Goal: Transaction & Acquisition: Purchase product/service

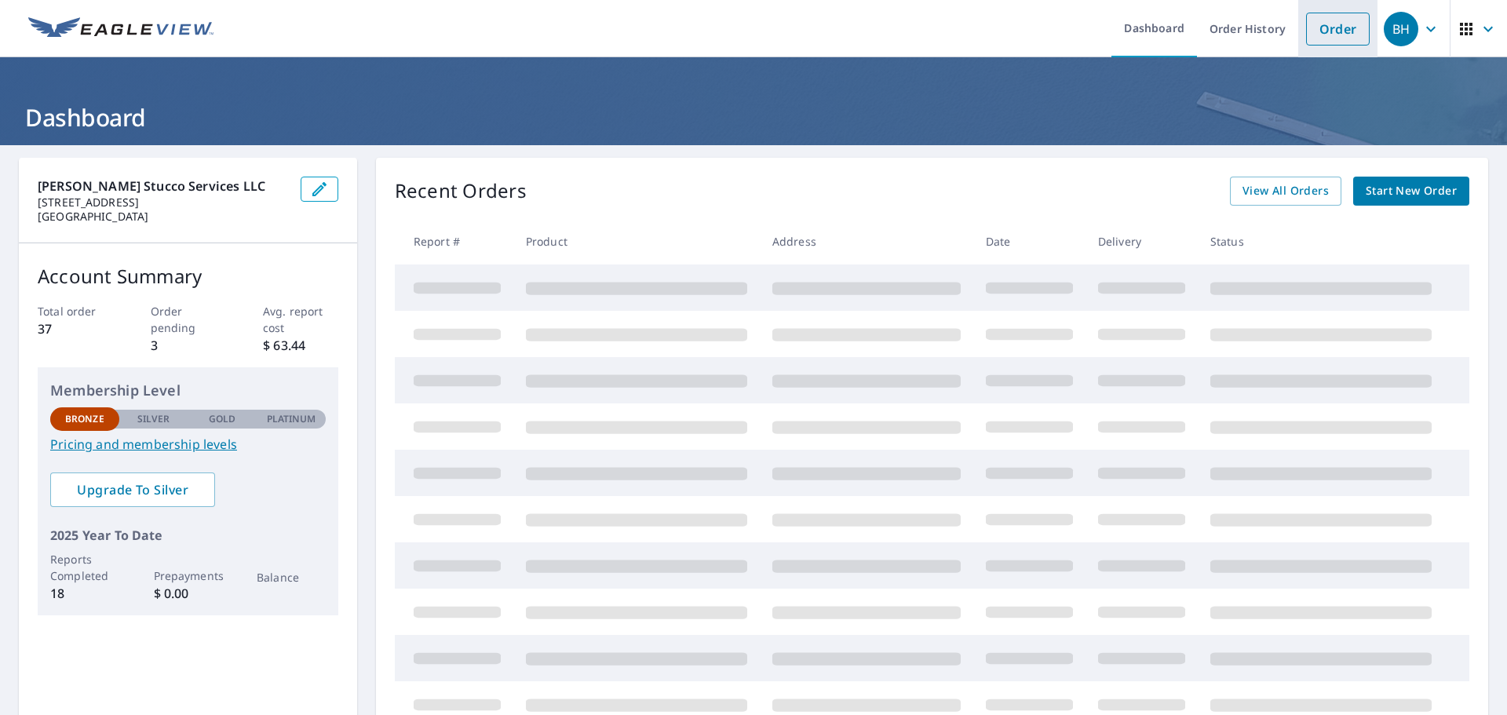
click at [751, 29] on link "Order" at bounding box center [1338, 29] width 64 height 33
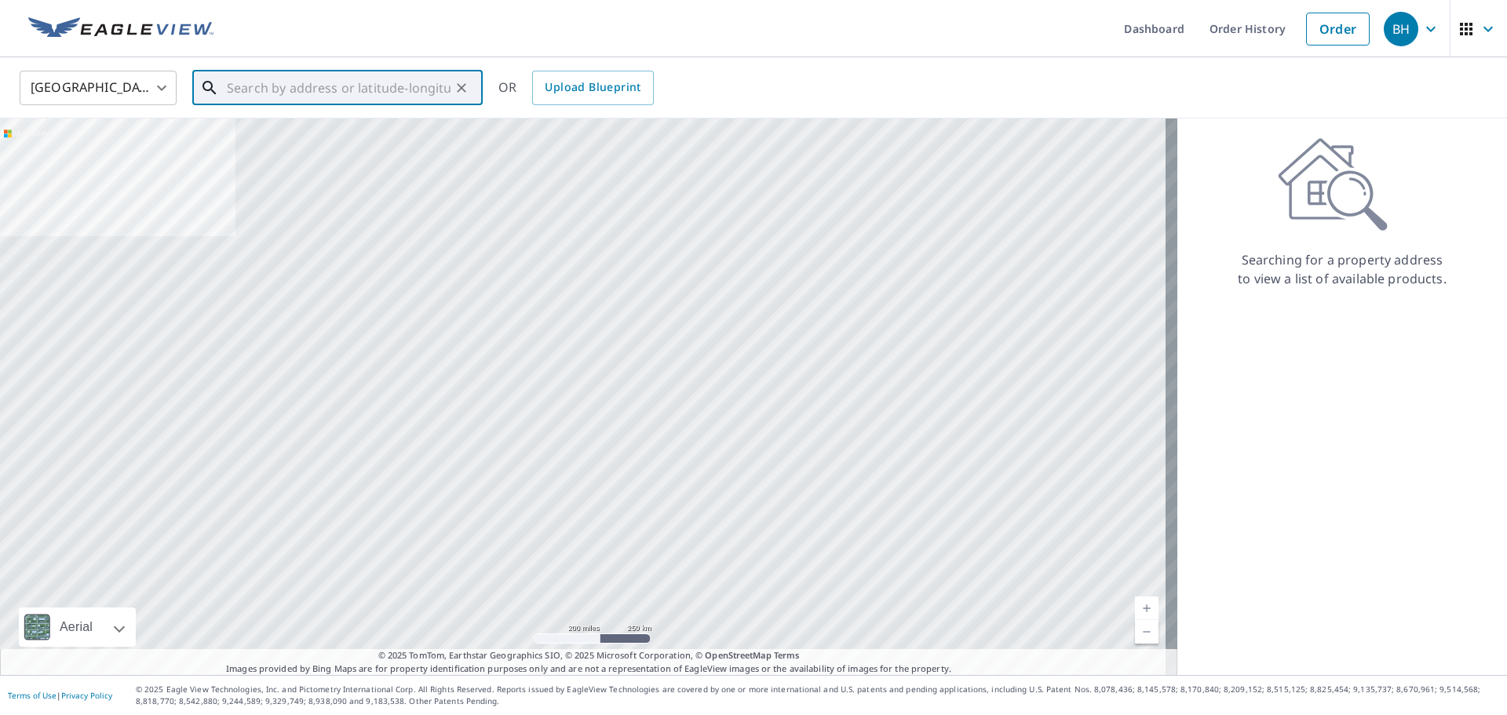
click at [241, 86] on input "text" at bounding box center [339, 88] width 224 height 44
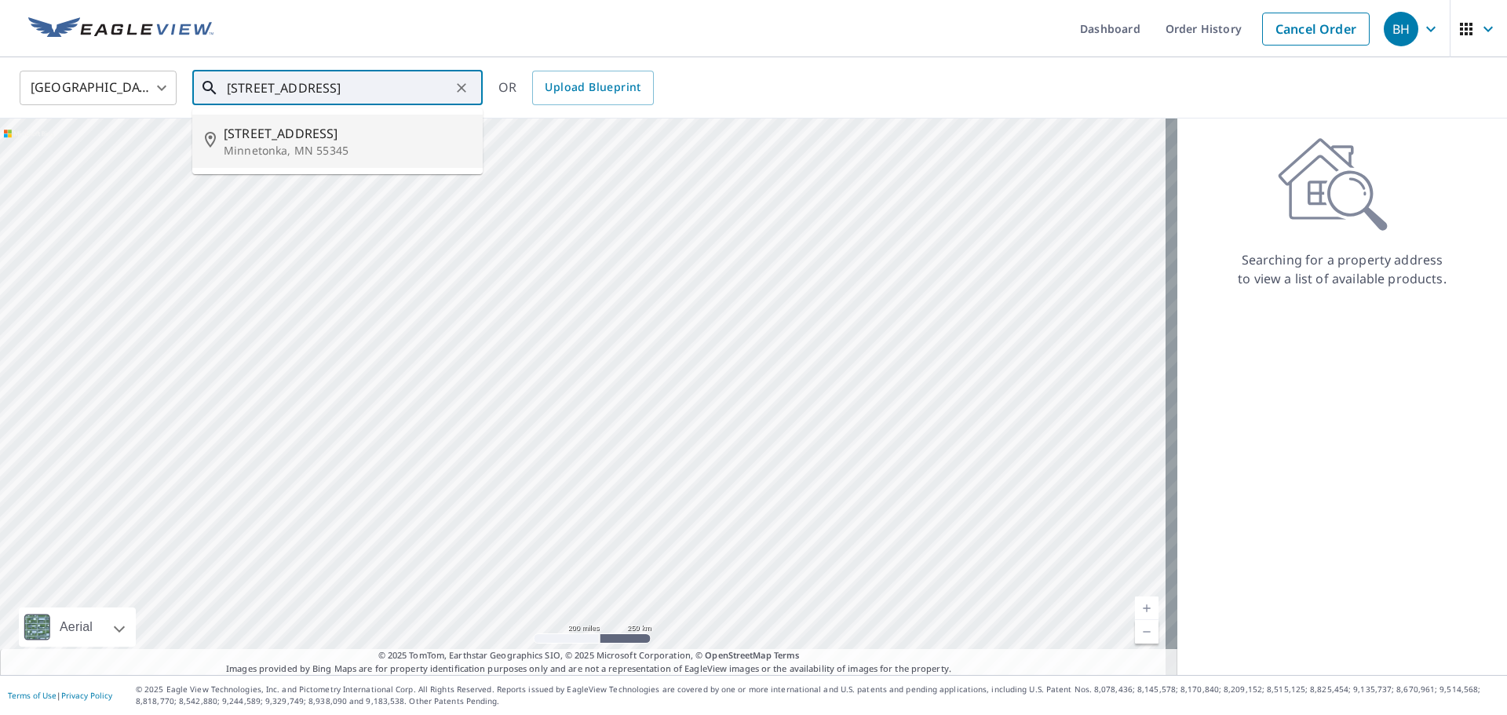
click at [314, 132] on span "[STREET_ADDRESS]" at bounding box center [347, 133] width 246 height 19
type input "[STREET_ADDRESS]"
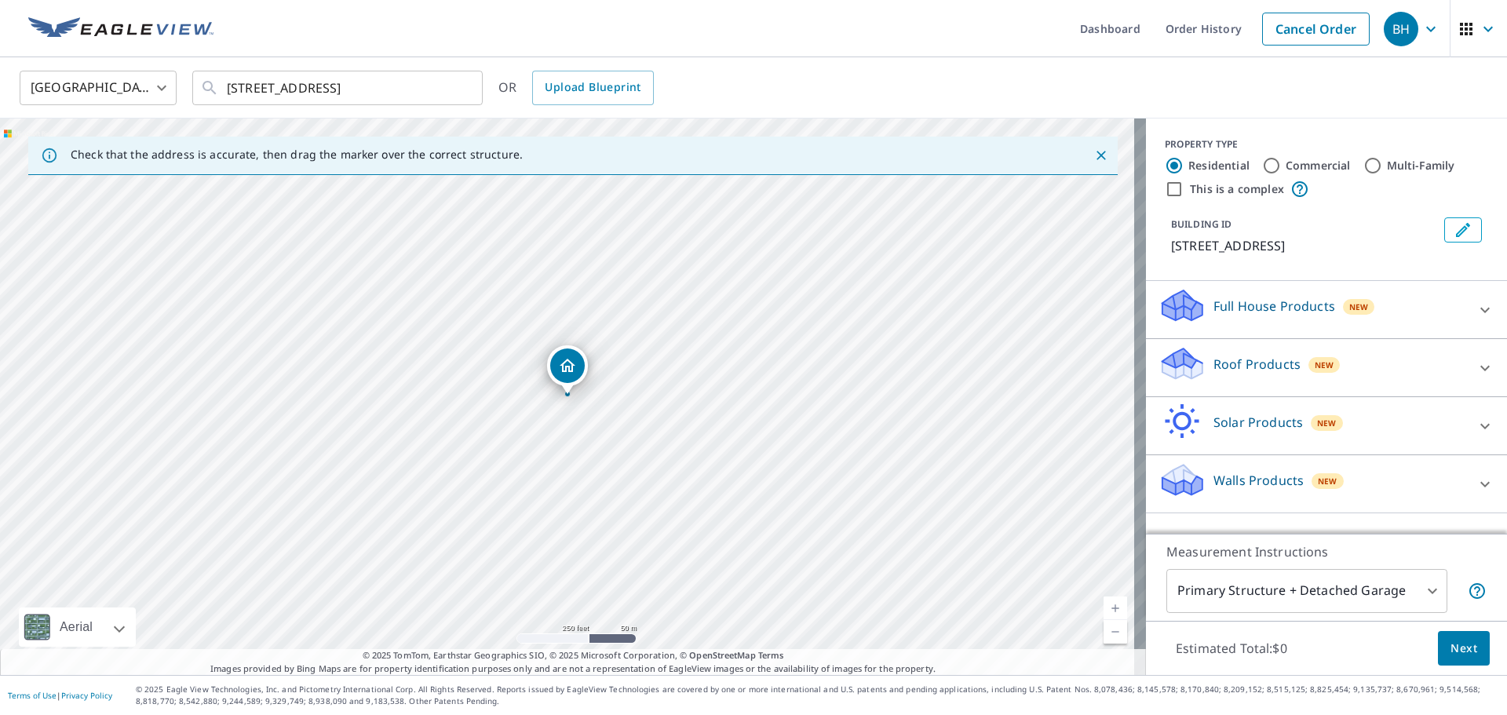
click at [751, 155] on icon "Close" at bounding box center [1101, 156] width 16 height 16
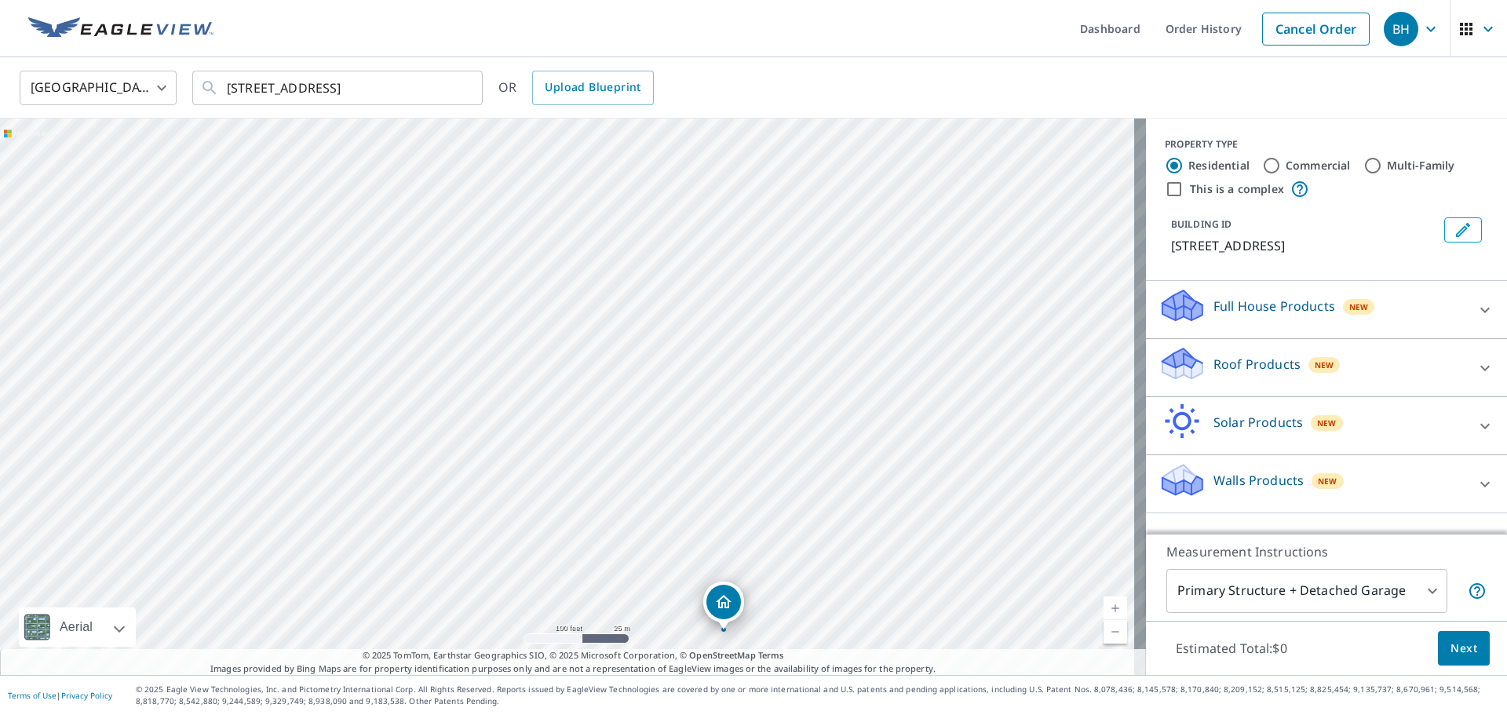
drag, startPoint x: 552, startPoint y: 255, endPoint x: 614, endPoint y: 431, distance: 186.1
click at [614, 431] on div "[STREET_ADDRESS]" at bounding box center [573, 396] width 1146 height 556
drag, startPoint x: 575, startPoint y: 333, endPoint x: 399, endPoint y: 200, distance: 220.2
click at [399, 200] on div "[STREET_ADDRESS]" at bounding box center [573, 396] width 1146 height 556
drag, startPoint x: 678, startPoint y: 501, endPoint x: 581, endPoint y: 328, distance: 197.8
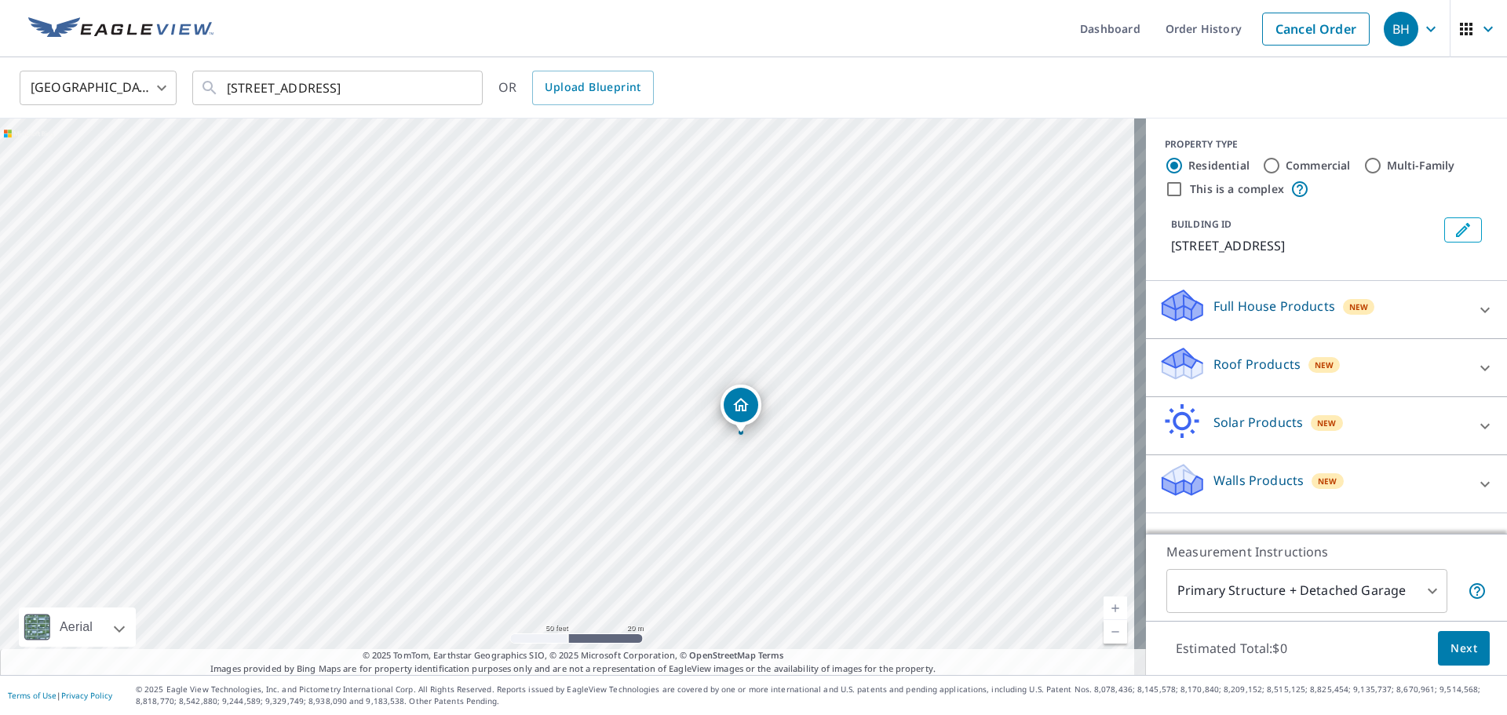
click at [581, 328] on div "[STREET_ADDRESS]" at bounding box center [573, 396] width 1146 height 556
drag, startPoint x: 548, startPoint y: 284, endPoint x: 582, endPoint y: 581, distance: 298.6
click at [581, 577] on div "[STREET_ADDRESS]" at bounding box center [573, 396] width 1146 height 556
drag, startPoint x: 495, startPoint y: 307, endPoint x: 613, endPoint y: 521, distance: 244.4
click at [613, 521] on div "[STREET_ADDRESS]" at bounding box center [573, 396] width 1146 height 556
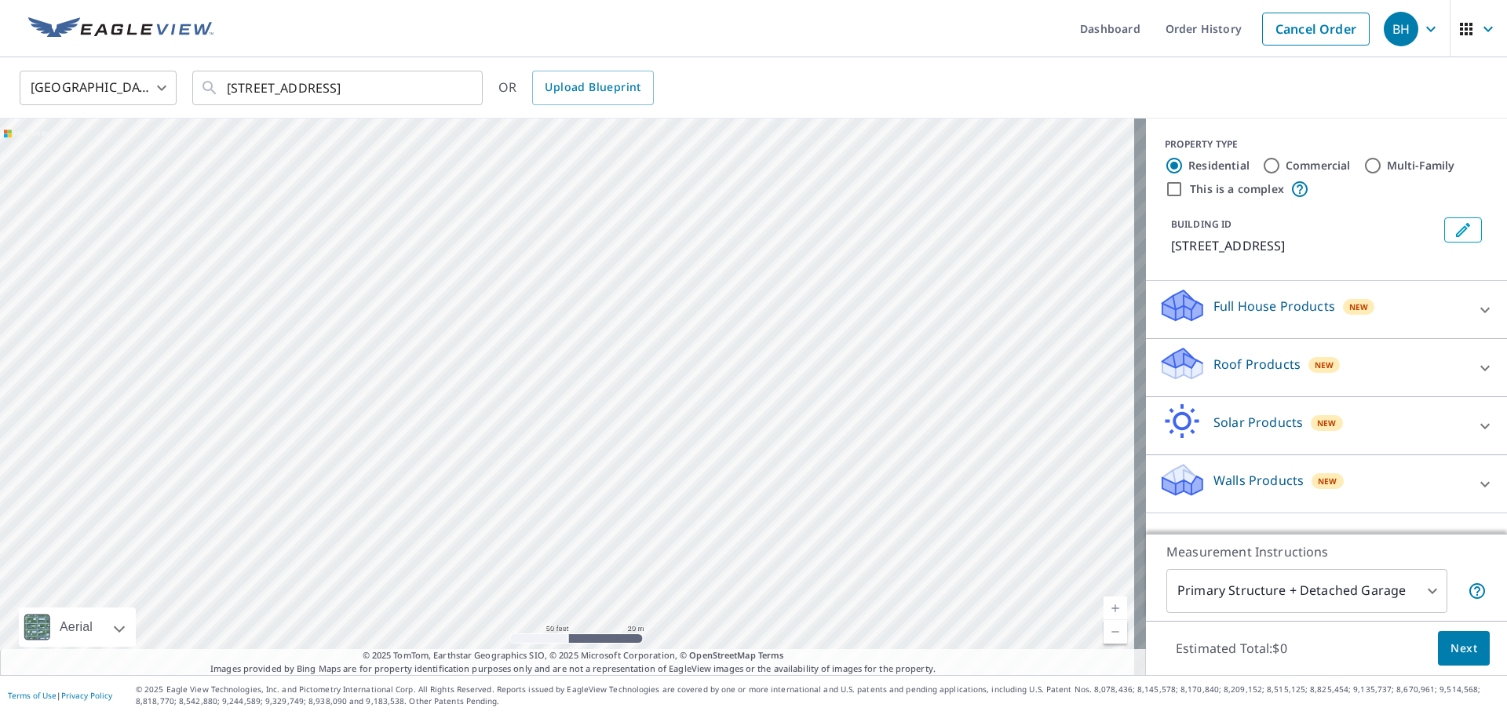
drag, startPoint x: 598, startPoint y: 275, endPoint x: 603, endPoint y: 356, distance: 81.7
click at [603, 356] on div "[STREET_ADDRESS]" at bounding box center [573, 396] width 1146 height 556
click at [751, 164] on input "Commercial" at bounding box center [1271, 165] width 19 height 19
radio input "true"
type input "4"
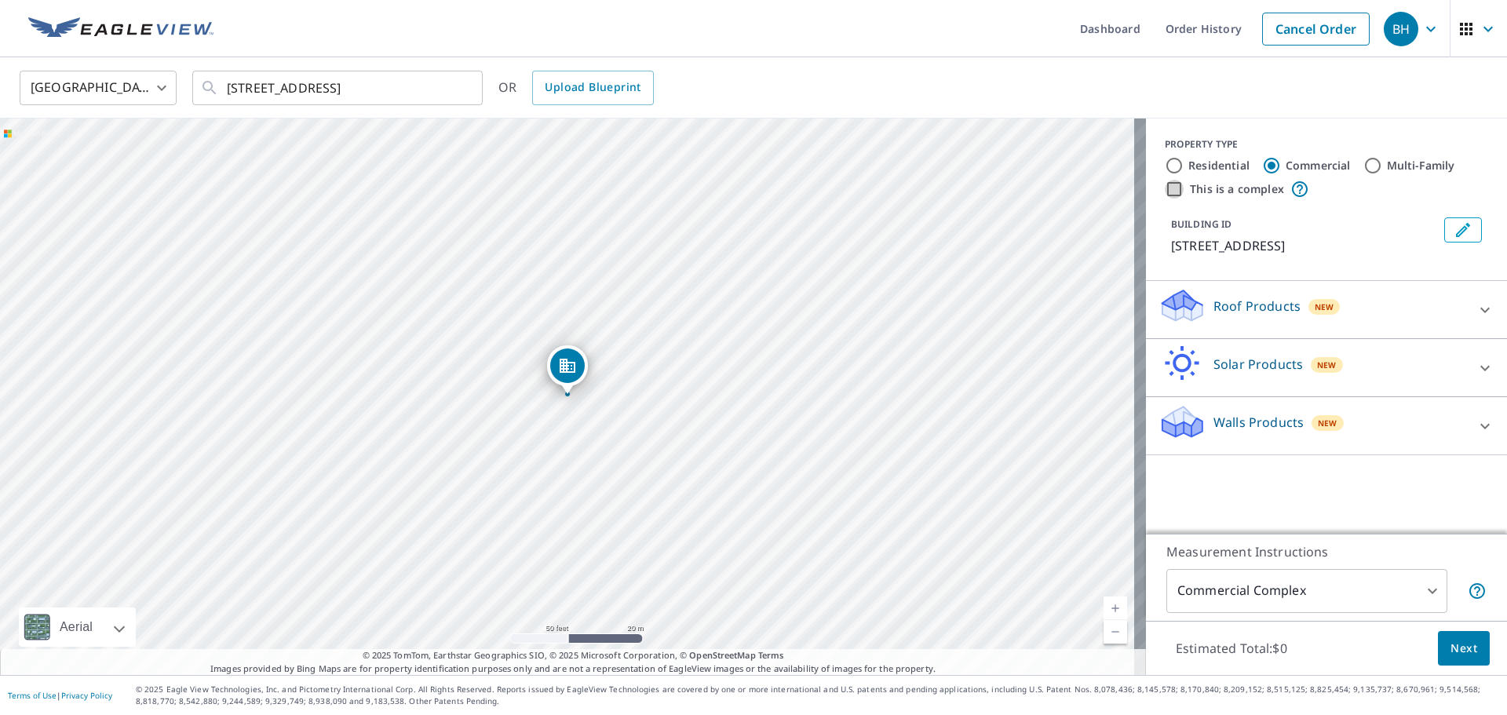
click at [751, 190] on input "This is a complex" at bounding box center [1173, 189] width 19 height 19
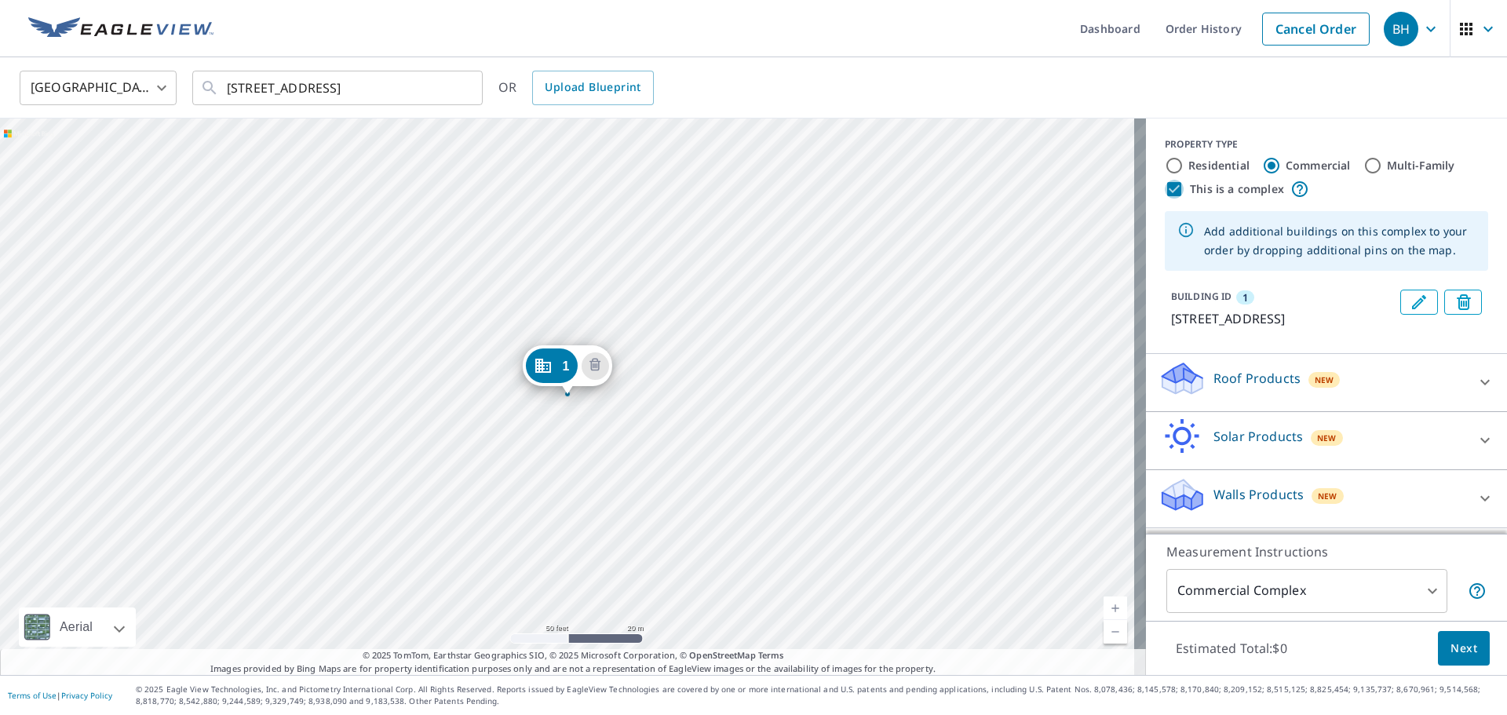
click at [751, 190] on input "This is a complex" at bounding box center [1173, 189] width 19 height 19
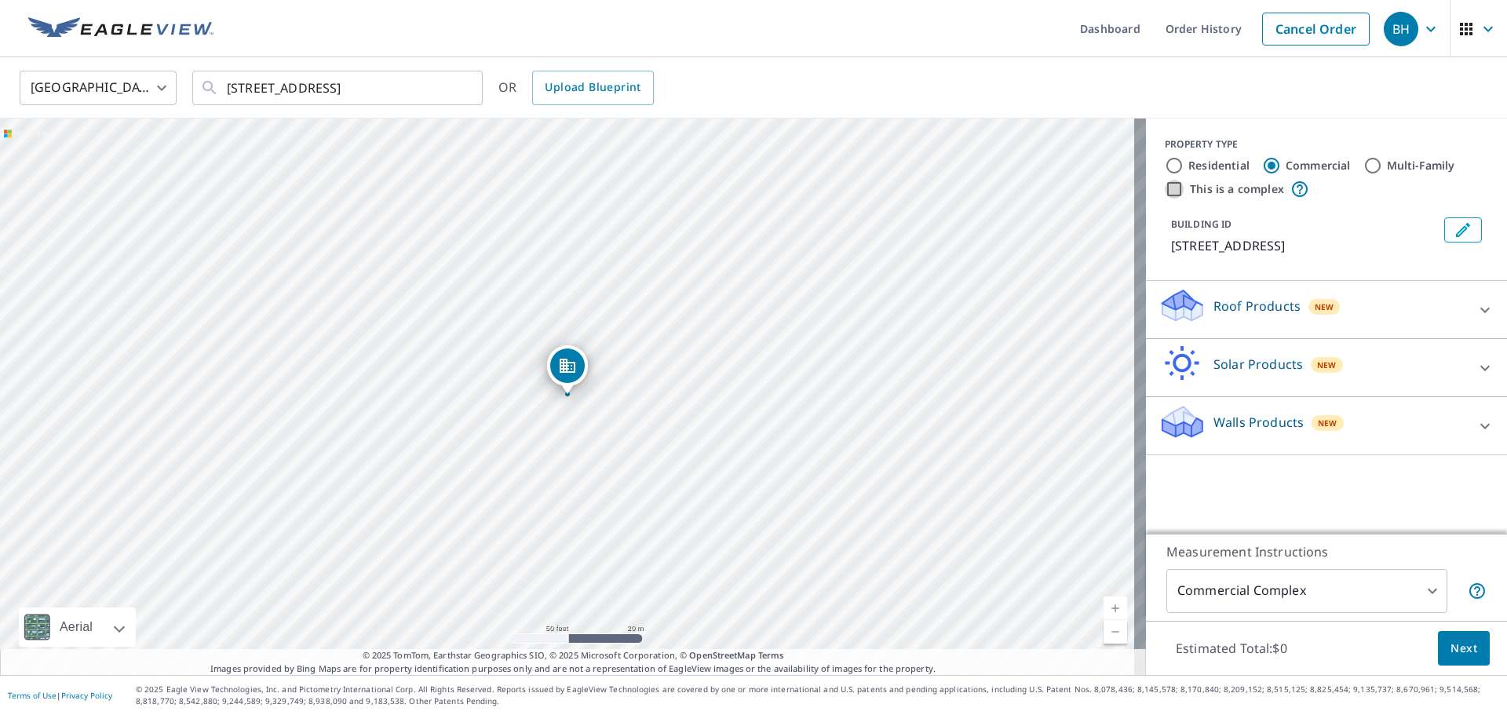
click at [751, 190] on input "This is a complex" at bounding box center [1173, 189] width 19 height 19
checkbox input "true"
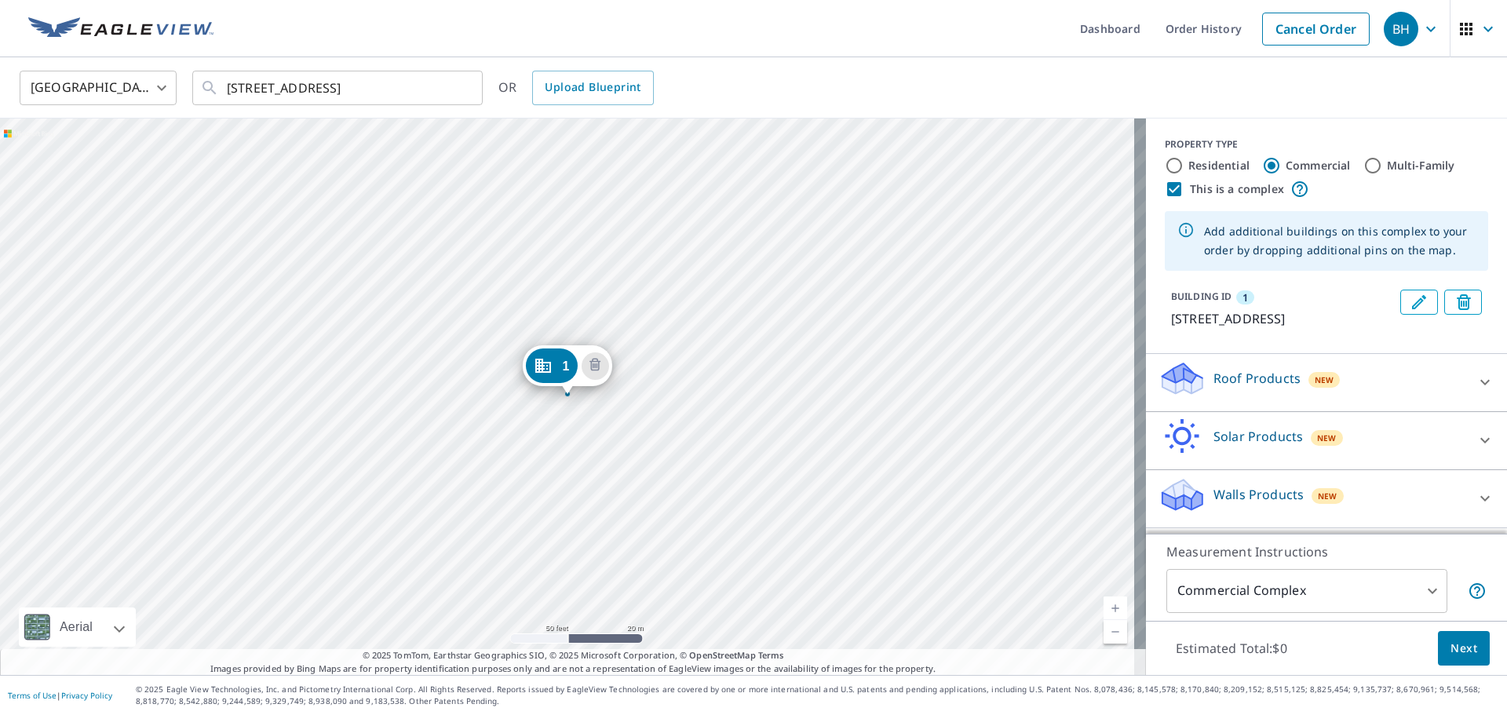
click at [490, 481] on div "1 [STREET_ADDRESS]" at bounding box center [573, 396] width 1146 height 556
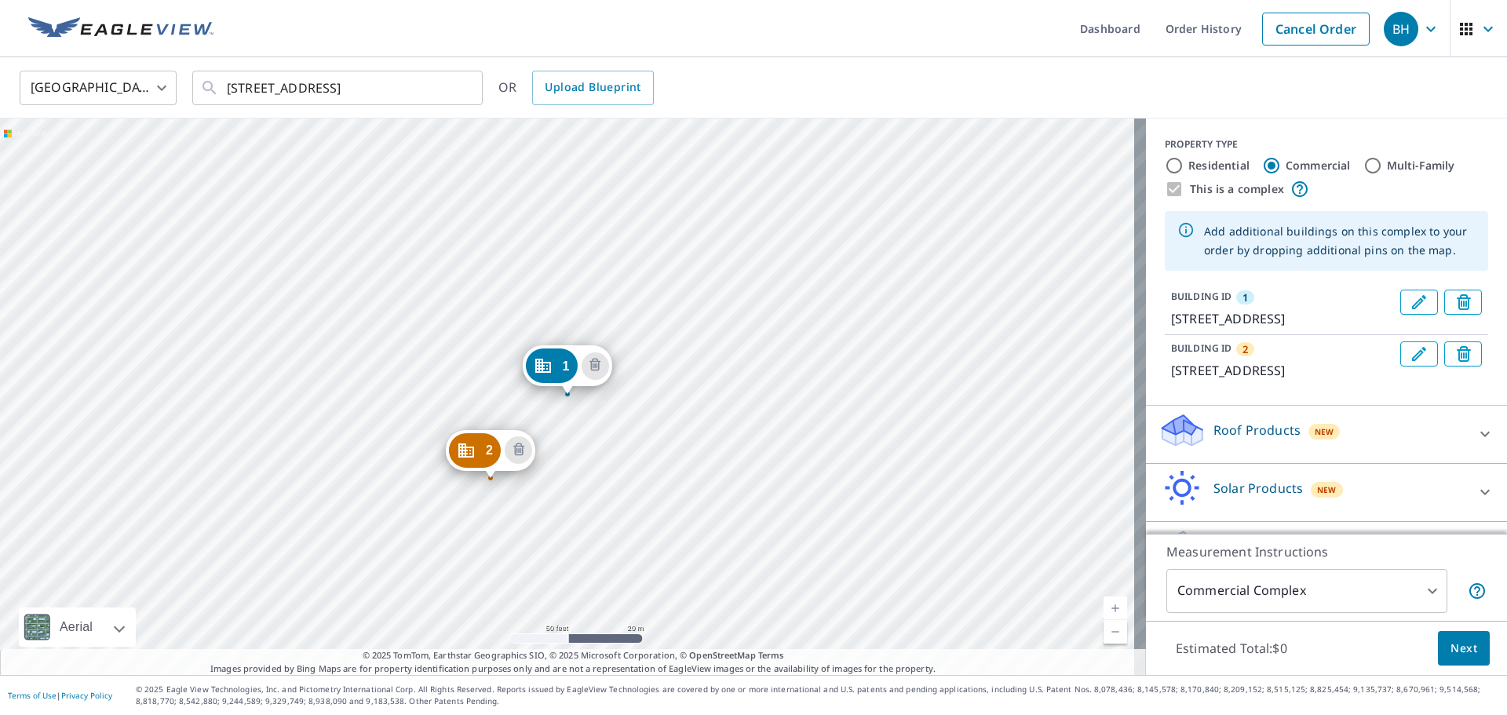
click at [366, 468] on div "2 [STREET_ADDRESS] 1 [STREET_ADDRESS]" at bounding box center [573, 396] width 1146 height 556
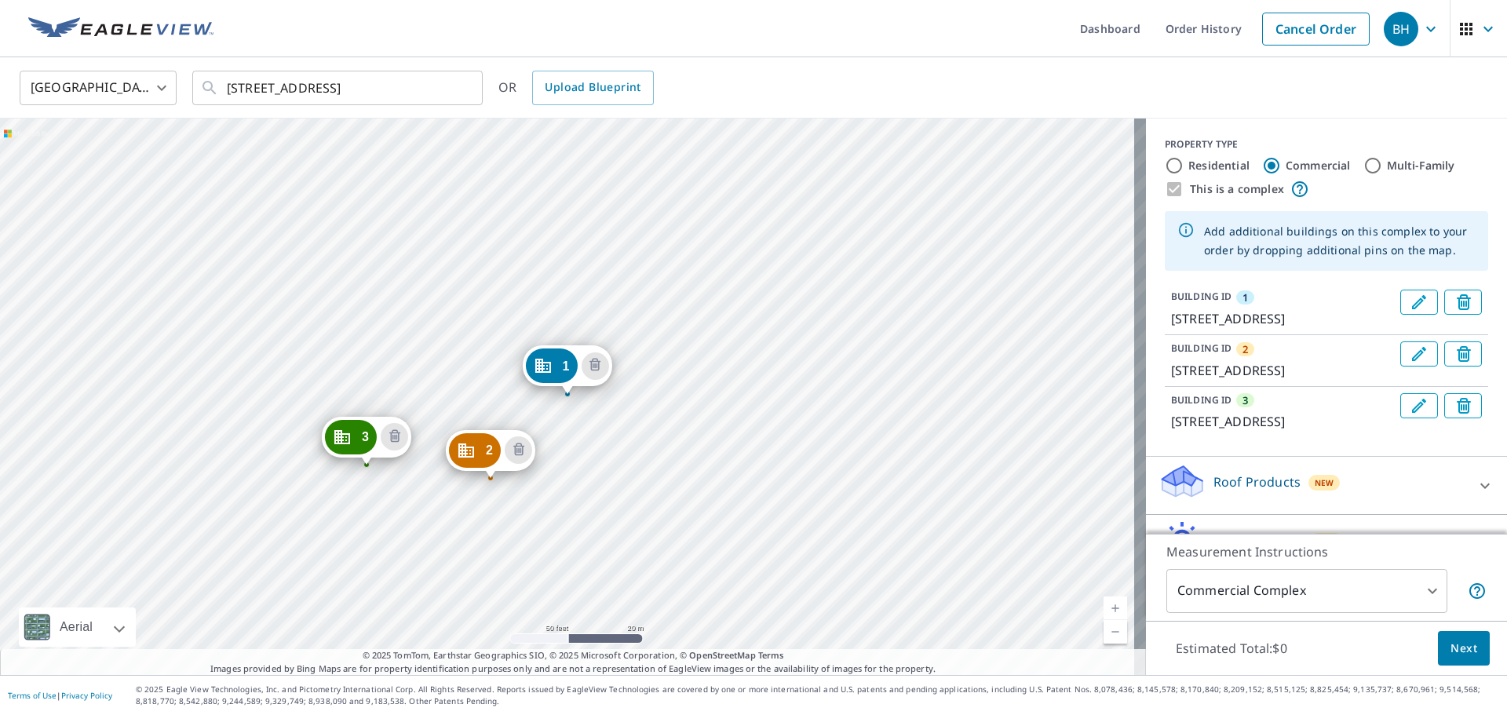
click at [308, 348] on div "2 [STREET_ADDRESS] 3 [STREET_ADDRESS] 1 [STREET_ADDRESS]" at bounding box center [573, 396] width 1146 height 556
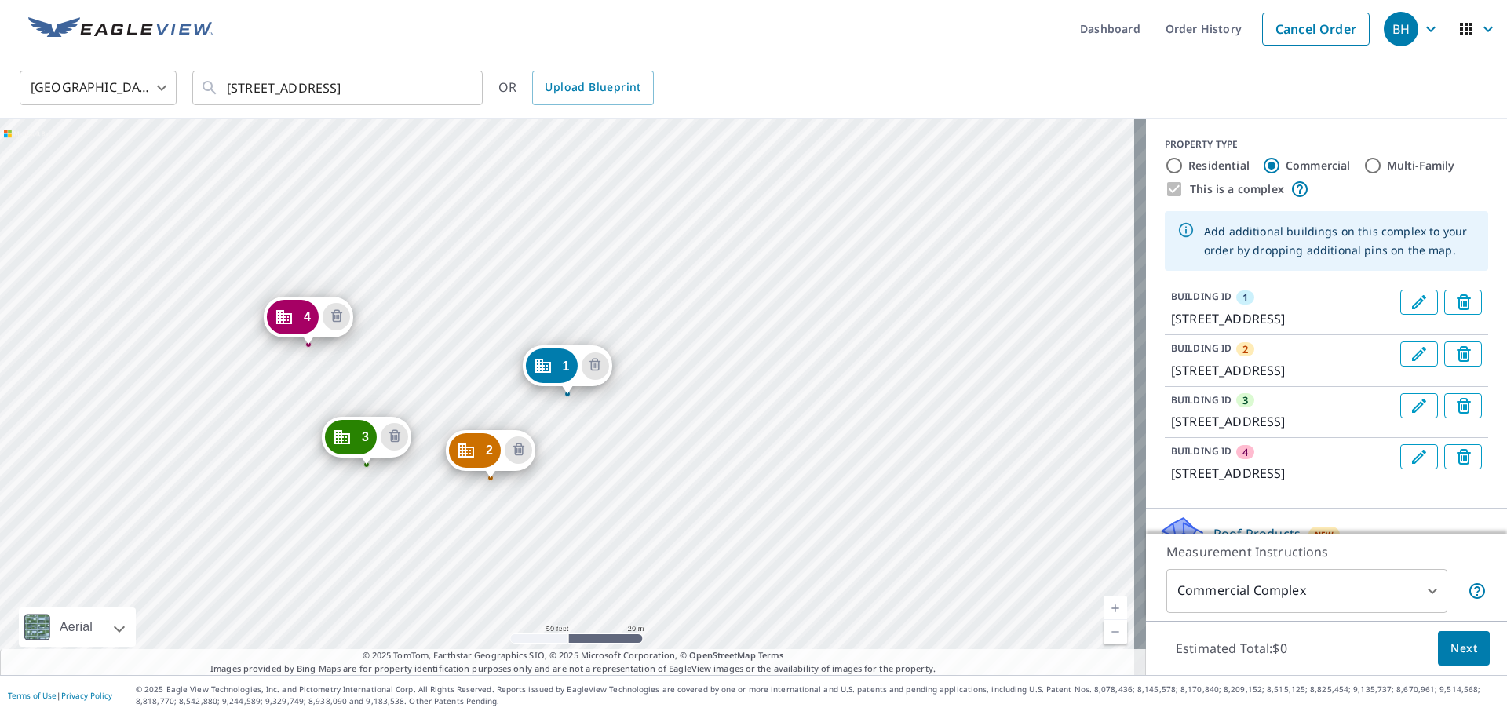
click at [527, 279] on div "2 [STREET_ADDRESS] 3 [STREET_ADDRESS] 4 [STREET_ADDRESS] 1 [STREET_ADDRESS]" at bounding box center [573, 396] width 1146 height 556
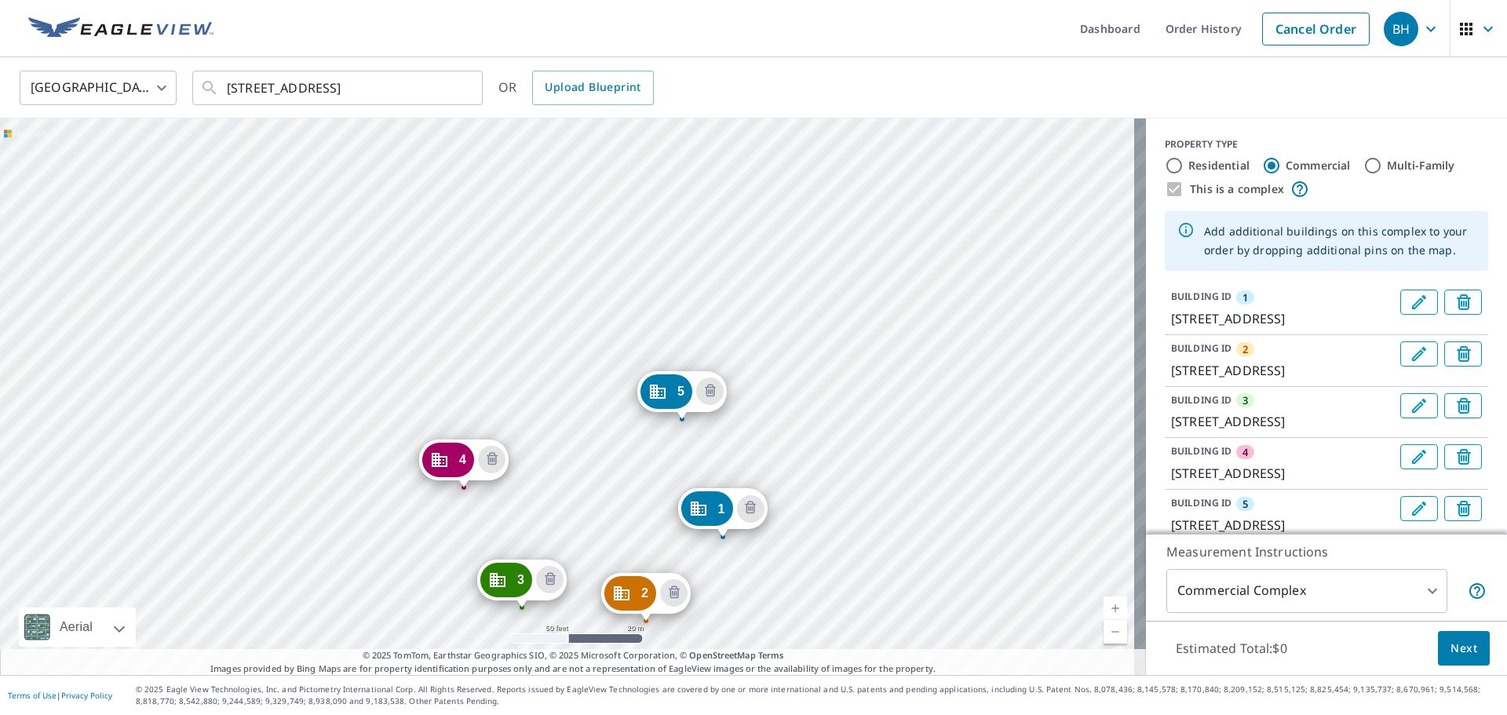
drag, startPoint x: 379, startPoint y: 280, endPoint x: 546, endPoint y: 439, distance: 230.3
click at [546, 439] on div "2 [STREET_ADDRESS] 3 [STREET_ADDRESS] 4 [STREET_ADDRESS] 5 [STREET_ADDRESS] 1 […" at bounding box center [573, 396] width 1146 height 556
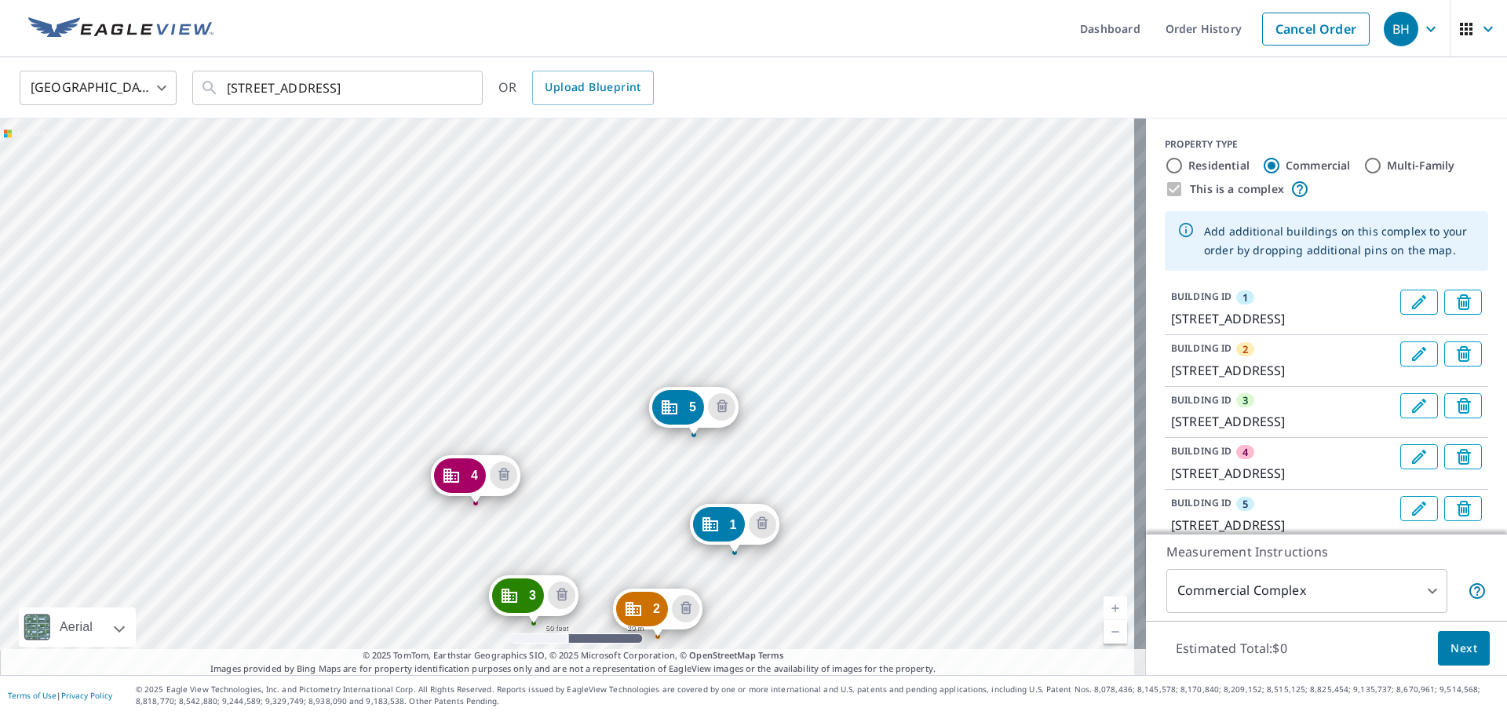
click at [631, 344] on div "2 [STREET_ADDRESS] 3 [STREET_ADDRESS] 4 [STREET_ADDRESS] 5 [STREET_ADDRESS] 1 […" at bounding box center [573, 396] width 1146 height 556
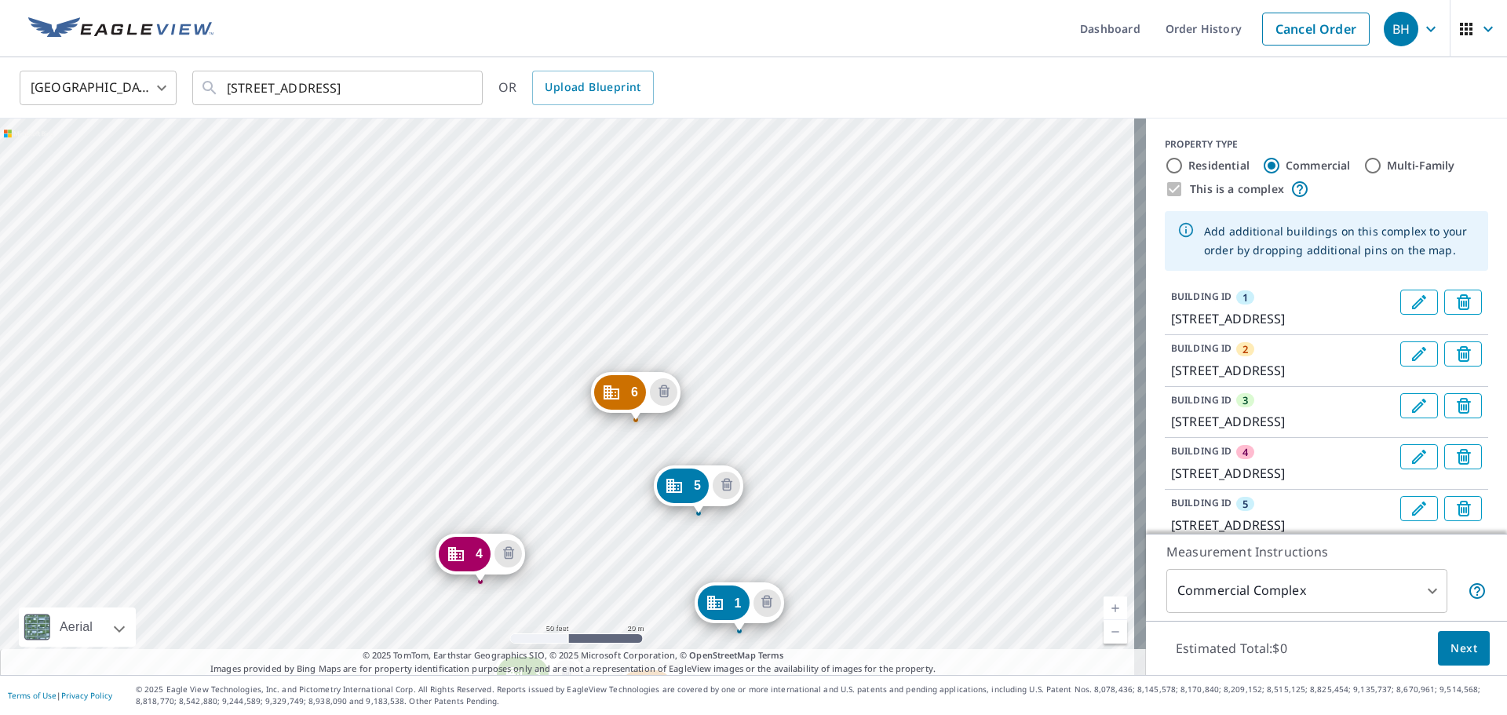
drag, startPoint x: 370, startPoint y: 261, endPoint x: 542, endPoint y: 498, distance: 292.7
click at [542, 498] on div "2 [STREET_ADDRESS] 3 [STREET_ADDRESS] 4 [STREET_ADDRESS] 5 [STREET_ADDRESS] 6 […" at bounding box center [573, 396] width 1146 height 556
click at [444, 473] on div "2 [STREET_ADDRESS] 3 [STREET_ADDRESS] 4 [STREET_ADDRESS] 5 [STREET_ADDRESS] 6 […" at bounding box center [573, 396] width 1146 height 556
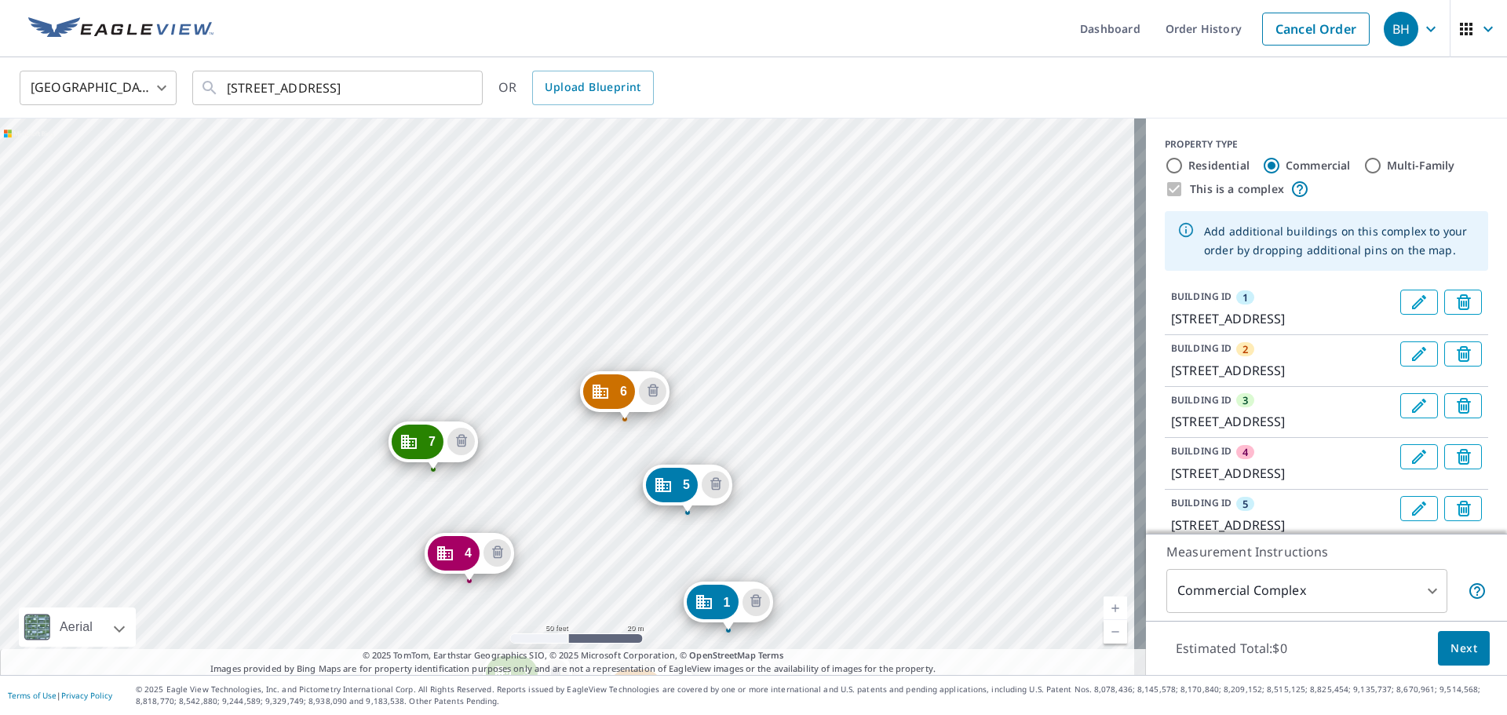
drag, startPoint x: 364, startPoint y: 239, endPoint x: 555, endPoint y: 523, distance: 342.8
click at [555, 523] on div "2 [STREET_ADDRESS] 3 [STREET_ADDRESS] 4 [STREET_ADDRESS] 5 [STREET_ADDRESS] 6 […" at bounding box center [573, 396] width 1146 height 556
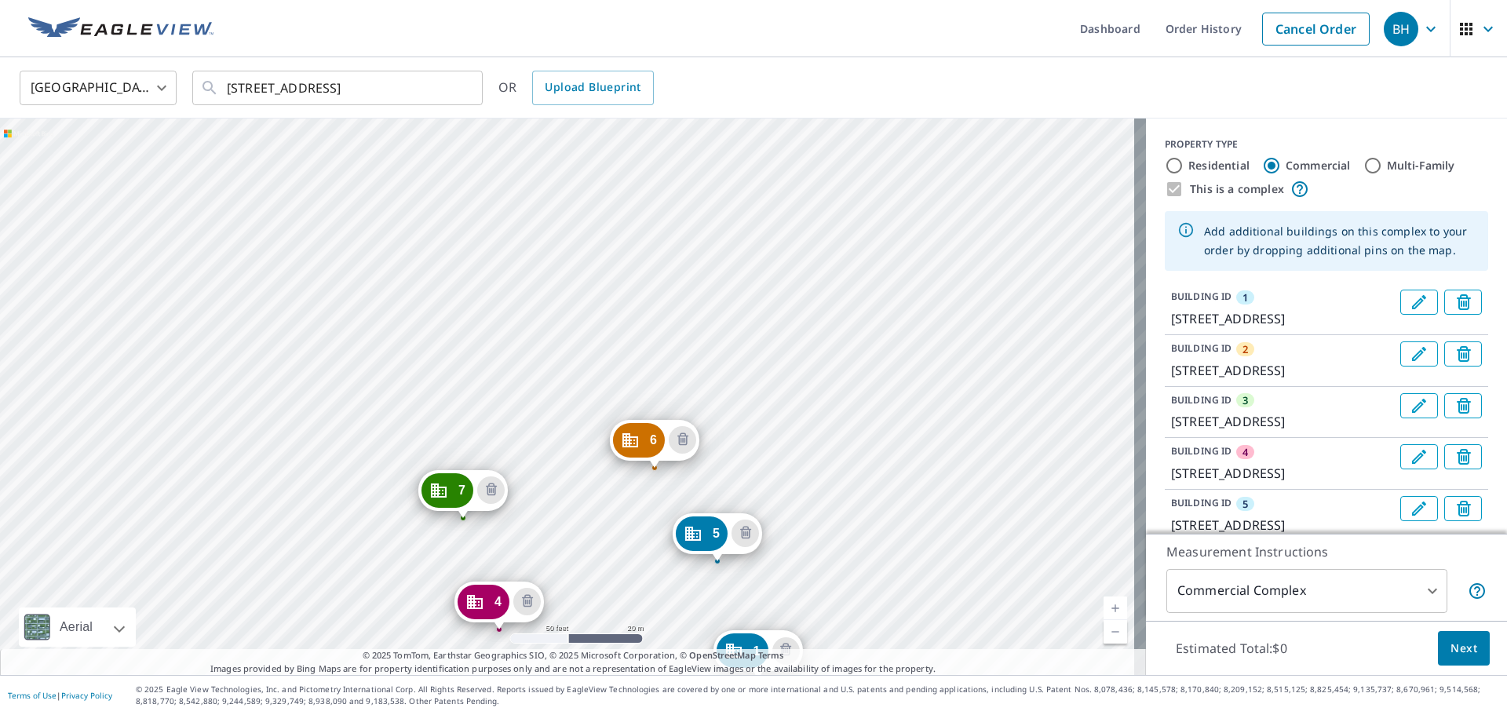
click at [417, 417] on div "2 [STREET_ADDRESS] 3 [STREET_ADDRESS] 4 [STREET_ADDRESS] 5 [STREET_ADDRESS] 6 […" at bounding box center [573, 396] width 1146 height 556
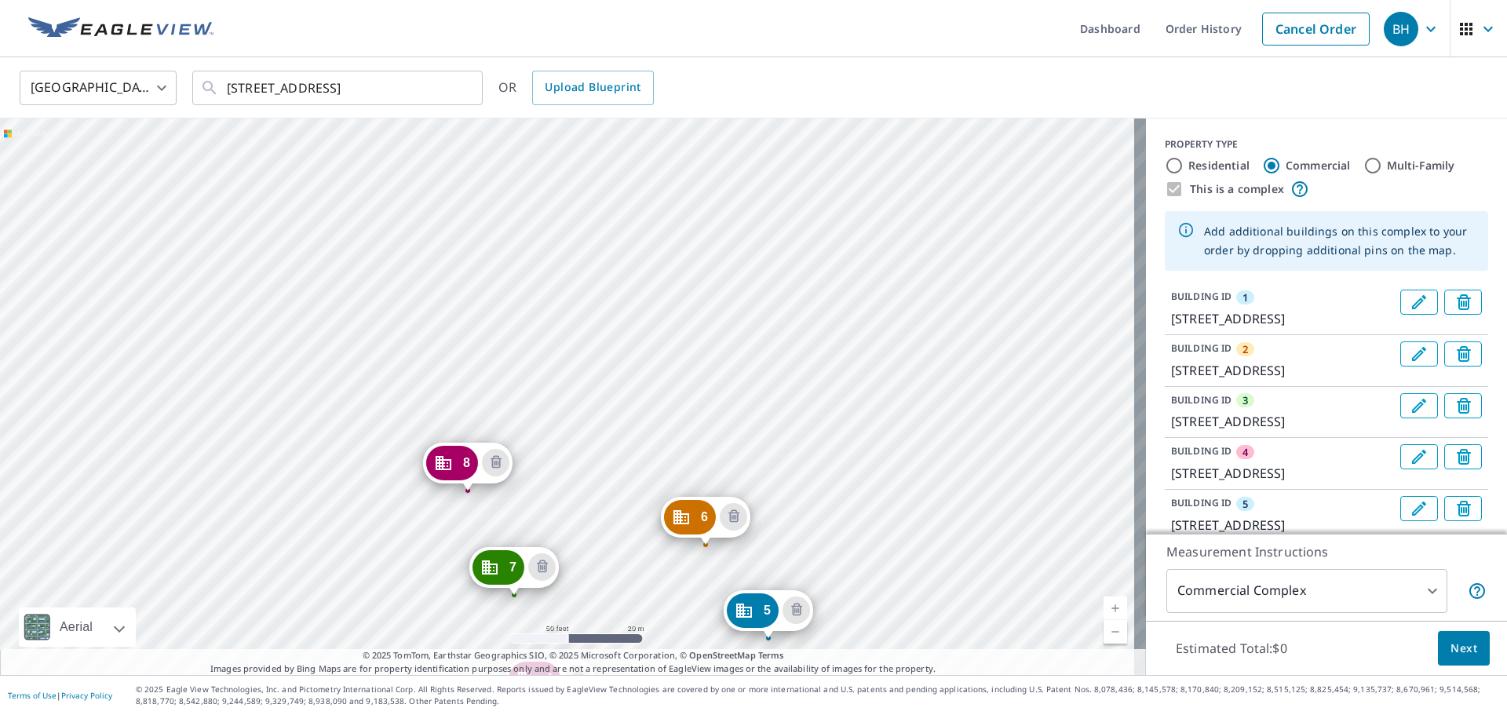
drag, startPoint x: 402, startPoint y: 258, endPoint x: 652, endPoint y: 629, distance: 447.0
click at [652, 629] on div "2 [STREET_ADDRESS] 3 [STREET_ADDRESS] 4 [STREET_ADDRESS] 5 [STREET_ADDRESS] 6 […" at bounding box center [573, 396] width 1146 height 556
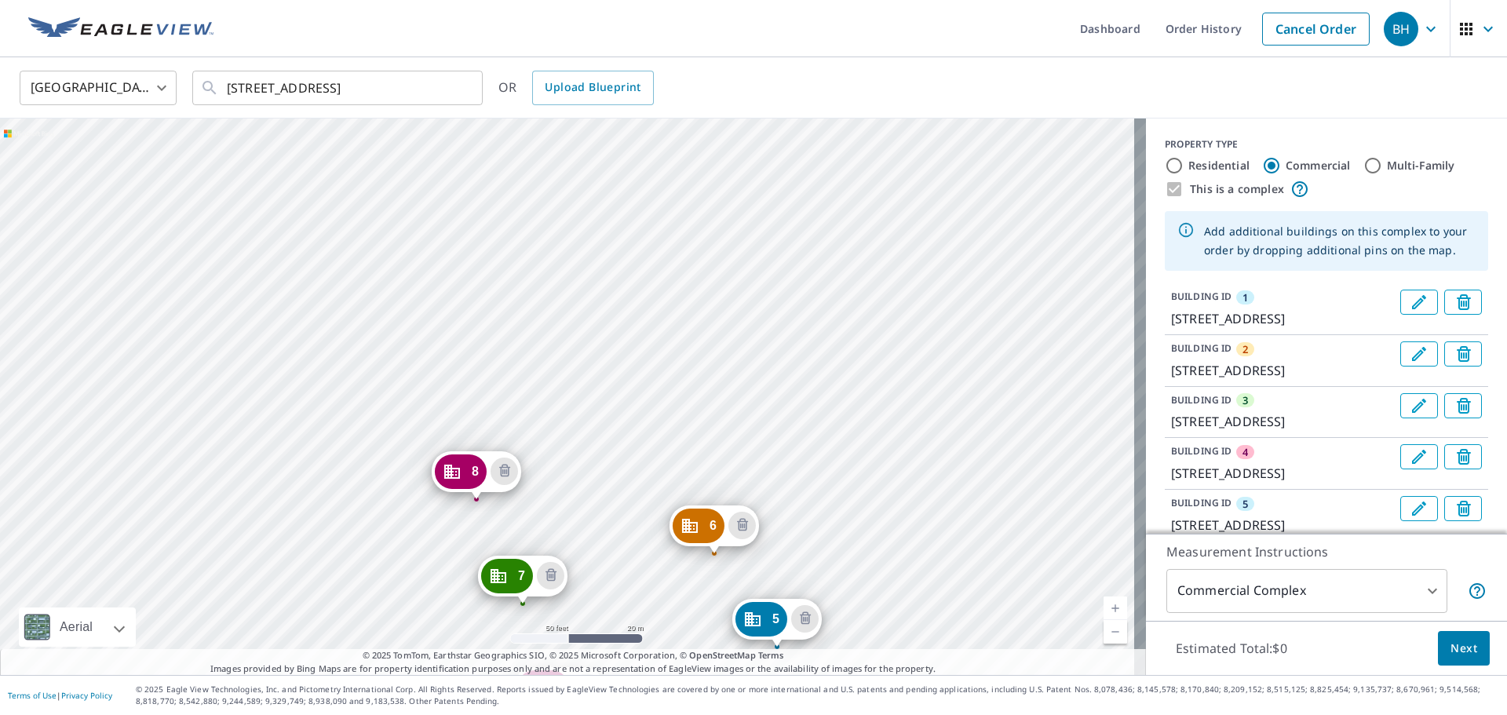
click at [664, 443] on div "2 [STREET_ADDRESS] 3 [STREET_ADDRESS] 4 [STREET_ADDRESS] 5 [STREET_ADDRESS] 6 […" at bounding box center [573, 396] width 1146 height 556
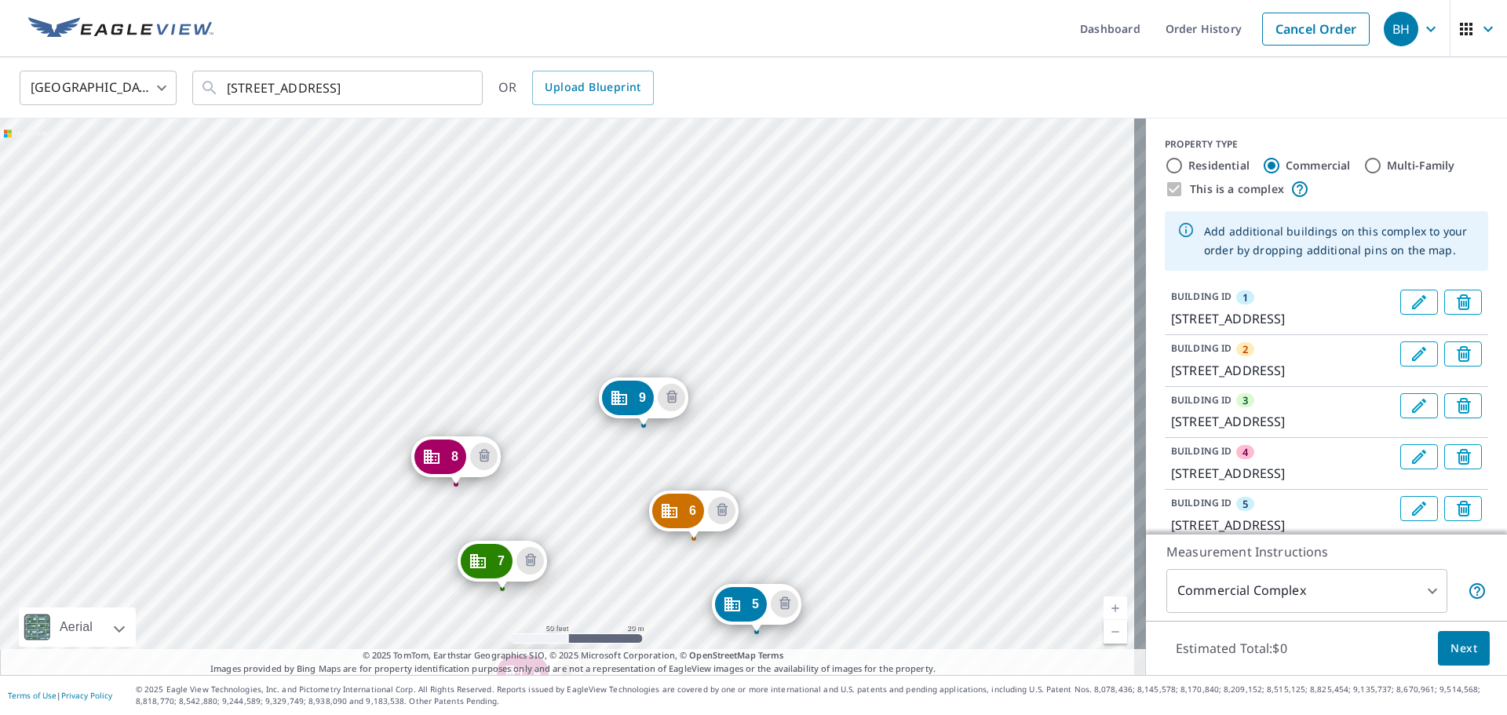
drag, startPoint x: 402, startPoint y: 243, endPoint x: 645, endPoint y: 619, distance: 447.7
click at [645, 619] on div "2 [STREET_ADDRESS] 3 [STREET_ADDRESS] 4 4546 [STREET_ADDRESS] 5 [STREET_ADDRESS…" at bounding box center [573, 396] width 1146 height 556
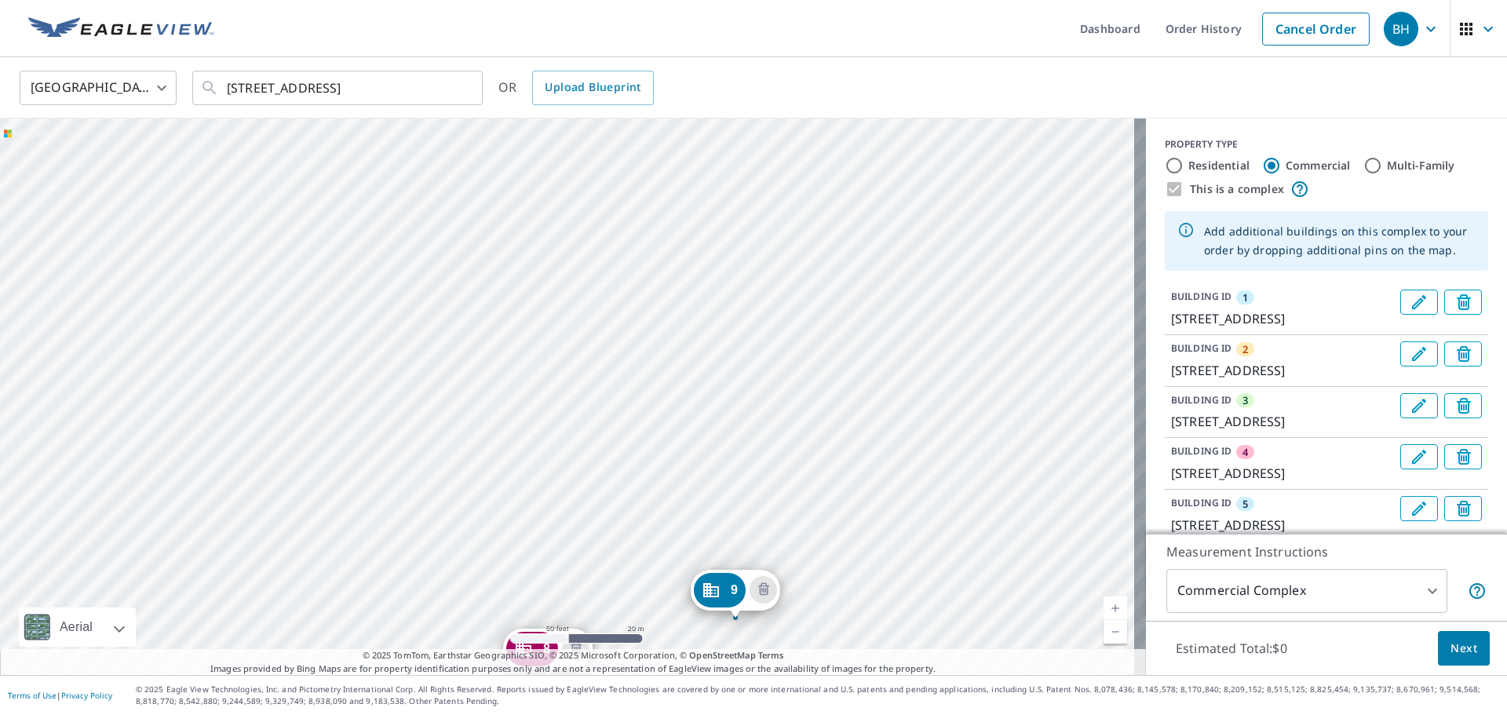
drag, startPoint x: 538, startPoint y: 301, endPoint x: 618, endPoint y: 474, distance: 190.0
click at [618, 474] on div "2 [STREET_ADDRESS] 3 [STREET_ADDRESS] 4 4546 [STREET_ADDRESS] 5 [STREET_ADDRESS…" at bounding box center [573, 396] width 1146 height 556
click at [689, 500] on div "2 [STREET_ADDRESS] 3 [STREET_ADDRESS] 4 4546 [STREET_ADDRESS] 5 [STREET_ADDRESS…" at bounding box center [573, 396] width 1146 height 556
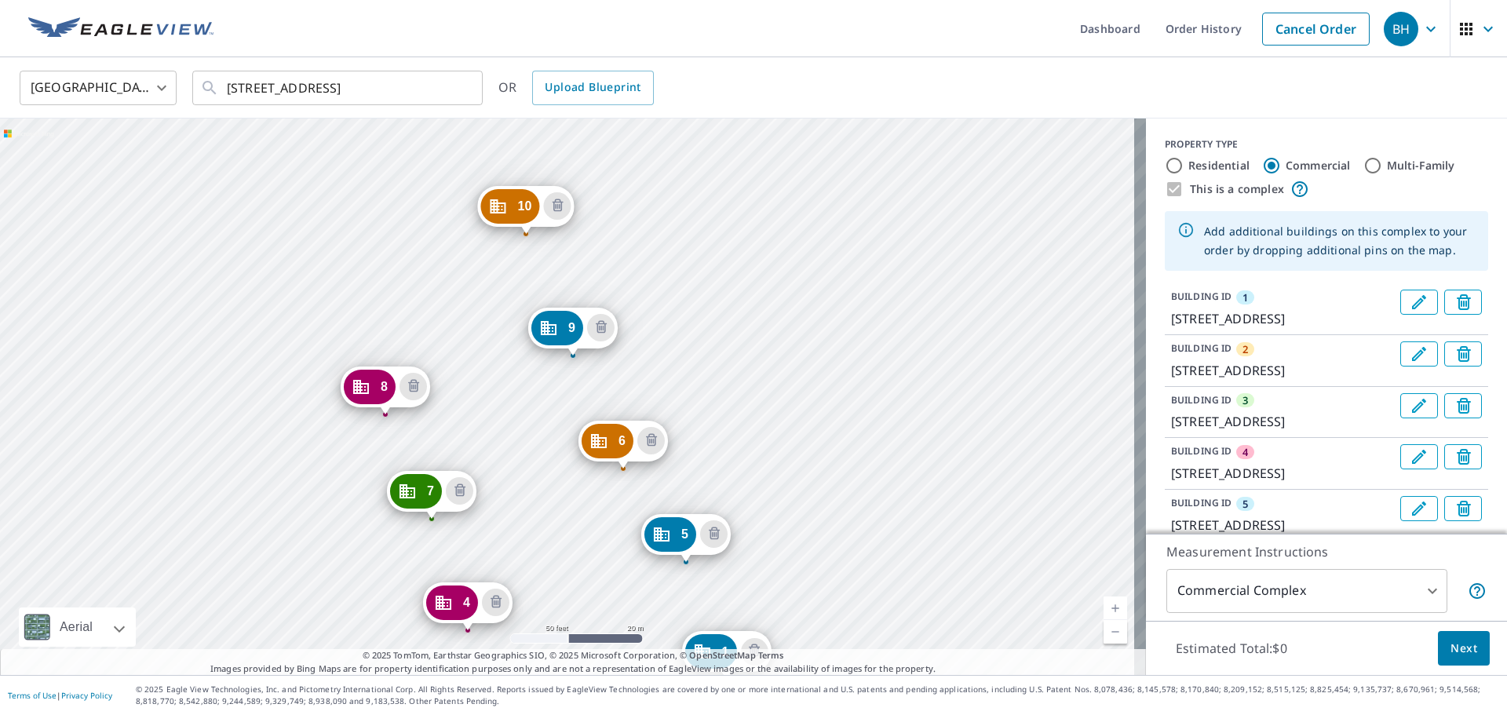
drag, startPoint x: 461, startPoint y: 200, endPoint x: 637, endPoint y: 508, distance: 355.0
click at [634, 504] on div "2 [STREET_ADDRESS] 3 [STREET_ADDRESS] 4 [STREET_ADDRESS] 5 [STREET_ADDRESS] 6 […" at bounding box center [573, 396] width 1146 height 556
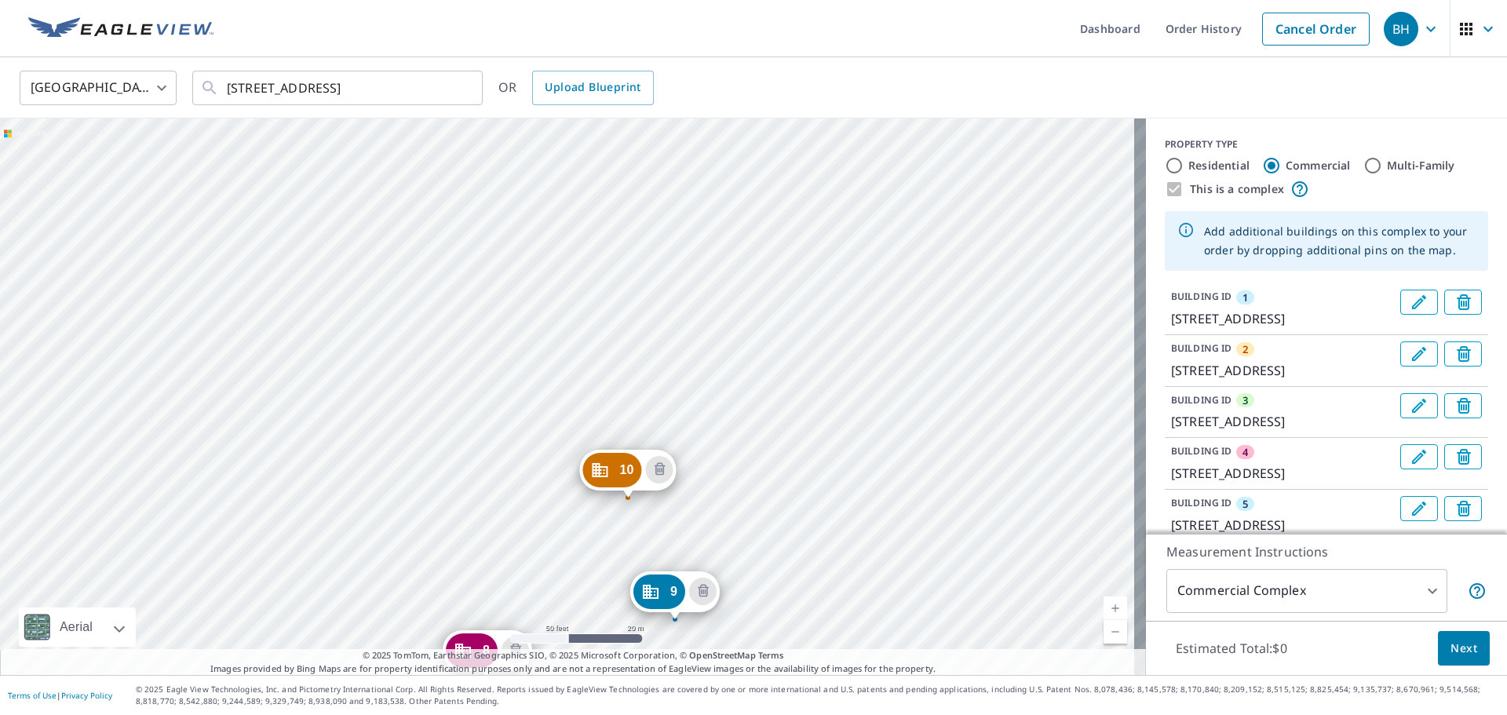
drag, startPoint x: 545, startPoint y: 202, endPoint x: 641, endPoint y: 463, distance: 277.6
click at [641, 463] on div "2 [STREET_ADDRESS] 3 [STREET_ADDRESS] 4 [STREET_ADDRESS] 5 [STREET_ADDRESS] 6 […" at bounding box center [573, 396] width 1146 height 556
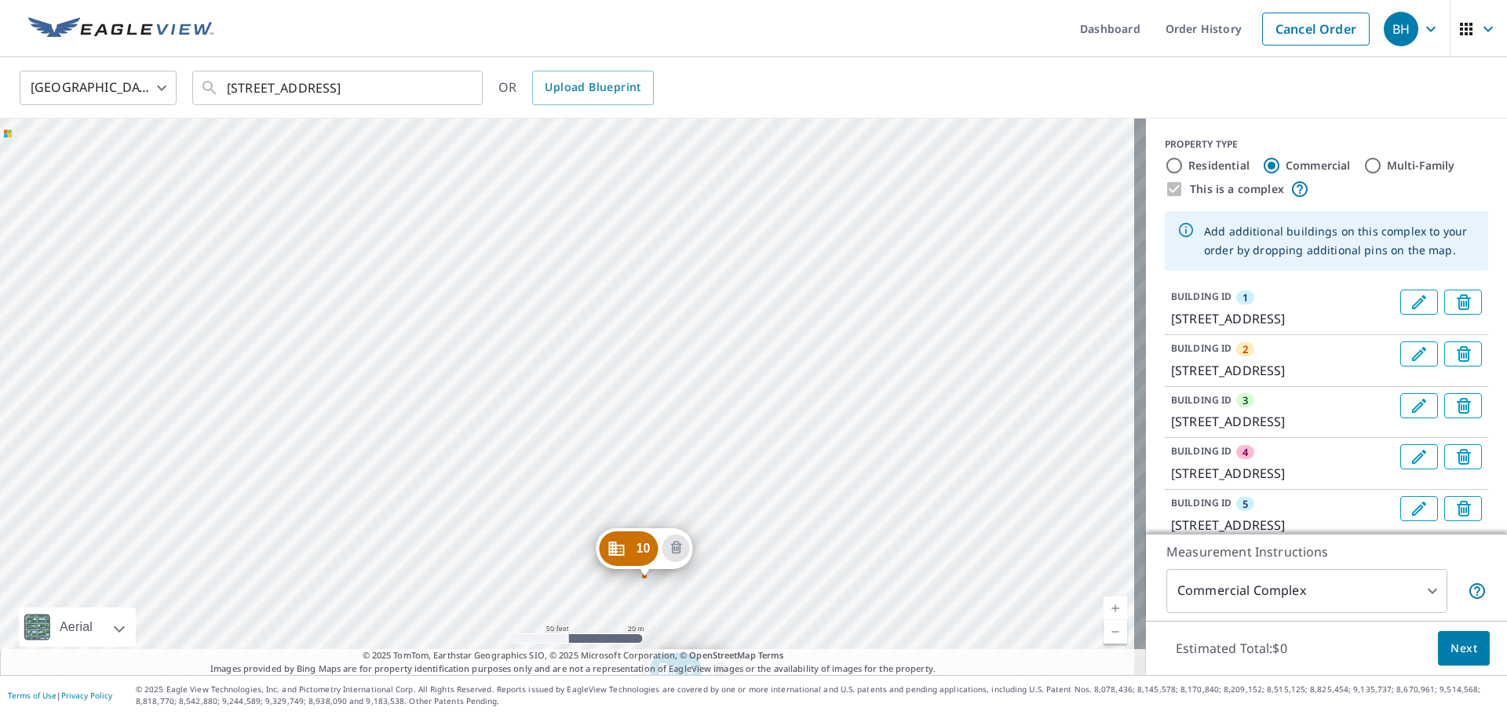
click at [634, 372] on div "2 [STREET_ADDRESS] 3 [STREET_ADDRESS] 4 [STREET_ADDRESS] 5 [STREET_ADDRESS] 6 […" at bounding box center [573, 396] width 1146 height 556
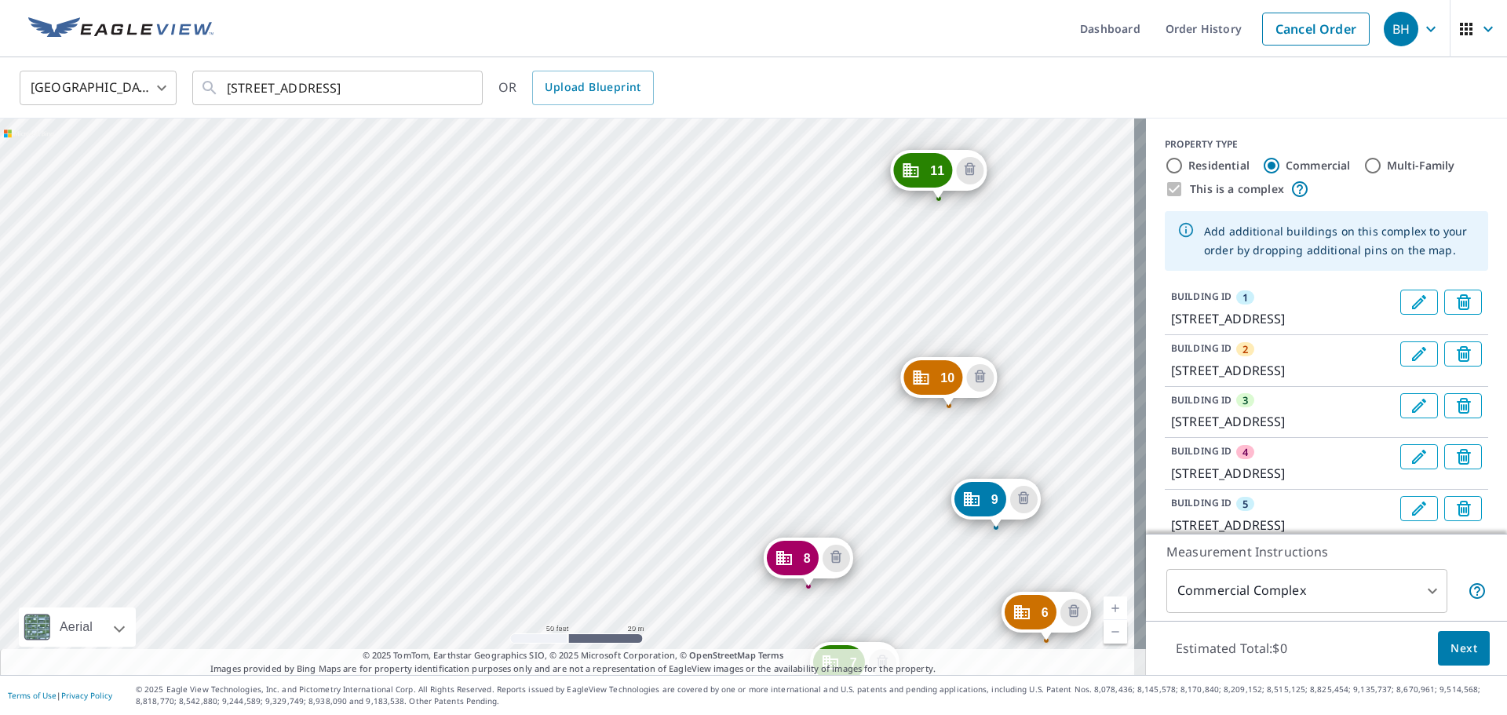
drag, startPoint x: 615, startPoint y: 226, endPoint x: 643, endPoint y: 571, distance: 346.4
click at [643, 571] on div "2 [STREET_ADDRESS] 3 [STREET_ADDRESS] 4 [STREET_ADDRESS] 5 [STREET_ADDRESS] 6 […" at bounding box center [573, 396] width 1146 height 556
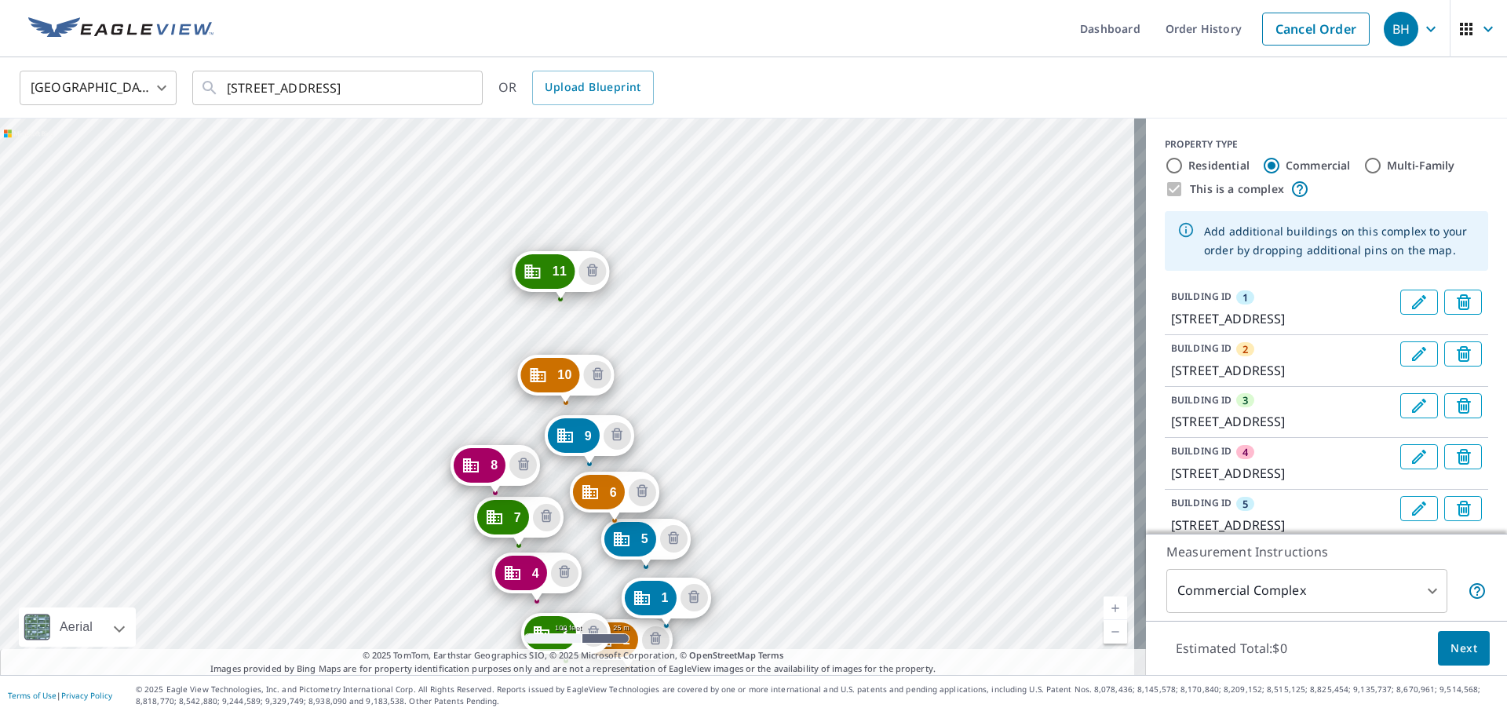
click at [143, 388] on div "2 [STREET_ADDRESS] 3 [STREET_ADDRESS] 4 [STREET_ADDRESS] 5 [STREET_ADDRESS] 6 […" at bounding box center [573, 396] width 1146 height 556
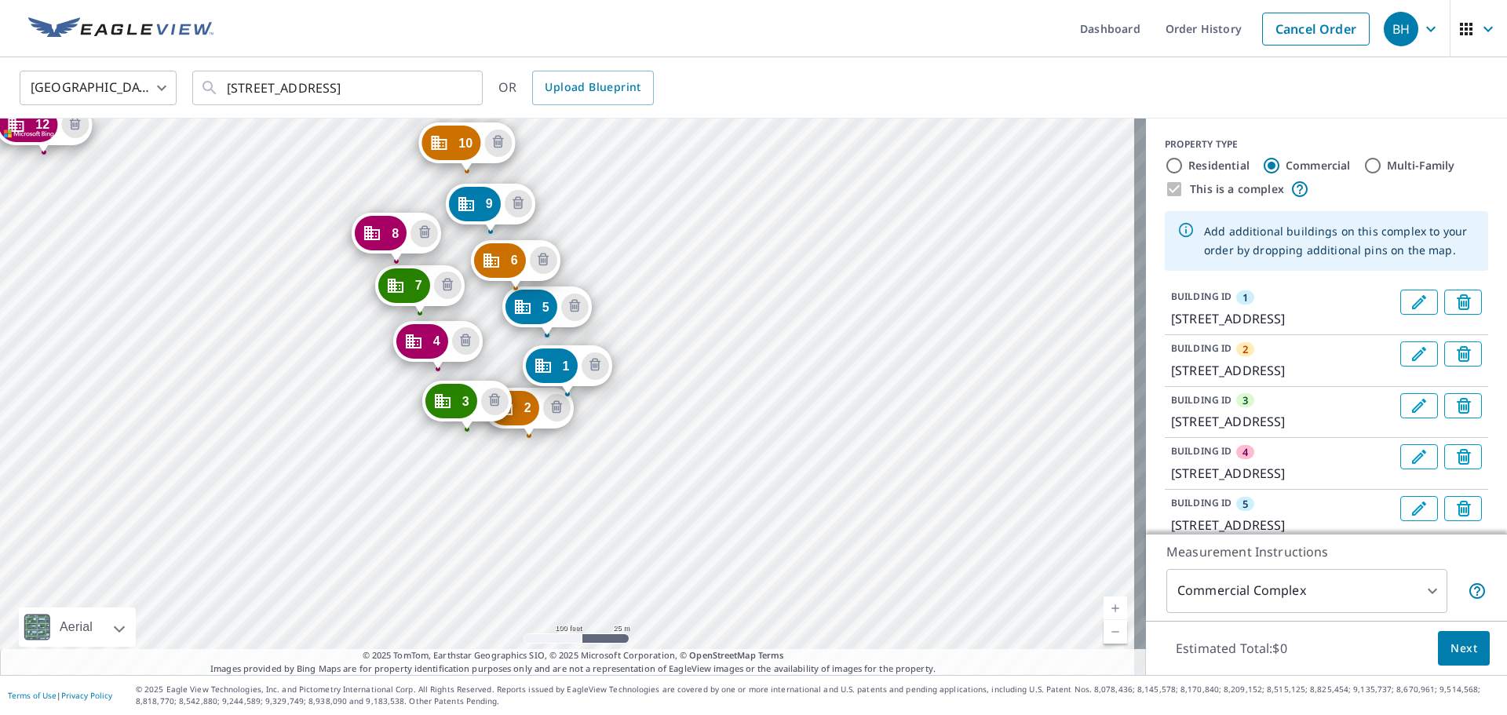
click at [368, 191] on div "2 [STREET_ADDRESS] 3 [STREET_ADDRESS] 4 [STREET_ADDRESS] 5 [STREET_ADDRESS] 6 […" at bounding box center [573, 396] width 1146 height 556
click at [303, 193] on div "2 [STREET_ADDRESS] 3 [STREET_ADDRESS] 4 [STREET_ADDRESS] 5 [STREET_ADDRESS] 6 […" at bounding box center [573, 396] width 1146 height 556
click at [235, 173] on div "2 [STREET_ADDRESS] 3 [STREET_ADDRESS] 4 [STREET_ADDRESS] 5 [STREET_ADDRESS] 6 […" at bounding box center [573, 396] width 1146 height 556
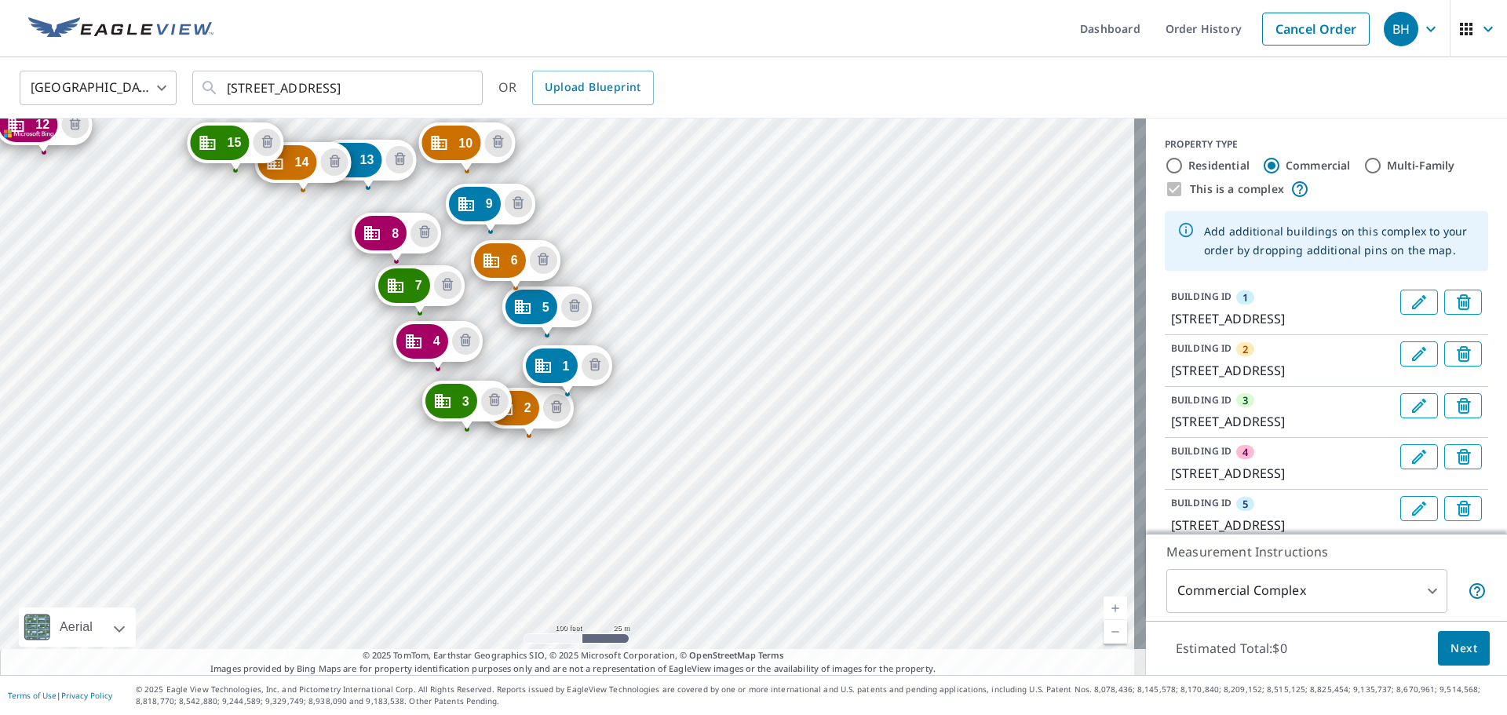
click at [195, 175] on div "2 [STREET_ADDRESS] 3 [STREET_ADDRESS] 4 [STREET_ADDRESS] 5 [STREET_ADDRESS] 6 […" at bounding box center [573, 396] width 1146 height 556
click at [129, 158] on div "2 [STREET_ADDRESS] 3 [STREET_ADDRESS] 4 [STREET_ADDRESS] 5 [STREET_ADDRESS] 6 […" at bounding box center [573, 396] width 1146 height 556
click at [89, 158] on div "2 [STREET_ADDRESS] 3 [STREET_ADDRESS] 4 [STREET_ADDRESS] 5 [STREET_ADDRESS] 6 […" at bounding box center [573, 396] width 1146 height 556
click at [47, 158] on div "2 [STREET_ADDRESS] 3 [STREET_ADDRESS] 4 [STREET_ADDRESS] 5 [STREET_ADDRESS] 6 […" at bounding box center [573, 396] width 1146 height 556
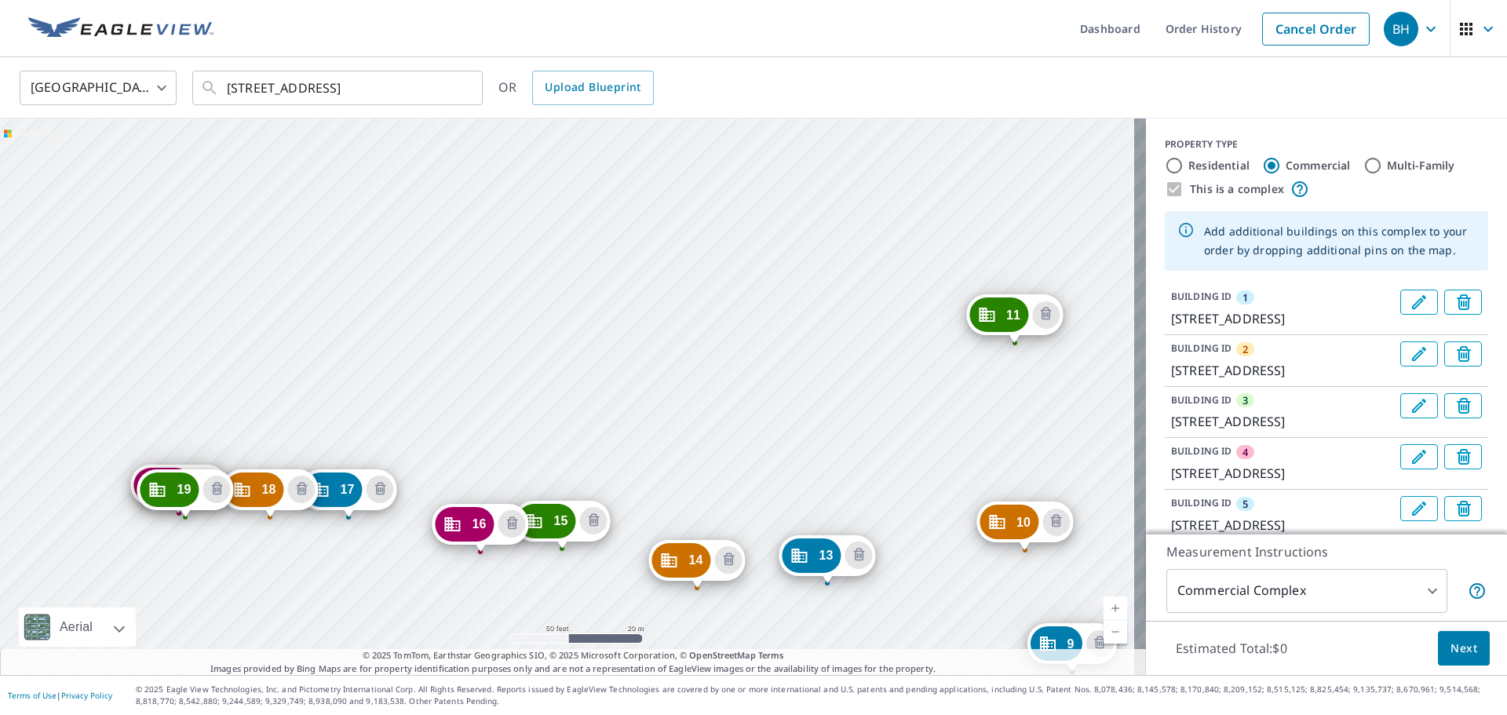
drag, startPoint x: 228, startPoint y: 226, endPoint x: 575, endPoint y: 508, distance: 446.8
click at [506, 571] on div "2 [STREET_ADDRESS] 3 [STREET_ADDRESS] 4 [STREET_ADDRESS] 5 [STREET_ADDRESS] 6 […" at bounding box center [573, 396] width 1146 height 556
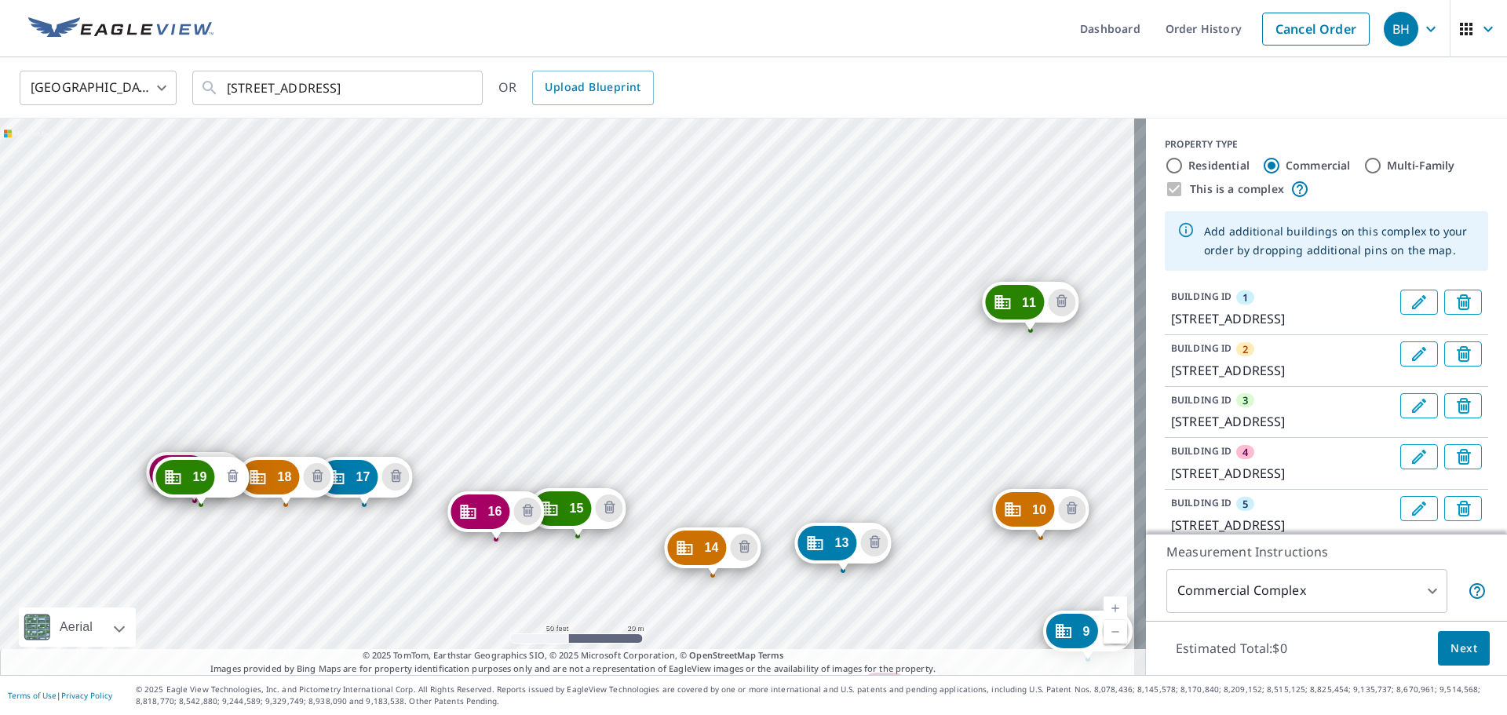
click at [235, 480] on icon "Delete building 19" at bounding box center [232, 477] width 19 height 19
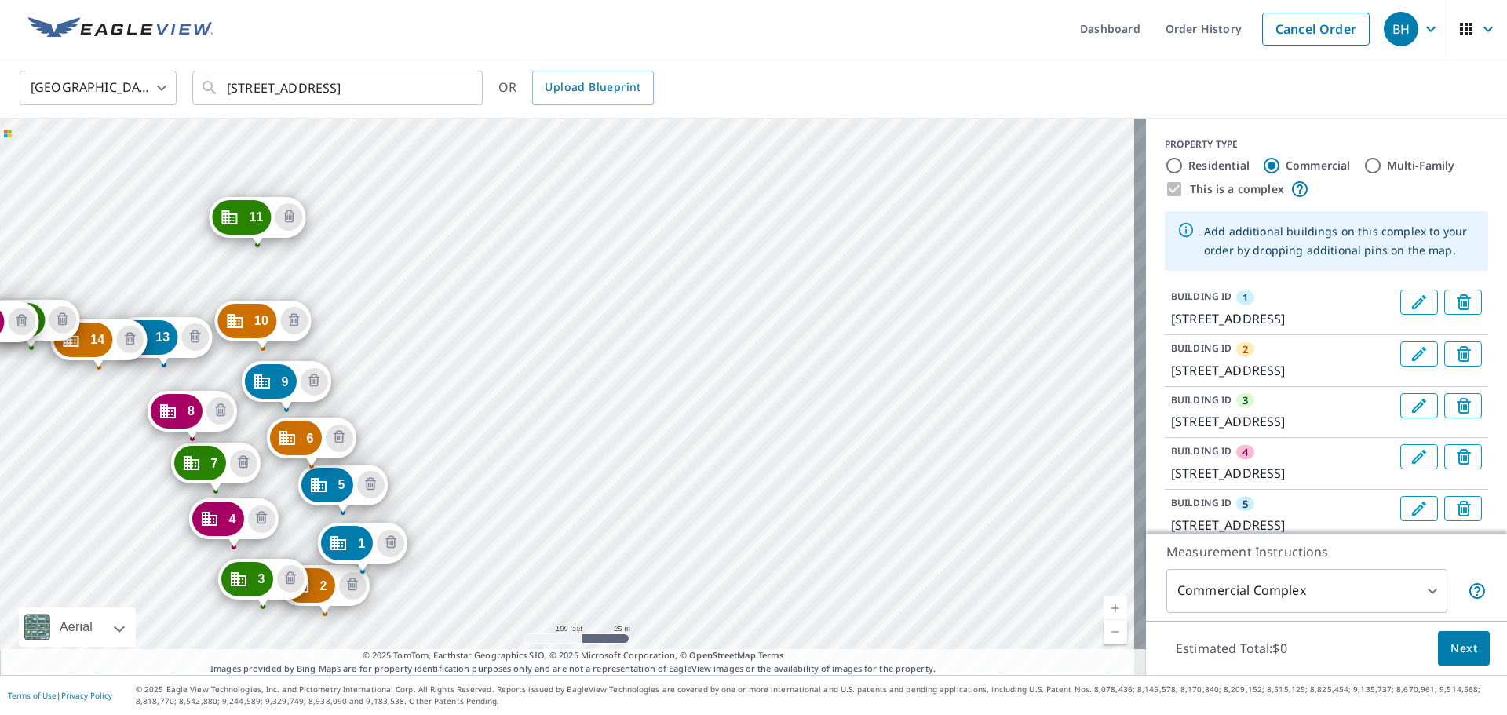
drag, startPoint x: 829, startPoint y: 329, endPoint x: 682, endPoint y: 573, distance: 284.8
click at [682, 573] on div "2 [STREET_ADDRESS] 3 [STREET_ADDRESS] 4 [STREET_ADDRESS] 5 [STREET_ADDRESS] 6 […" at bounding box center [573, 396] width 1146 height 556
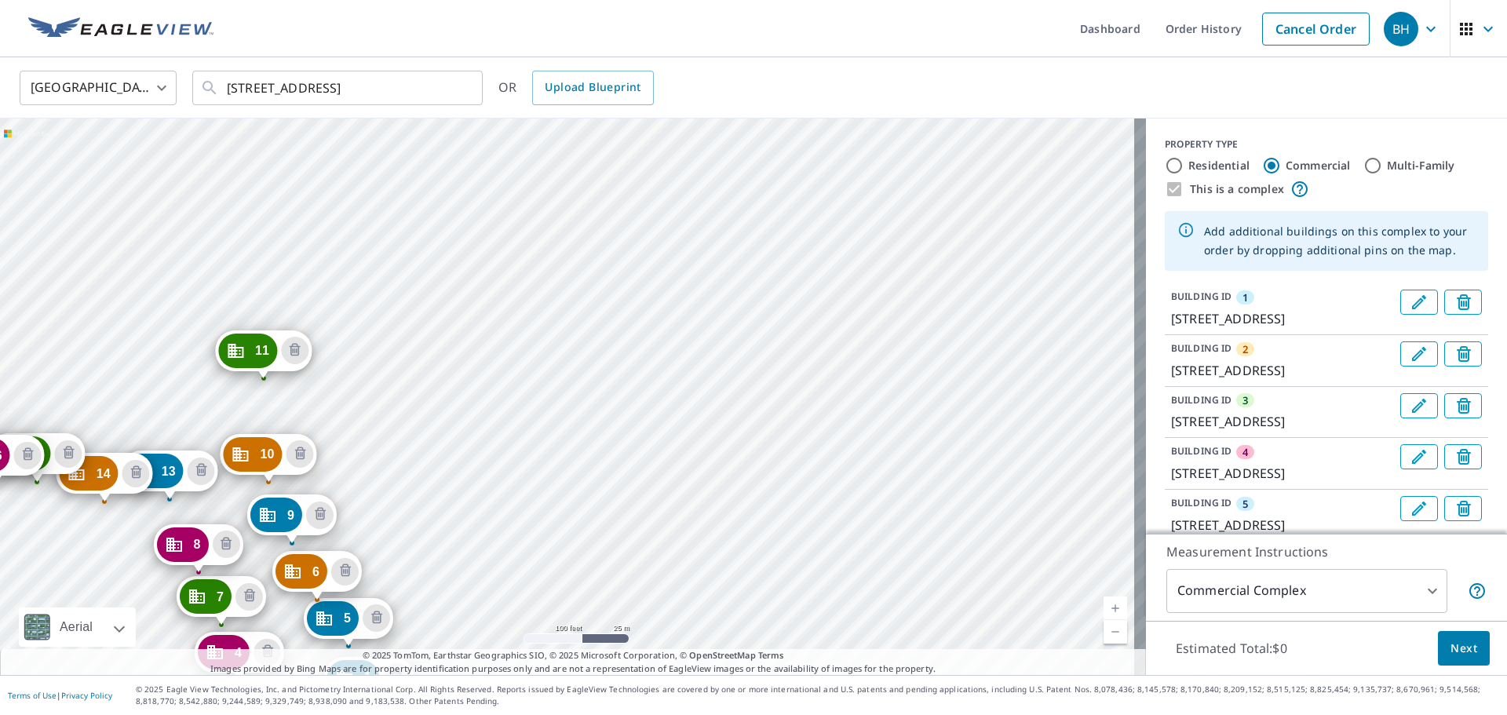
drag, startPoint x: 158, startPoint y: 268, endPoint x: 206, endPoint y: 421, distance: 160.3
click at [206, 421] on div "2 [STREET_ADDRESS] 3 [STREET_ADDRESS] 4 [STREET_ADDRESS] 5 [STREET_ADDRESS] 6 […" at bounding box center [573, 396] width 1146 height 556
click at [291, 355] on icon "Delete building 11" at bounding box center [295, 349] width 11 height 13
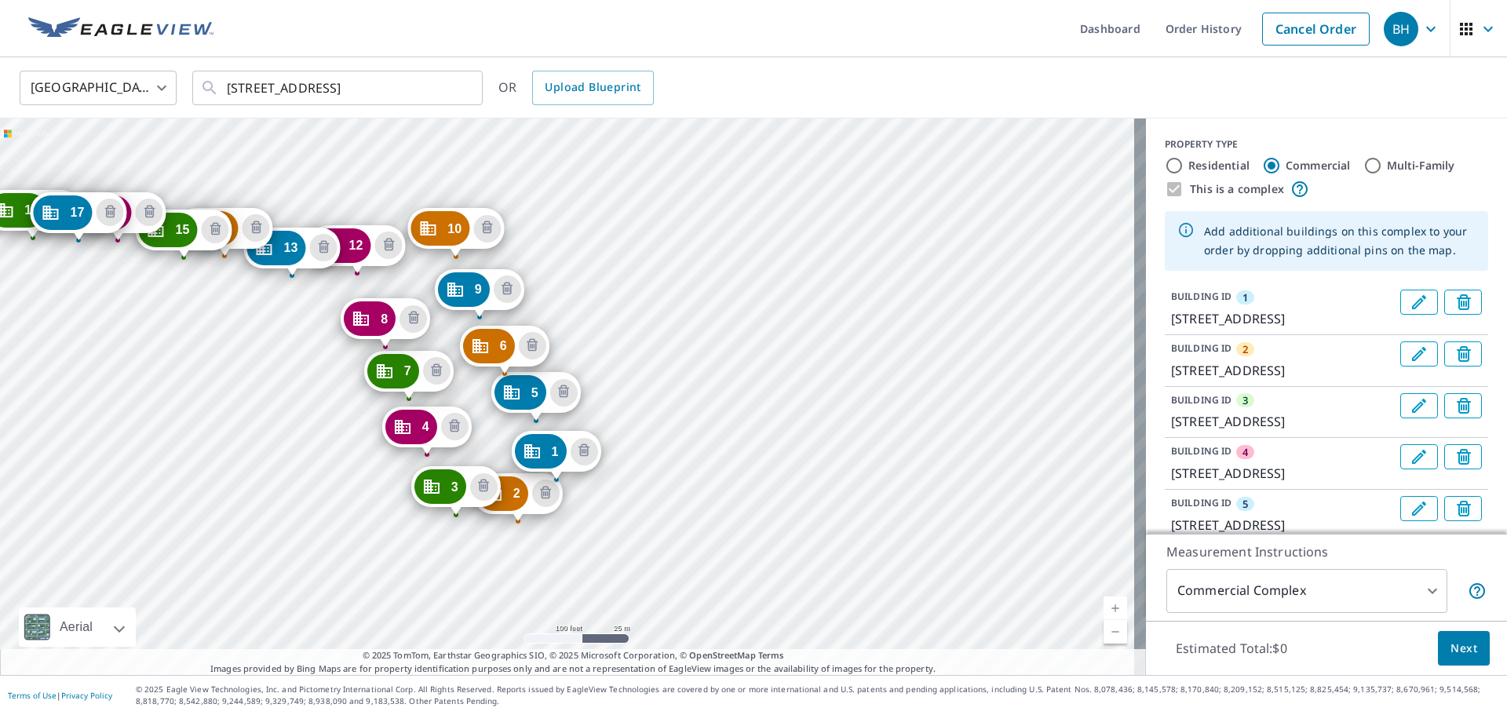
drag, startPoint x: 350, startPoint y: 157, endPoint x: 341, endPoint y: 217, distance: 61.0
click at [341, 217] on div "2 [STREET_ADDRESS] 3 [STREET_ADDRESS] 4 [STREET_ADDRESS] 5 [STREET_ADDRESS] 6 […" at bounding box center [573, 396] width 1146 height 556
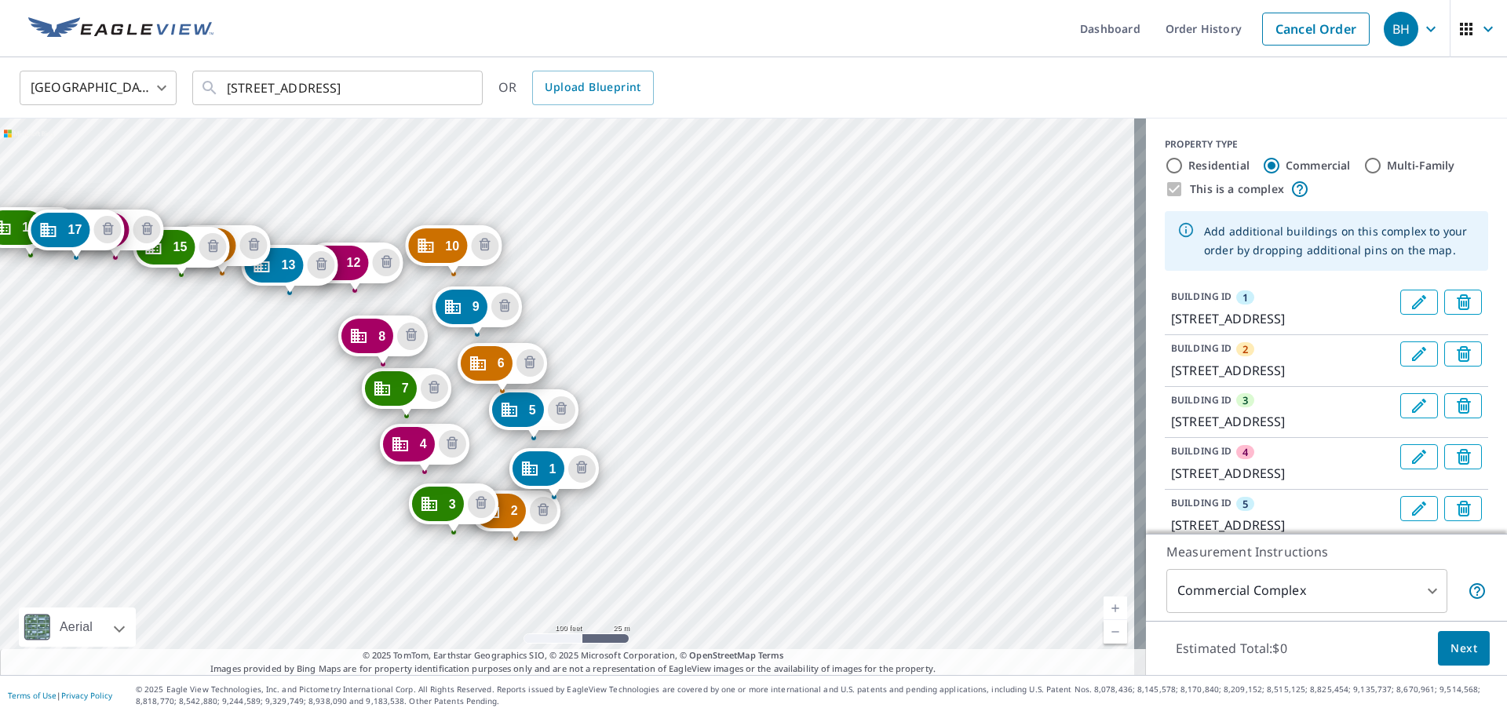
click at [454, 176] on div "2 [STREET_ADDRESS] 3 [STREET_ADDRESS] 4 [STREET_ADDRESS] 5 [STREET_ADDRESS] 6 […" at bounding box center [573, 396] width 1146 height 556
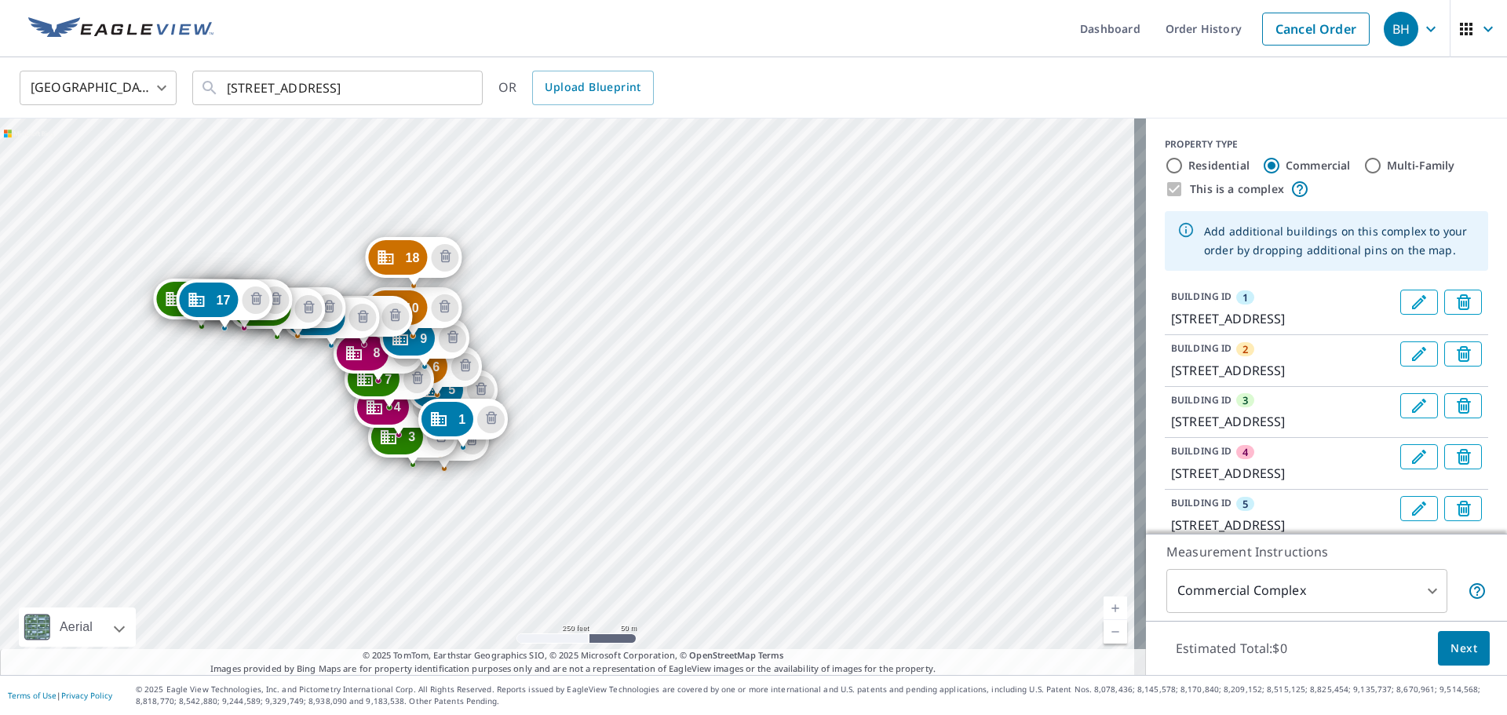
drag, startPoint x: 297, startPoint y: 346, endPoint x: 300, endPoint y: 545, distance: 198.5
click at [300, 545] on div "2 [STREET_ADDRESS] 3 [STREET_ADDRESS] 4 [STREET_ADDRESS] 5 [STREET_ADDRESS] 6 […" at bounding box center [573, 396] width 1146 height 556
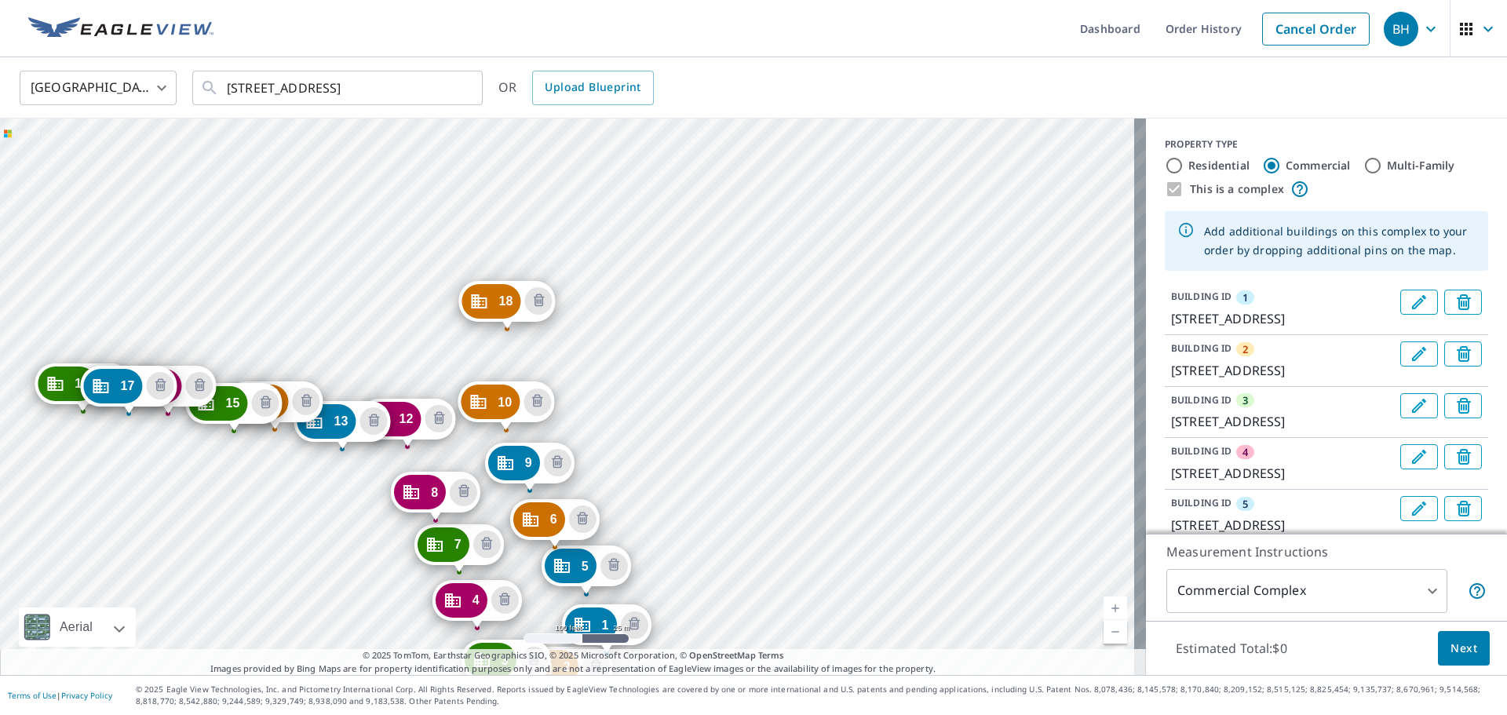
click at [488, 268] on div "2 [STREET_ADDRESS] 3 [STREET_ADDRESS] 4 [STREET_ADDRESS] 5 [STREET_ADDRESS] 6 […" at bounding box center [573, 396] width 1146 height 556
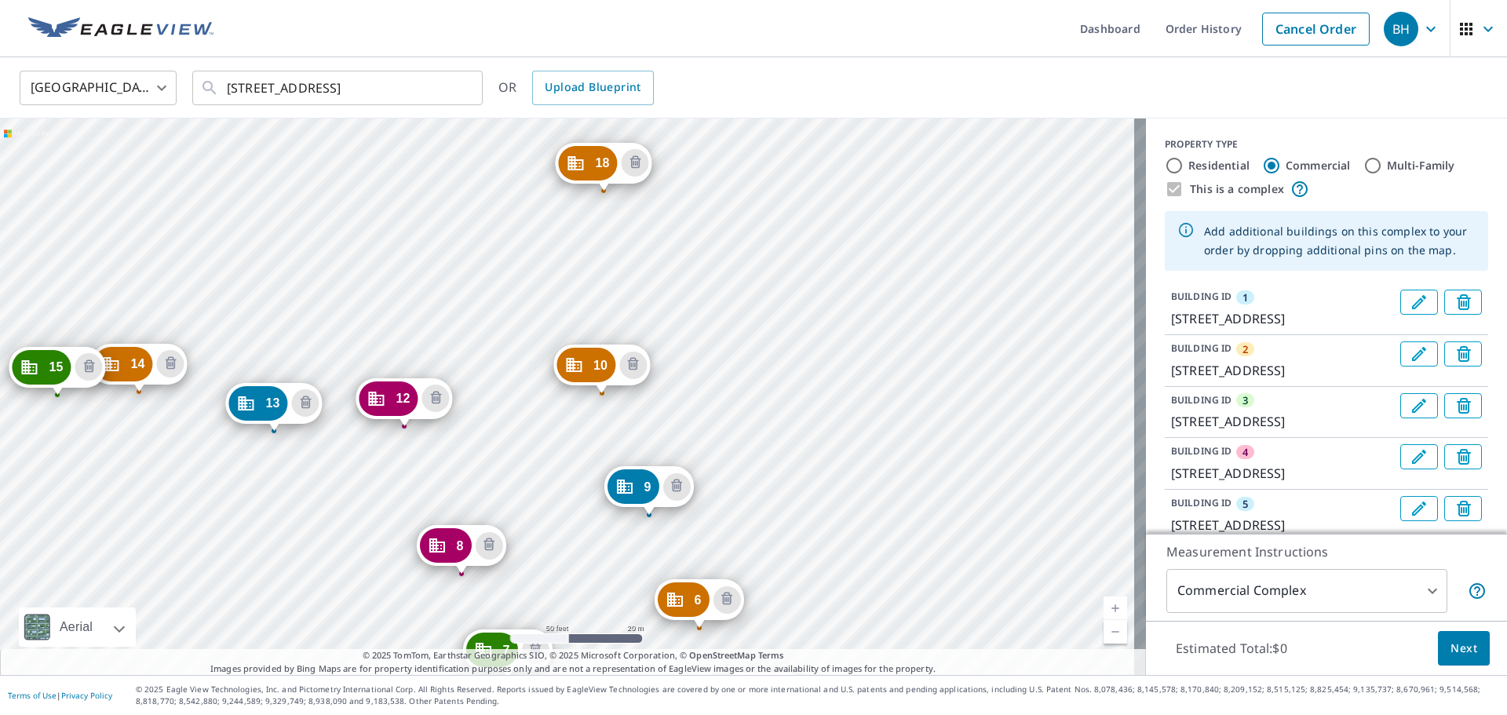
drag, startPoint x: 404, startPoint y: 215, endPoint x: 545, endPoint y: 505, distance: 322.5
click at [545, 505] on div "2 [STREET_ADDRESS] 3 [STREET_ADDRESS] 4 [STREET_ADDRESS] 5 [STREET_ADDRESS] 6 […" at bounding box center [573, 396] width 1146 height 556
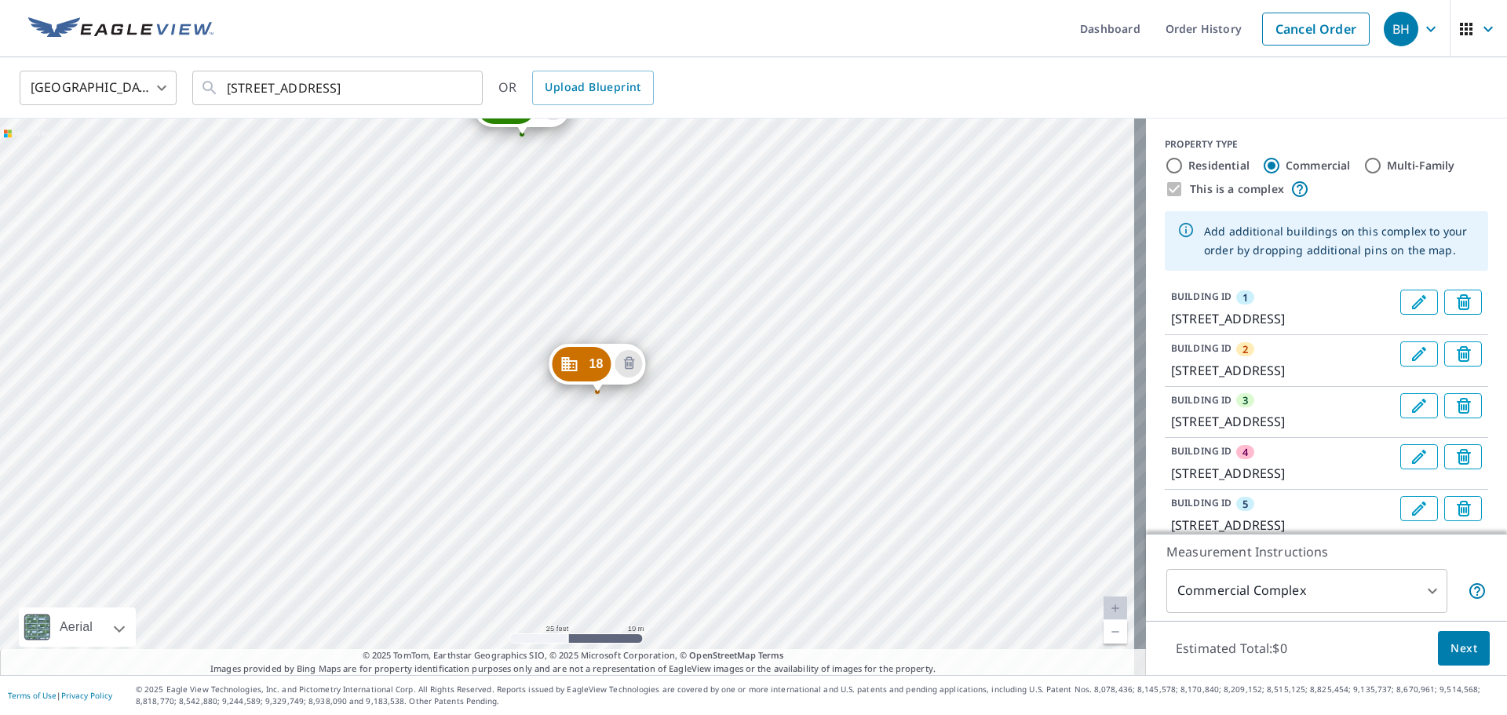
drag, startPoint x: 547, startPoint y: 206, endPoint x: 515, endPoint y: 568, distance: 364.0
click at [515, 568] on div "2 [STREET_ADDRESS] 3 [STREET_ADDRESS] 4 [STREET_ADDRESS] 5 [STREET_ADDRESS] 6 […" at bounding box center [573, 396] width 1146 height 556
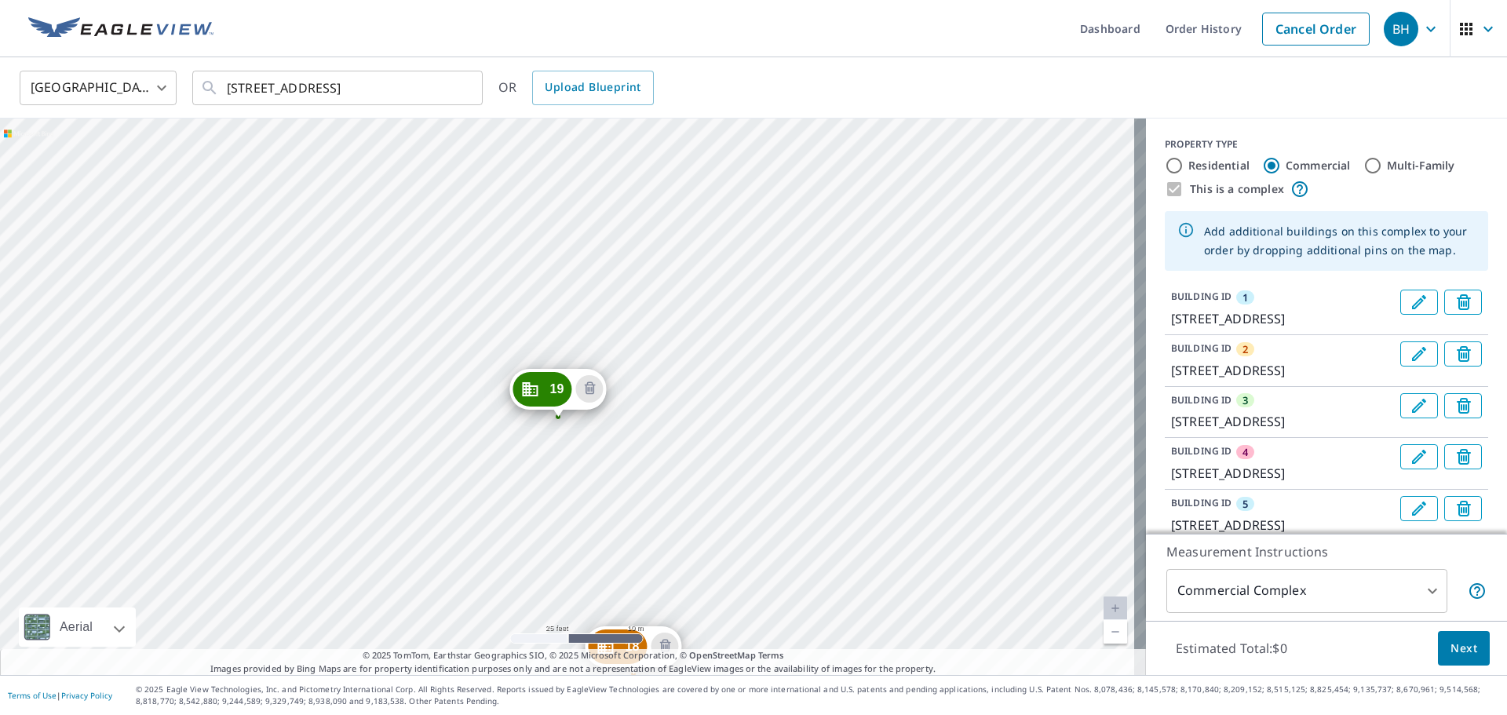
drag, startPoint x: 527, startPoint y: 226, endPoint x: 566, endPoint y: 468, distance: 244.7
click at [565, 506] on div "2 [STREET_ADDRESS] 3 [STREET_ADDRESS] 4 [STREET_ADDRESS] 5 [STREET_ADDRESS] 6 […" at bounding box center [573, 396] width 1146 height 556
click at [335, 340] on div "2 [STREET_ADDRESS] 3 [STREET_ADDRESS] 4 [STREET_ADDRESS] 5 [STREET_ADDRESS] 6 […" at bounding box center [573, 396] width 1146 height 556
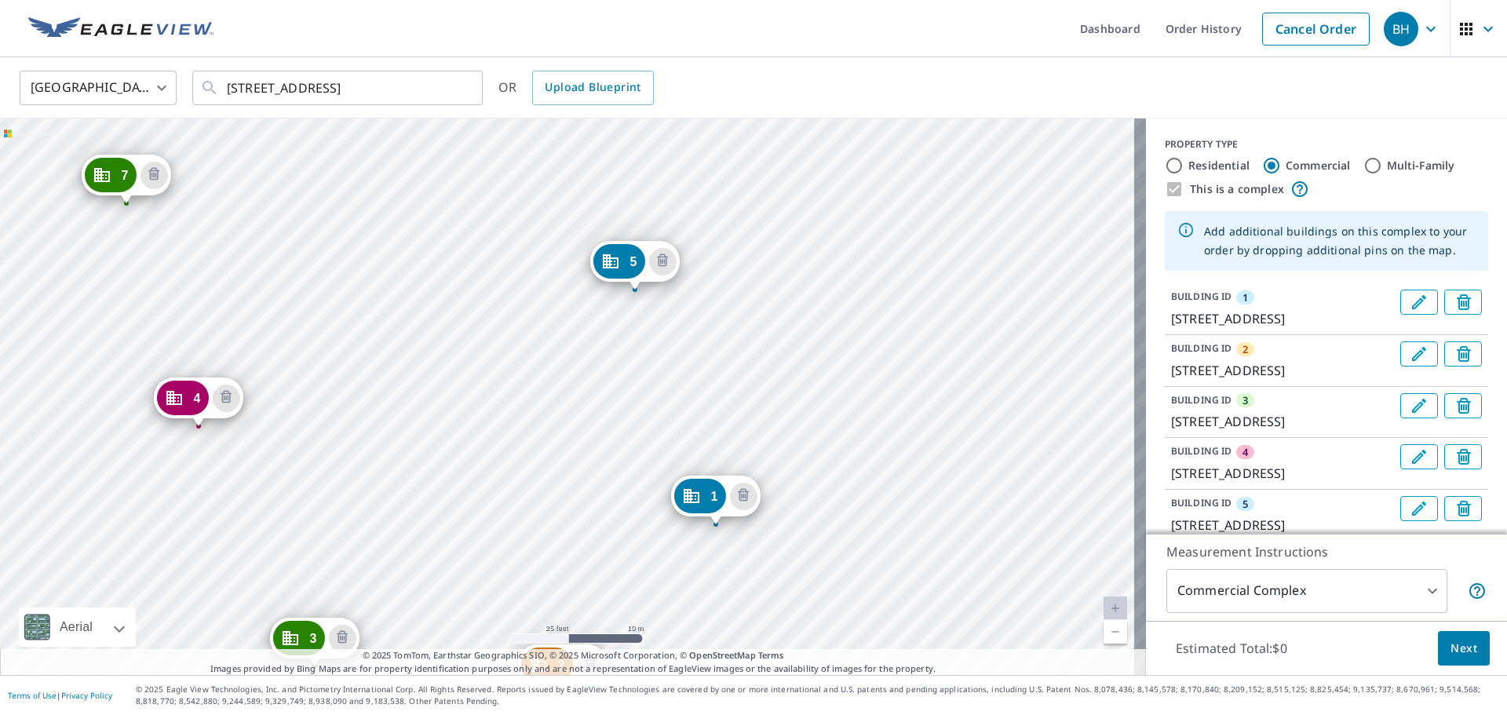
drag, startPoint x: 324, startPoint y: 223, endPoint x: 756, endPoint y: 567, distance: 551.7
click at [751, 565] on div "2 [STREET_ADDRESS] 3 [STREET_ADDRESS] 4 [STREET_ADDRESS] 5 [STREET_ADDRESS] 6 […" at bounding box center [573, 396] width 1146 height 556
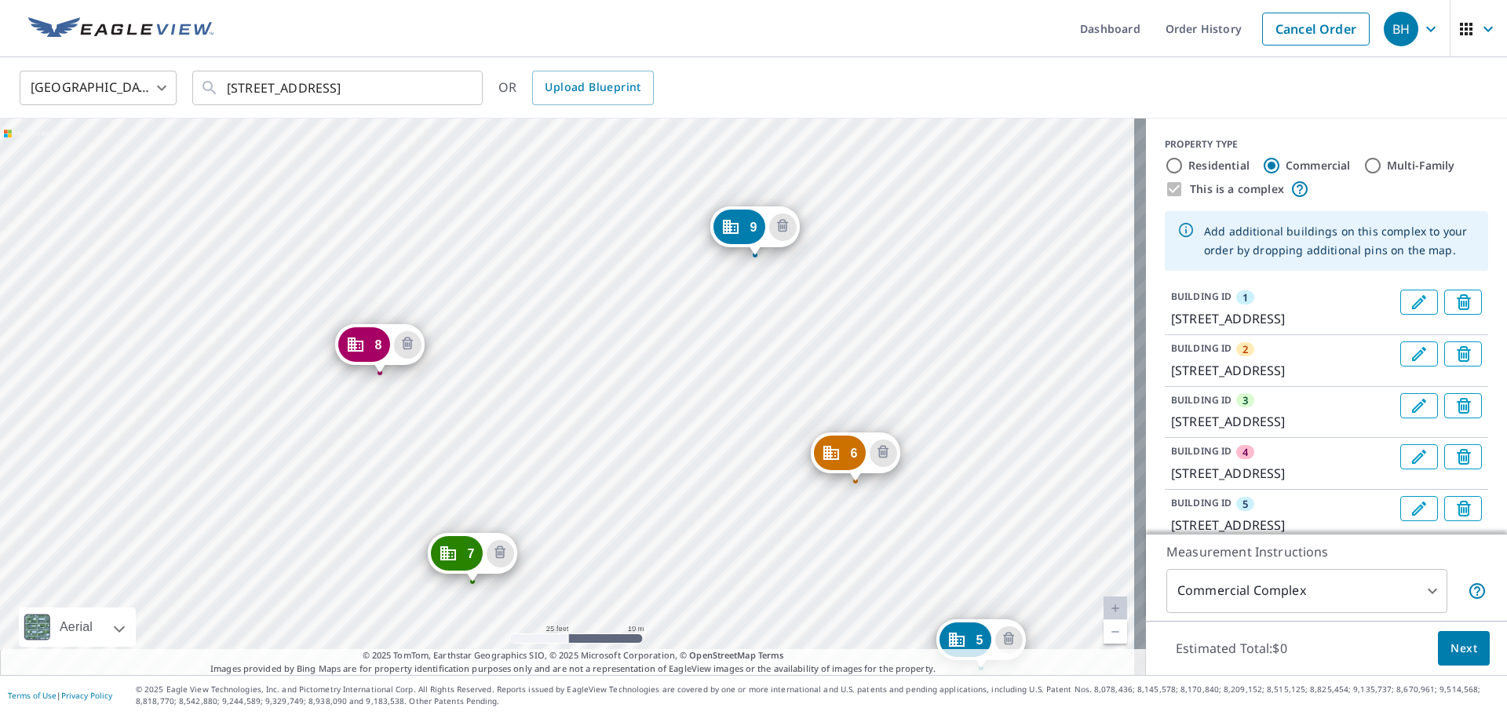
drag, startPoint x: 465, startPoint y: 199, endPoint x: 697, endPoint y: 556, distance: 425.9
click at [697, 556] on div "2 [STREET_ADDRESS] 3 [STREET_ADDRESS] 4 [STREET_ADDRESS] 5 [STREET_ADDRESS] 6 […" at bounding box center [573, 396] width 1146 height 556
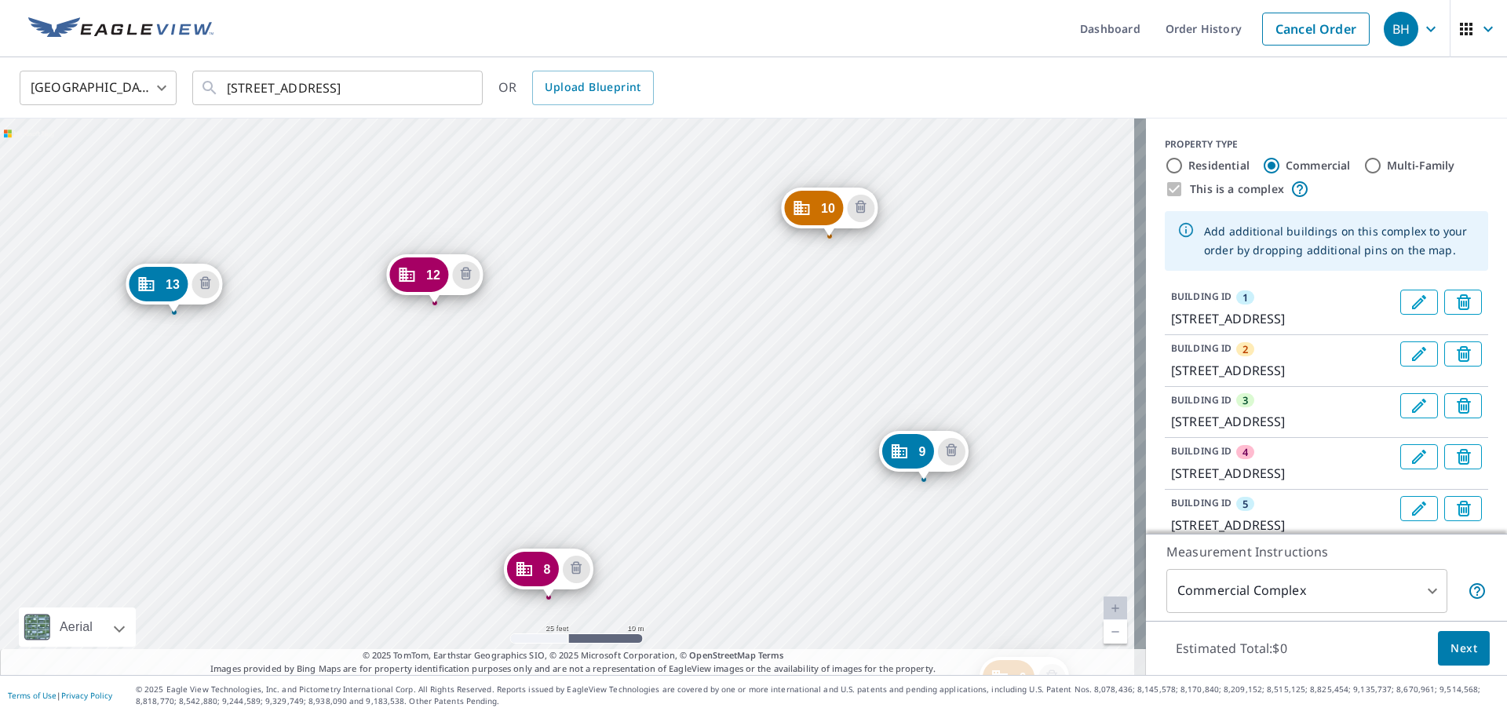
drag, startPoint x: 563, startPoint y: 213, endPoint x: 714, endPoint y: 568, distance: 385.7
click at [714, 568] on div "2 [STREET_ADDRESS] 3 [STREET_ADDRESS] 4 [STREET_ADDRESS] 5 [STREET_ADDRESS] 6 […" at bounding box center [573, 396] width 1146 height 556
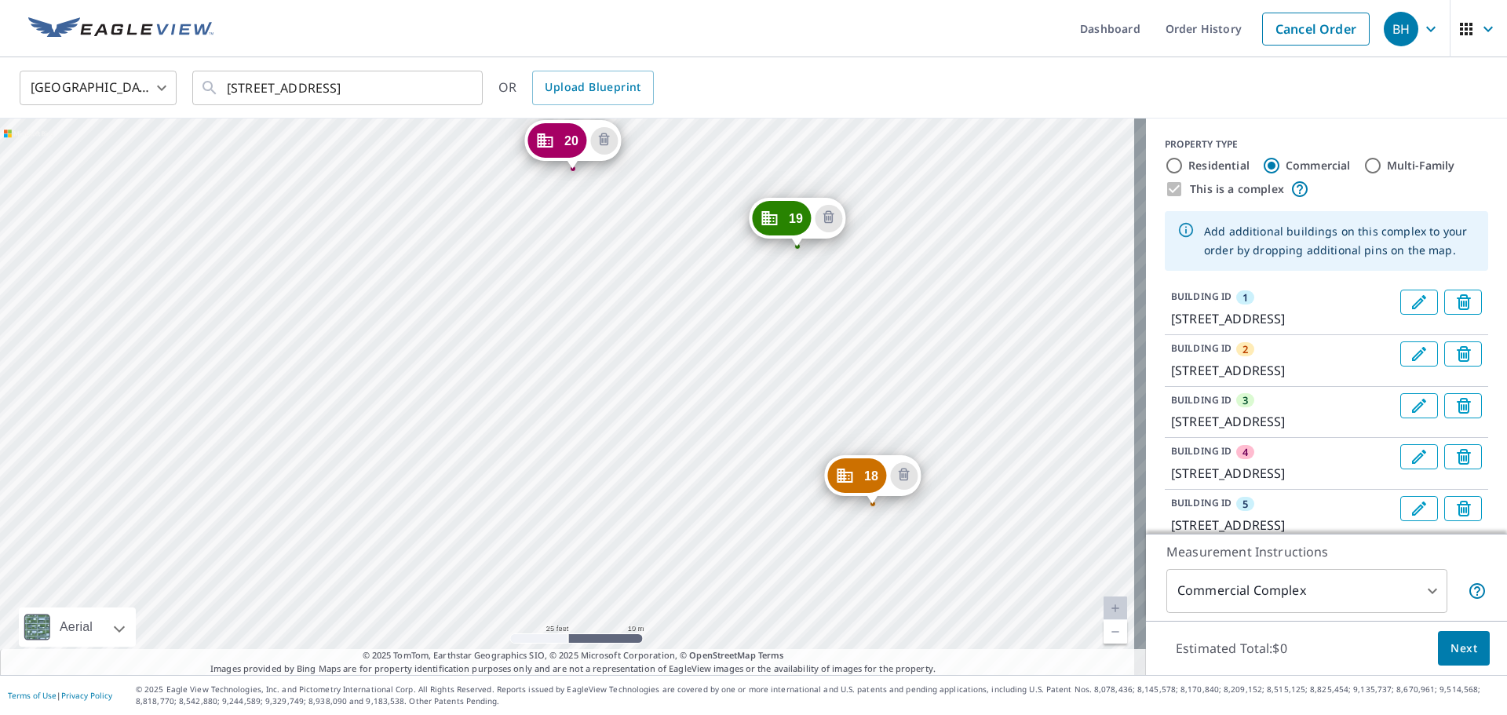
drag, startPoint x: 662, startPoint y: 198, endPoint x: 561, endPoint y: 563, distance: 378.7
click at [560, 575] on div "2 [STREET_ADDRESS] 3 [STREET_ADDRESS] 4 [STREET_ADDRESS] 5 [STREET_ADDRESS] 6 […" at bounding box center [573, 396] width 1146 height 556
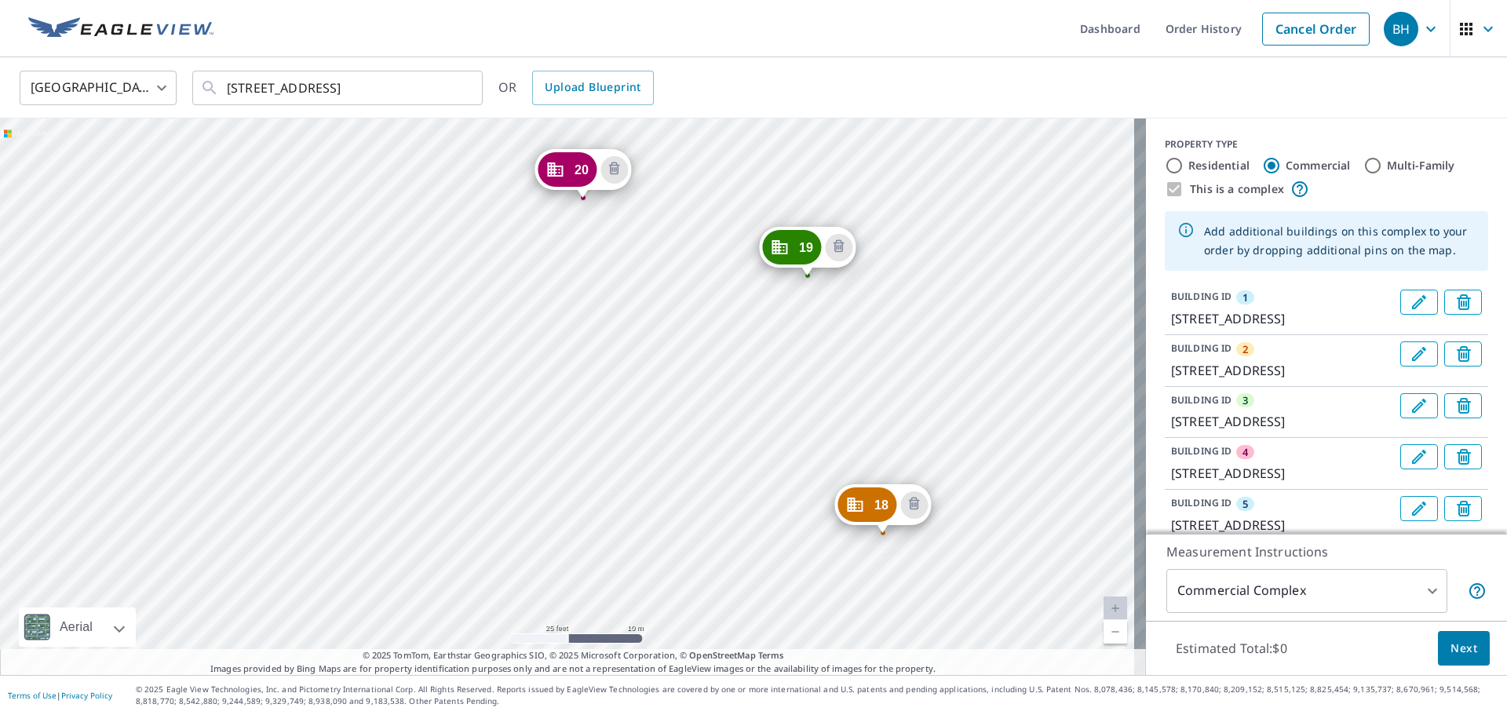
click at [409, 381] on div "2 [STREET_ADDRESS] 3 [STREET_ADDRESS] 4 [STREET_ADDRESS] 5 [STREET_ADDRESS] 6 […" at bounding box center [573, 396] width 1146 height 556
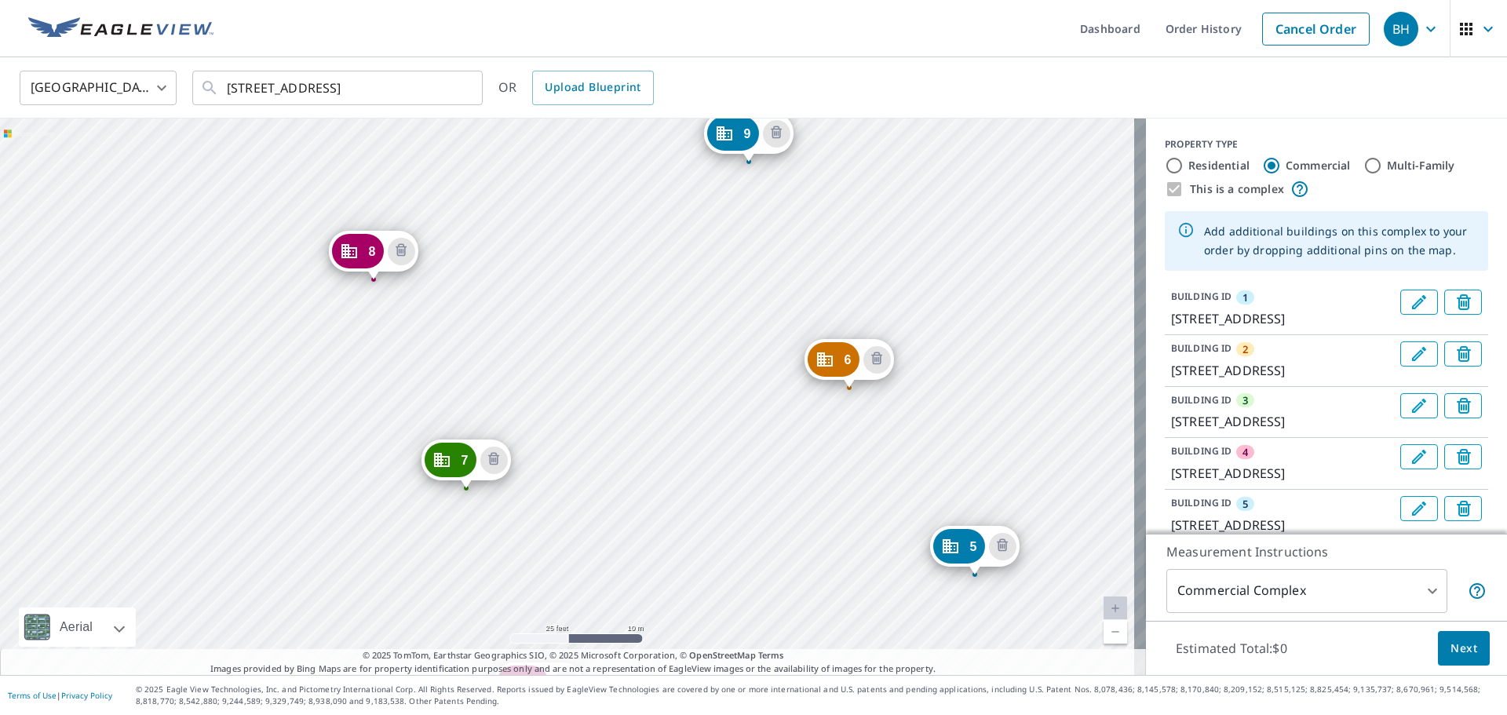
drag, startPoint x: 395, startPoint y: 231, endPoint x: 892, endPoint y: 596, distance: 616.5
click at [751, 656] on div "2 [STREET_ADDRESS] 3 [STREET_ADDRESS] 4 [STREET_ADDRESS] 5 [STREET_ADDRESS] 6 […" at bounding box center [573, 396] width 1146 height 556
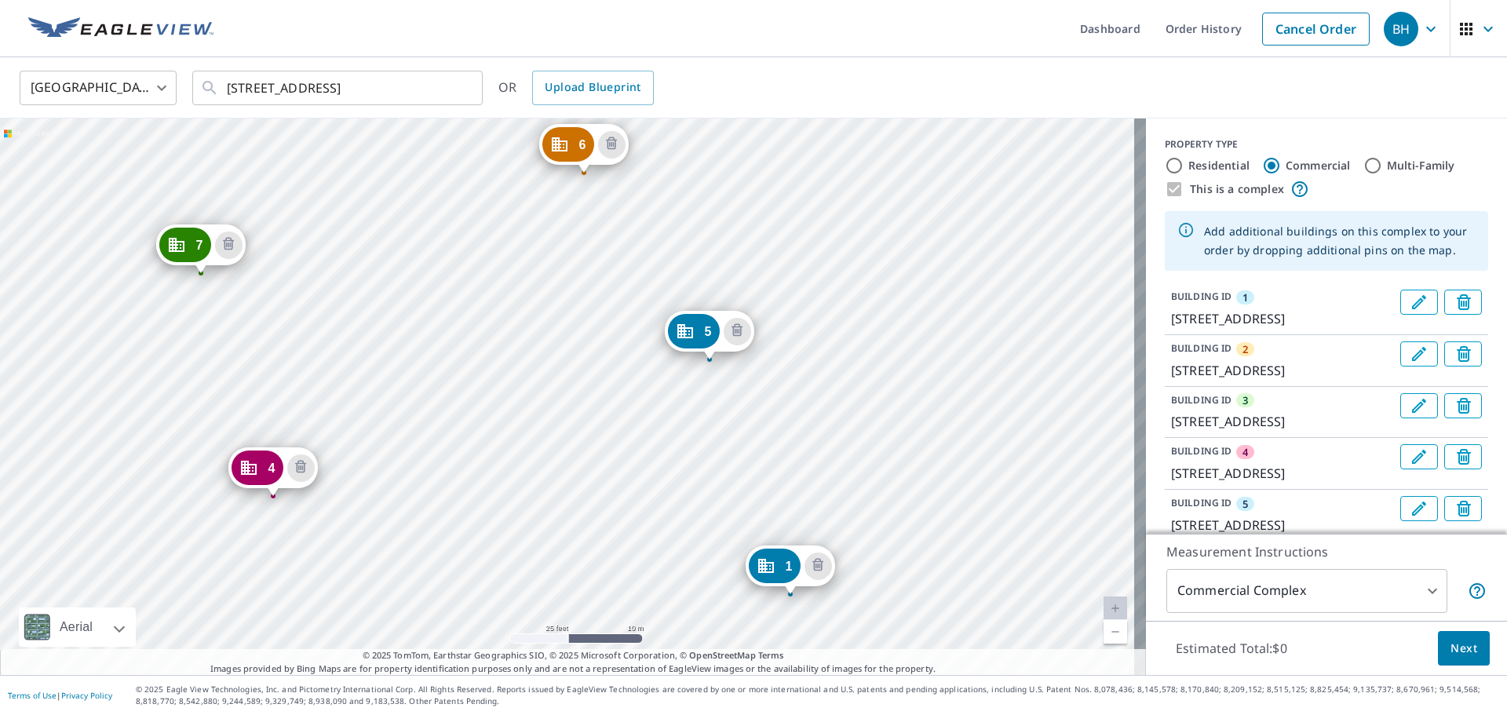
drag, startPoint x: 538, startPoint y: 279, endPoint x: 751, endPoint y: 607, distance: 390.9
click at [740, 598] on div "2 [STREET_ADDRESS] 3 [STREET_ADDRESS] 4 [STREET_ADDRESS] 5 [STREET_ADDRESS] 6 […" at bounding box center [573, 396] width 1146 height 556
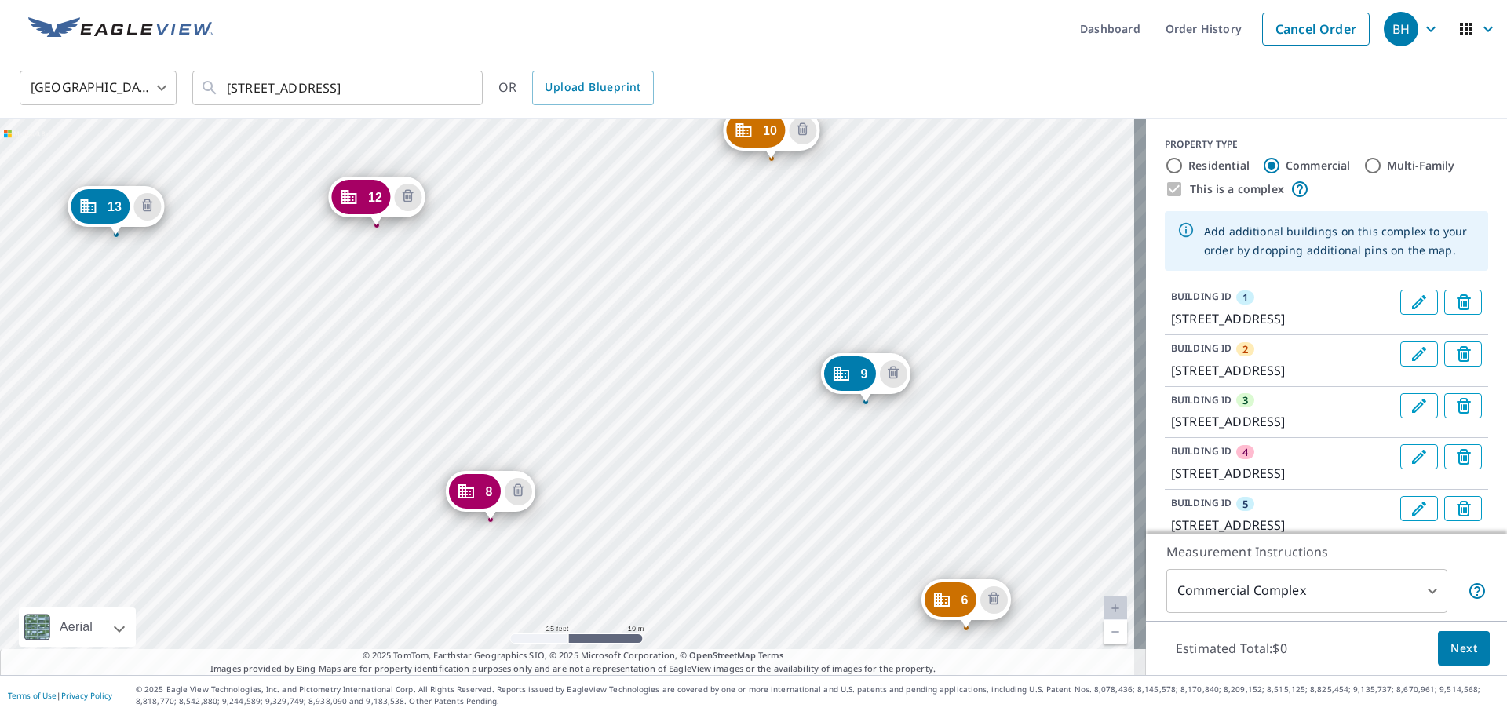
drag, startPoint x: 377, startPoint y: 169, endPoint x: 728, endPoint y: 523, distance: 498.8
click at [731, 538] on div "2 [STREET_ADDRESS] 3 [STREET_ADDRESS] 4 [STREET_ADDRESS] 5 [STREET_ADDRESS] 6 […" at bounding box center [573, 396] width 1146 height 556
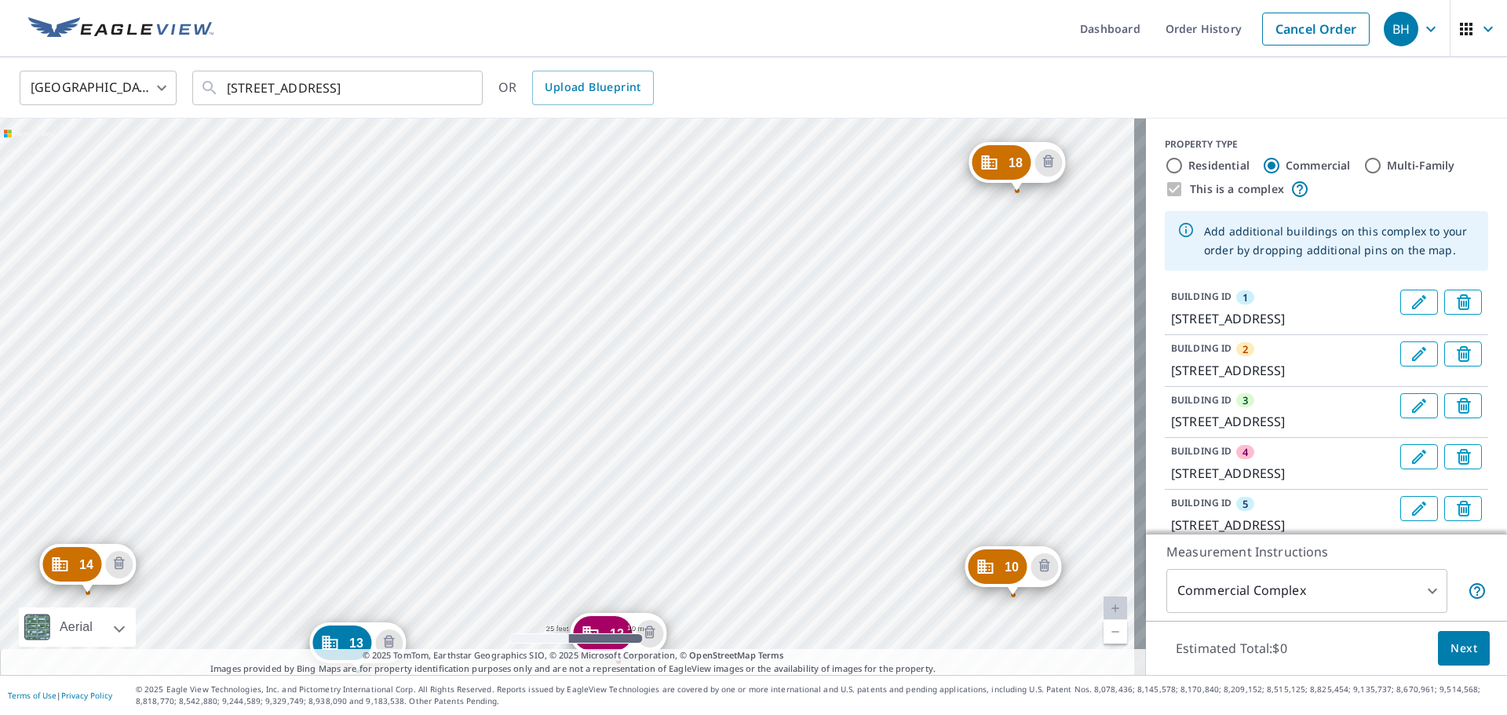
drag, startPoint x: 551, startPoint y: 219, endPoint x: 726, endPoint y: 585, distance: 406.1
click at [726, 585] on div "2 [STREET_ADDRESS] 3 [STREET_ADDRESS] 4 [STREET_ADDRESS] 5 [STREET_ADDRESS] 6 […" at bounding box center [573, 396] width 1146 height 556
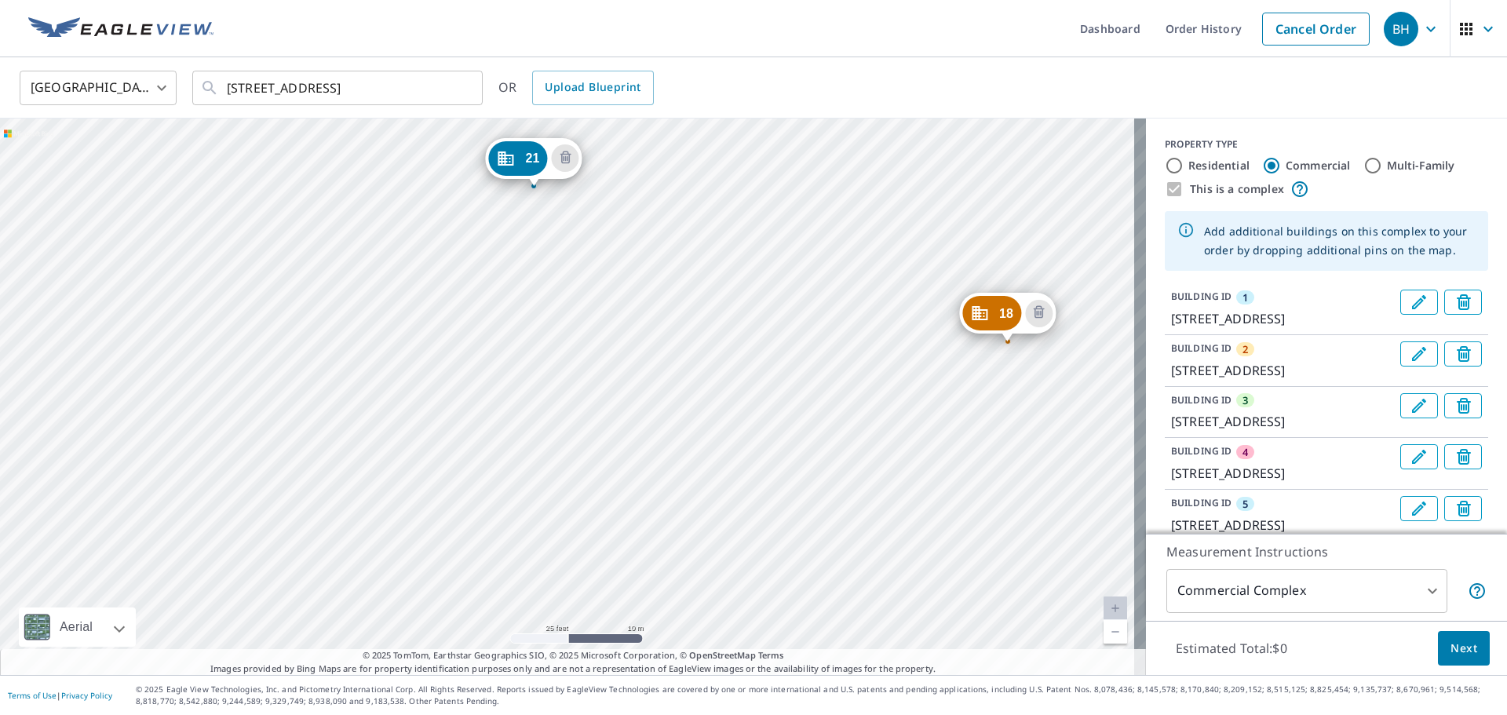
drag, startPoint x: 729, startPoint y: 163, endPoint x: 687, endPoint y: 279, distance: 122.9
click at [687, 279] on div "2 [STREET_ADDRESS] 3 [STREET_ADDRESS] 4 [STREET_ADDRESS] 5 [STREET_ADDRESS] 6 […" at bounding box center [573, 396] width 1146 height 556
click at [513, 399] on div "2 [STREET_ADDRESS] 3 [STREET_ADDRESS] 4 [STREET_ADDRESS] 5 [STREET_ADDRESS] 6 […" at bounding box center [573, 396] width 1146 height 556
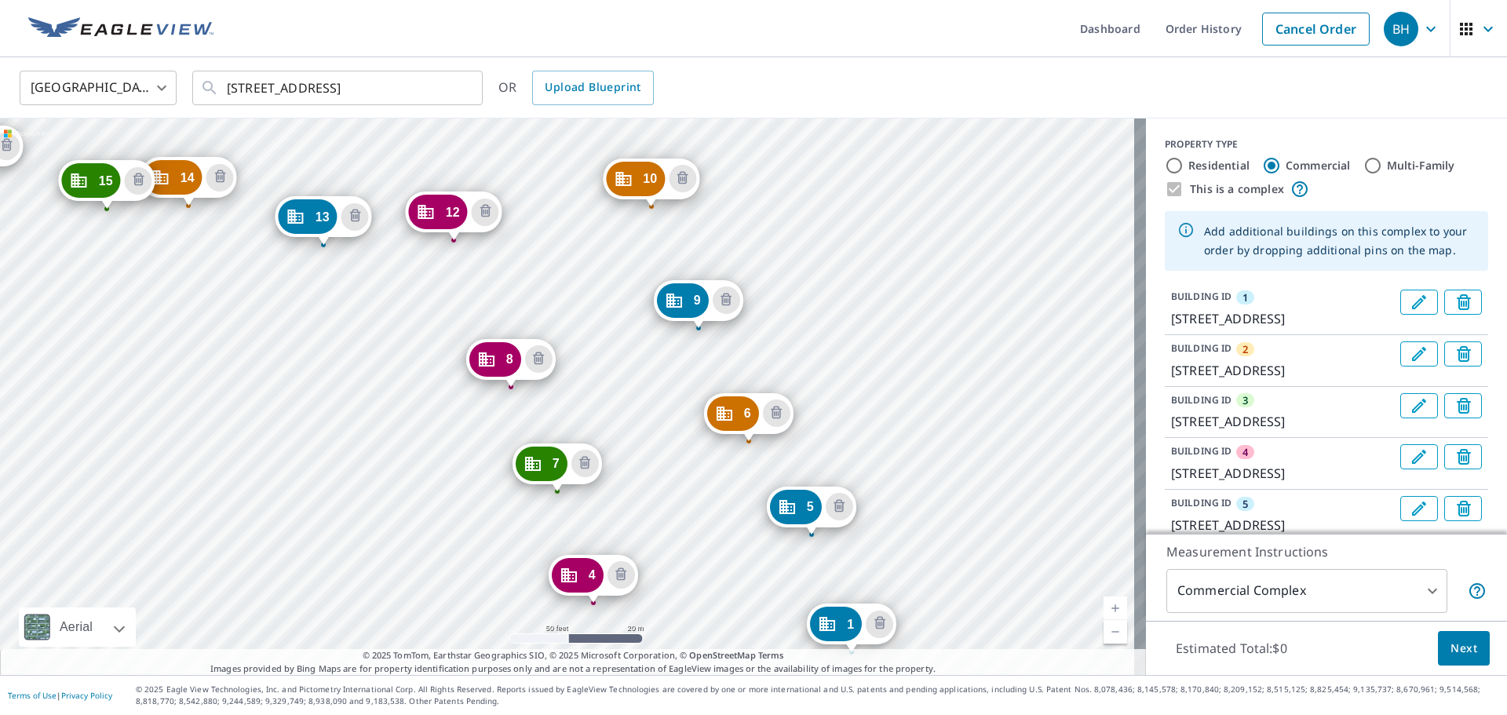
drag, startPoint x: 431, startPoint y: 211, endPoint x: 953, endPoint y: 578, distance: 638.1
click at [751, 578] on div "2 [STREET_ADDRESS] 3 [STREET_ADDRESS] 4 [STREET_ADDRESS] 5 [STREET_ADDRESS] 6 […" at bounding box center [573, 396] width 1146 height 556
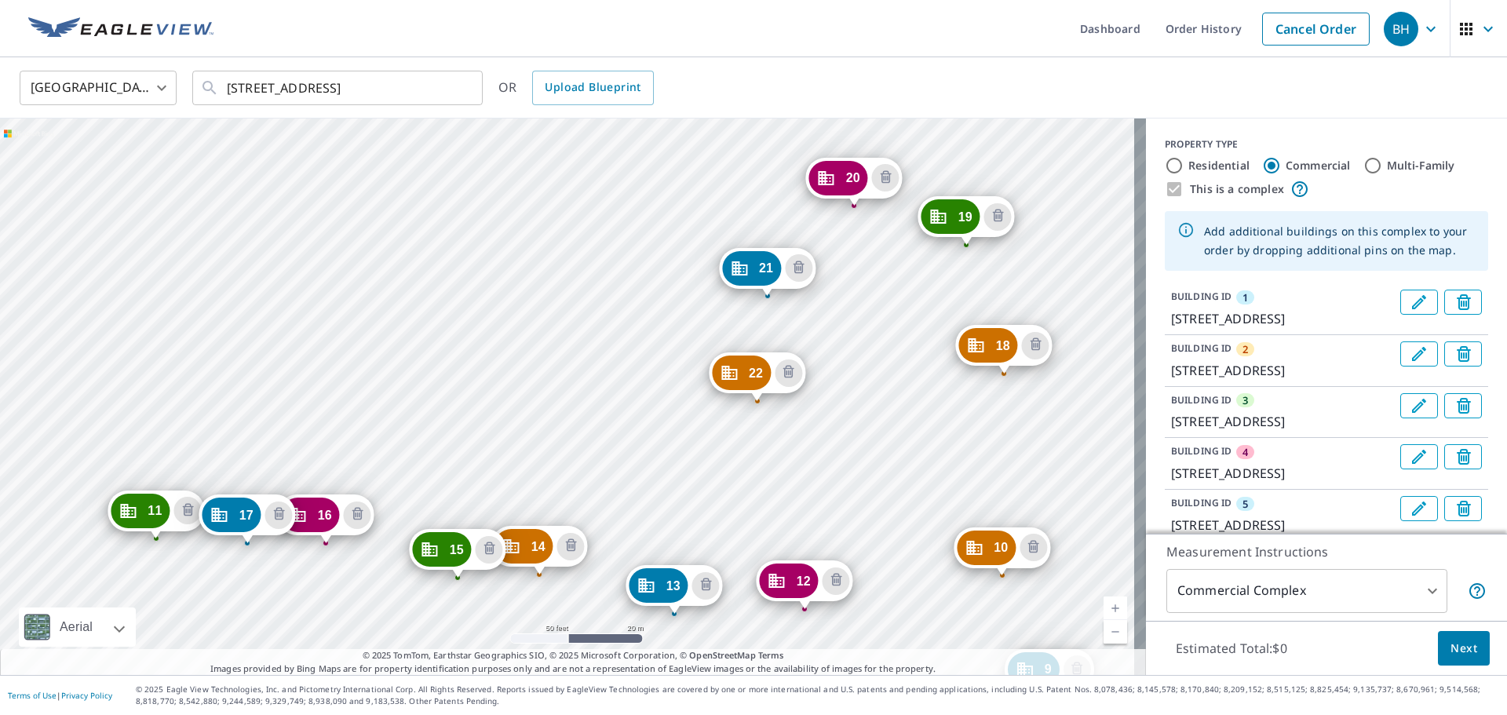
drag, startPoint x: 581, startPoint y: 197, endPoint x: 691, endPoint y: 457, distance: 282.4
click at [691, 457] on div "2 [STREET_ADDRESS] 3 [STREET_ADDRESS] 4 [STREET_ADDRESS] 5 [STREET_ADDRESS] 6 […" at bounding box center [573, 396] width 1146 height 556
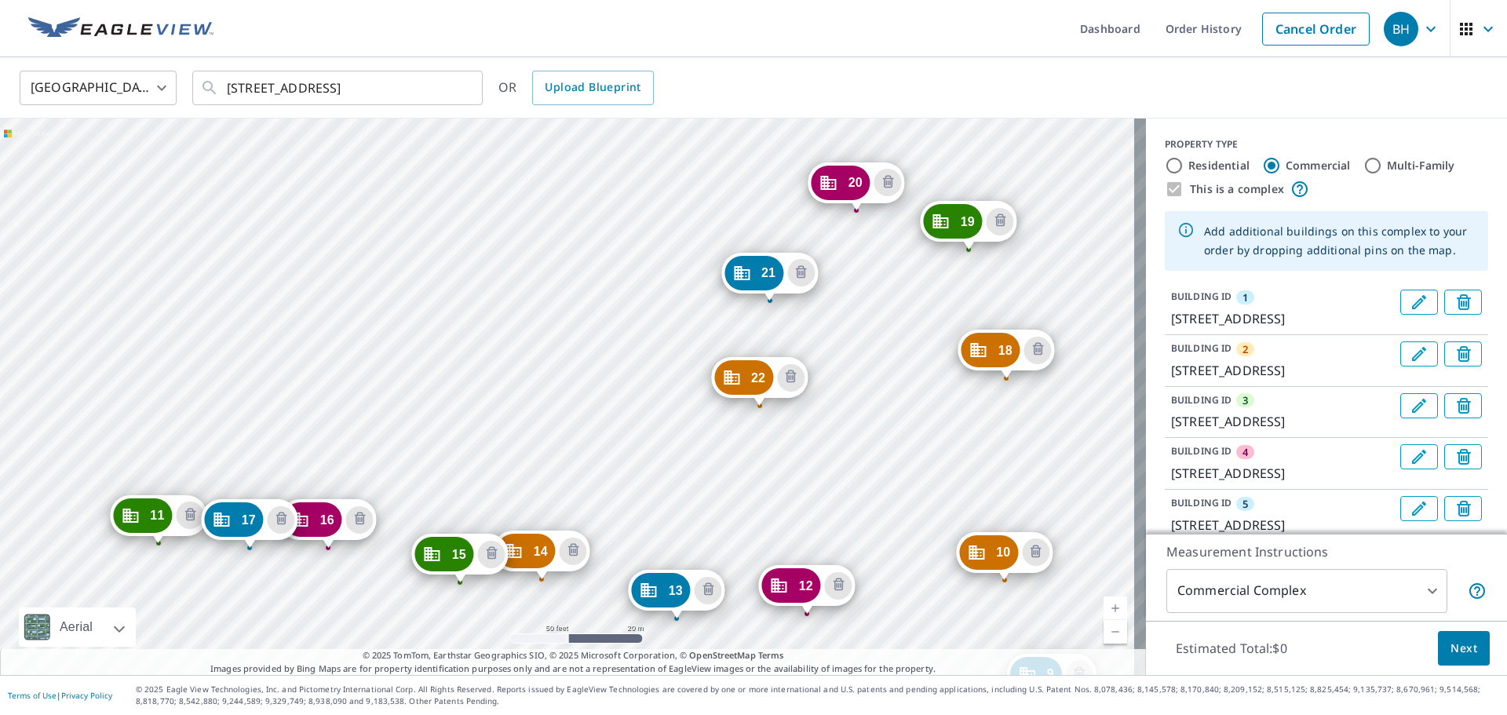
click at [614, 398] on div "2 [STREET_ADDRESS] 3 [STREET_ADDRESS] 4 [STREET_ADDRESS] 5 [STREET_ADDRESS] 6 […" at bounding box center [573, 396] width 1146 height 556
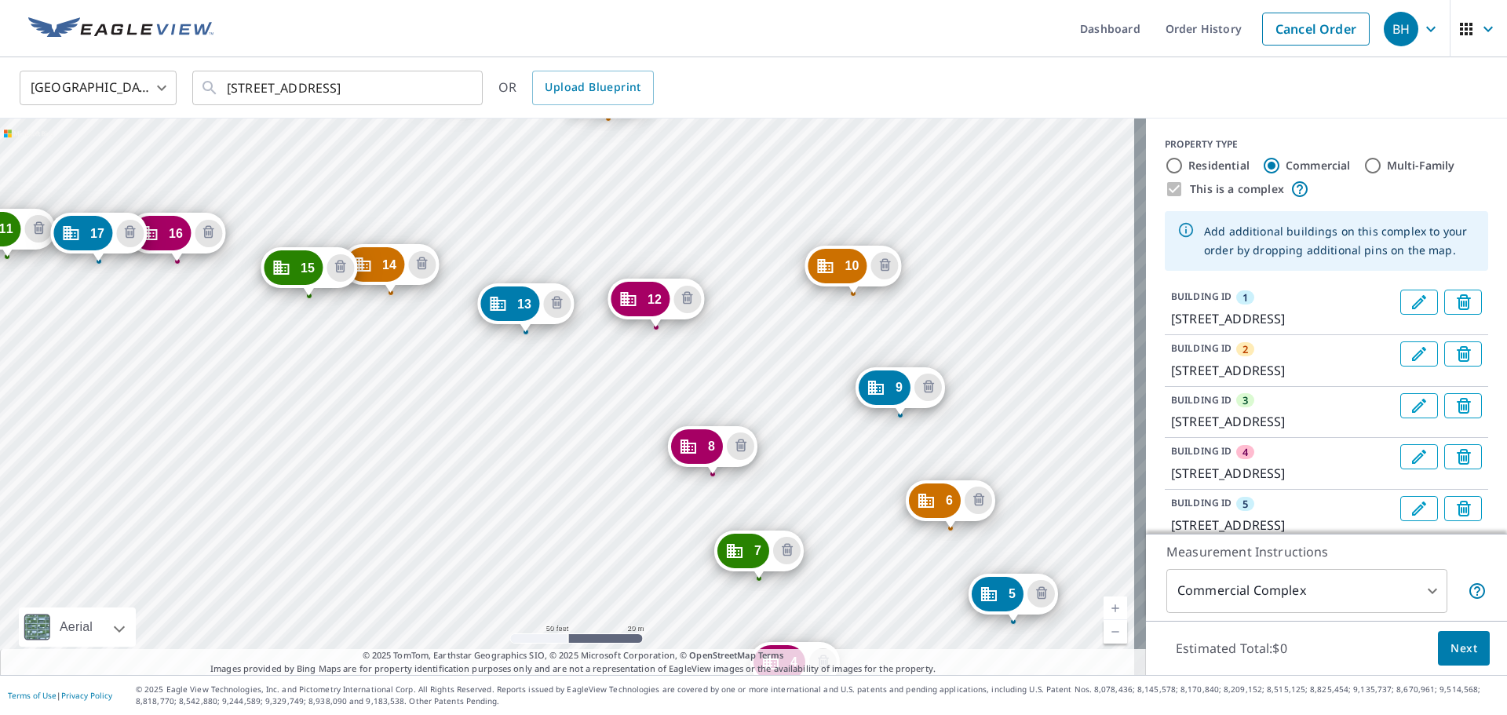
drag, startPoint x: 420, startPoint y: 267, endPoint x: 941, endPoint y: 564, distance: 599.9
click at [751, 654] on div "2 [STREET_ADDRESS] 3 [STREET_ADDRESS] 4 [STREET_ADDRESS] 5 [STREET_ADDRESS] 6 […" at bounding box center [573, 396] width 1146 height 556
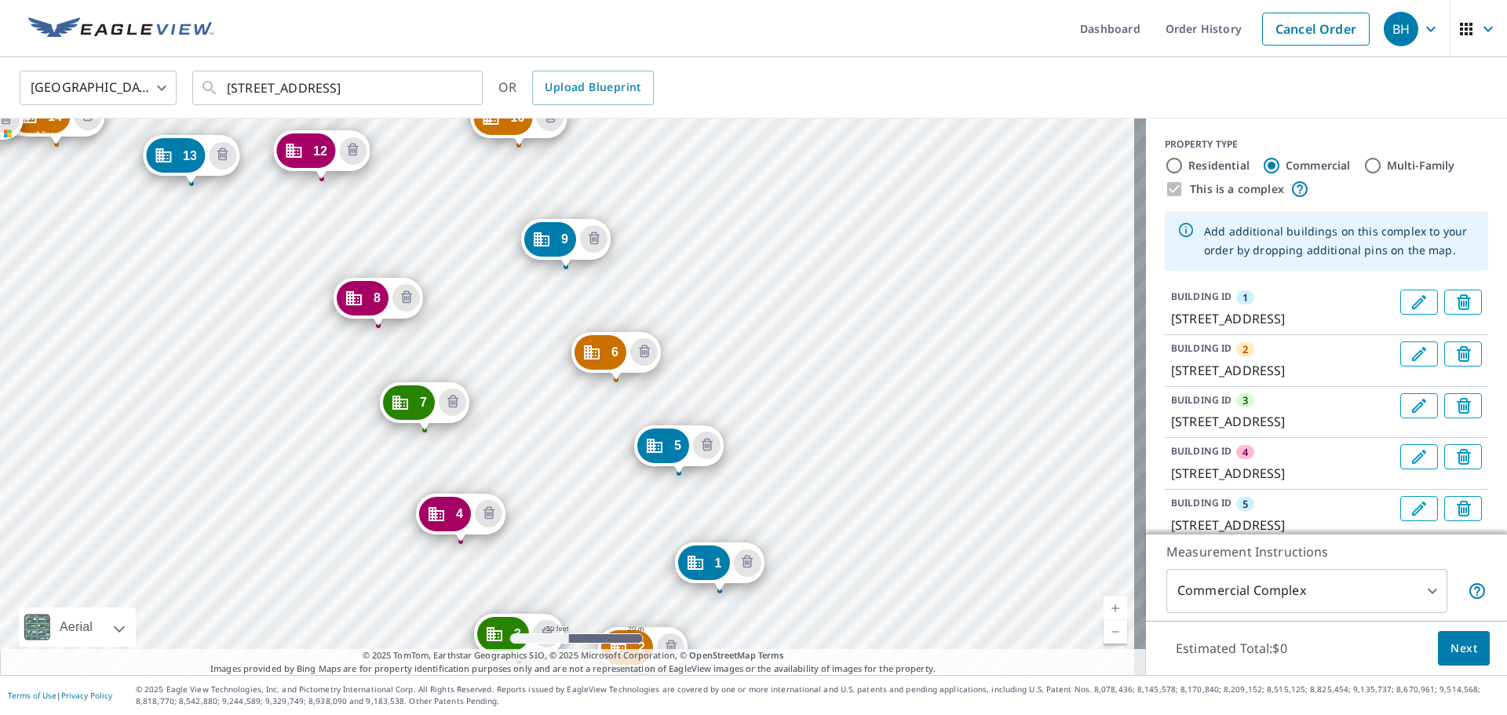
click at [563, 443] on div "2 [STREET_ADDRESS] 3 [STREET_ADDRESS] 4 [STREET_ADDRESS] 5 [STREET_ADDRESS] 6 […" at bounding box center [573, 396] width 1146 height 556
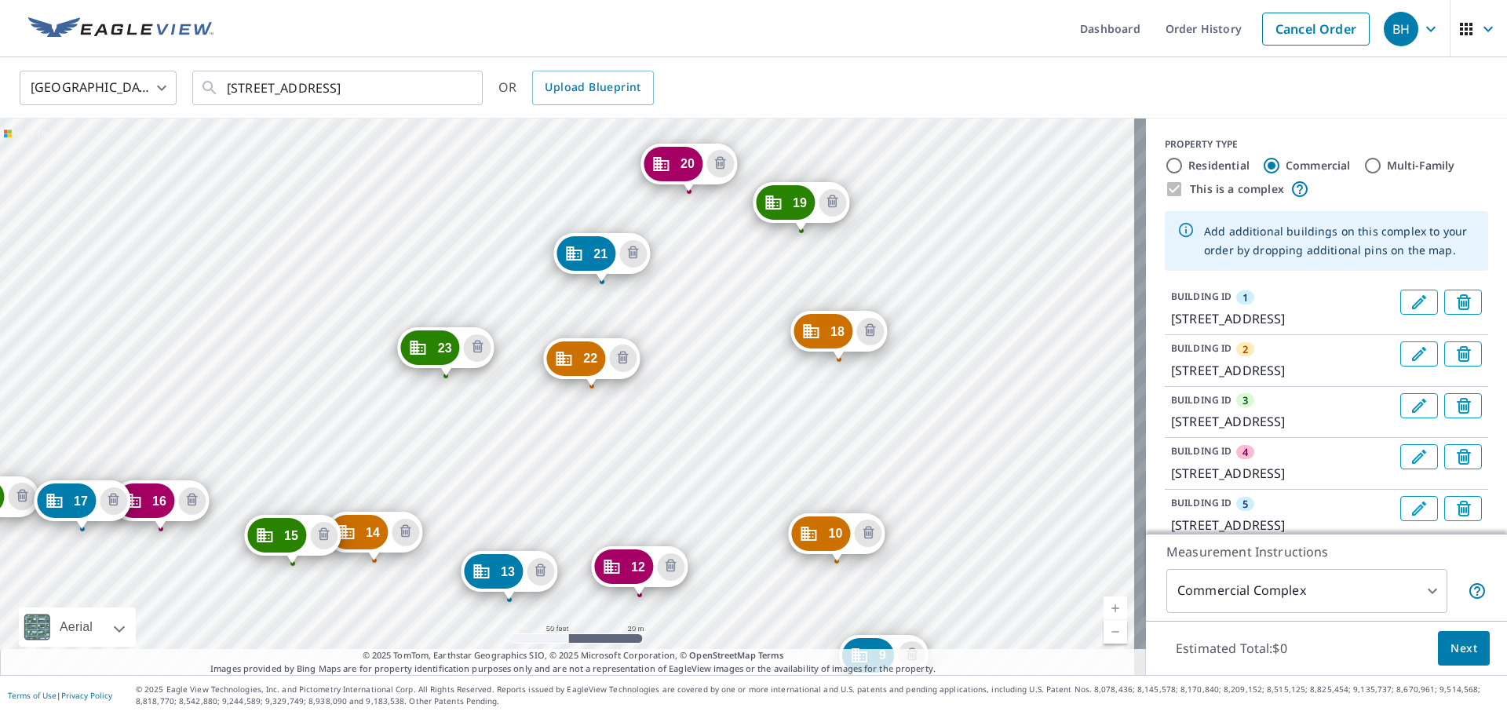
drag, startPoint x: 427, startPoint y: 213, endPoint x: 883, endPoint y: 752, distance: 706.0
click at [751, 713] on html "BH BH Dashboard Order History Cancel Order BH [GEOGRAPHIC_DATA] [GEOGRAPHIC_DAT…" at bounding box center [753, 357] width 1507 height 715
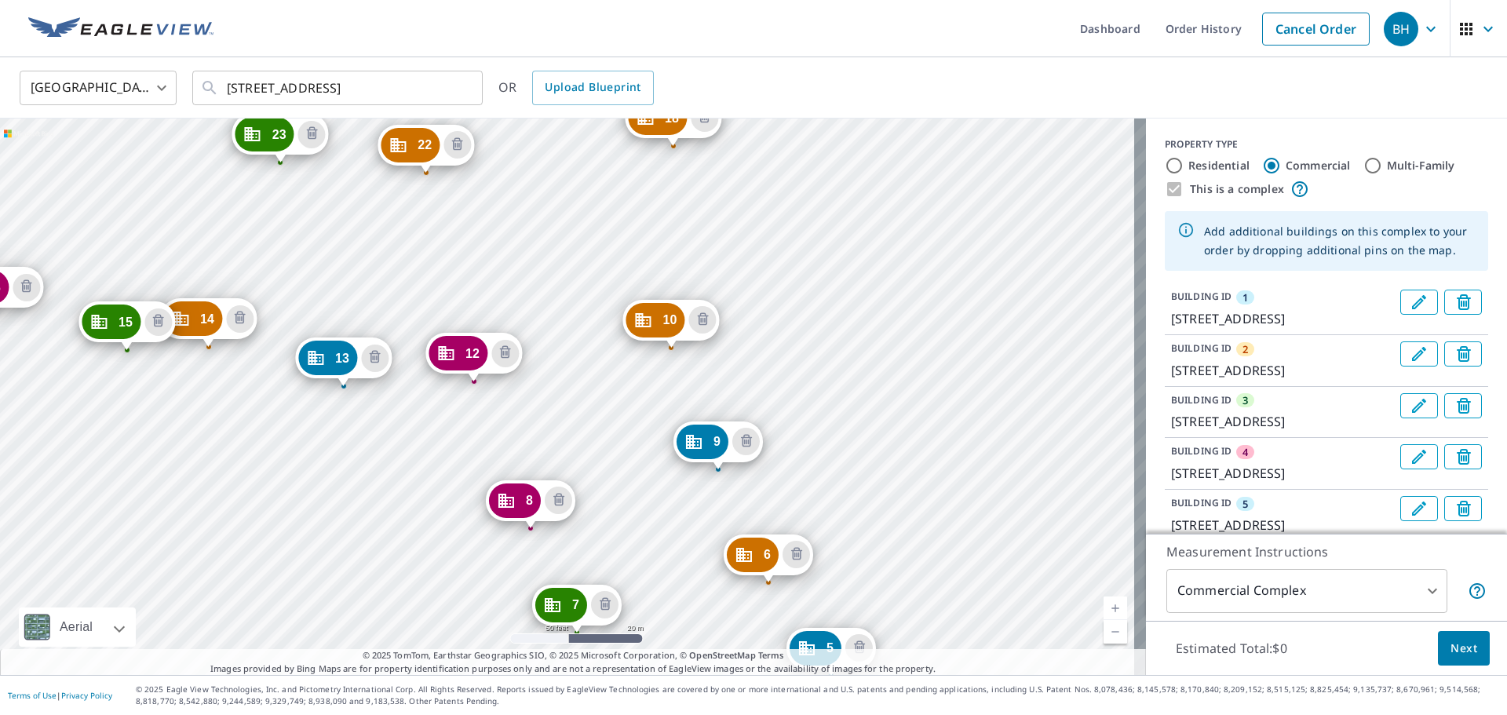
drag, startPoint x: 503, startPoint y: 302, endPoint x: 629, endPoint y: 491, distance: 227.0
click at [629, 491] on div "2 [STREET_ADDRESS] 3 [STREET_ADDRESS] 4 [STREET_ADDRESS] 5 [STREET_ADDRESS] 6 […" at bounding box center [573, 396] width 1146 height 556
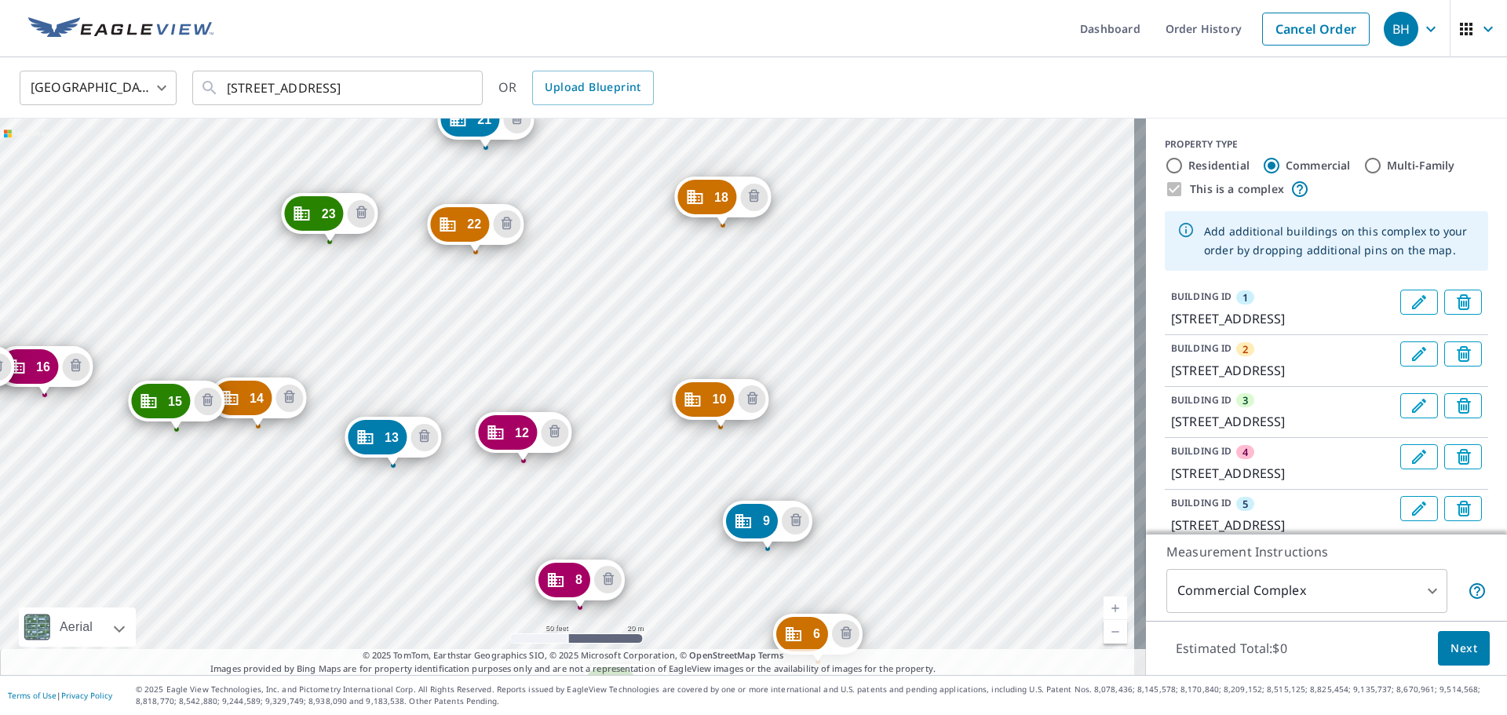
click at [355, 140] on div "2 [STREET_ADDRESS] 3 [STREET_ADDRESS] 4 [STREET_ADDRESS] 5 [STREET_ADDRESS] 6 […" at bounding box center [573, 396] width 1146 height 556
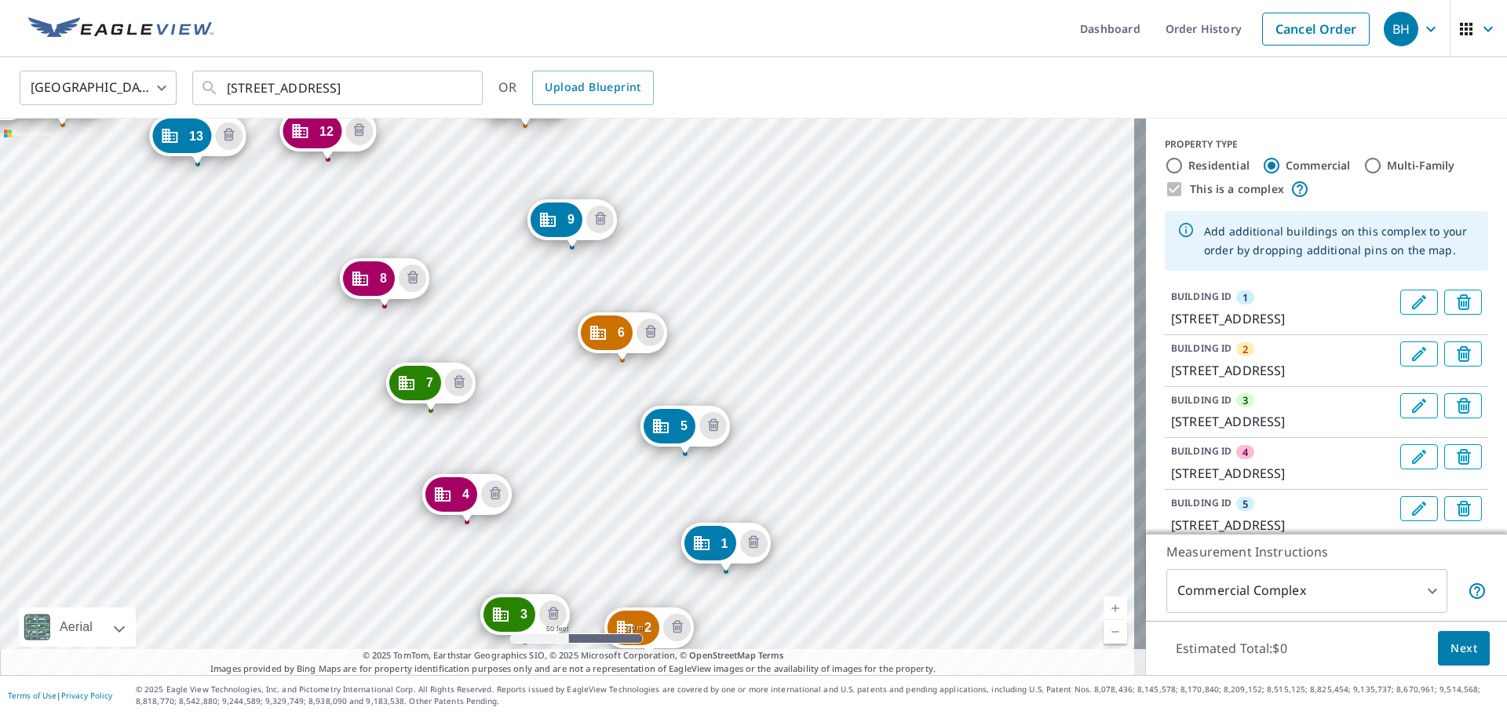
drag, startPoint x: 597, startPoint y: 220, endPoint x: 1068, endPoint y: 612, distance: 612.9
click at [751, 612] on div "2 [STREET_ADDRESS] 3 [STREET_ADDRESS] 4 [STREET_ADDRESS] 5 [STREET_ADDRESS] 6 […" at bounding box center [573, 396] width 1146 height 556
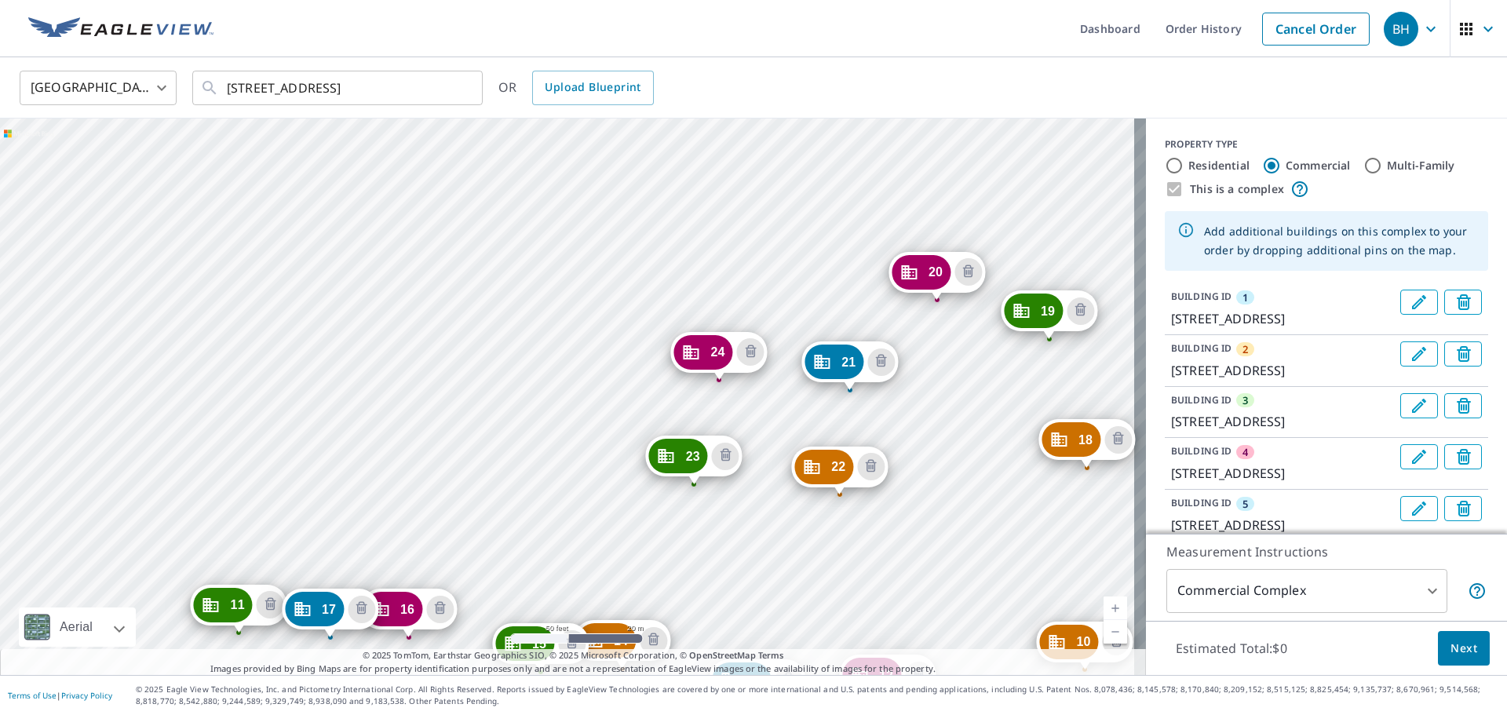
drag, startPoint x: 426, startPoint y: 208, endPoint x: 673, endPoint y: 538, distance: 412.0
click at [673, 538] on div "2 [STREET_ADDRESS] 3 [STREET_ADDRESS] 4 [STREET_ADDRESS] 5 [STREET_ADDRESS] 6 […" at bounding box center [573, 396] width 1146 height 556
click at [654, 288] on div "2 [STREET_ADDRESS] 3 [STREET_ADDRESS] 4 [STREET_ADDRESS] 5 [STREET_ADDRESS] 6 […" at bounding box center [573, 396] width 1146 height 556
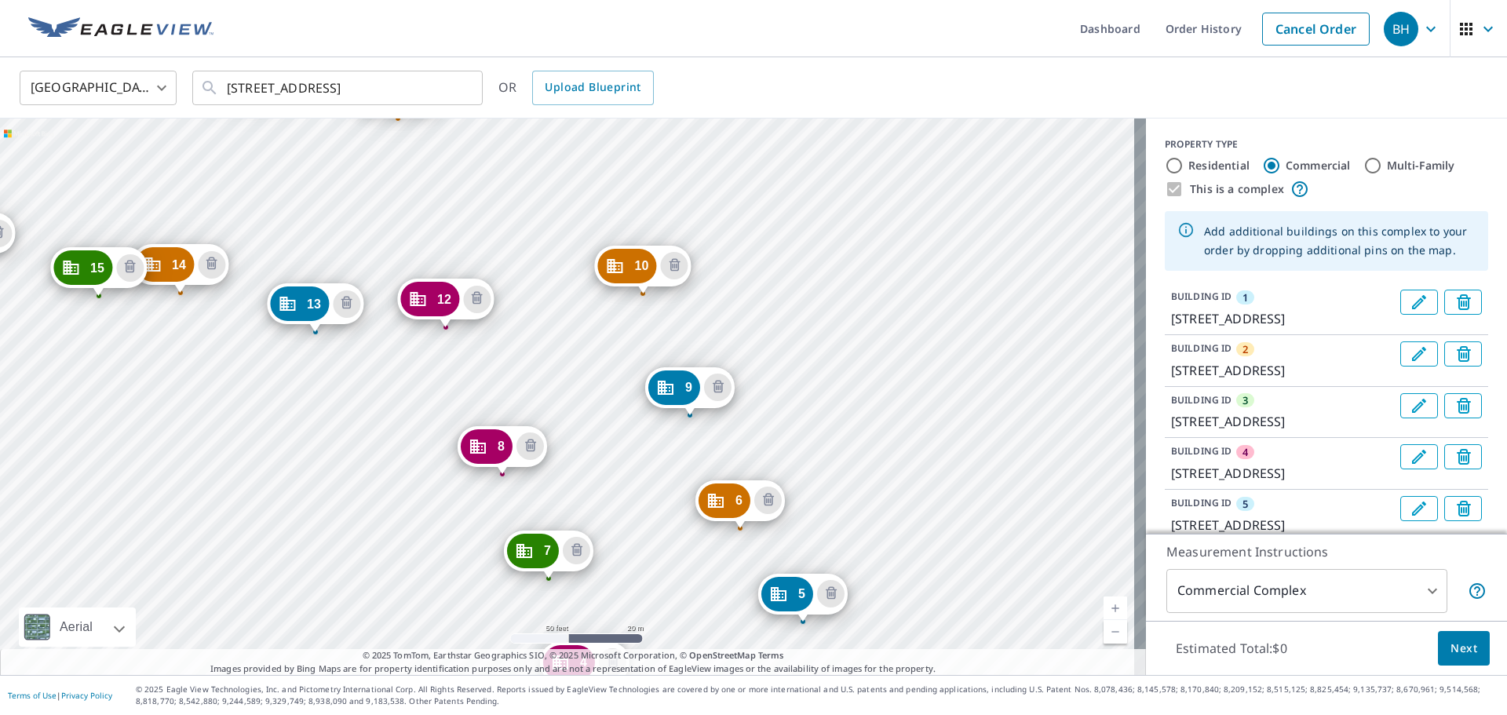
drag, startPoint x: 618, startPoint y: 272, endPoint x: 1042, endPoint y: 706, distance: 606.5
click at [751, 706] on div "Dashboard Order History Cancel Order BH [GEOGRAPHIC_DATA] [GEOGRAPHIC_DATA] ​ […" at bounding box center [753, 357] width 1507 height 715
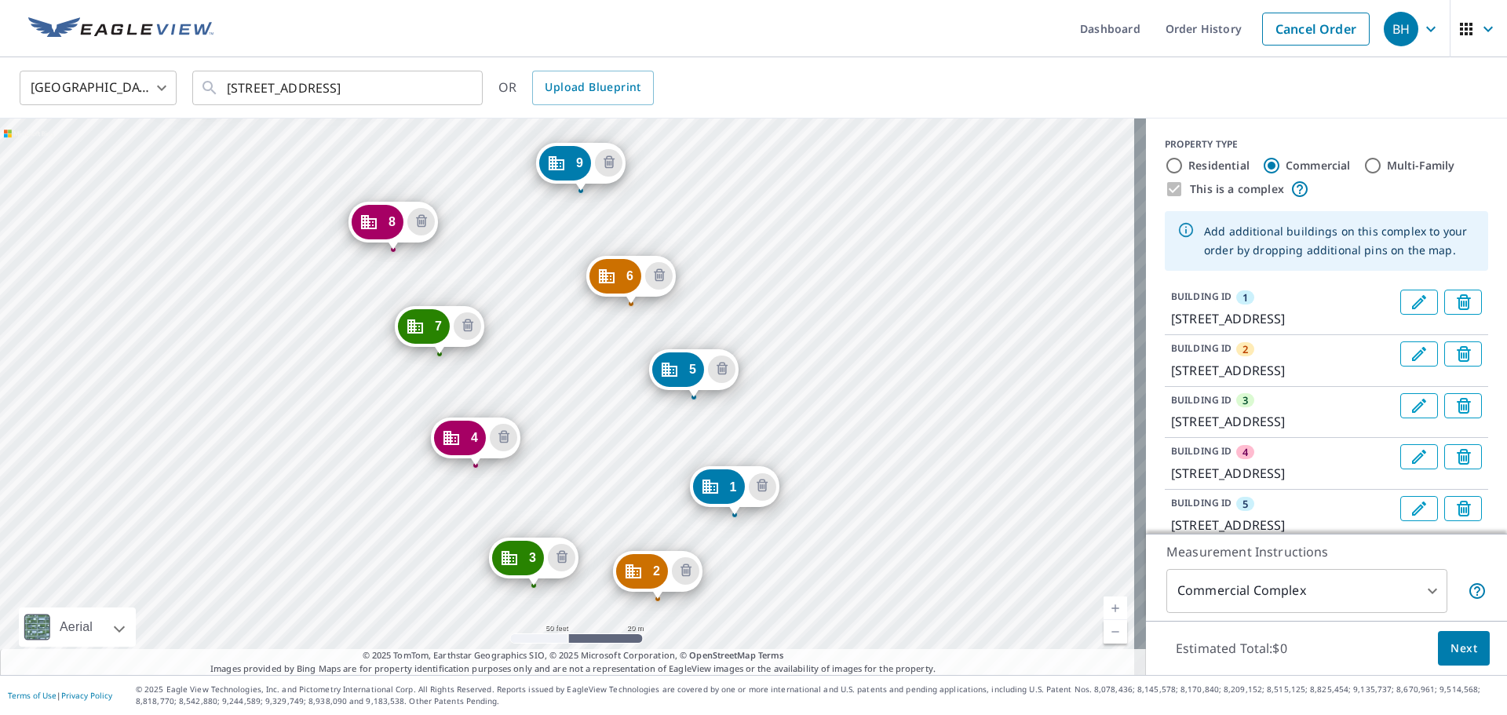
click at [751, 393] on div "2 [STREET_ADDRESS] 3 [STREET_ADDRESS] 4 [STREET_ADDRESS] 5 [STREET_ADDRESS] 6 […" at bounding box center [573, 396] width 1146 height 556
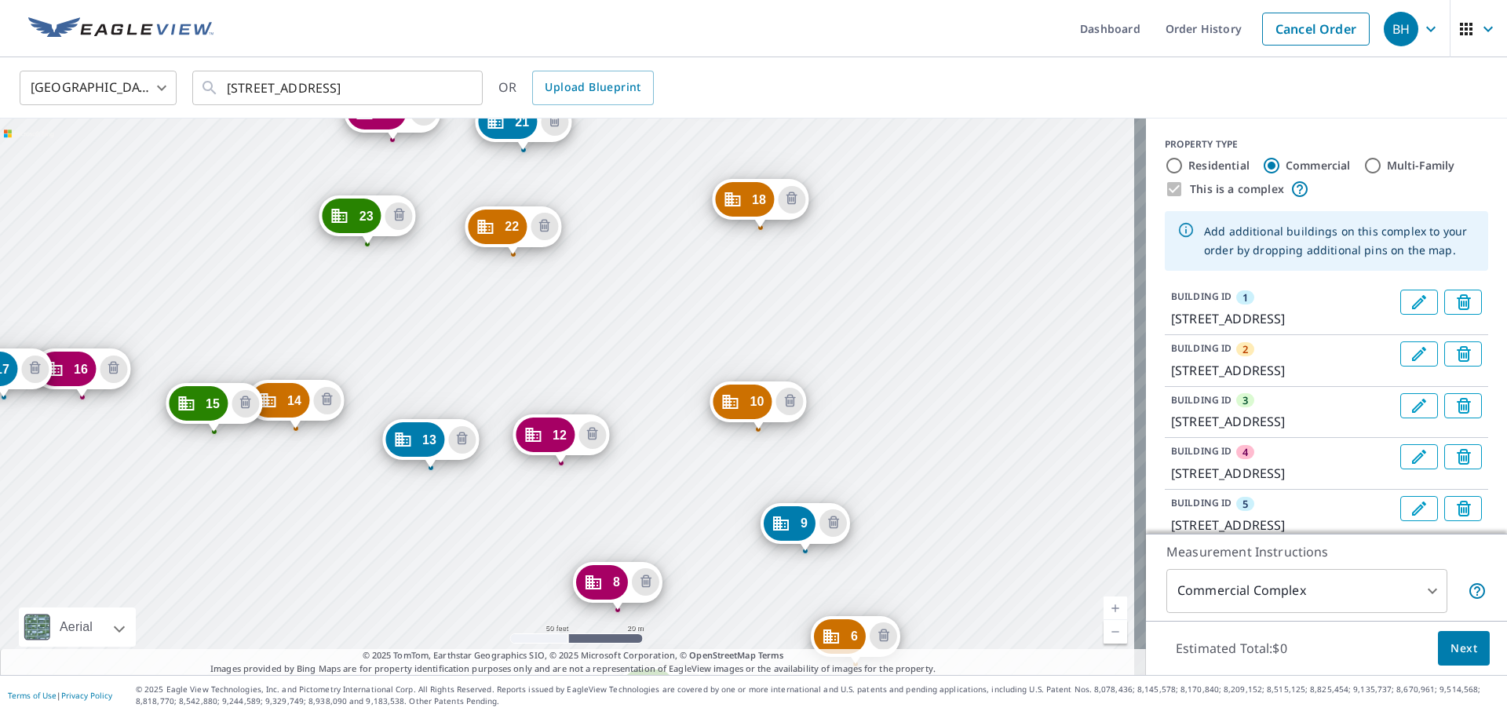
drag, startPoint x: 523, startPoint y: 207, endPoint x: 797, endPoint y: 559, distance: 445.6
click at [751, 621] on div "2 [STREET_ADDRESS] 3 [STREET_ADDRESS] 4 [STREET_ADDRESS] 5 [STREET_ADDRESS] 6 […" at bounding box center [573, 396] width 1146 height 556
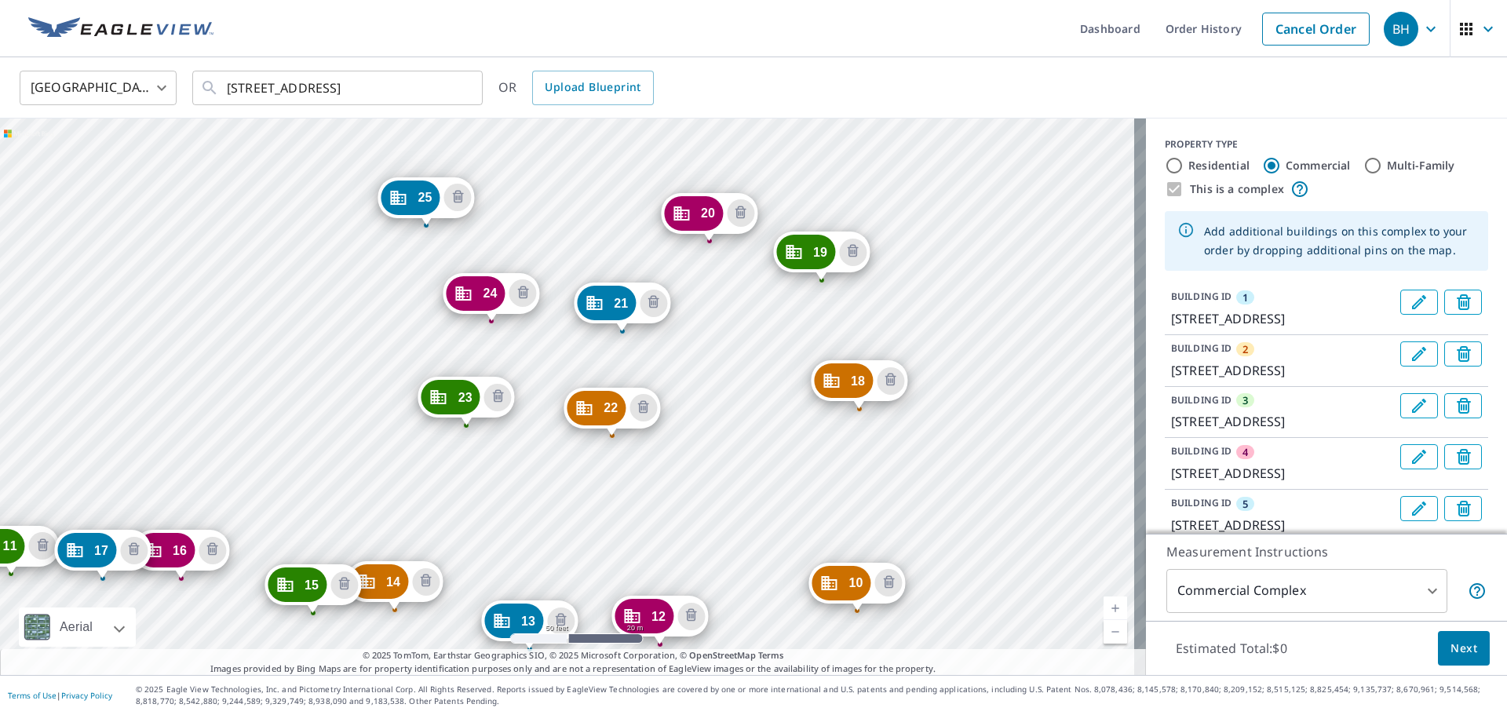
drag, startPoint x: 649, startPoint y: 261, endPoint x: 736, endPoint y: 473, distance: 229.8
click at [736, 473] on div "2 [STREET_ADDRESS] 3 [STREET_ADDRESS] 4 [STREET_ADDRESS] 5 [STREET_ADDRESS] 6 […" at bounding box center [573, 396] width 1146 height 556
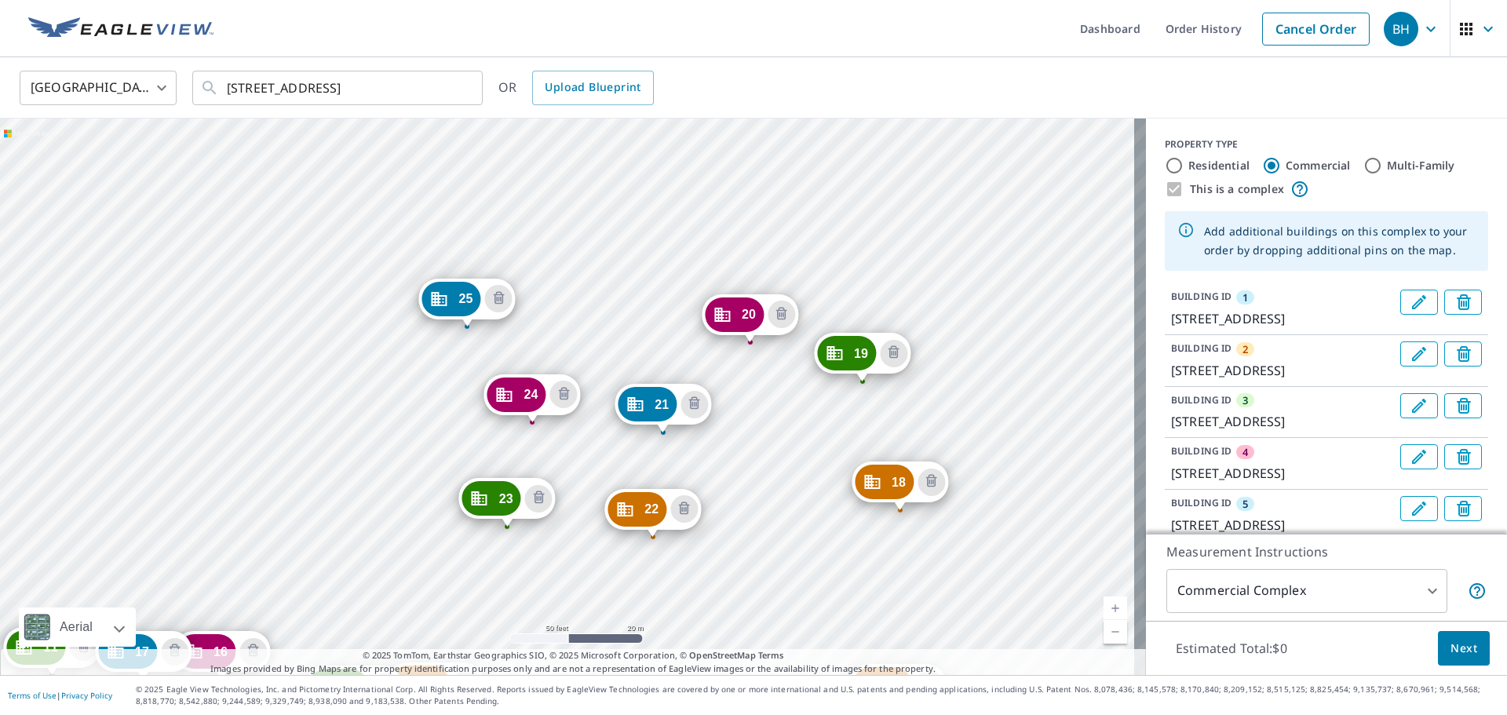
click at [335, 352] on div "2 [STREET_ADDRESS] 3 [STREET_ADDRESS] 4 [STREET_ADDRESS] 5 [STREET_ADDRESS] 6 […" at bounding box center [573, 396] width 1146 height 556
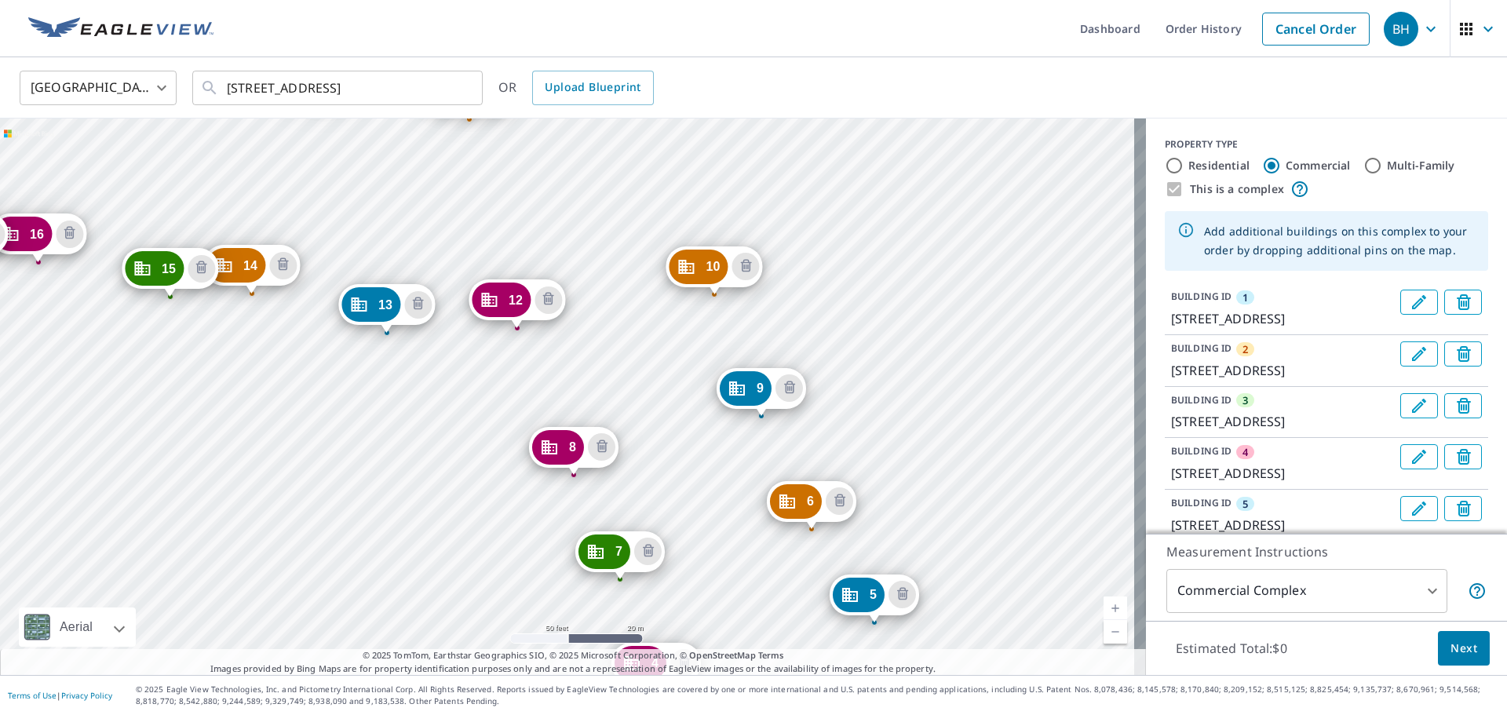
drag, startPoint x: 625, startPoint y: 198, endPoint x: 973, endPoint y: 544, distance: 490.5
click at [751, 544] on div "2 [STREET_ADDRESS] 3 [STREET_ADDRESS] 4 [STREET_ADDRESS] 5 [STREET_ADDRESS] 6 […" at bounding box center [573, 396] width 1146 height 556
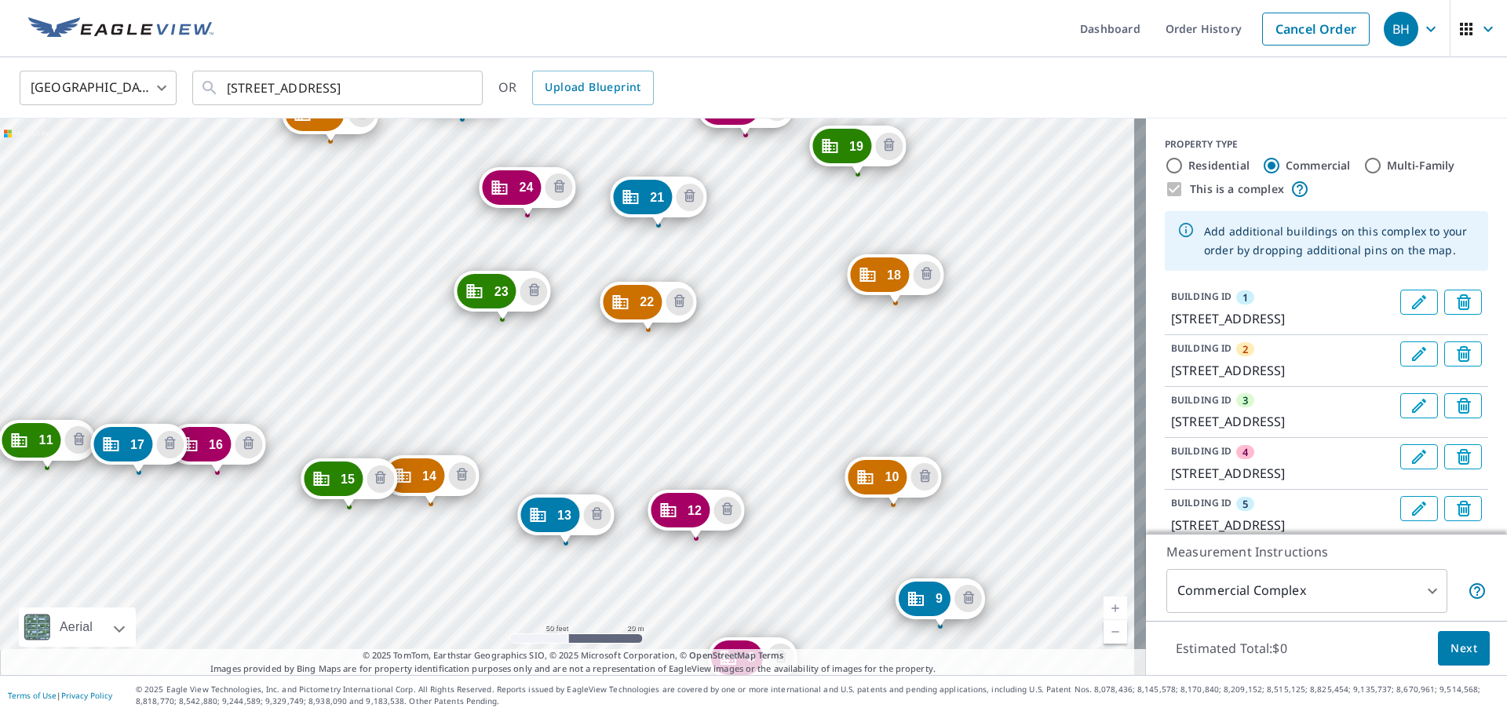
drag, startPoint x: 541, startPoint y: 199, endPoint x: 720, endPoint y: 409, distance: 276.1
click at [720, 409] on div "2 [STREET_ADDRESS] 3 [STREET_ADDRESS] 4 [STREET_ADDRESS] 5 [STREET_ADDRESS] 6 […" at bounding box center [573, 396] width 1146 height 556
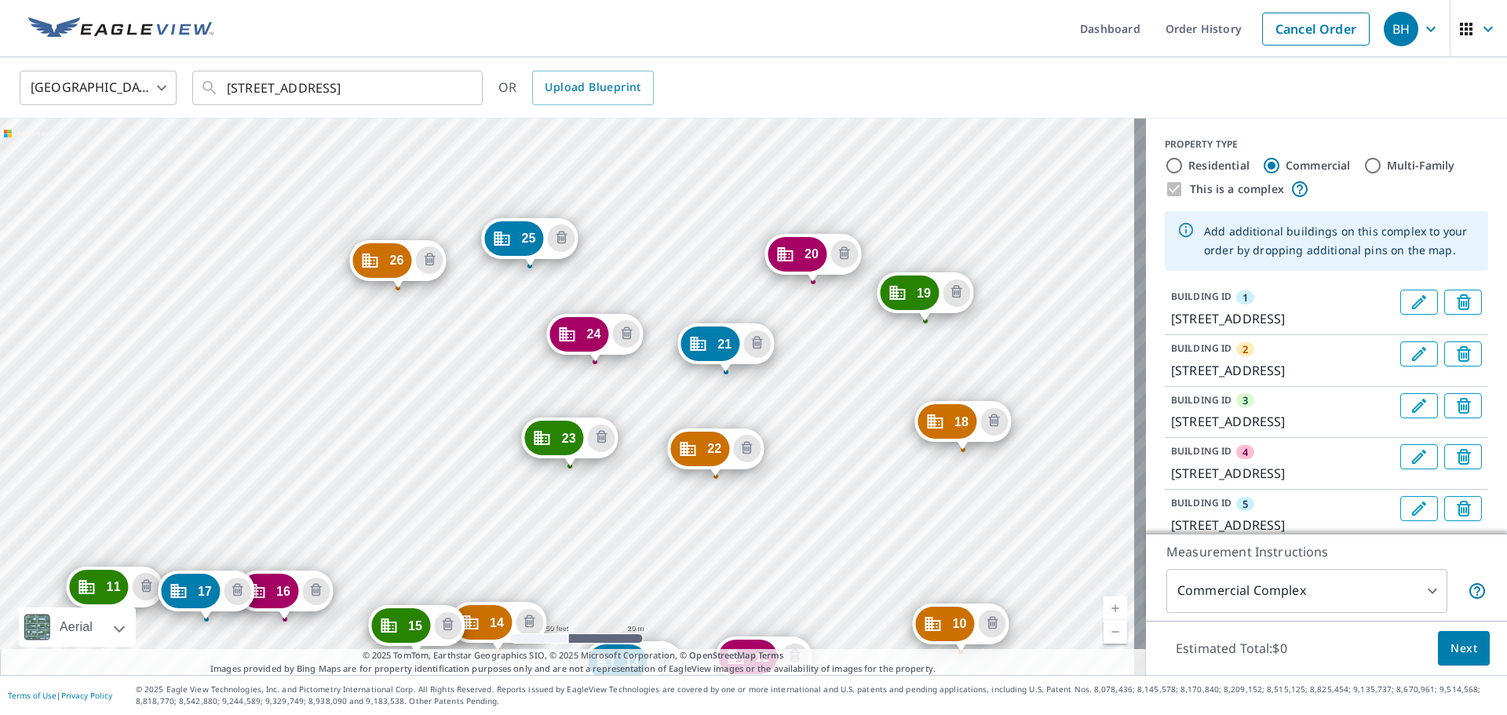
drag, startPoint x: 400, startPoint y: 180, endPoint x: 468, endPoint y: 326, distance: 161.5
click at [468, 326] on div "2 [STREET_ADDRESS] 3 [STREET_ADDRESS] 4 [STREET_ADDRESS] 5 [STREET_ADDRESS] 6 […" at bounding box center [573, 396] width 1146 height 556
click at [366, 437] on div "2 [STREET_ADDRESS] 3 [STREET_ADDRESS] 4 [STREET_ADDRESS] 5 [STREET_ADDRESS] 6 […" at bounding box center [573, 396] width 1146 height 556
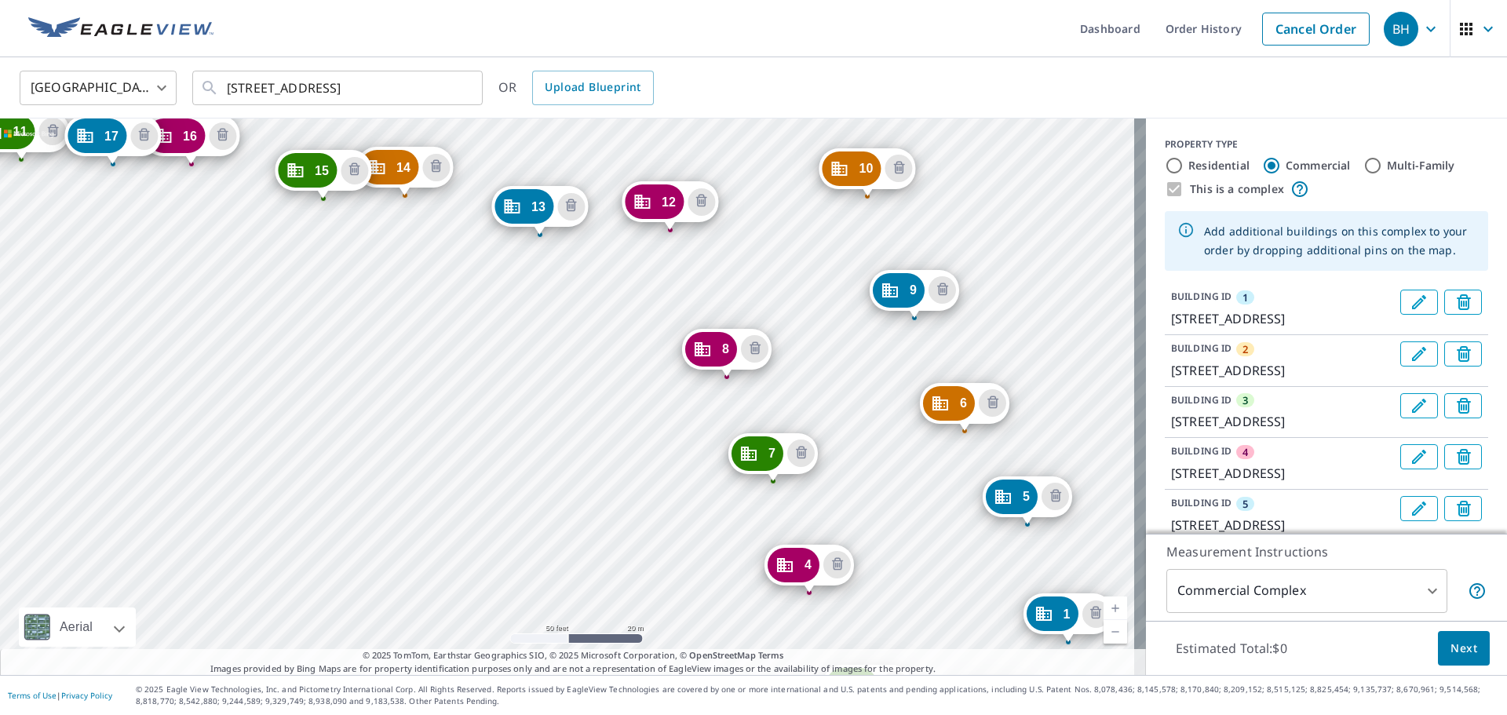
drag, startPoint x: 333, startPoint y: 250, endPoint x: 875, endPoint y: 516, distance: 604.0
click at [751, 516] on div "2 [STREET_ADDRESS] 3 [STREET_ADDRESS] 4 [STREET_ADDRESS] 5 [STREET_ADDRESS] 6 […" at bounding box center [573, 396] width 1146 height 556
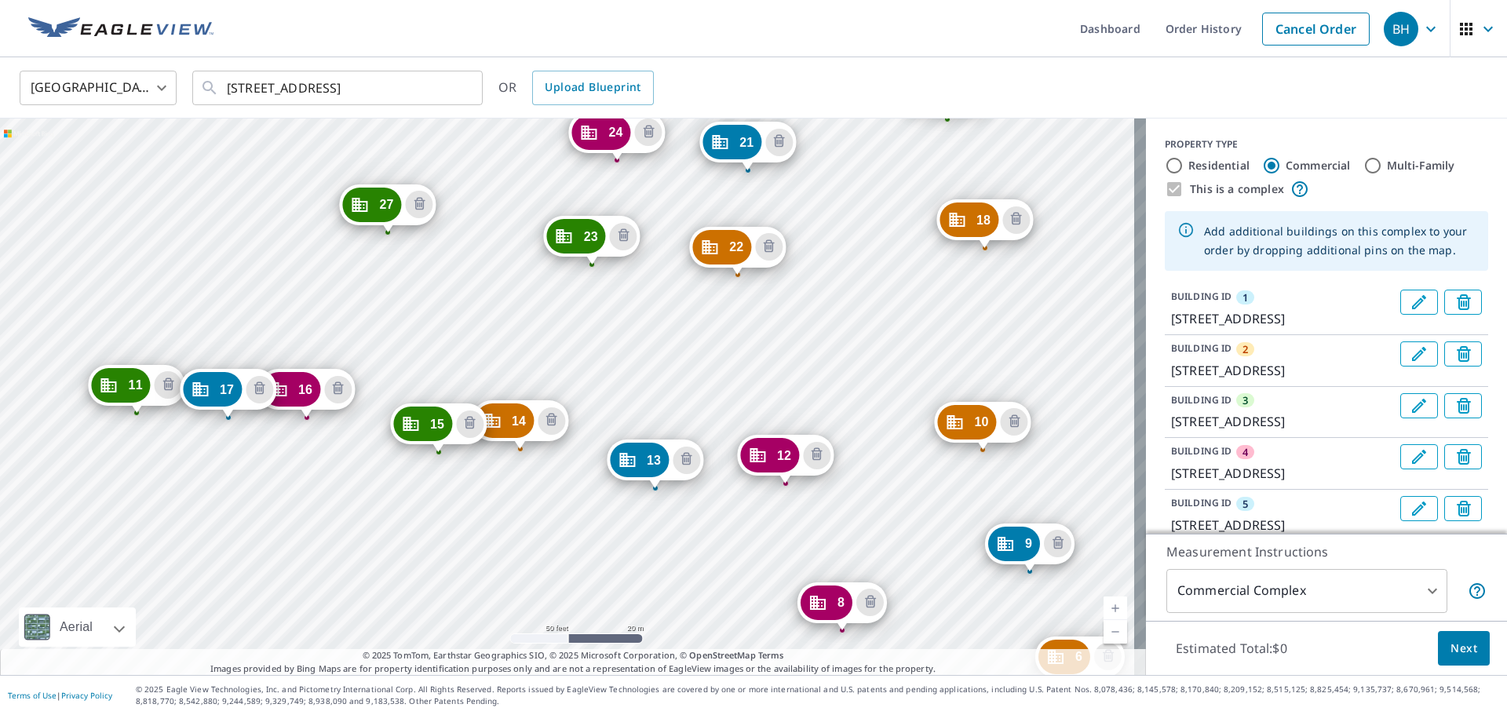
drag, startPoint x: 412, startPoint y: 279, endPoint x: 500, endPoint y: 560, distance: 294.3
click at [500, 560] on div "2 [STREET_ADDRESS] 3 [STREET_ADDRESS] 4 [STREET_ADDRESS] 5 [STREET_ADDRESS] 6 […" at bounding box center [573, 396] width 1146 height 556
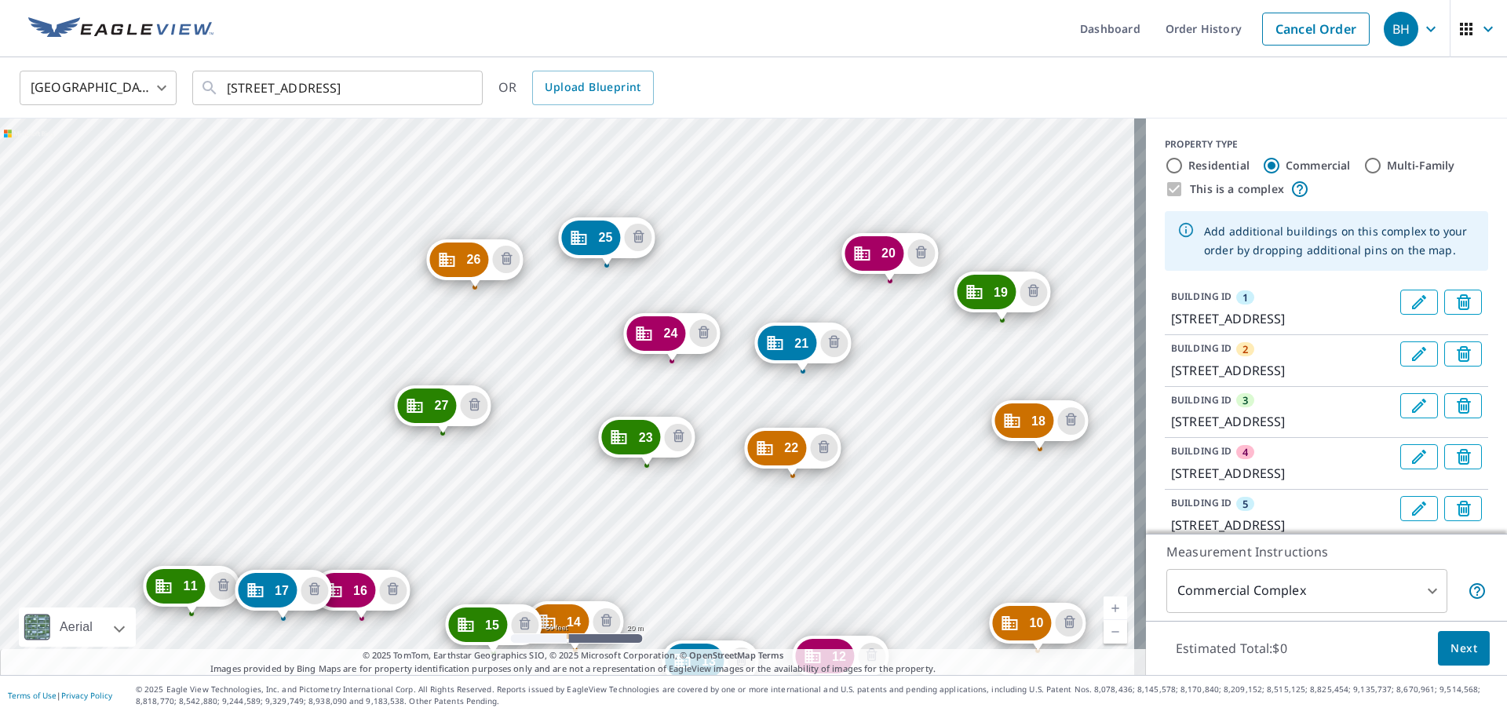
drag, startPoint x: 315, startPoint y: 205, endPoint x: 359, endPoint y: 405, distance: 204.9
click at [359, 405] on div "2 [STREET_ADDRESS] 3 [STREET_ADDRESS] 4 [STREET_ADDRESS] 5 [STREET_ADDRESS] 6 […" at bounding box center [573, 396] width 1146 height 556
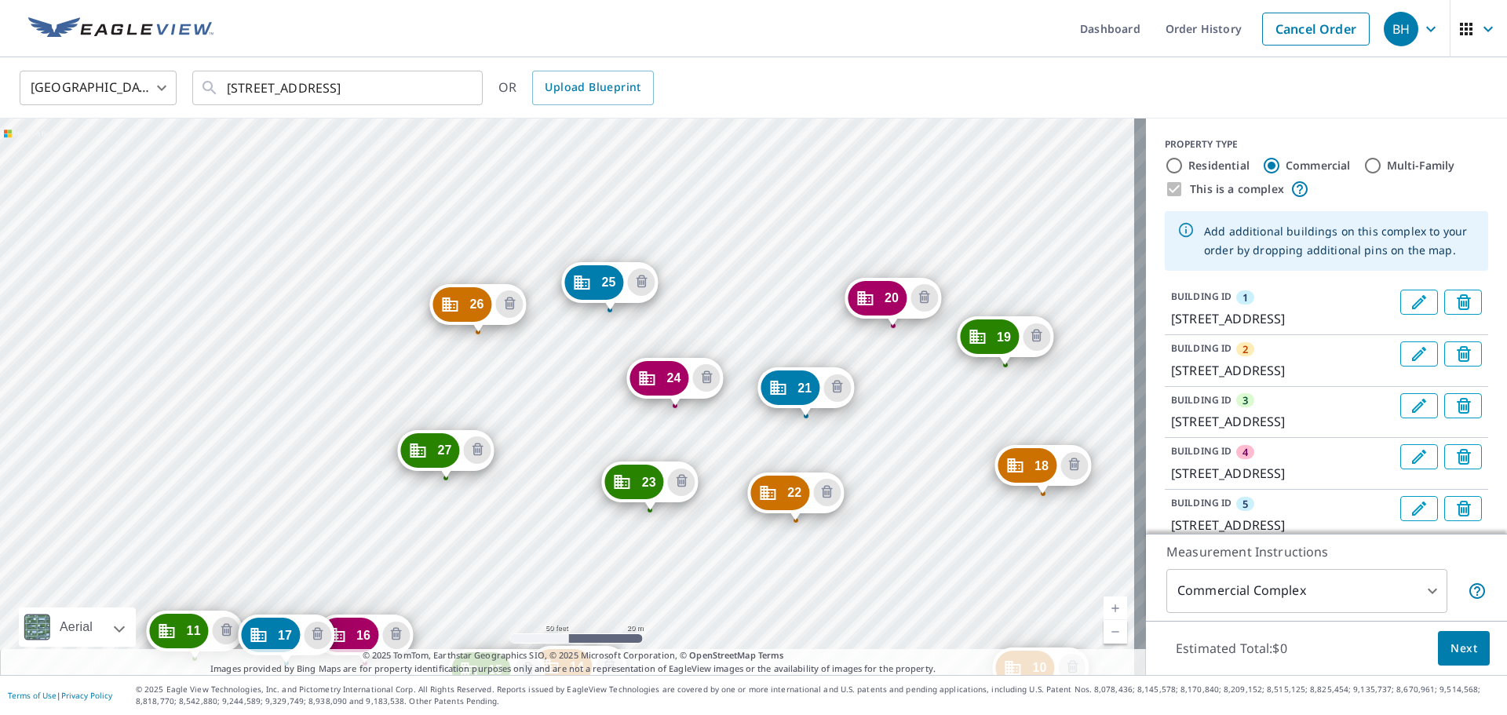
click at [313, 455] on div "2 [STREET_ADDRESS] 3 [STREET_ADDRESS] 4 [STREET_ADDRESS] 5 [STREET_ADDRESS] 6 […" at bounding box center [573, 396] width 1146 height 556
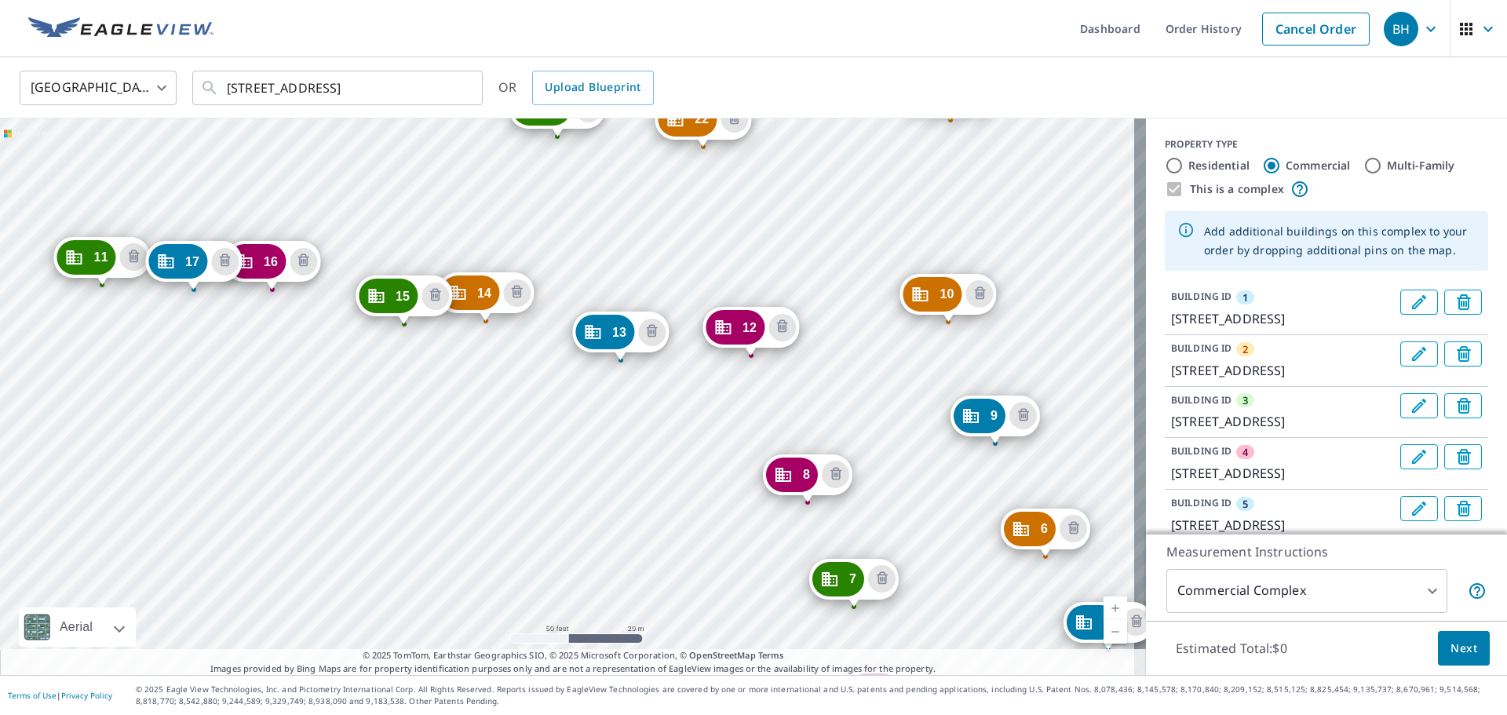
drag, startPoint x: 398, startPoint y: 290, endPoint x: 967, endPoint y: 606, distance: 650.9
click at [751, 610] on div "2 [STREET_ADDRESS] 3 [STREET_ADDRESS] 4 [STREET_ADDRESS] 5 [STREET_ADDRESS] 6 […" at bounding box center [573, 396] width 1146 height 556
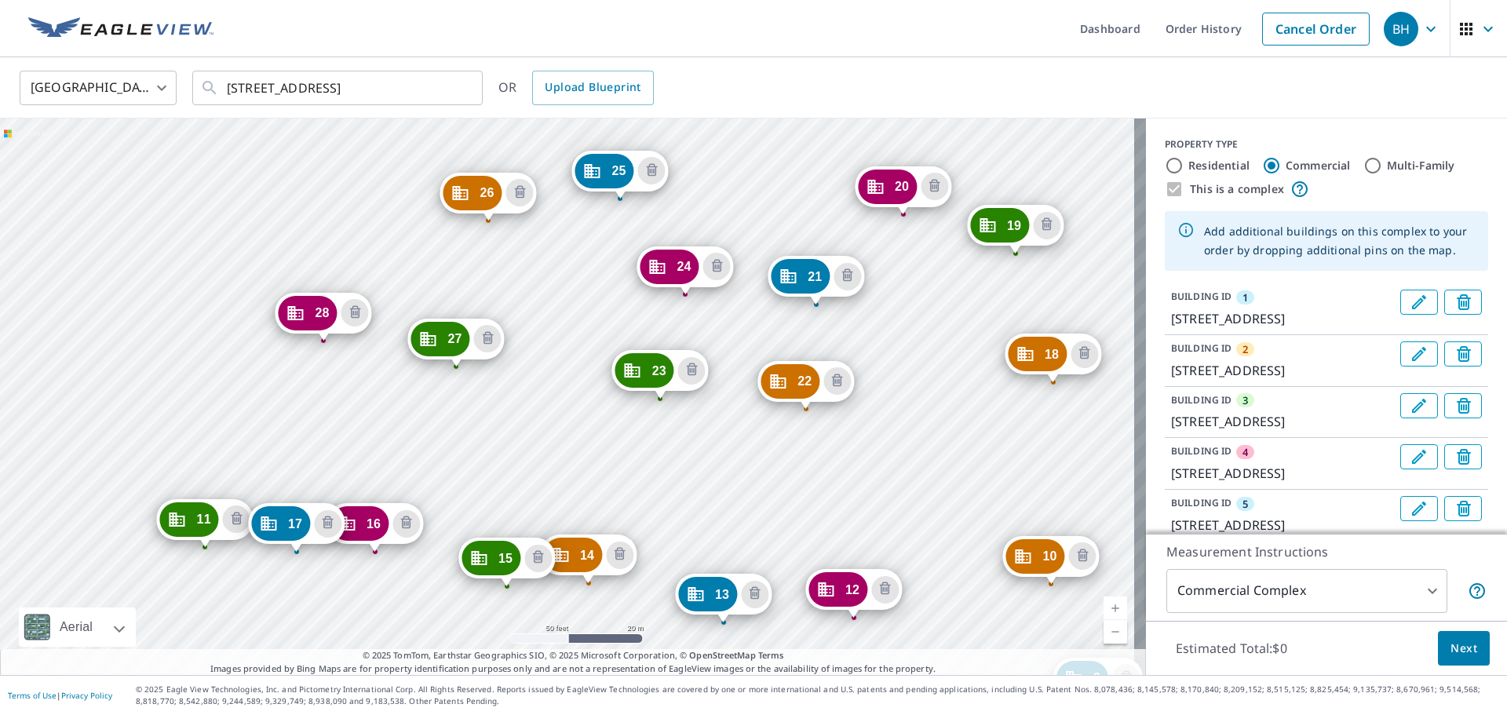
drag, startPoint x: 483, startPoint y: 223, endPoint x: 568, endPoint y: 495, distance: 285.4
click at [568, 495] on div "2 [STREET_ADDRESS] 3 [STREET_ADDRESS] 4 [STREET_ADDRESS] 5 [STREET_ADDRESS] 6 […" at bounding box center [573, 396] width 1146 height 556
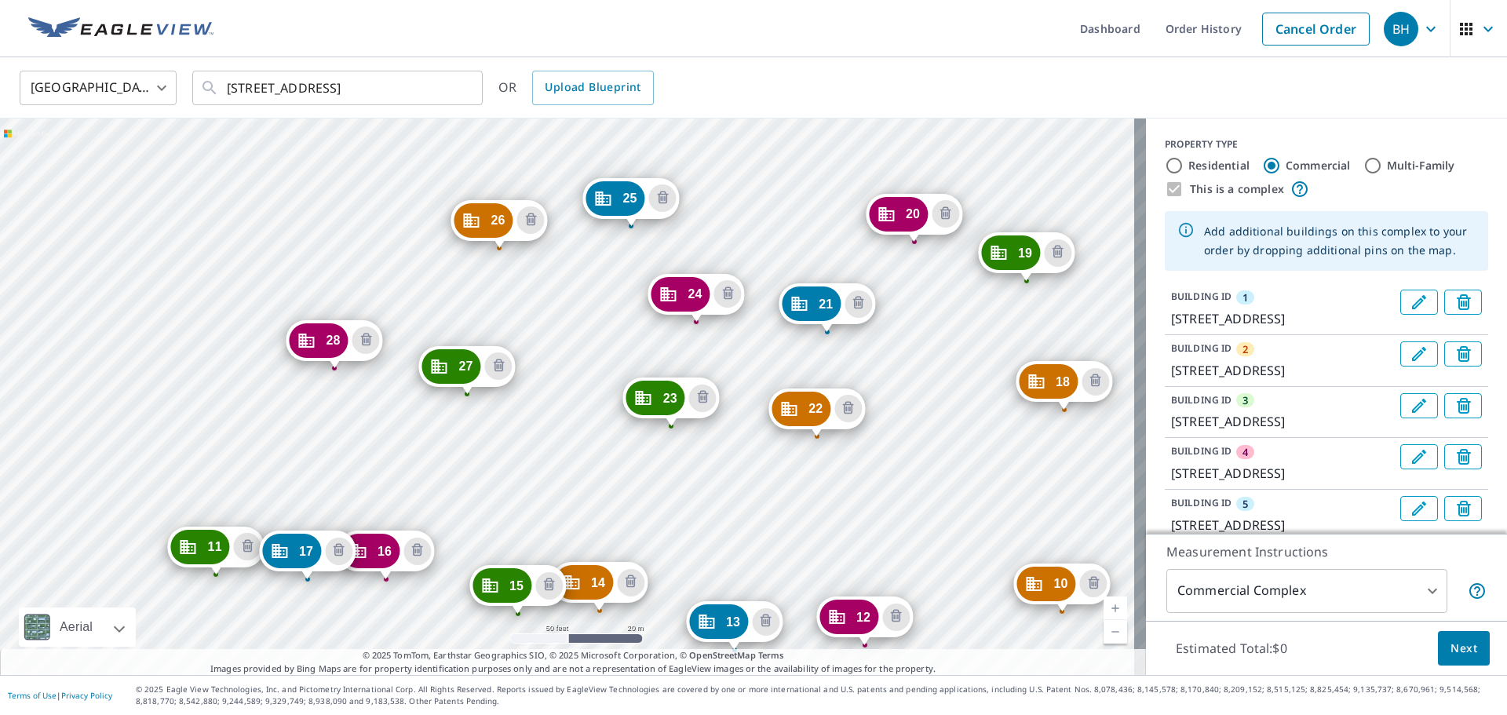
click at [361, 259] on div "2 [STREET_ADDRESS] 3 [STREET_ADDRESS] 4 [STREET_ADDRESS] 5 [STREET_ADDRESS] 6 […" at bounding box center [573, 396] width 1146 height 556
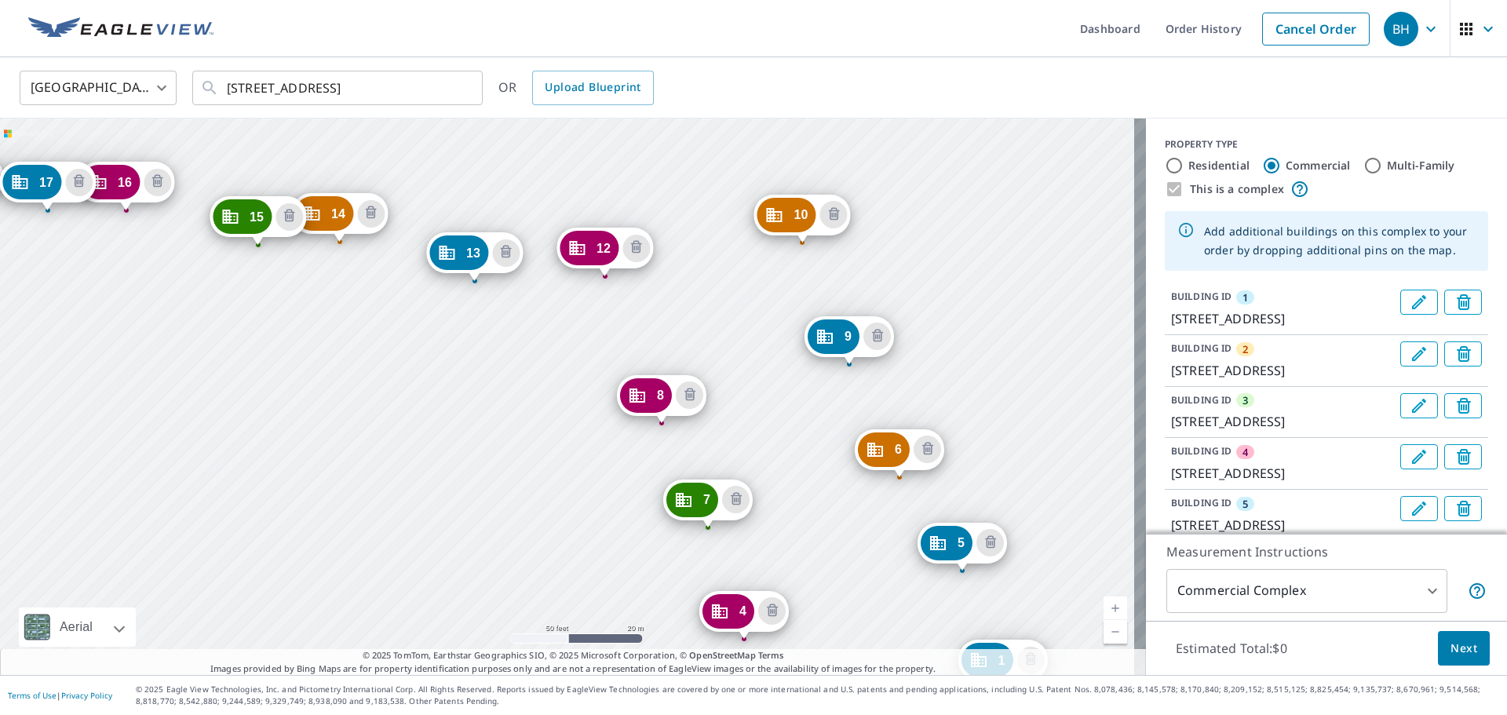
drag, startPoint x: 380, startPoint y: 249, endPoint x: 899, endPoint y: 556, distance: 603.7
click at [751, 568] on div "2 [STREET_ADDRESS] 3 [STREET_ADDRESS] 4 [STREET_ADDRESS] 5 [STREET_ADDRESS] 6 […" at bounding box center [573, 396] width 1146 height 556
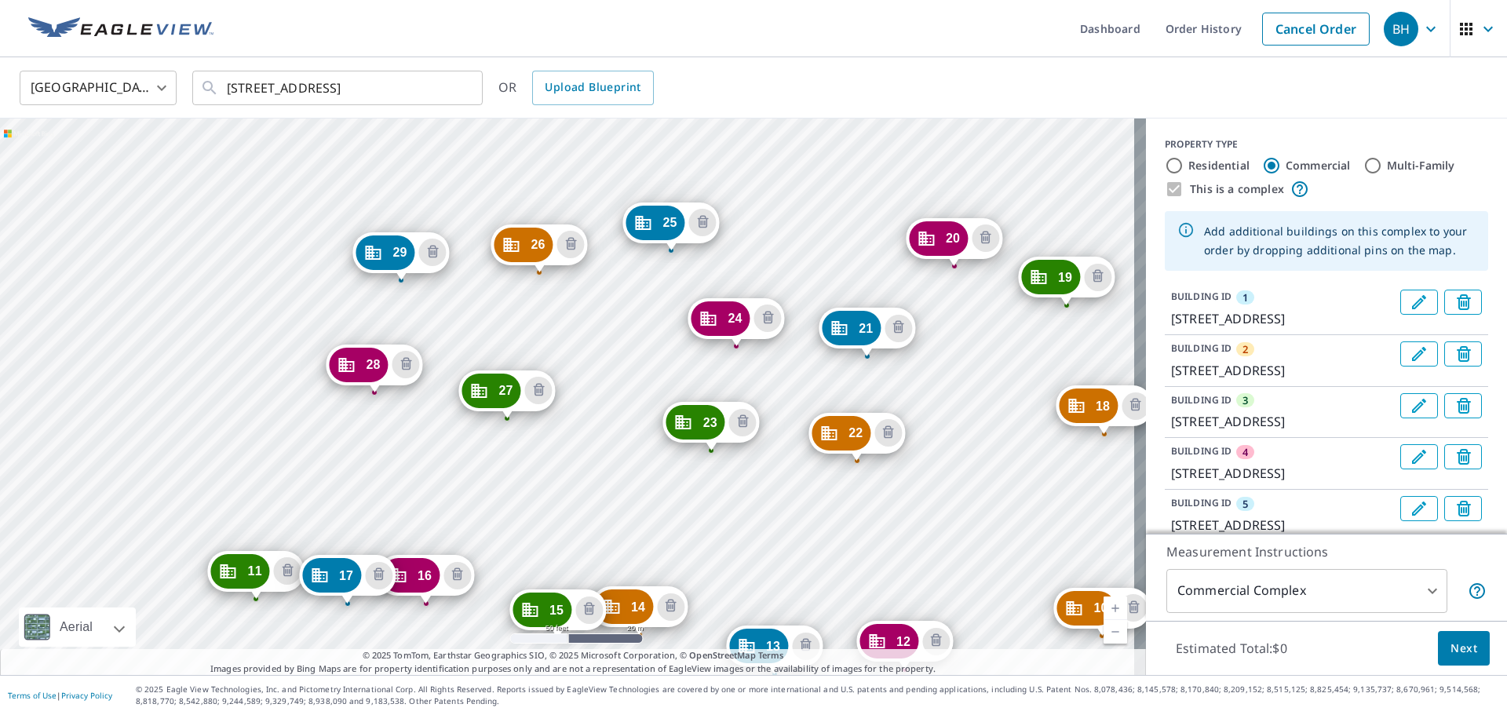
drag, startPoint x: 428, startPoint y: 170, endPoint x: 591, endPoint y: 497, distance: 365.7
click at [591, 497] on div "2 [STREET_ADDRESS] 3 [STREET_ADDRESS] 4 [STREET_ADDRESS] 5 [STREET_ADDRESS] 6 […" at bounding box center [573, 396] width 1146 height 556
click at [330, 174] on div "2 [STREET_ADDRESS] 3 [STREET_ADDRESS] 4 [STREET_ADDRESS] 5 [STREET_ADDRESS] 6 […" at bounding box center [573, 396] width 1146 height 556
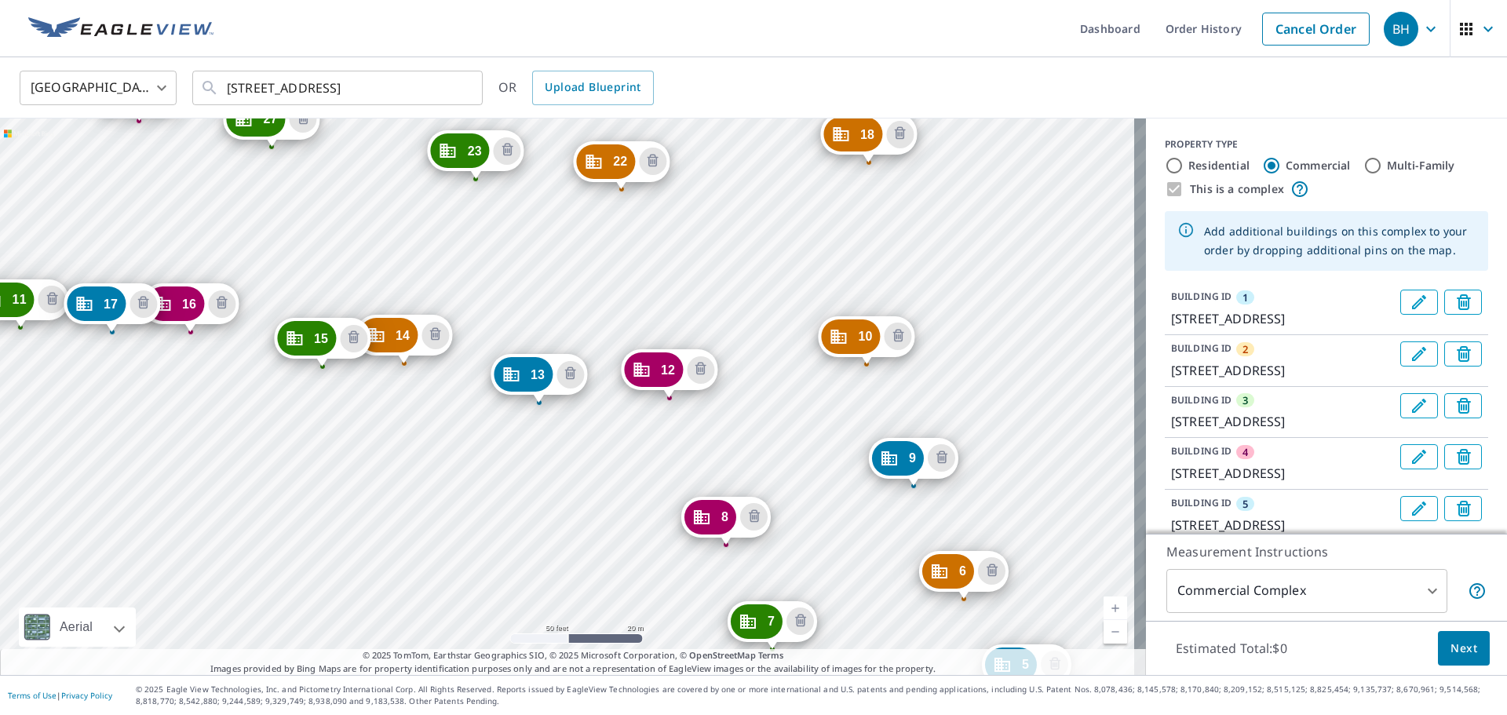
drag, startPoint x: 359, startPoint y: 155, endPoint x: 862, endPoint y: 574, distance: 654.7
click at [751, 574] on div "2 [STREET_ADDRESS] 3 [STREET_ADDRESS] 4 [STREET_ADDRESS] 5 [STREET_ADDRESS] 6 […" at bounding box center [573, 396] width 1146 height 556
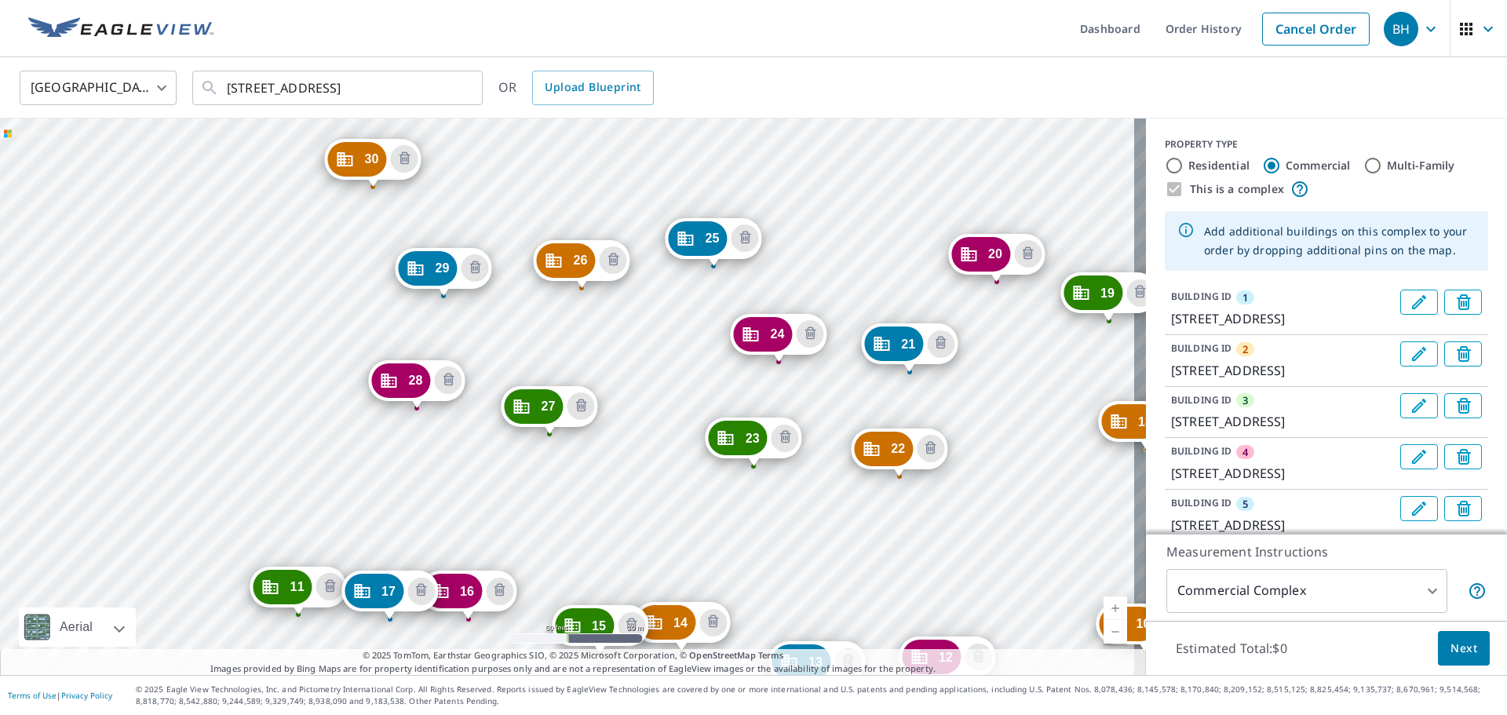
drag, startPoint x: 363, startPoint y: 236, endPoint x: 654, endPoint y: 550, distance: 428.6
click at [654, 550] on div "2 [STREET_ADDRESS] 3 [STREET_ADDRESS] 4 [STREET_ADDRESS] 5 [STREET_ADDRESS] 6 […" at bounding box center [573, 396] width 1146 height 556
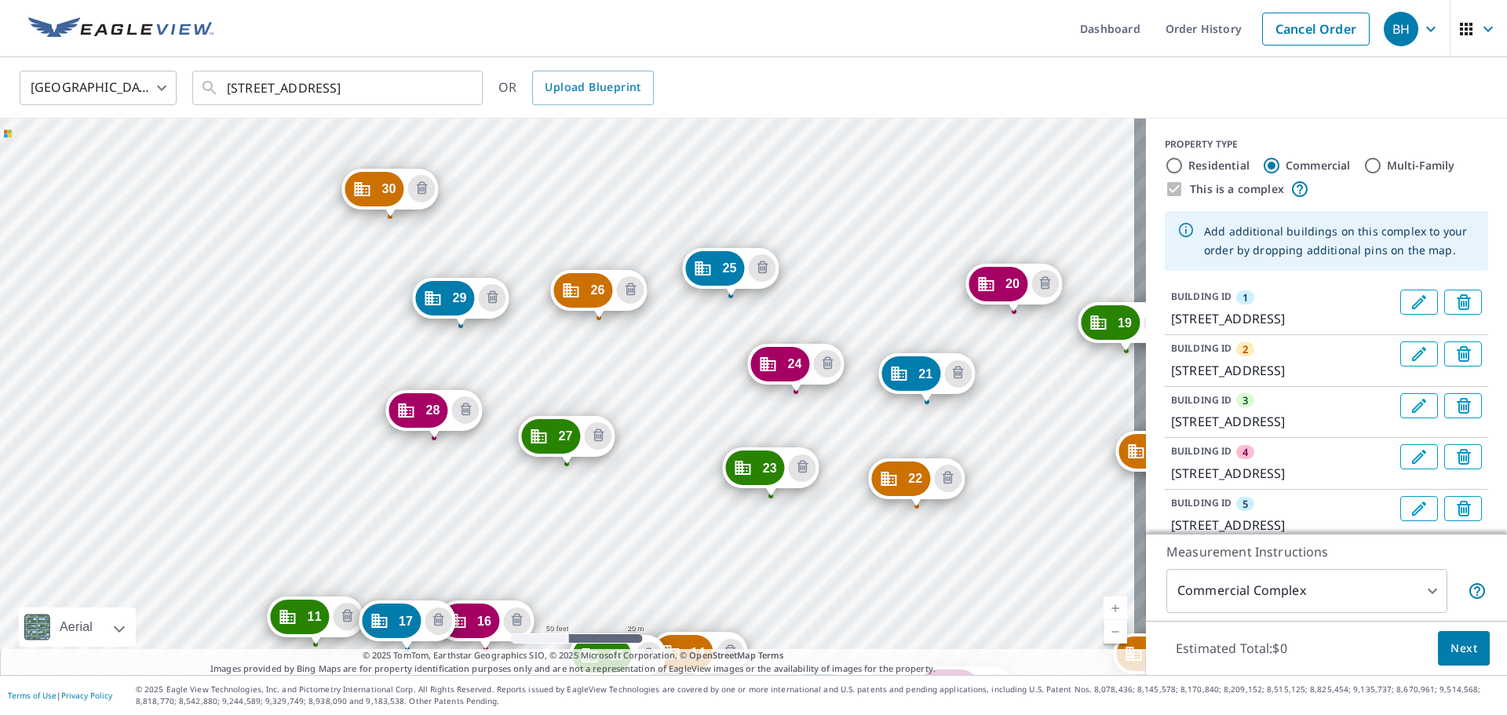
click at [297, 217] on div "2 [STREET_ADDRESS] 3 [STREET_ADDRESS] 4 [STREET_ADDRESS] 5 [STREET_ADDRESS] 6 […" at bounding box center [573, 396] width 1146 height 556
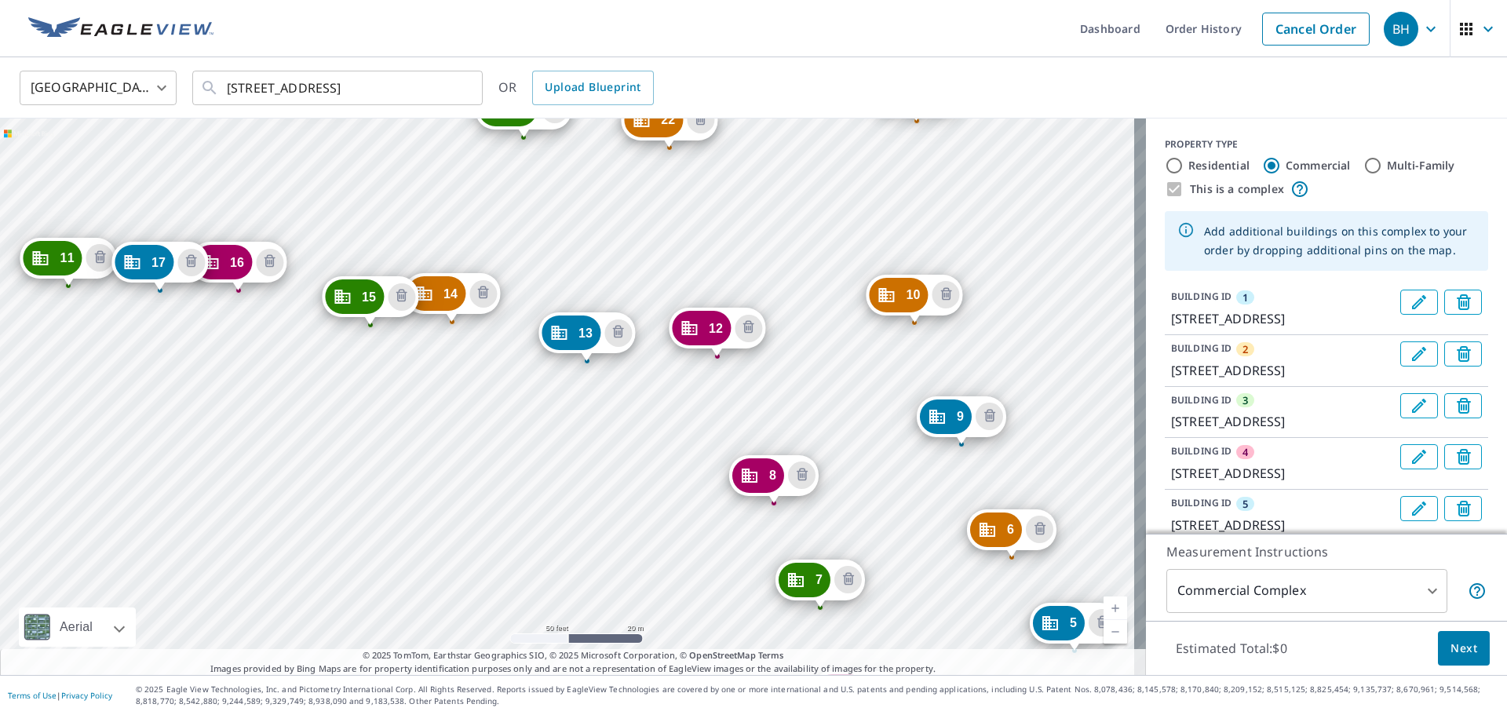
drag, startPoint x: 356, startPoint y: 193, endPoint x: 891, endPoint y: 511, distance: 621.7
click at [751, 600] on div "2 [STREET_ADDRESS] 3 [STREET_ADDRESS] 4 [STREET_ADDRESS] 5 [STREET_ADDRESS] 6 […" at bounding box center [573, 396] width 1146 height 556
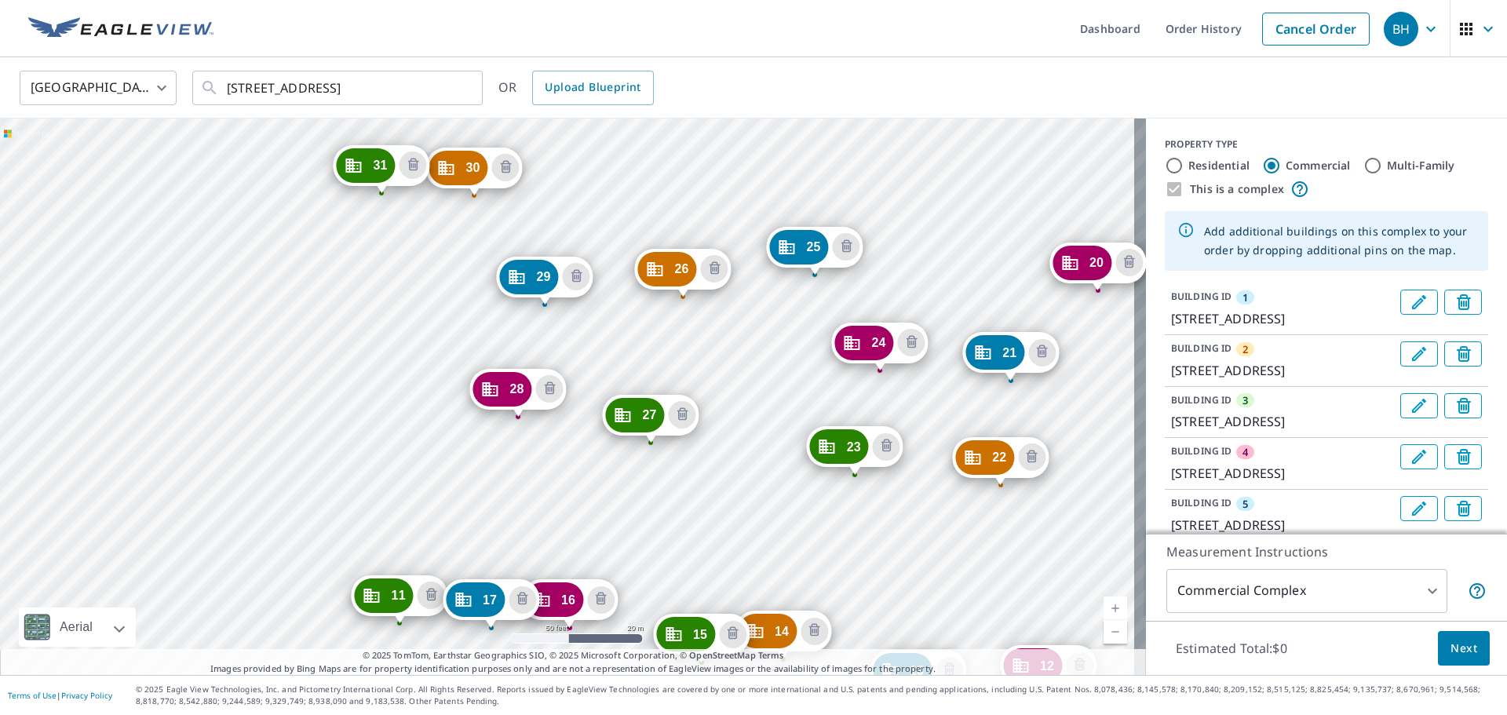
drag, startPoint x: 377, startPoint y: 208, endPoint x: 657, endPoint y: 513, distance: 414.3
click at [657, 513] on div "2 [STREET_ADDRESS] 3 [STREET_ADDRESS] 4 [STREET_ADDRESS] 5 [STREET_ADDRESS] 6 […" at bounding box center [573, 396] width 1146 height 556
click at [319, 297] on div "2 [STREET_ADDRESS] 3 [STREET_ADDRESS] 4 [STREET_ADDRESS] 5 [STREET_ADDRESS] 6 […" at bounding box center [573, 396] width 1146 height 556
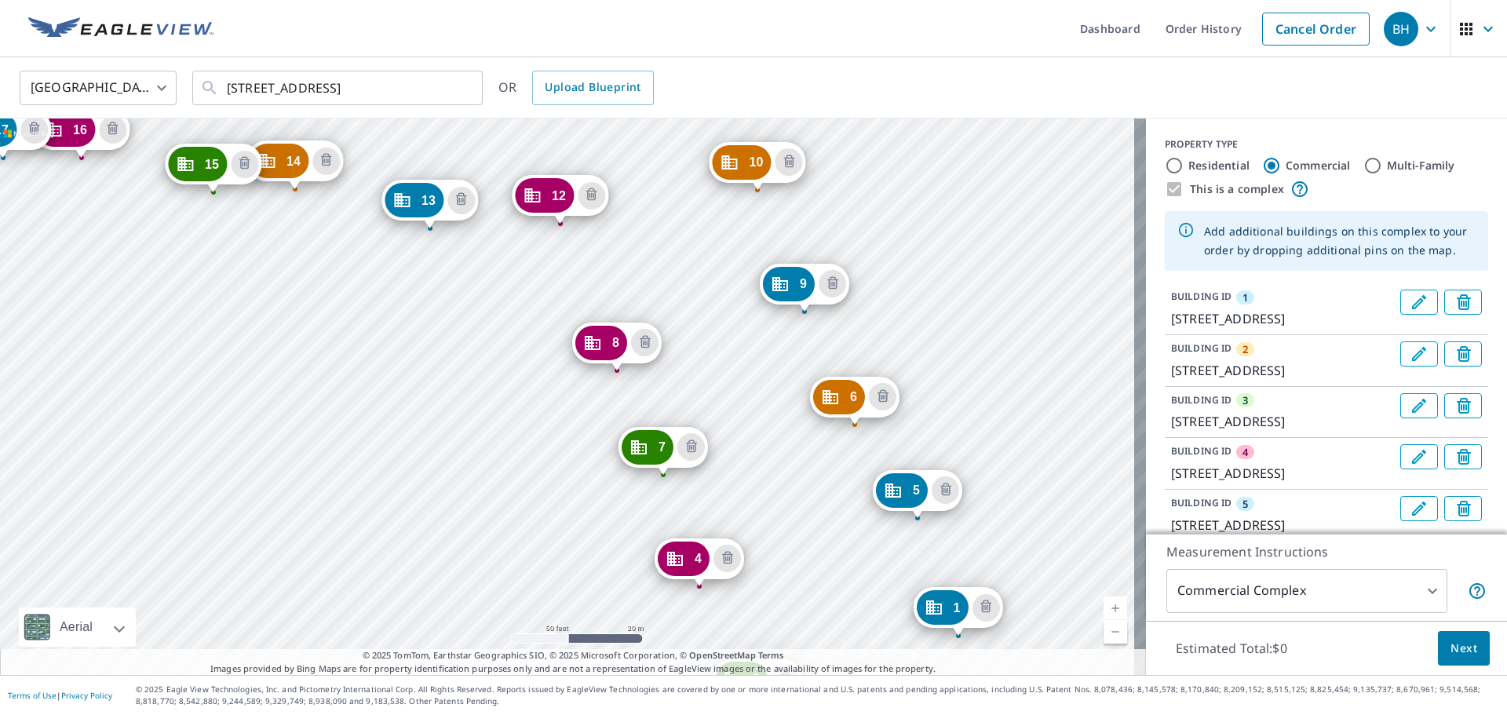
drag, startPoint x: 392, startPoint y: 238, endPoint x: 873, endPoint y: 498, distance: 547.0
click at [751, 516] on div "2 [STREET_ADDRESS] 3 [STREET_ADDRESS] 4 [STREET_ADDRESS] 5 [STREET_ADDRESS] 6 […" at bounding box center [573, 396] width 1146 height 556
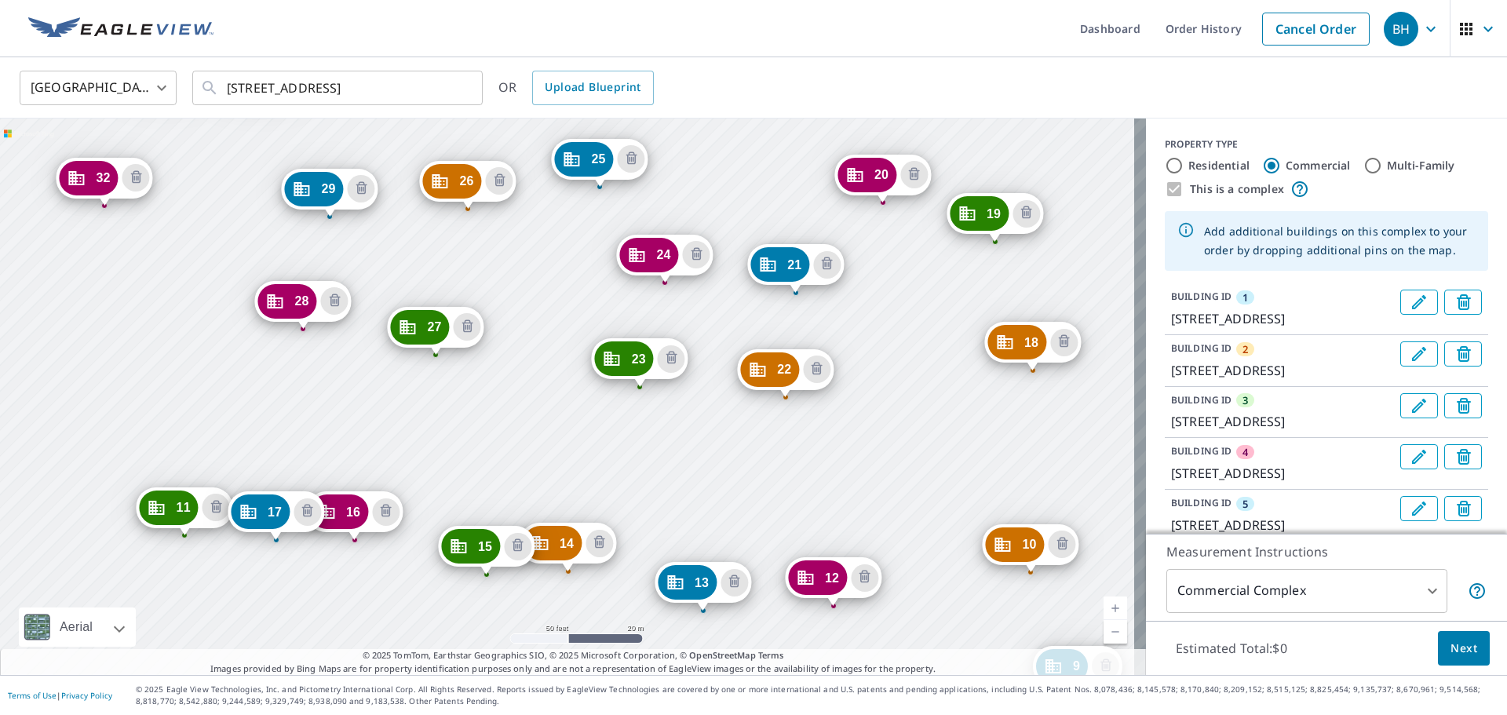
drag, startPoint x: 383, startPoint y: 311, endPoint x: 543, endPoint y: 644, distance: 369.9
click at [543, 644] on div "2 [STREET_ADDRESS] 3 [STREET_ADDRESS] 4 [STREET_ADDRESS] 5 [STREET_ADDRESS] 6 […" at bounding box center [573, 396] width 1146 height 556
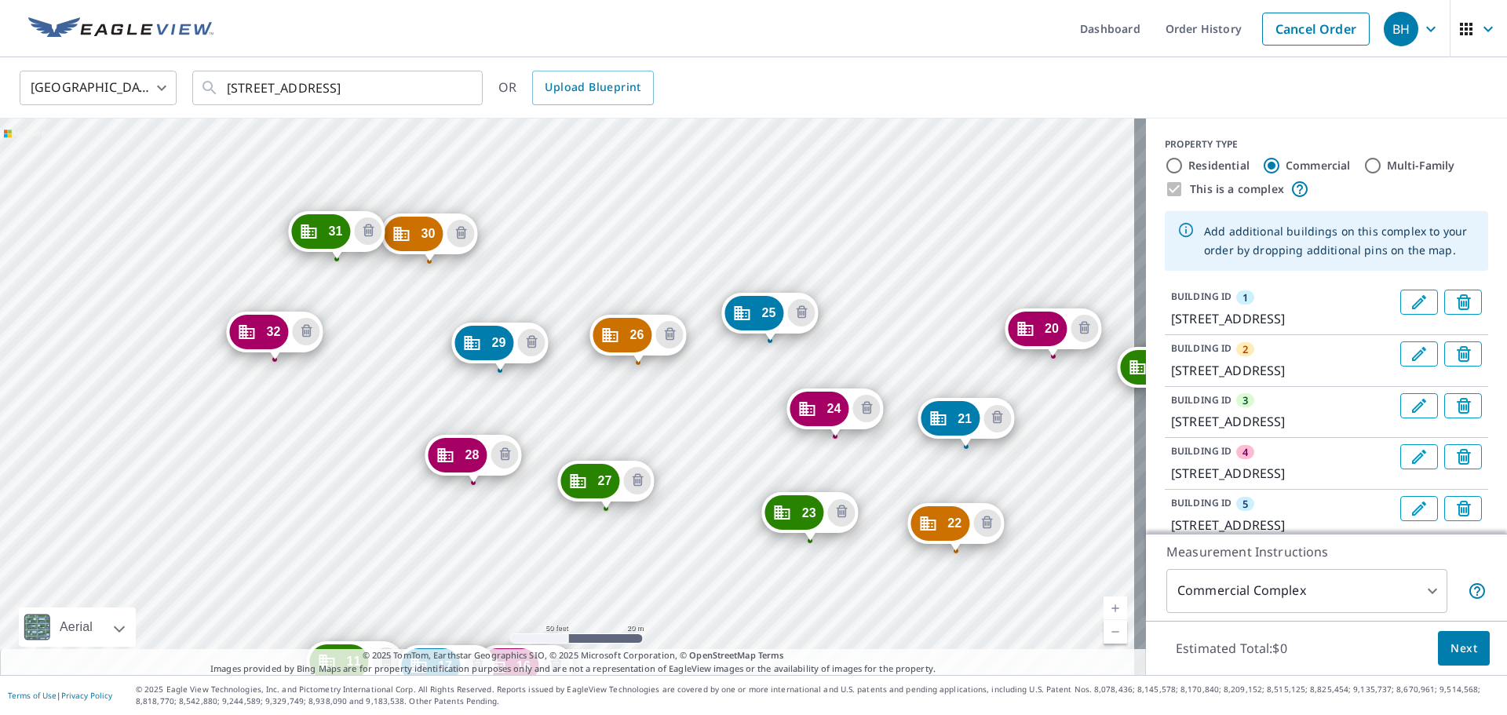
drag, startPoint x: 186, startPoint y: 321, endPoint x: 349, endPoint y: 462, distance: 215.8
click at [349, 462] on div "2 [STREET_ADDRESS] 3 [STREET_ADDRESS] 4 [STREET_ADDRESS] 5 [STREET_ADDRESS] 6 […" at bounding box center [573, 396] width 1146 height 556
click at [265, 479] on div "2 [STREET_ADDRESS] 3 [STREET_ADDRESS] 4 [STREET_ADDRESS] 5 [STREET_ADDRESS] 6 […" at bounding box center [573, 396] width 1146 height 556
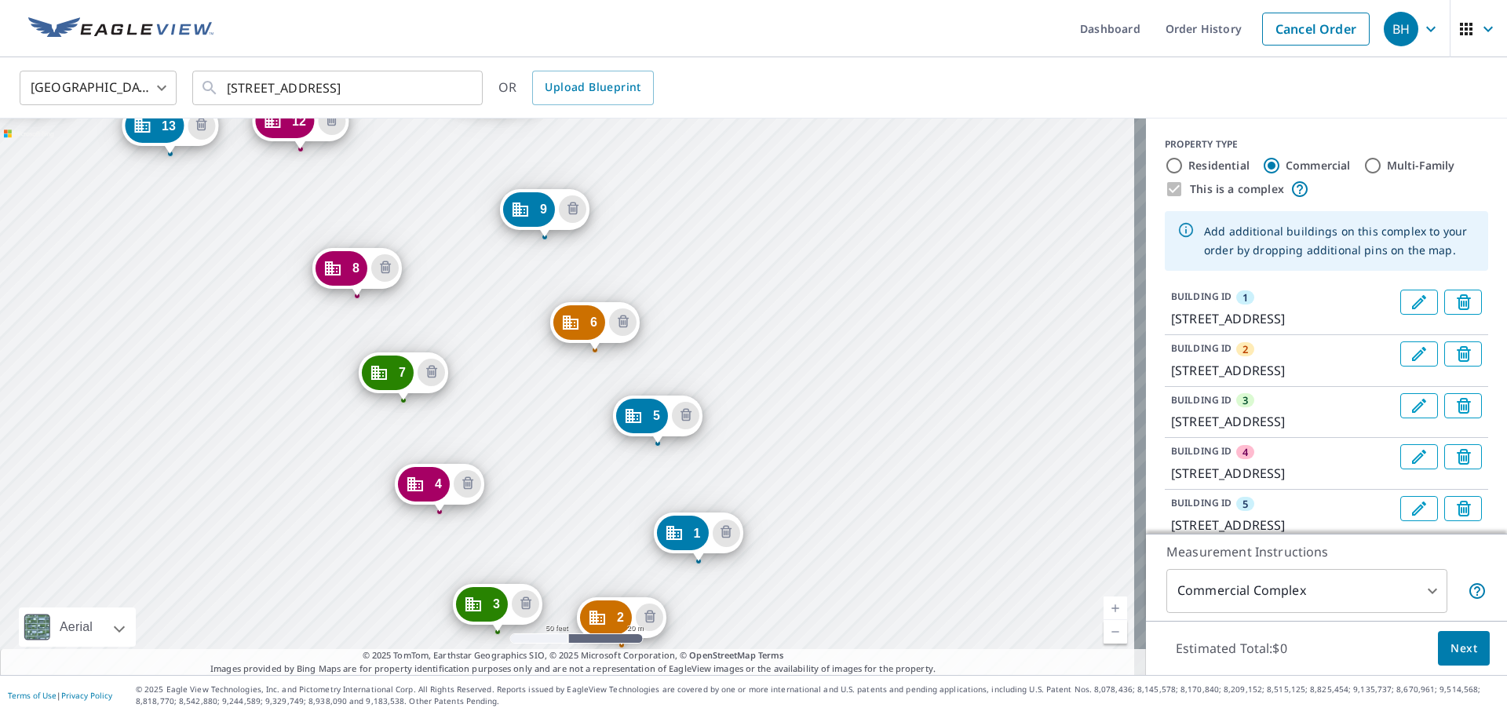
drag, startPoint x: 657, startPoint y: 219, endPoint x: 914, endPoint y: 503, distance: 383.3
click at [751, 503] on div "2 [STREET_ADDRESS] 3 [STREET_ADDRESS] 4 [STREET_ADDRESS] 5 [STREET_ADDRESS] 6 […" at bounding box center [573, 396] width 1146 height 556
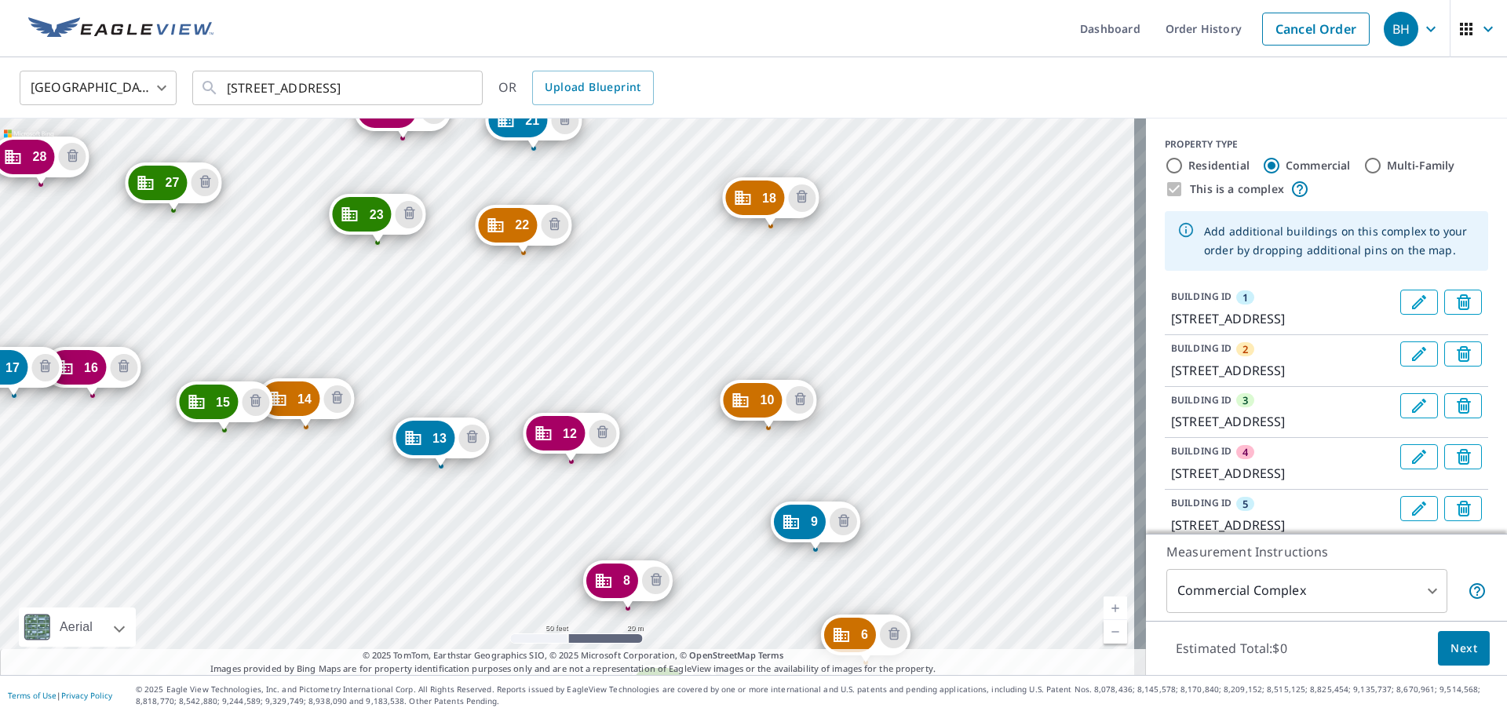
drag, startPoint x: 771, startPoint y: 257, endPoint x: 915, endPoint y: 453, distance: 242.9
click at [751, 453] on div "2 [STREET_ADDRESS] 3 [STREET_ADDRESS] 4 [STREET_ADDRESS] 5 [STREET_ADDRESS] 6 […" at bounding box center [573, 396] width 1146 height 556
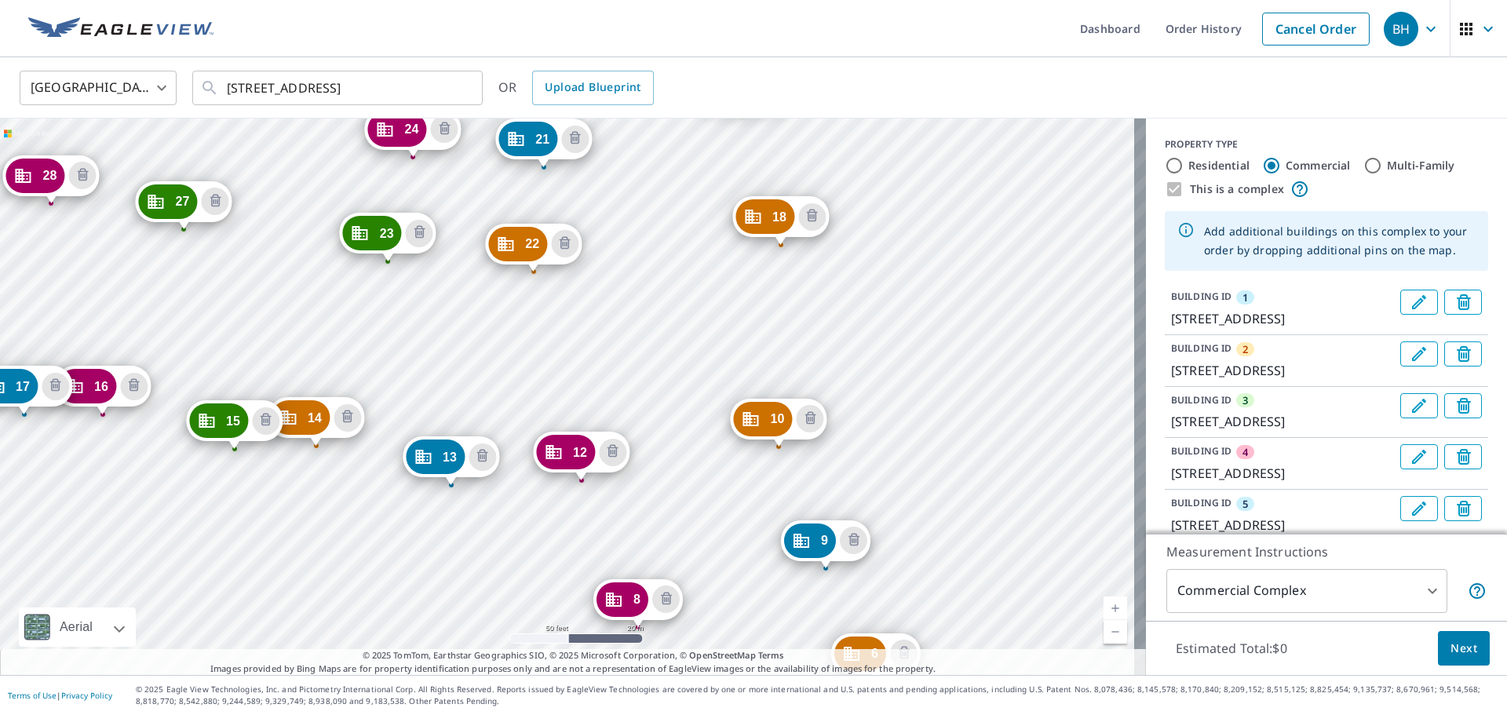
drag, startPoint x: 381, startPoint y: 330, endPoint x: 384, endPoint y: 342, distance: 12.2
click at [384, 342] on div "2 [STREET_ADDRESS] 3 [STREET_ADDRESS] 4 [STREET_ADDRESS] 5 [STREET_ADDRESS] 6 […" at bounding box center [573, 396] width 1146 height 556
click at [751, 642] on button "Next" at bounding box center [1464, 648] width 52 height 35
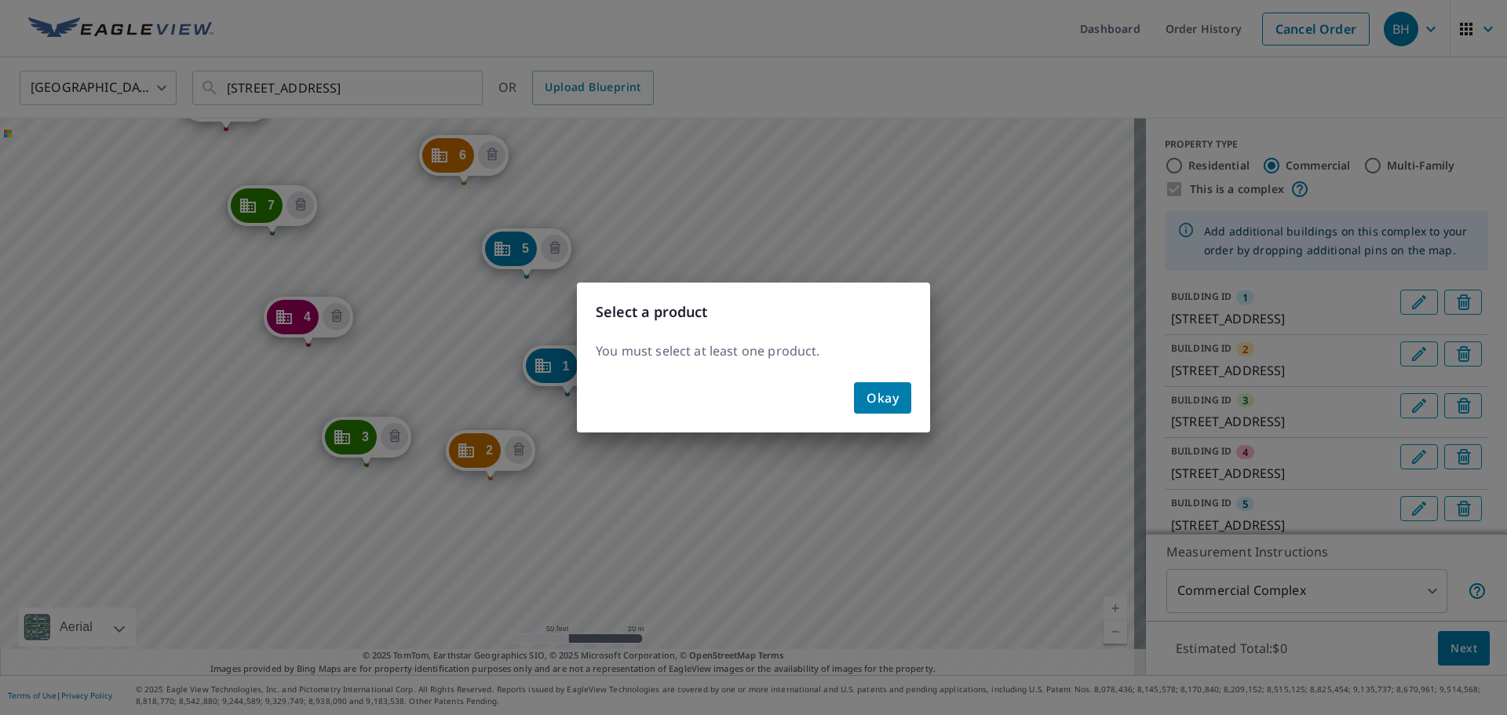
click at [751, 402] on span "Okay" at bounding box center [882, 398] width 32 height 22
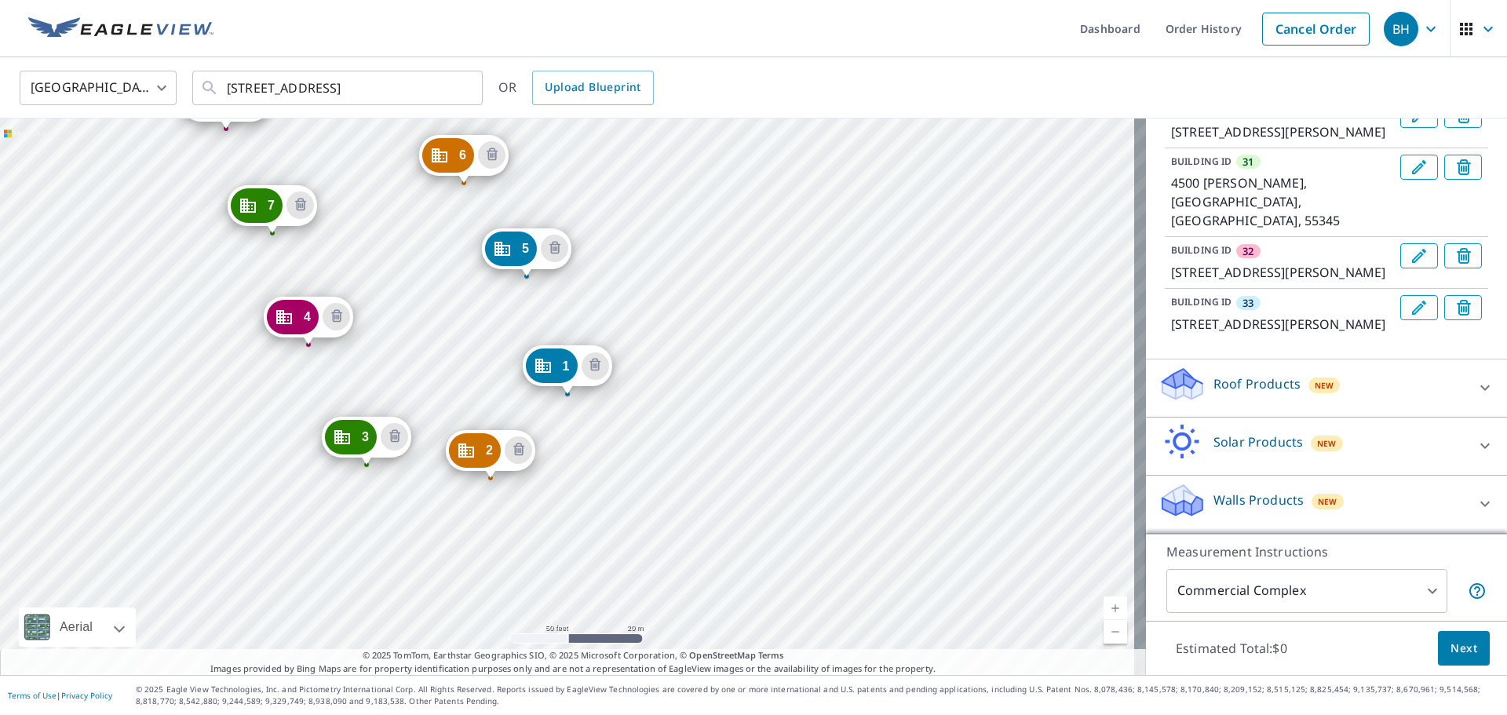
scroll to position [2267, 0]
click at [751, 381] on div "Roof Products New" at bounding box center [1326, 388] width 336 height 45
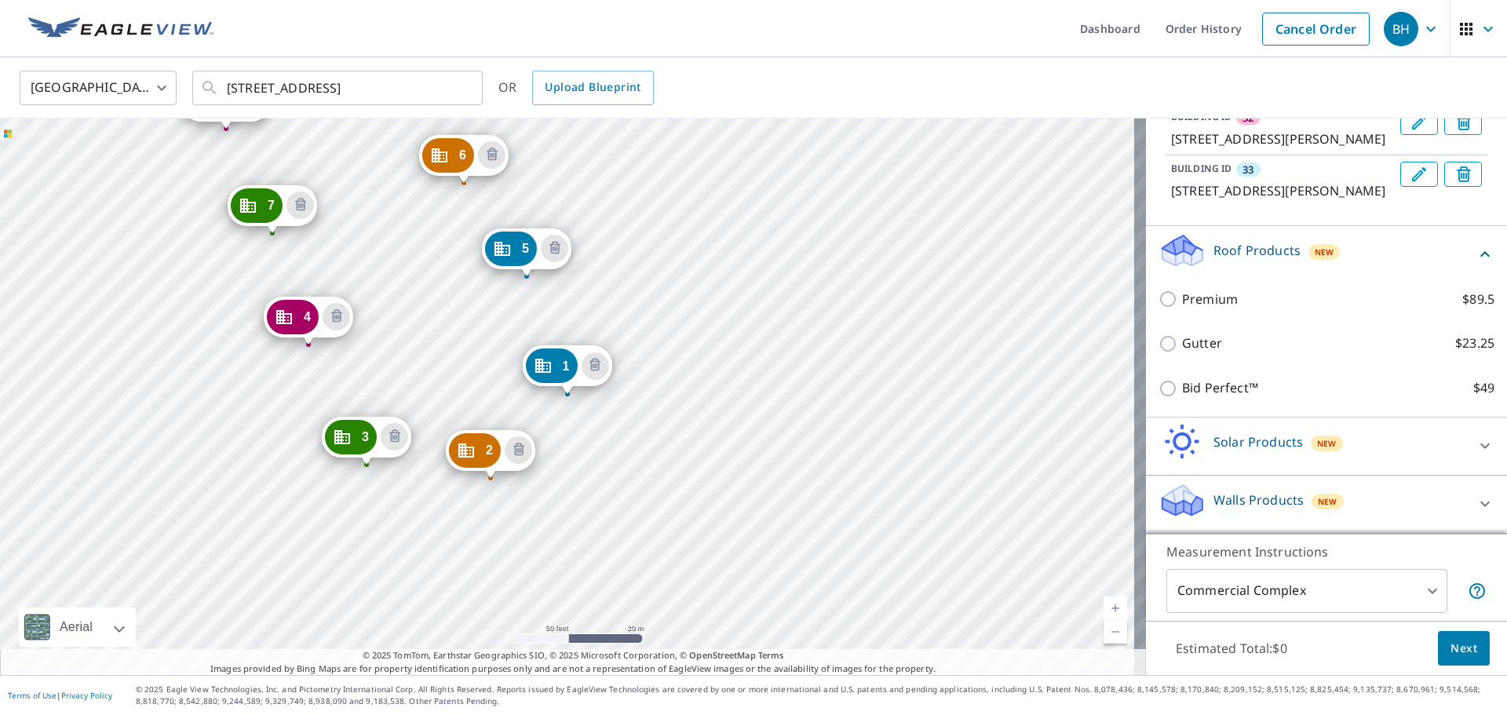
scroll to position [2345, 0]
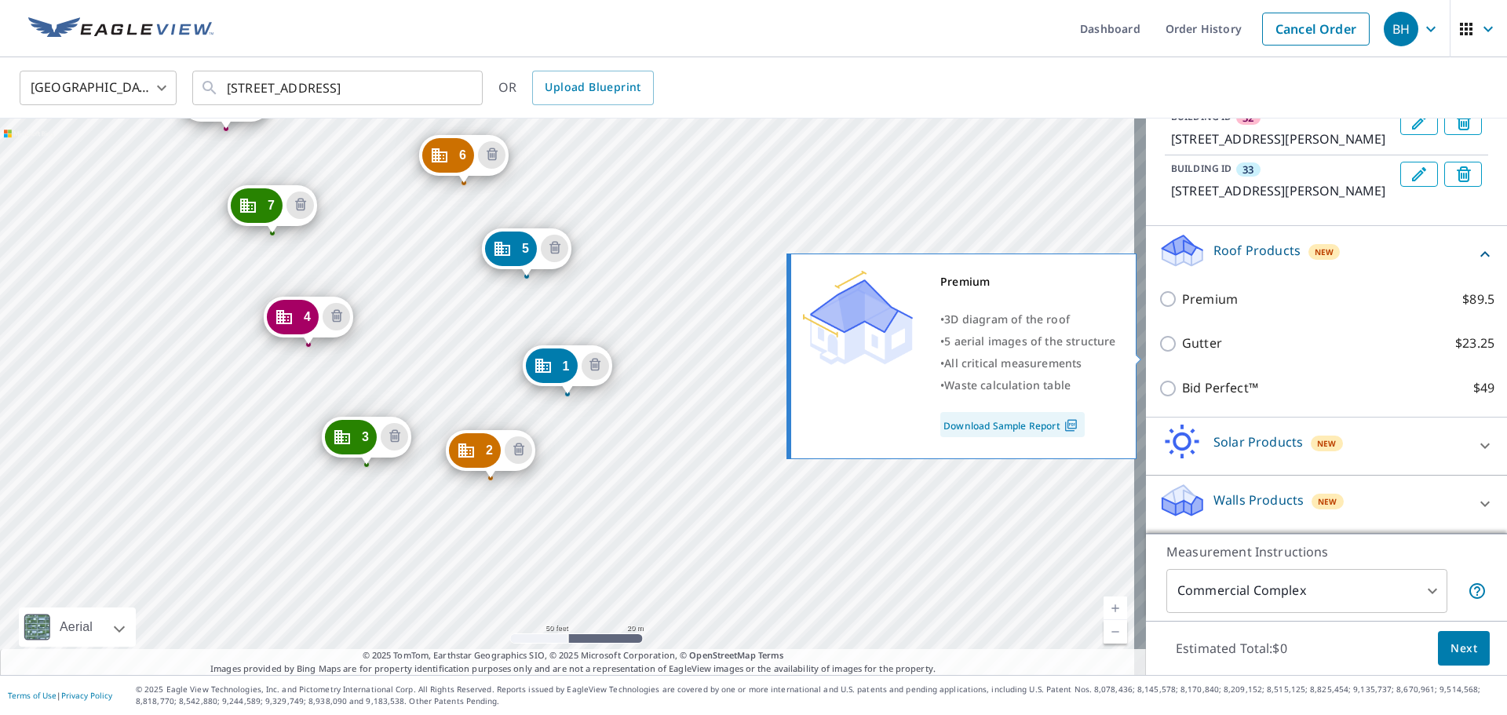
click at [751, 308] on input "Premium $89.5" at bounding box center [1170, 299] width 24 height 19
checkbox input "true"
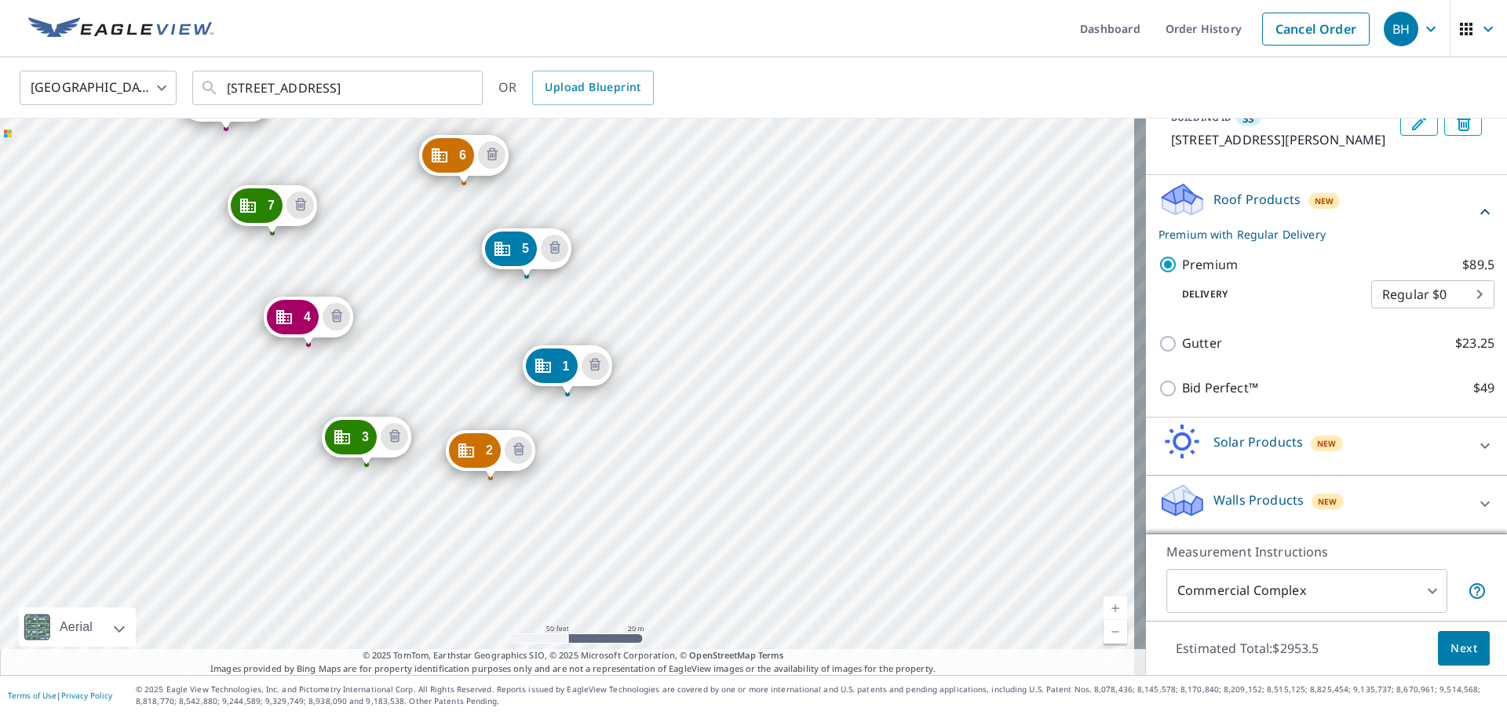
scroll to position [2451, 0]
click at [751, 644] on span "Next" at bounding box center [1463, 649] width 27 height 20
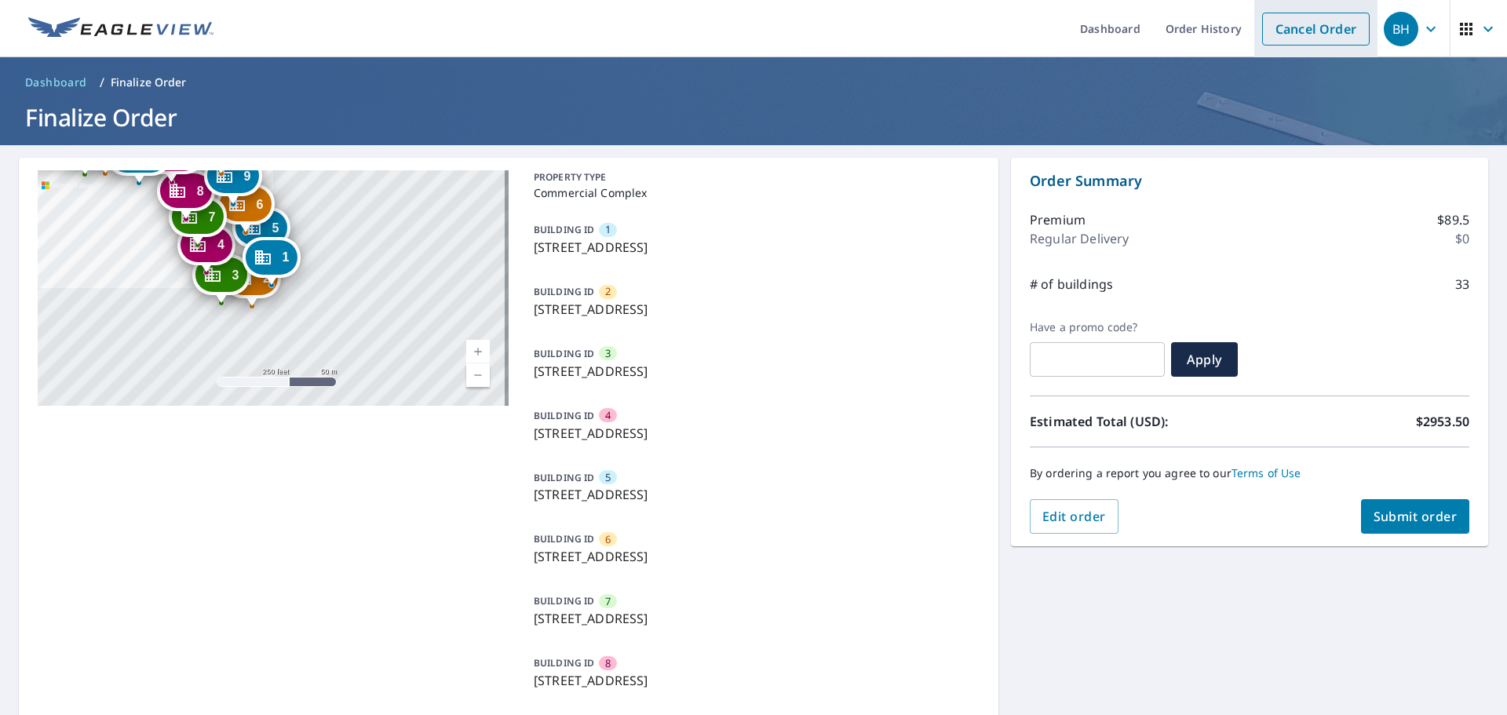
click at [751, 31] on link "Cancel Order" at bounding box center [1316, 29] width 108 height 33
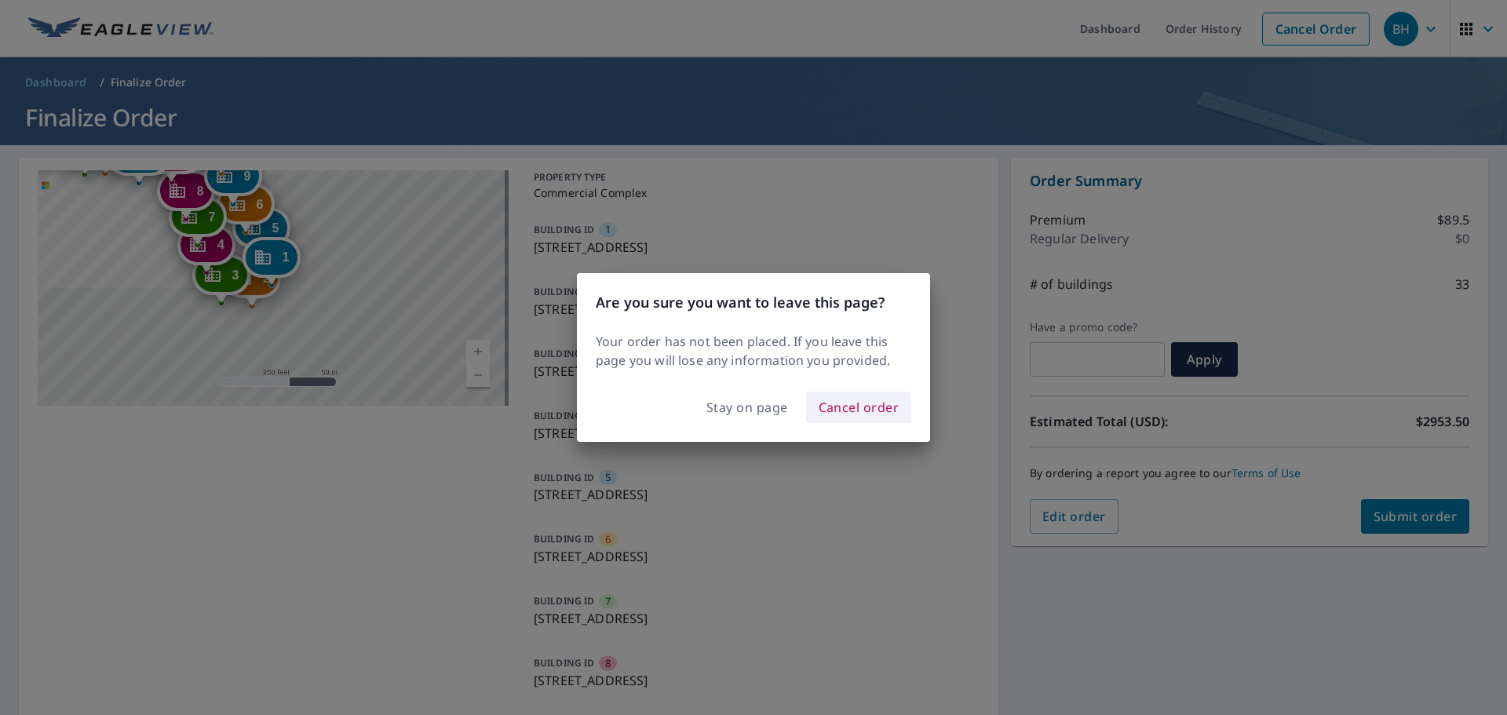
click at [751, 414] on span "Cancel order" at bounding box center [858, 407] width 81 height 22
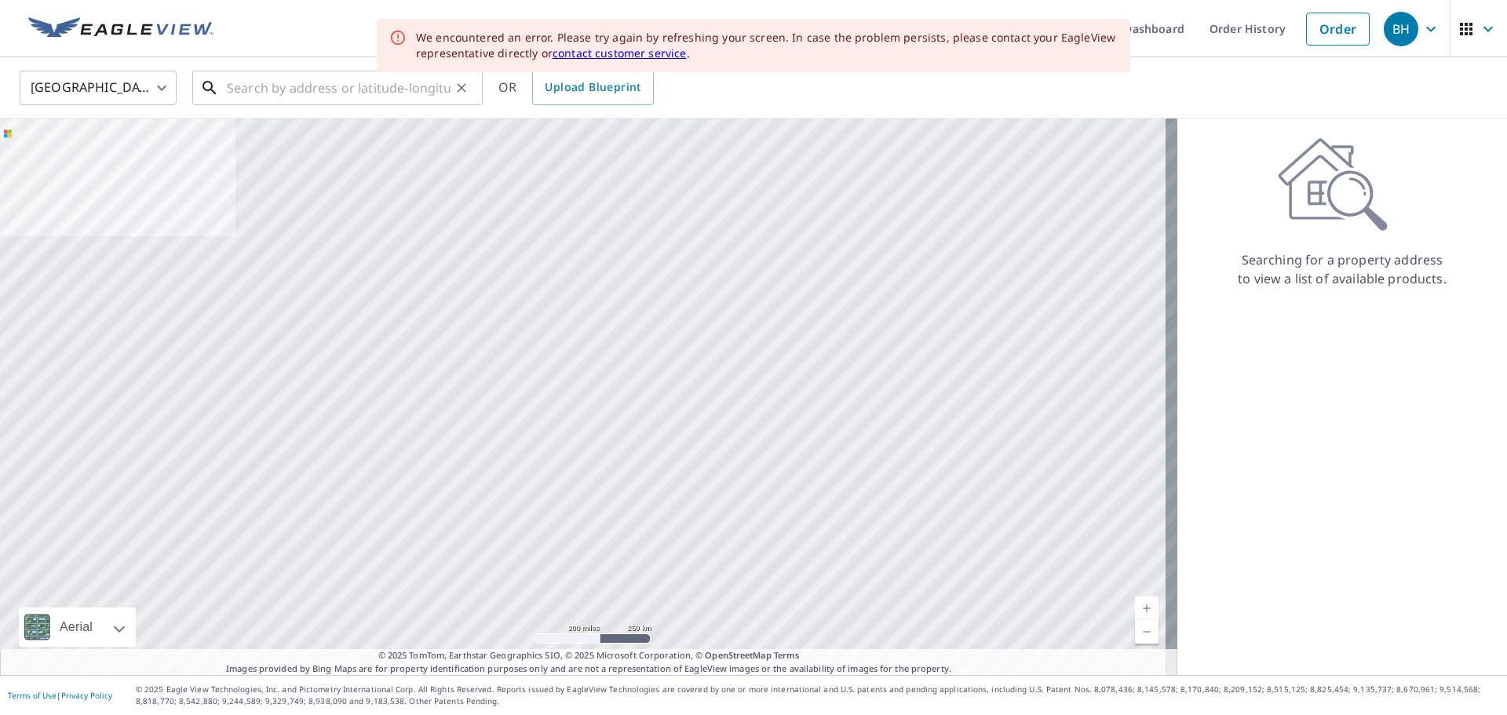
click at [384, 95] on input "text" at bounding box center [339, 88] width 224 height 44
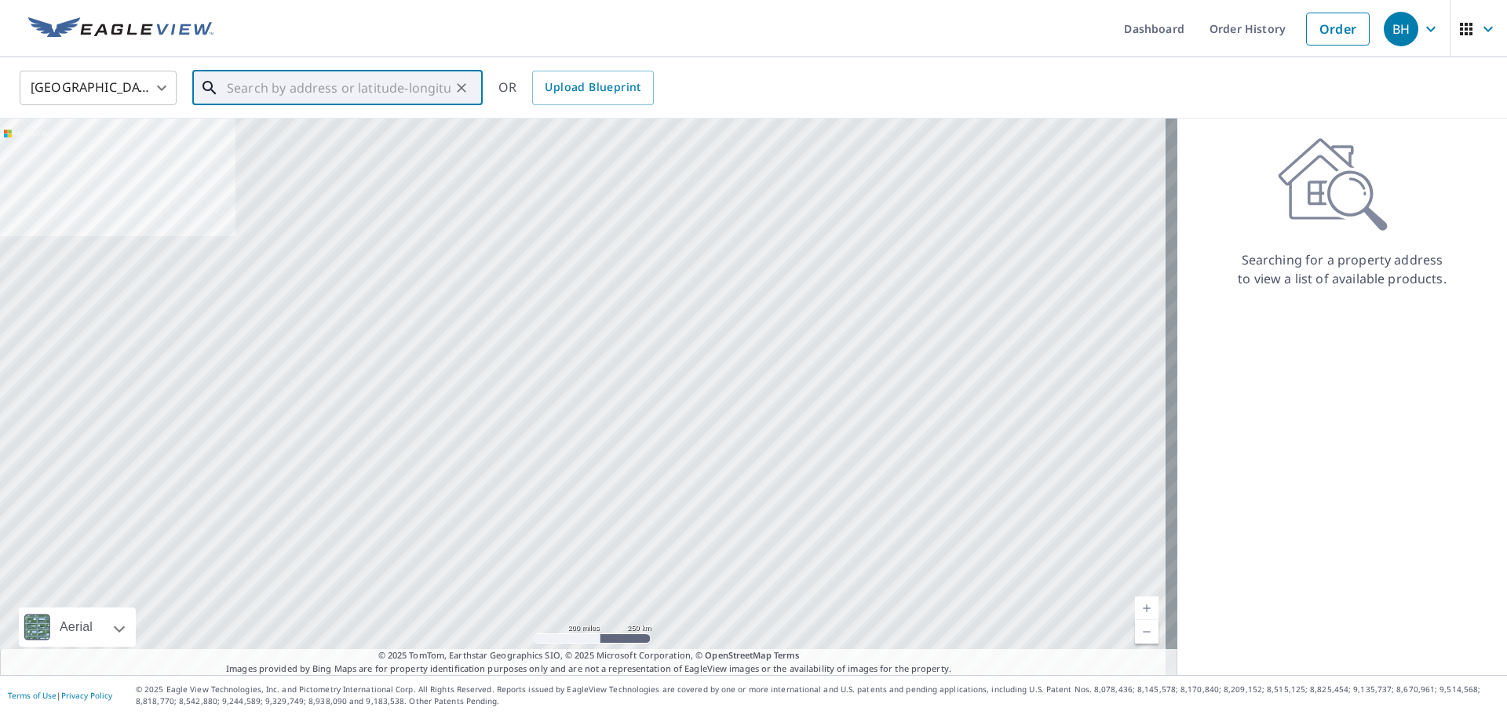
click at [302, 101] on input "text" at bounding box center [339, 88] width 224 height 44
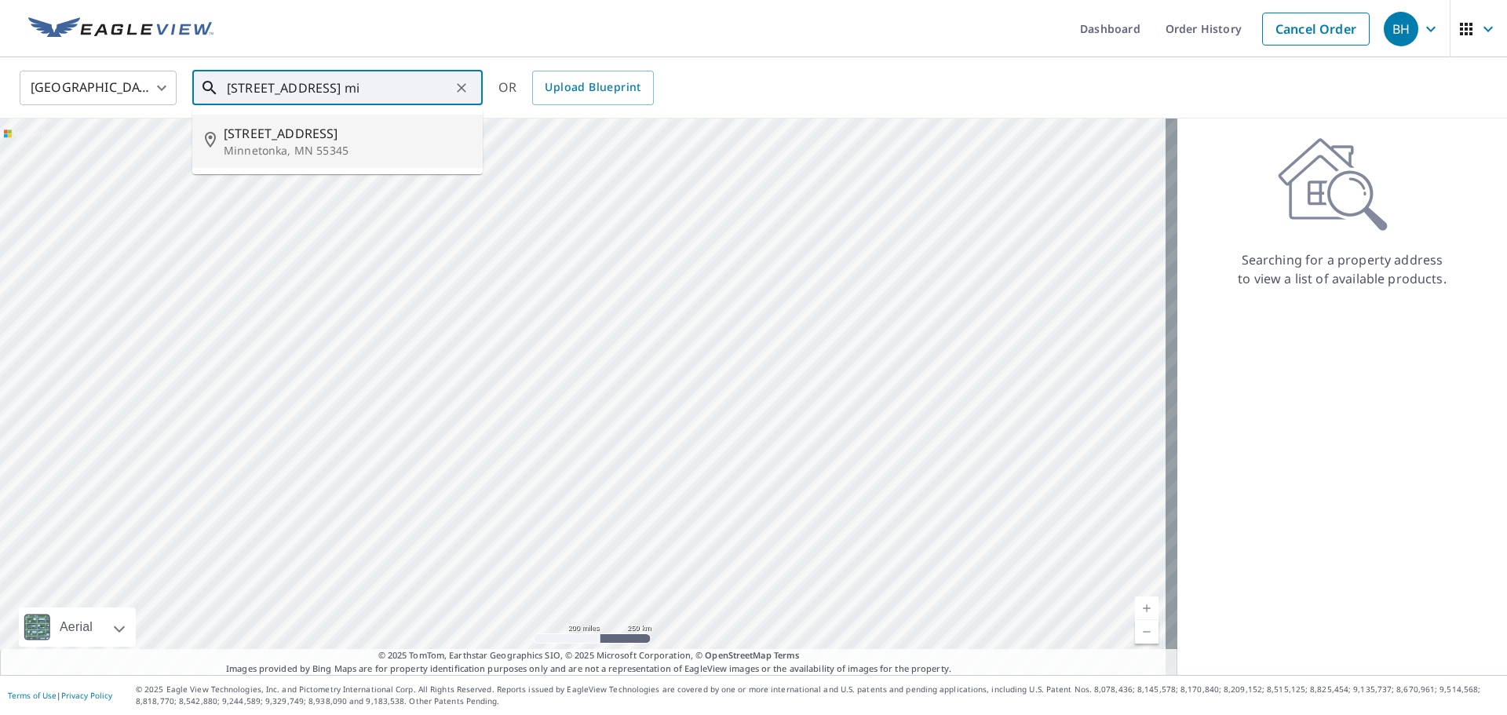
click at [348, 147] on p "Minnetonka, MN 55345" at bounding box center [347, 151] width 246 height 16
type input "[STREET_ADDRESS]"
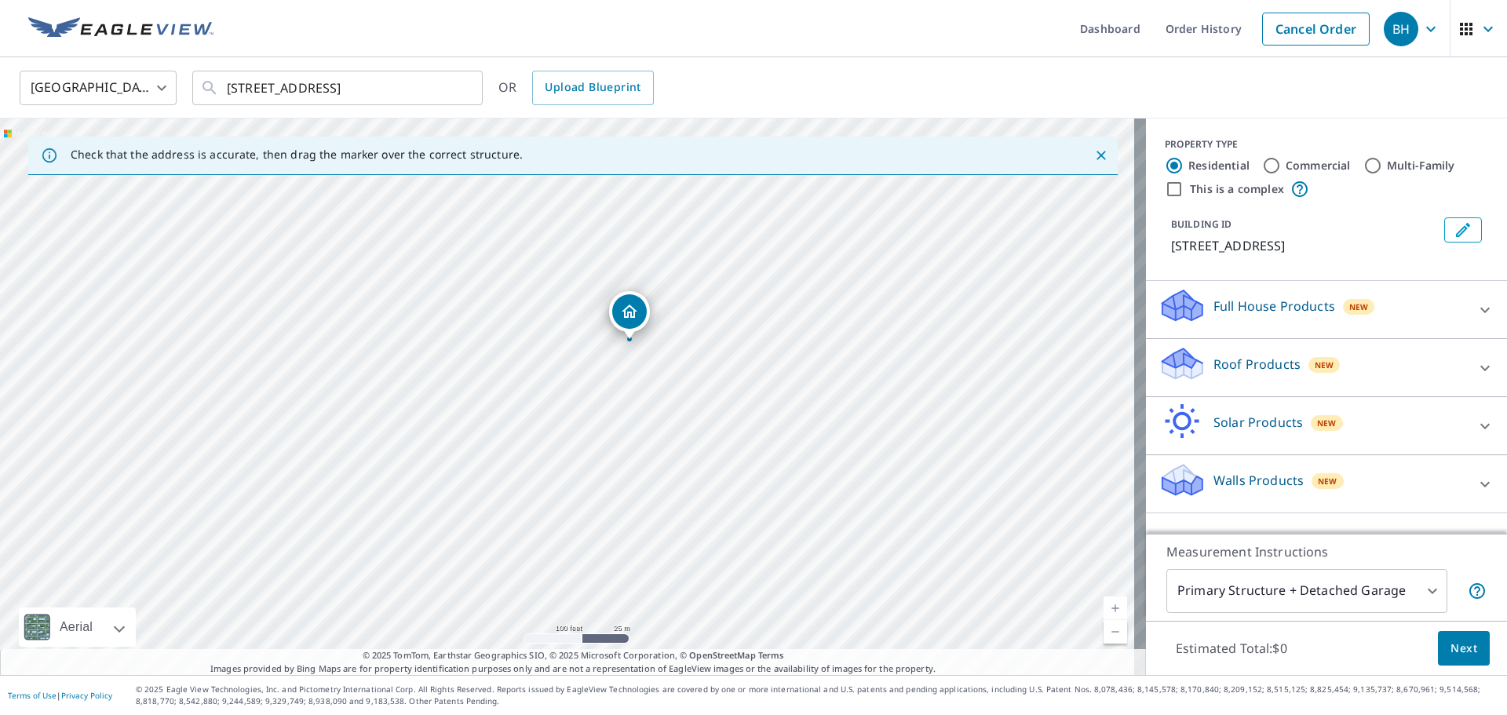
click at [751, 149] on icon "Close" at bounding box center [1101, 156] width 16 height 16
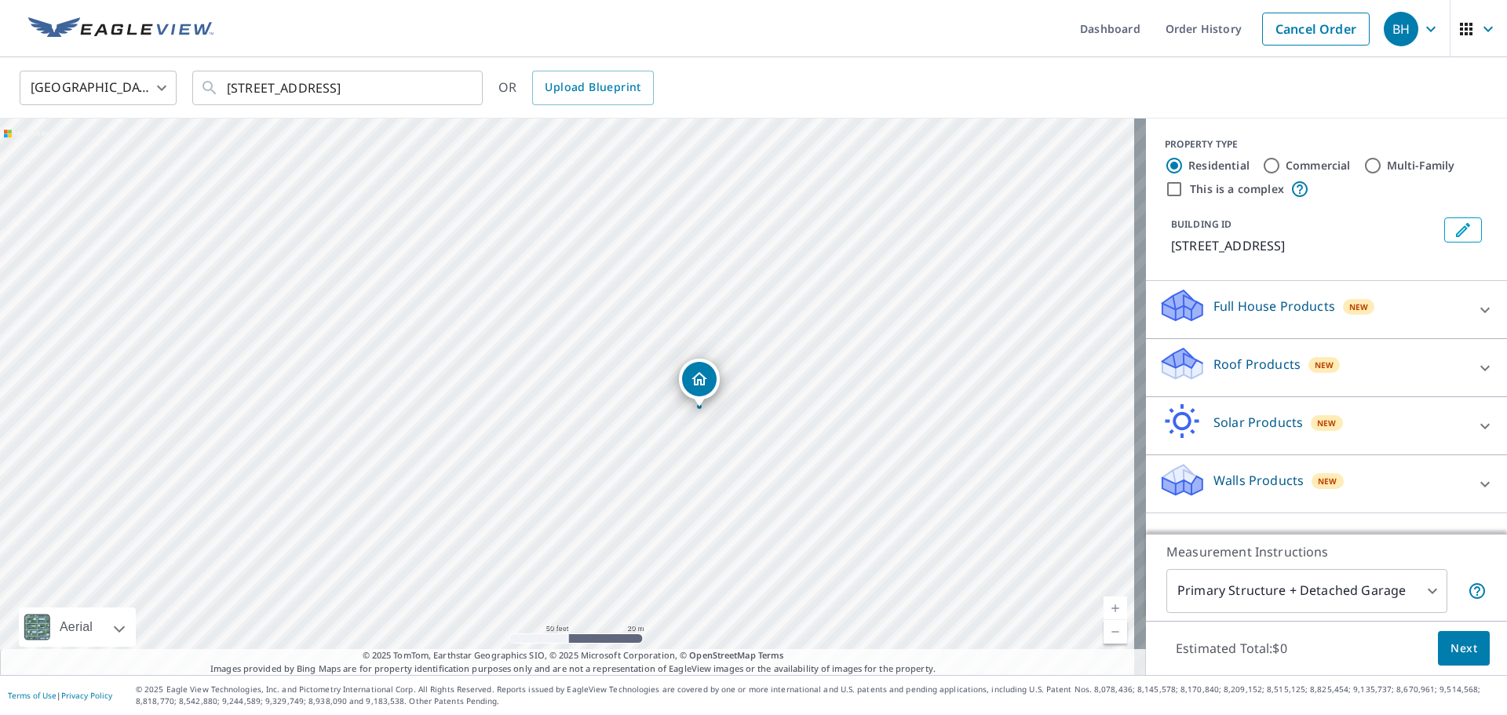
drag, startPoint x: 710, startPoint y: 359, endPoint x: 690, endPoint y: 465, distance: 108.7
click at [690, 465] on div "[STREET_ADDRESS]" at bounding box center [573, 396] width 1146 height 556
drag, startPoint x: 539, startPoint y: 265, endPoint x: 771, endPoint y: 556, distance: 372.4
click at [751, 556] on div "[STREET_ADDRESS]" at bounding box center [573, 396] width 1146 height 556
drag, startPoint x: 366, startPoint y: 331, endPoint x: 518, endPoint y: 591, distance: 301.1
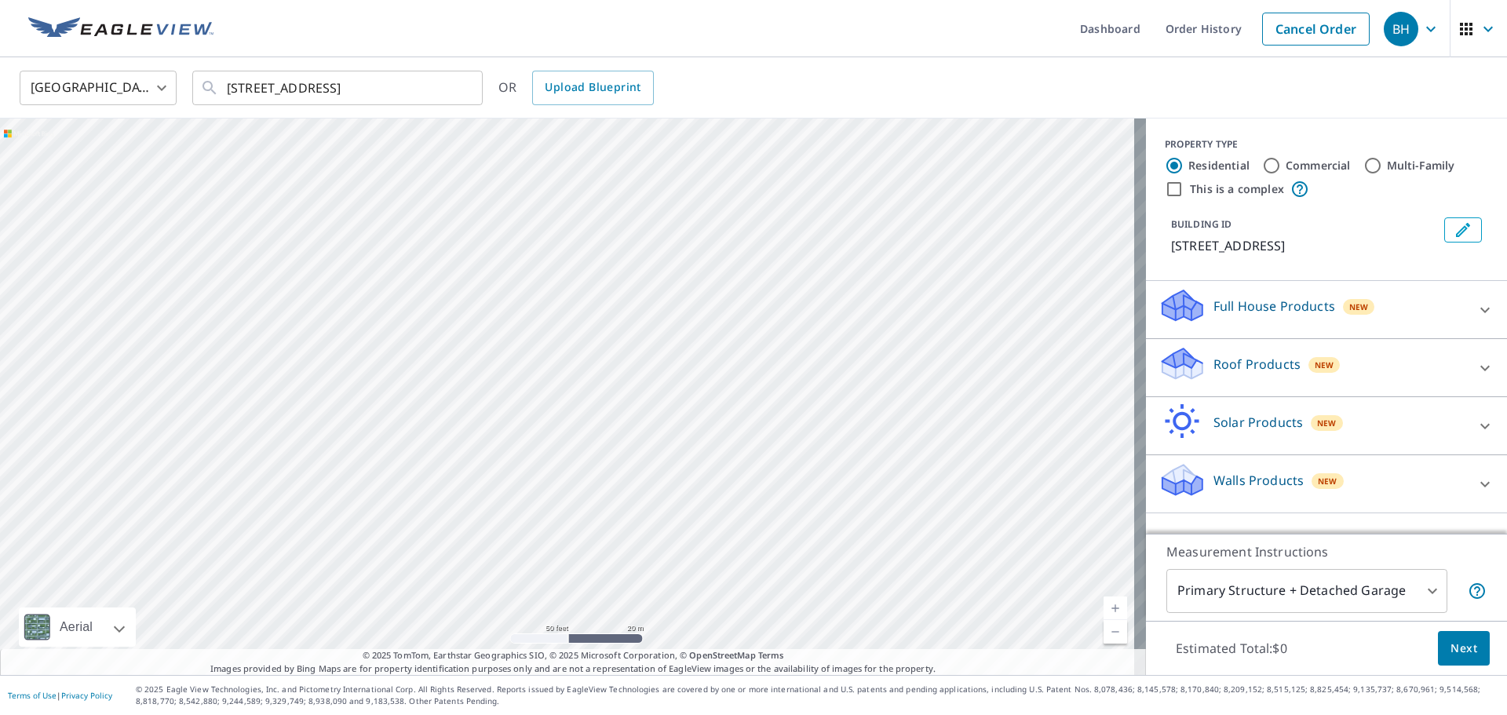
click at [518, 591] on div "[STREET_ADDRESS]" at bounding box center [573, 396] width 1146 height 556
drag, startPoint x: 774, startPoint y: 386, endPoint x: 675, endPoint y: 458, distance: 123.1
click at [675, 458] on div "[STREET_ADDRESS]" at bounding box center [573, 396] width 1146 height 556
click at [560, 420] on div "[STREET_ADDRESS]" at bounding box center [573, 396] width 1146 height 556
click at [751, 169] on input "Commercial" at bounding box center [1271, 165] width 19 height 19
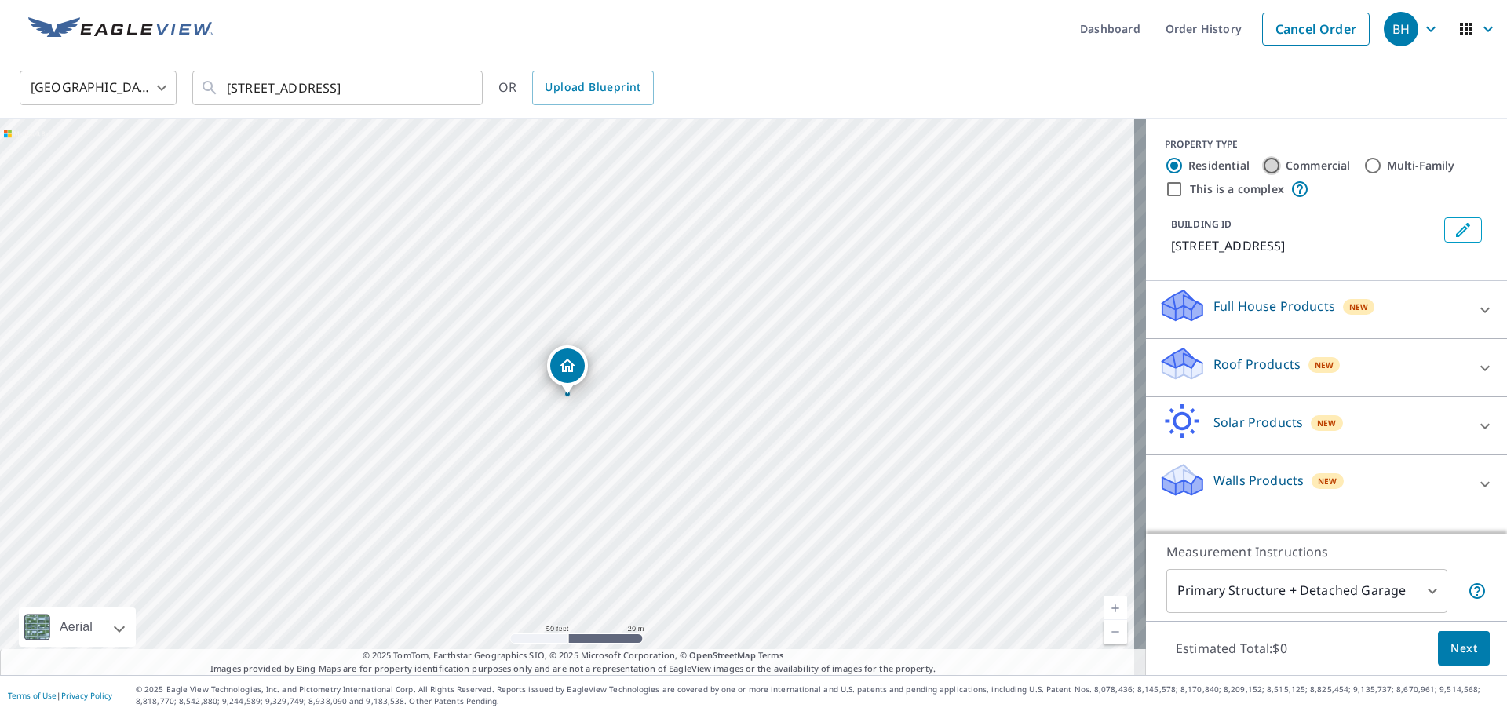
radio input "true"
type input "4"
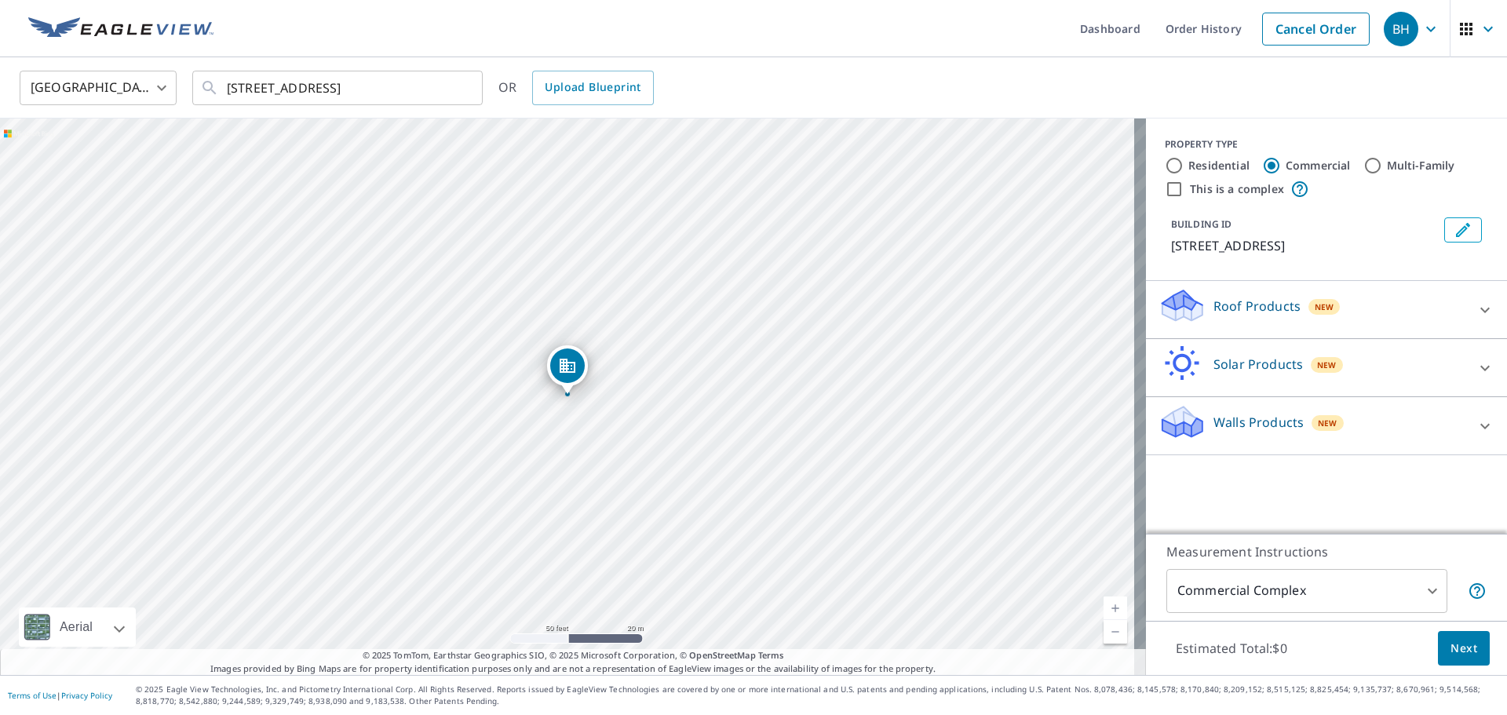
click at [751, 189] on input "This is a complex" at bounding box center [1173, 189] width 19 height 19
checkbox input "true"
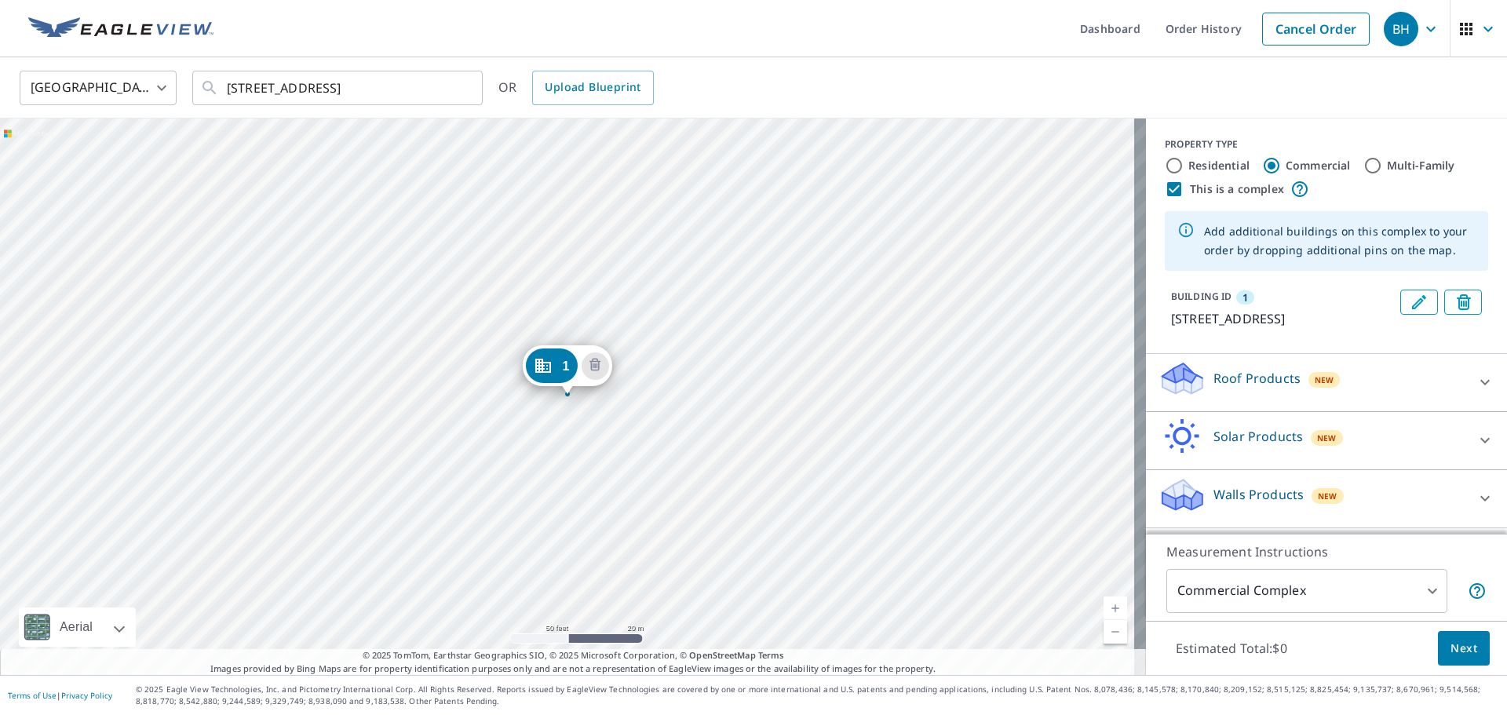
click at [751, 392] on icon at bounding box center [1484, 382] width 19 height 19
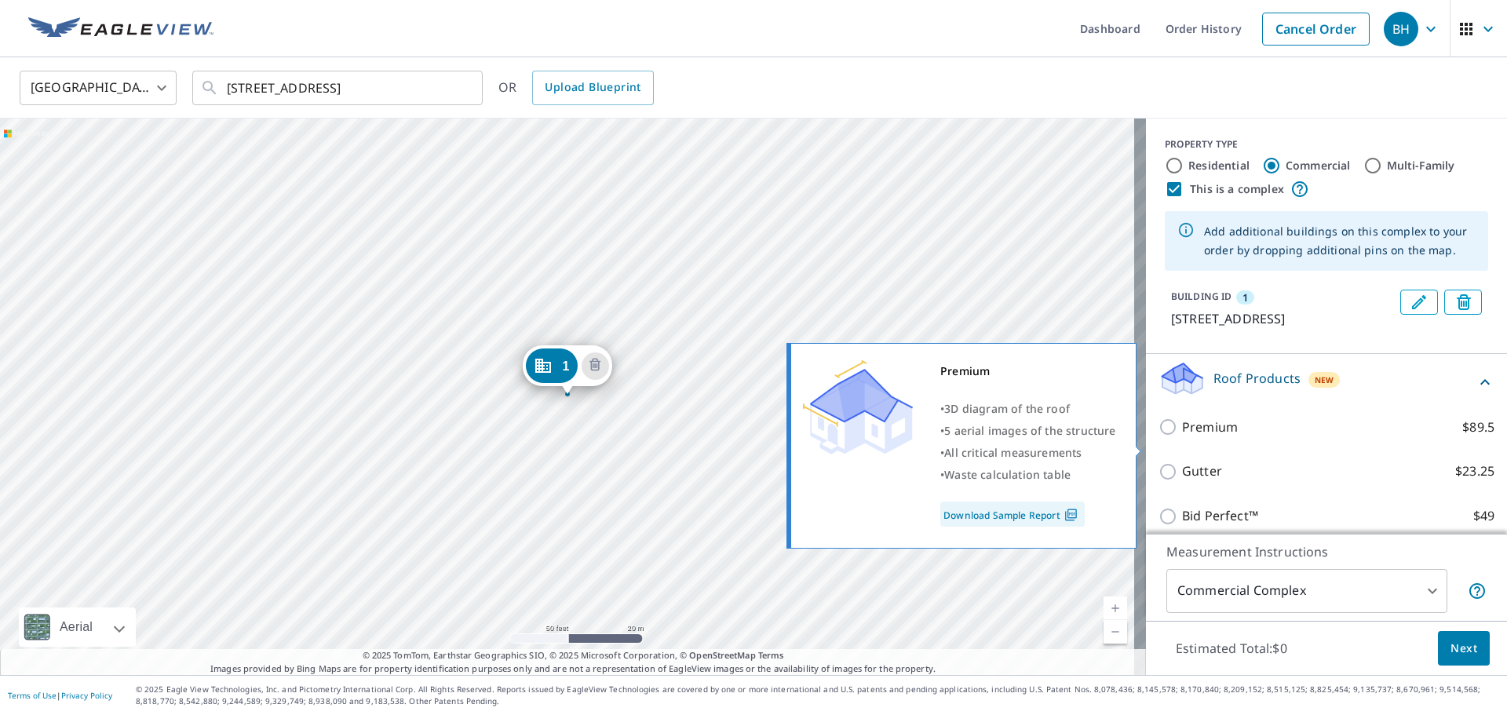
click at [751, 436] on input "Premium $89.5" at bounding box center [1170, 426] width 24 height 19
checkbox input "true"
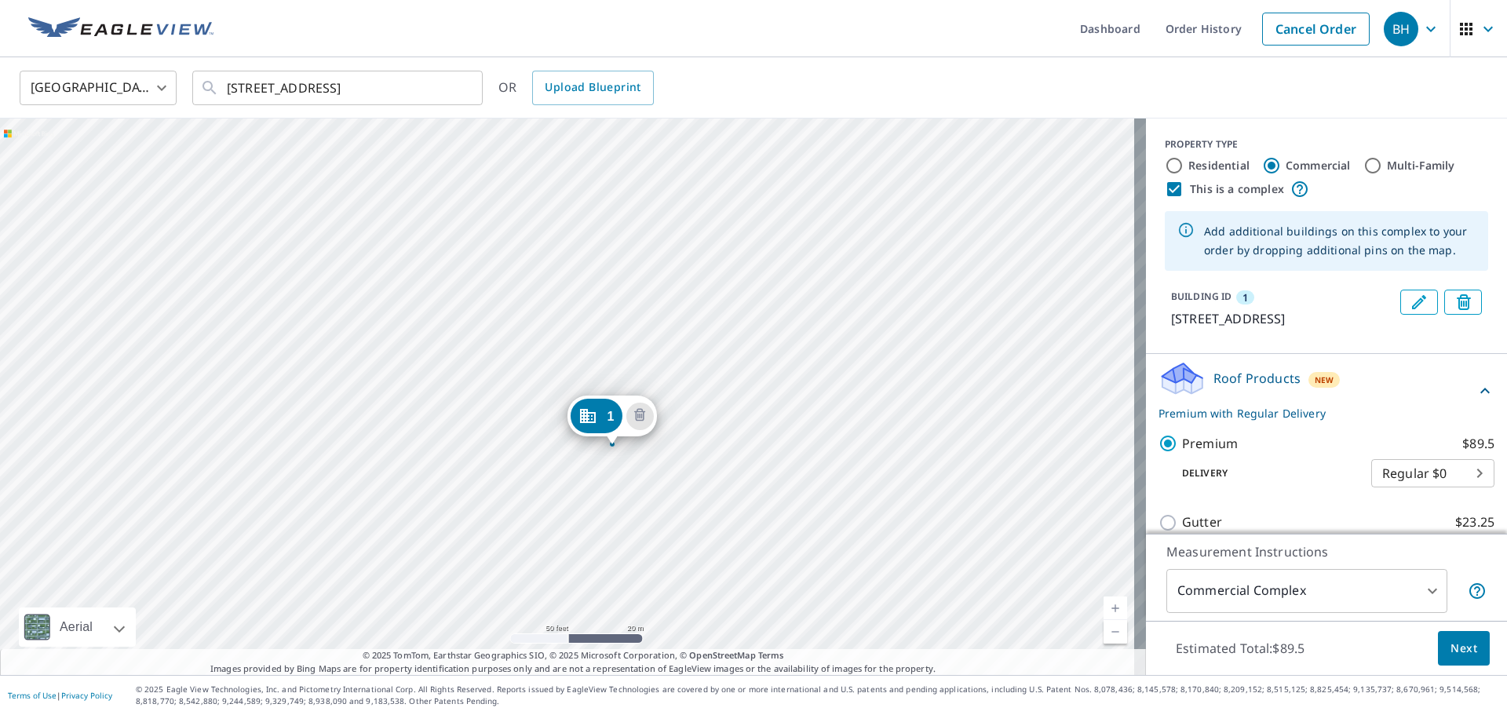
drag, startPoint x: 628, startPoint y: 275, endPoint x: 742, endPoint y: 375, distance: 151.3
click at [742, 375] on div "1 [STREET_ADDRESS]" at bounding box center [573, 396] width 1146 height 556
click at [488, 558] on div "1 [STREET_ADDRESS]" at bounding box center [573, 396] width 1146 height 556
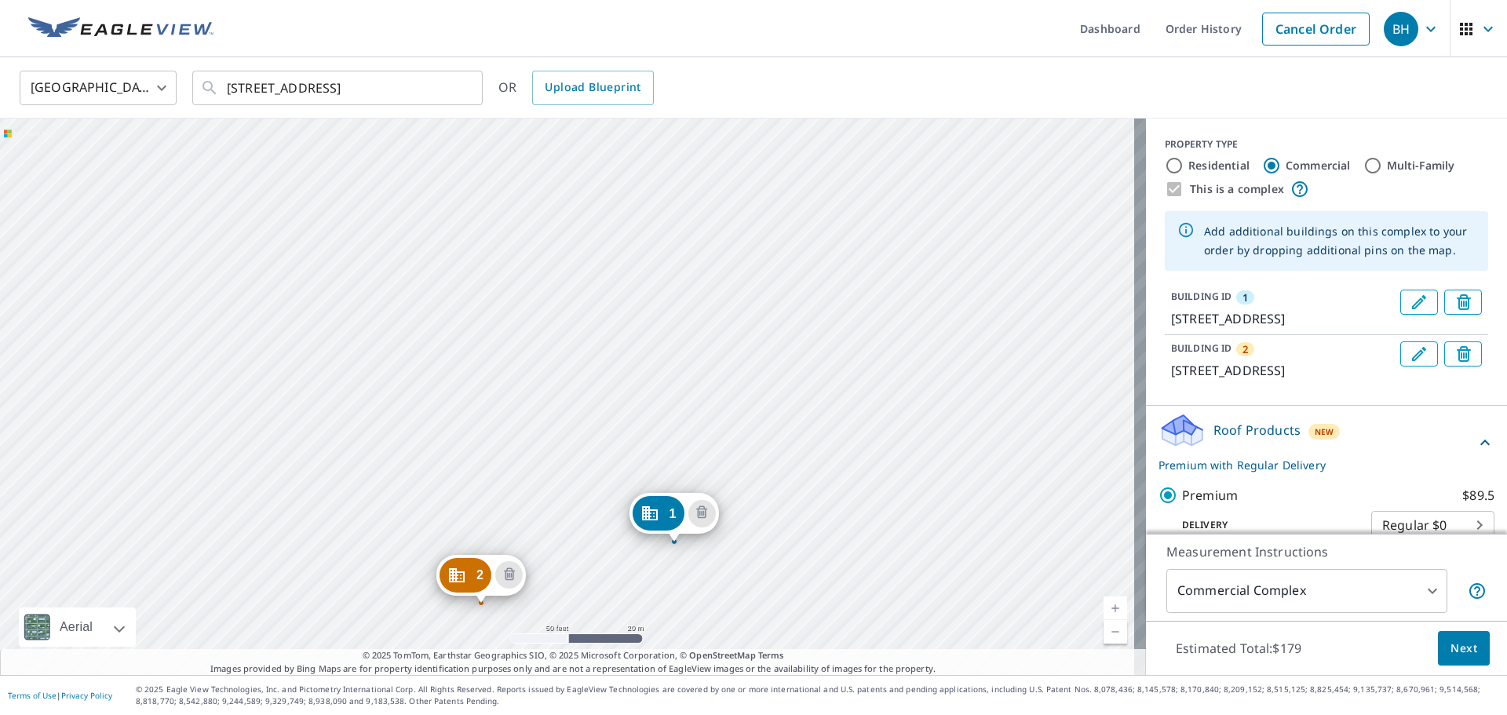
drag, startPoint x: 434, startPoint y: 266, endPoint x: 606, endPoint y: 468, distance: 265.0
click at [606, 468] on div "2 [STREET_ADDRESS] 1 [STREET_ADDRESS]" at bounding box center [573, 396] width 1146 height 556
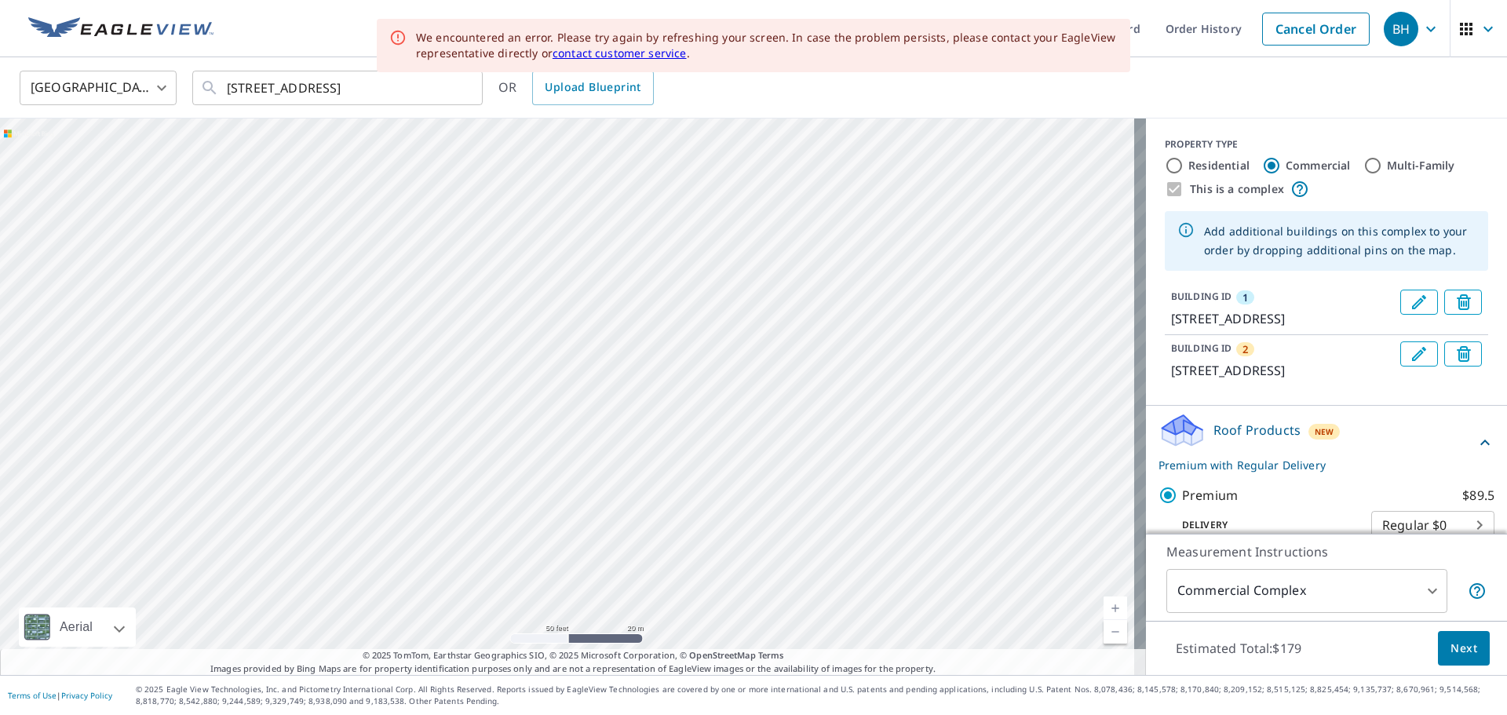
drag, startPoint x: 506, startPoint y: 263, endPoint x: 636, endPoint y: 511, distance: 279.7
click at [636, 511] on div "2 [STREET_ADDRESS] 1 [STREET_ADDRESS]" at bounding box center [573, 396] width 1146 height 556
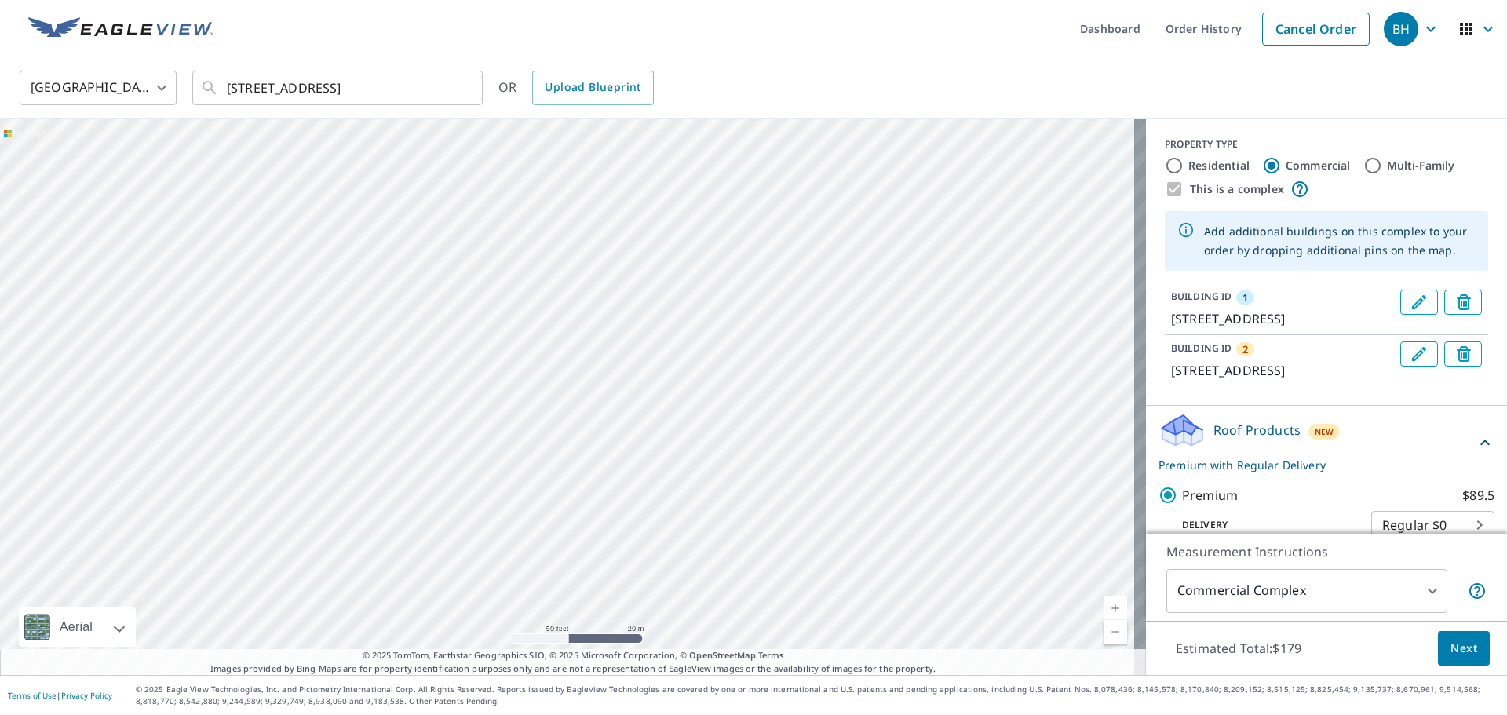
drag, startPoint x: 555, startPoint y: 267, endPoint x: 567, endPoint y: 446, distance: 179.4
click at [567, 446] on div "2 [STREET_ADDRESS] 1 [STREET_ADDRESS]" at bounding box center [573, 396] width 1146 height 556
drag, startPoint x: 672, startPoint y: 563, endPoint x: 610, endPoint y: 282, distance: 287.7
click at [610, 282] on div "2 [STREET_ADDRESS] 1 [STREET_ADDRESS]" at bounding box center [573, 396] width 1146 height 556
drag, startPoint x: 704, startPoint y: 487, endPoint x: 613, endPoint y: 282, distance: 223.4
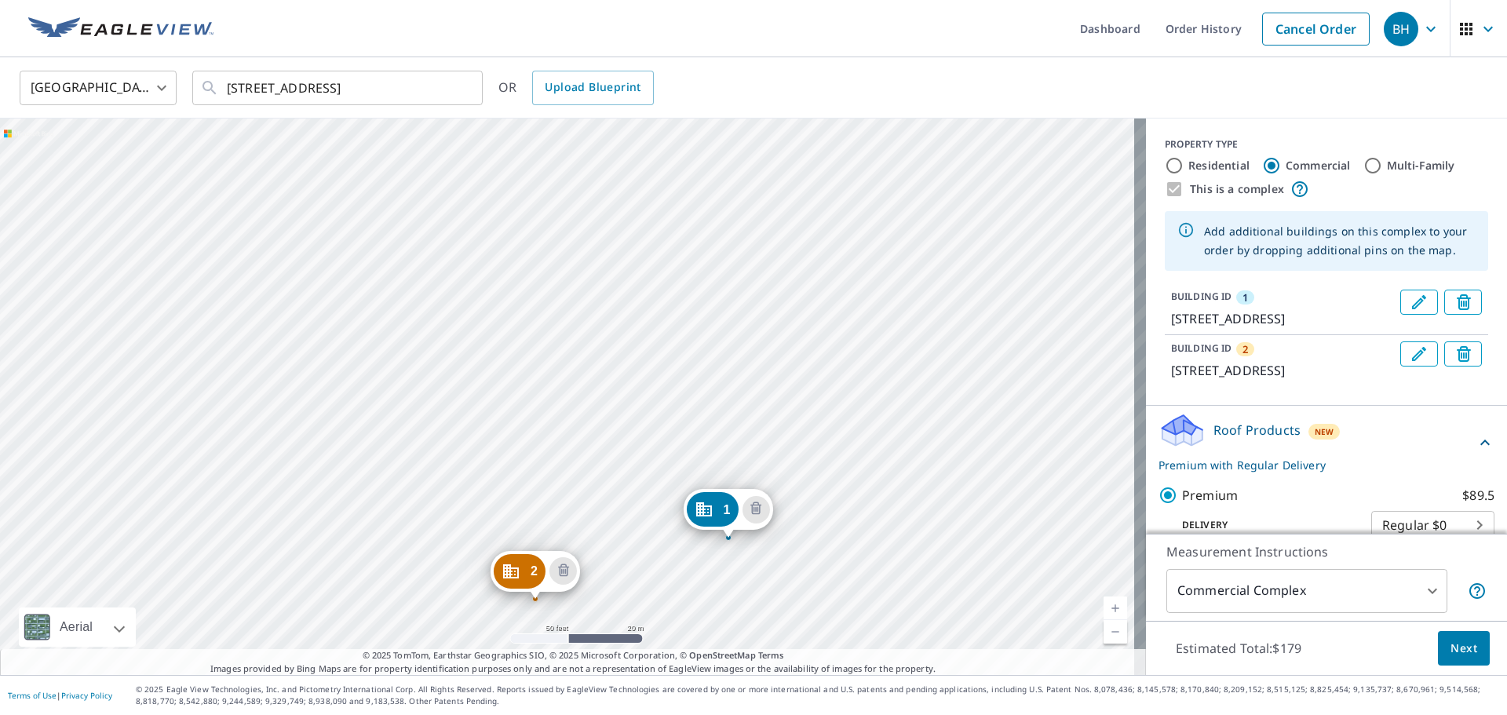
click at [613, 282] on div "2 [STREET_ADDRESS] 1 [STREET_ADDRESS]" at bounding box center [573, 396] width 1146 height 556
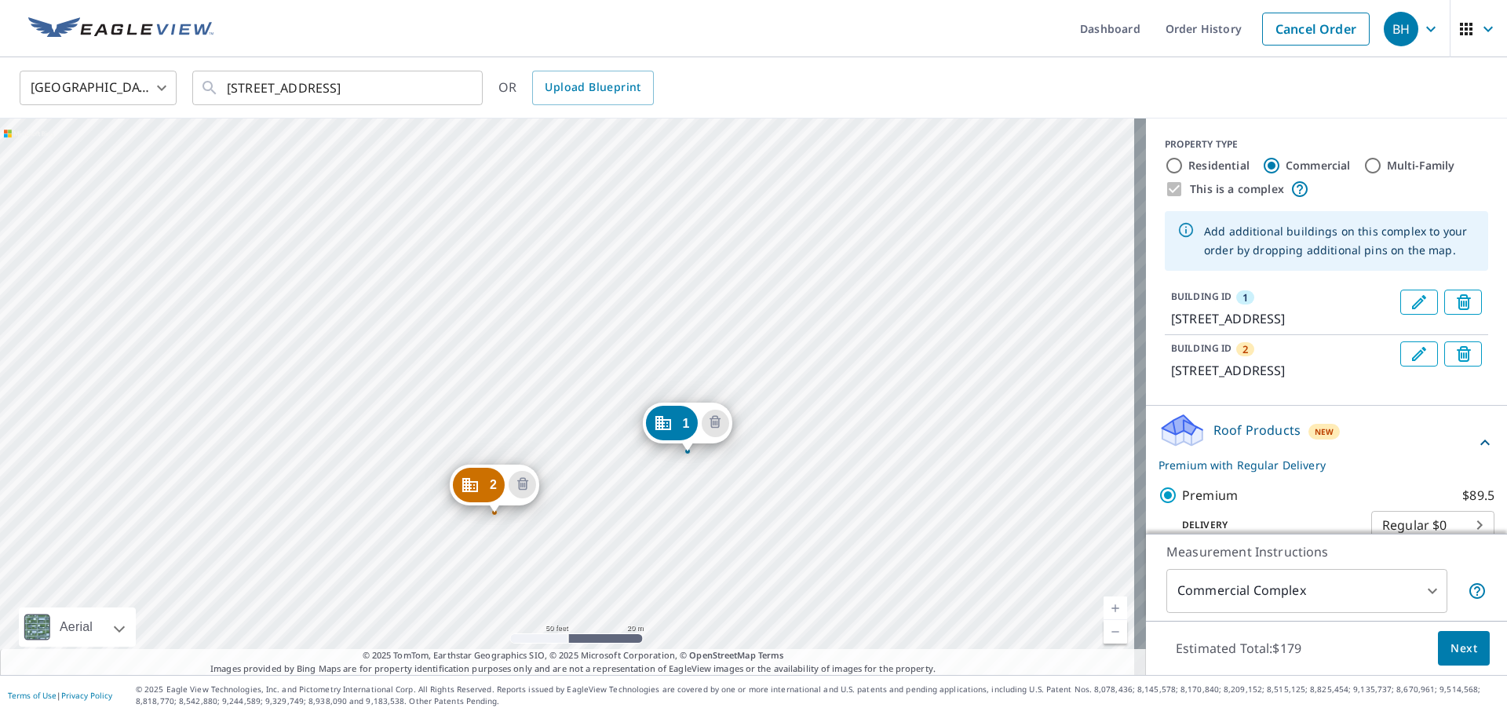
drag, startPoint x: 832, startPoint y: 454, endPoint x: 804, endPoint y: 406, distance: 55.2
click at [751, 406] on div "2 [STREET_ADDRESS] 1 [STREET_ADDRESS]" at bounding box center [573, 396] width 1146 height 556
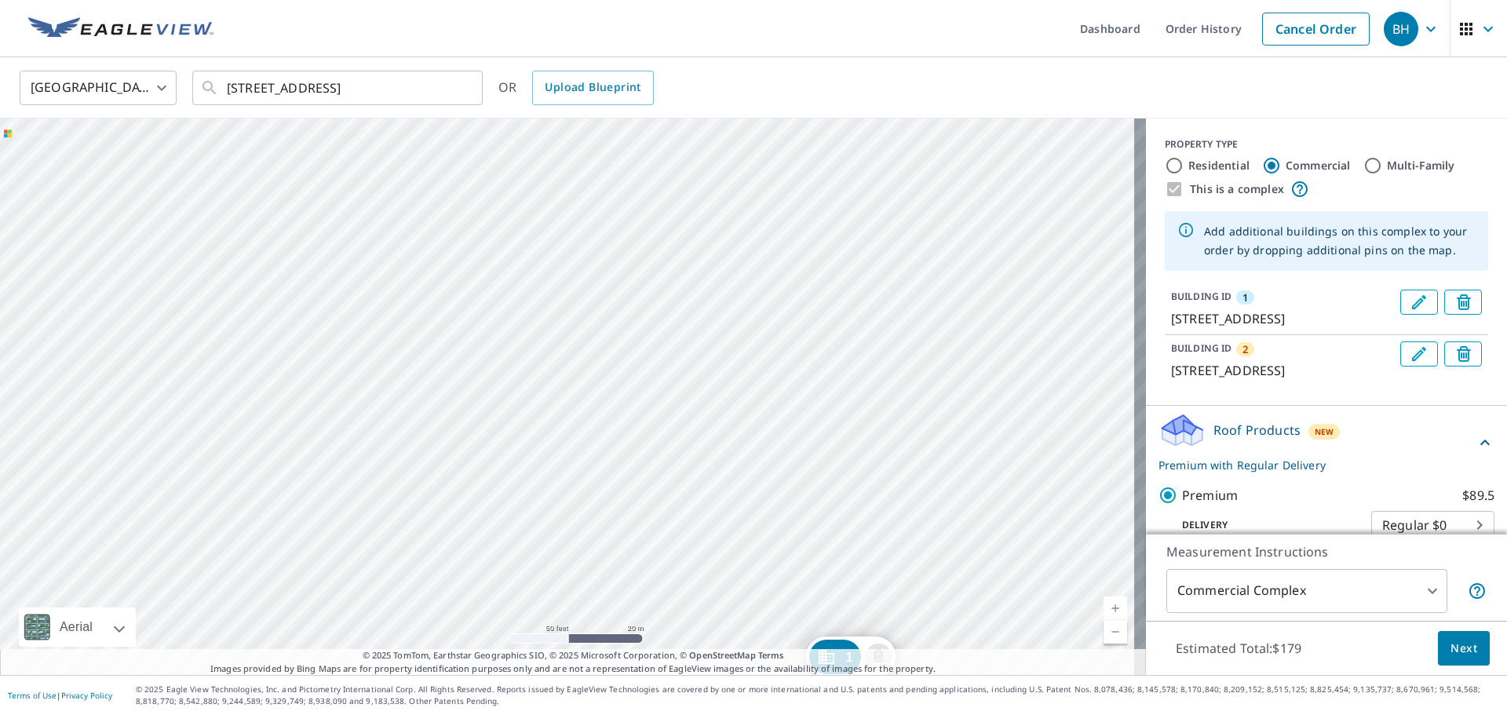
drag, startPoint x: 485, startPoint y: 243, endPoint x: 665, endPoint y: 499, distance: 313.1
click at [665, 499] on div "2 [STREET_ADDRESS] 1 [STREET_ADDRESS]" at bounding box center [573, 396] width 1146 height 556
drag, startPoint x: 560, startPoint y: 286, endPoint x: 670, endPoint y: 534, distance: 270.5
click at [670, 534] on div "2 [STREET_ADDRESS] 1 [STREET_ADDRESS]" at bounding box center [573, 396] width 1146 height 556
drag, startPoint x: 688, startPoint y: 352, endPoint x: 649, endPoint y: 446, distance: 102.0
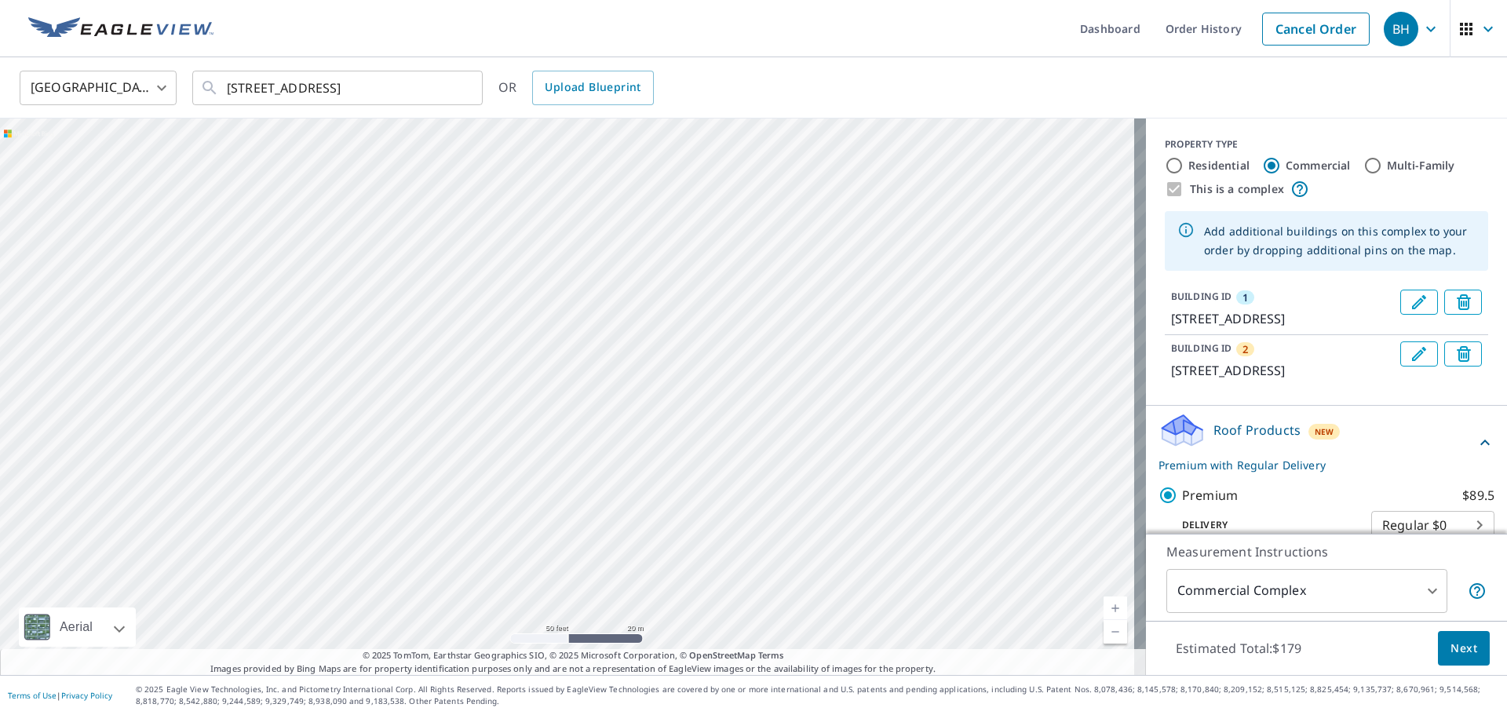
click at [649, 446] on div "2 [STREET_ADDRESS] 1 [STREET_ADDRESS]" at bounding box center [573, 396] width 1146 height 556
click at [510, 422] on div "2 [STREET_ADDRESS] 1 [STREET_ADDRESS]" at bounding box center [573, 396] width 1146 height 556
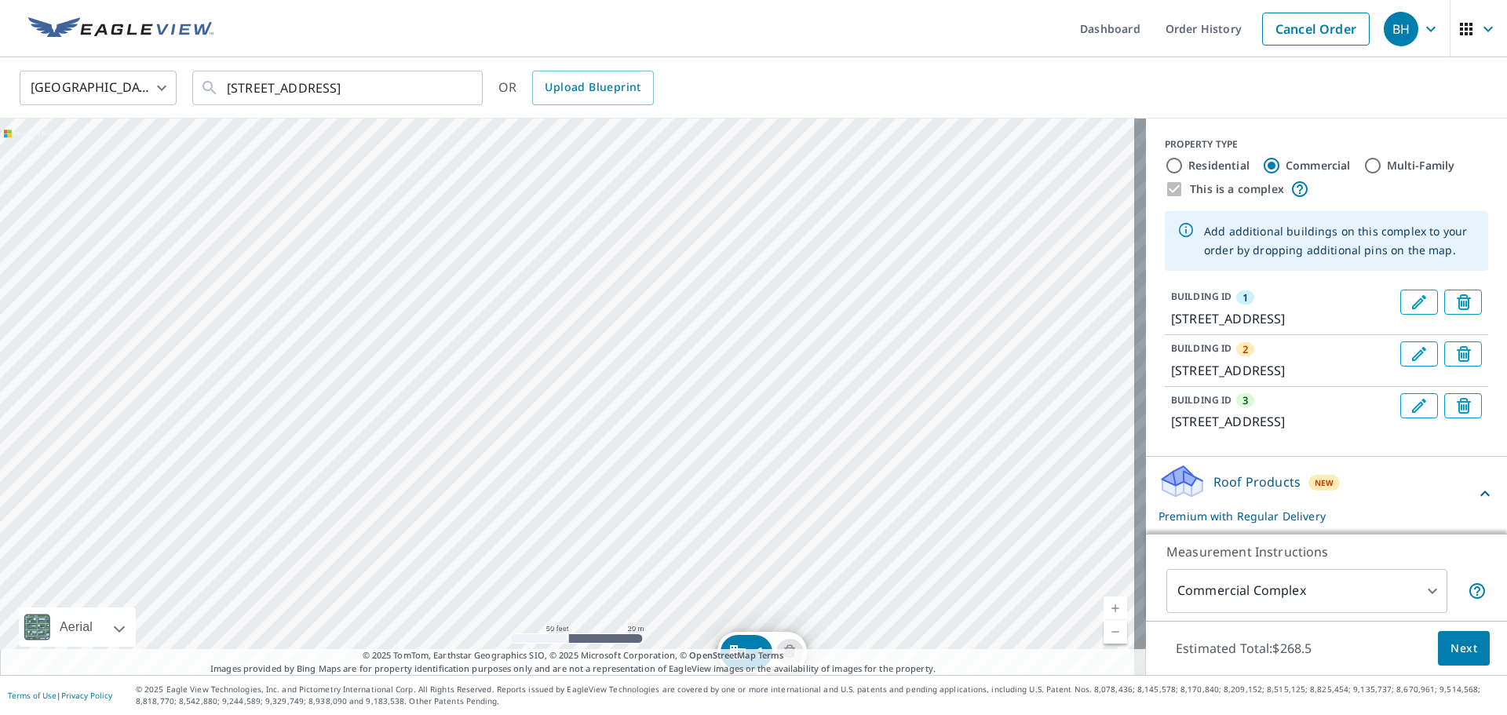
drag, startPoint x: 425, startPoint y: 239, endPoint x: 632, endPoint y: 538, distance: 364.2
click at [631, 538] on div "2 [STREET_ADDRESS] 3 [STREET_ADDRESS] 1 [STREET_ADDRESS]" at bounding box center [573, 396] width 1146 height 556
drag, startPoint x: 534, startPoint y: 266, endPoint x: 627, endPoint y: 513, distance: 264.2
click at [627, 513] on div "2 [STREET_ADDRESS] 3 [STREET_ADDRESS] 1 [STREET_ADDRESS]" at bounding box center [573, 396] width 1146 height 556
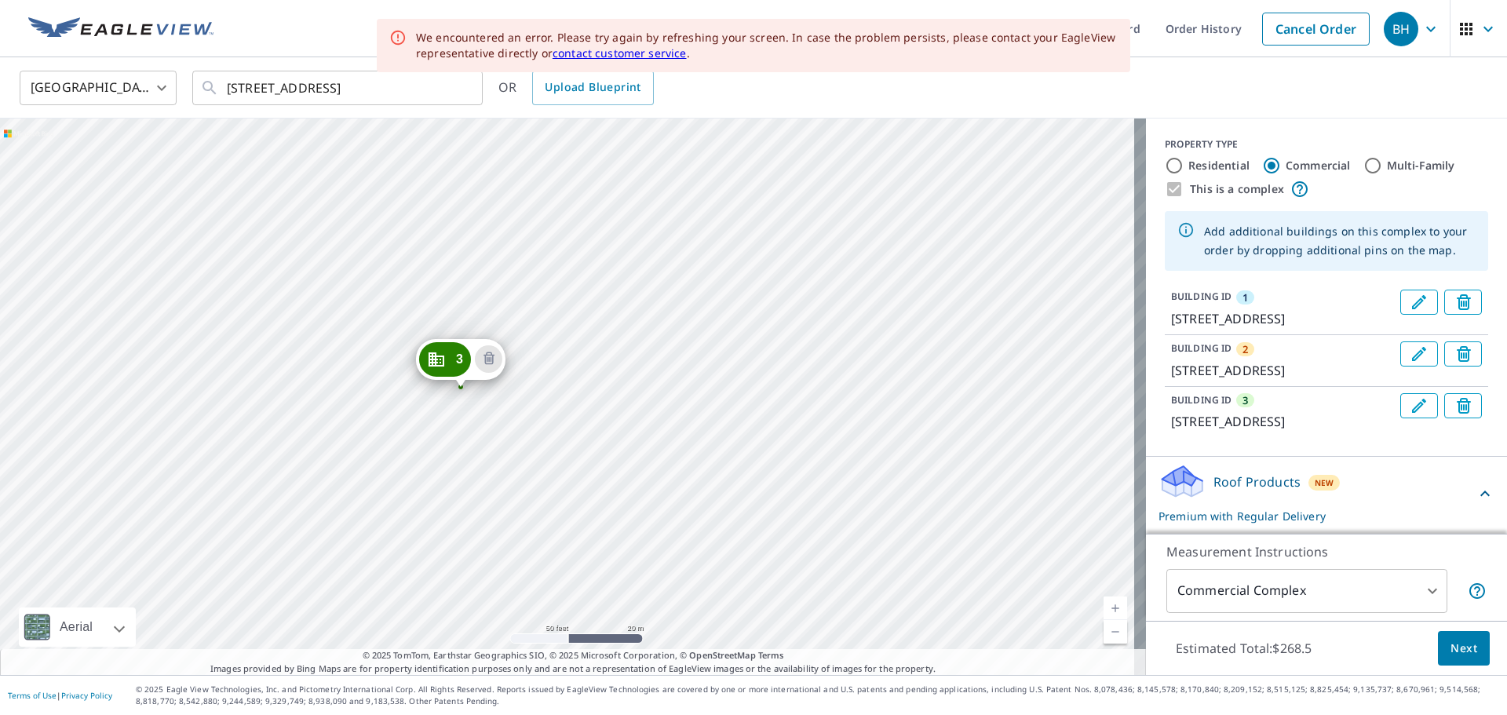
drag, startPoint x: 557, startPoint y: 252, endPoint x: 586, endPoint y: 347, distance: 99.3
click at [586, 347] on div "2 [STREET_ADDRESS] 3 [STREET_ADDRESS] 1 [STREET_ADDRESS]" at bounding box center [573, 396] width 1146 height 556
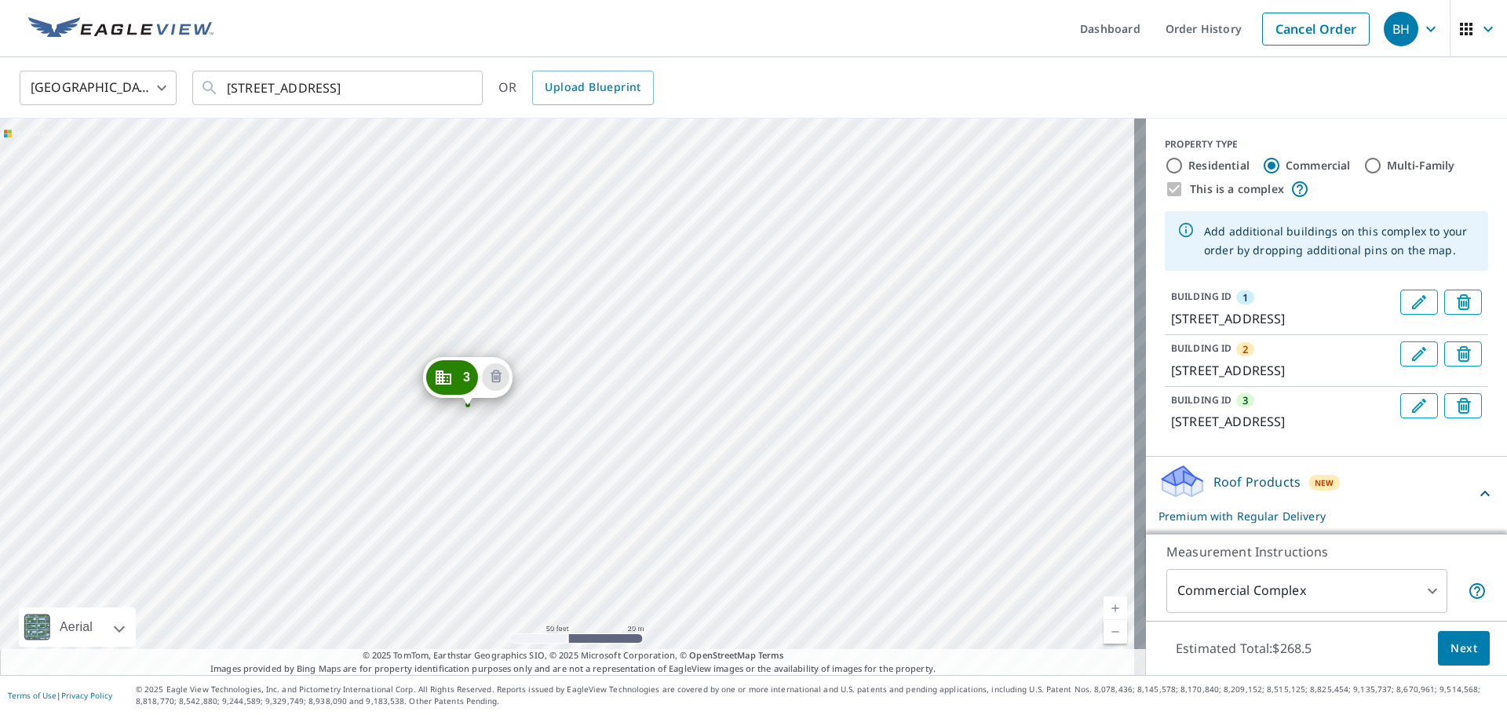
click at [456, 299] on div "2 [STREET_ADDRESS] 3 [STREET_ADDRESS] 1 [STREET_ADDRESS]" at bounding box center [573, 396] width 1146 height 556
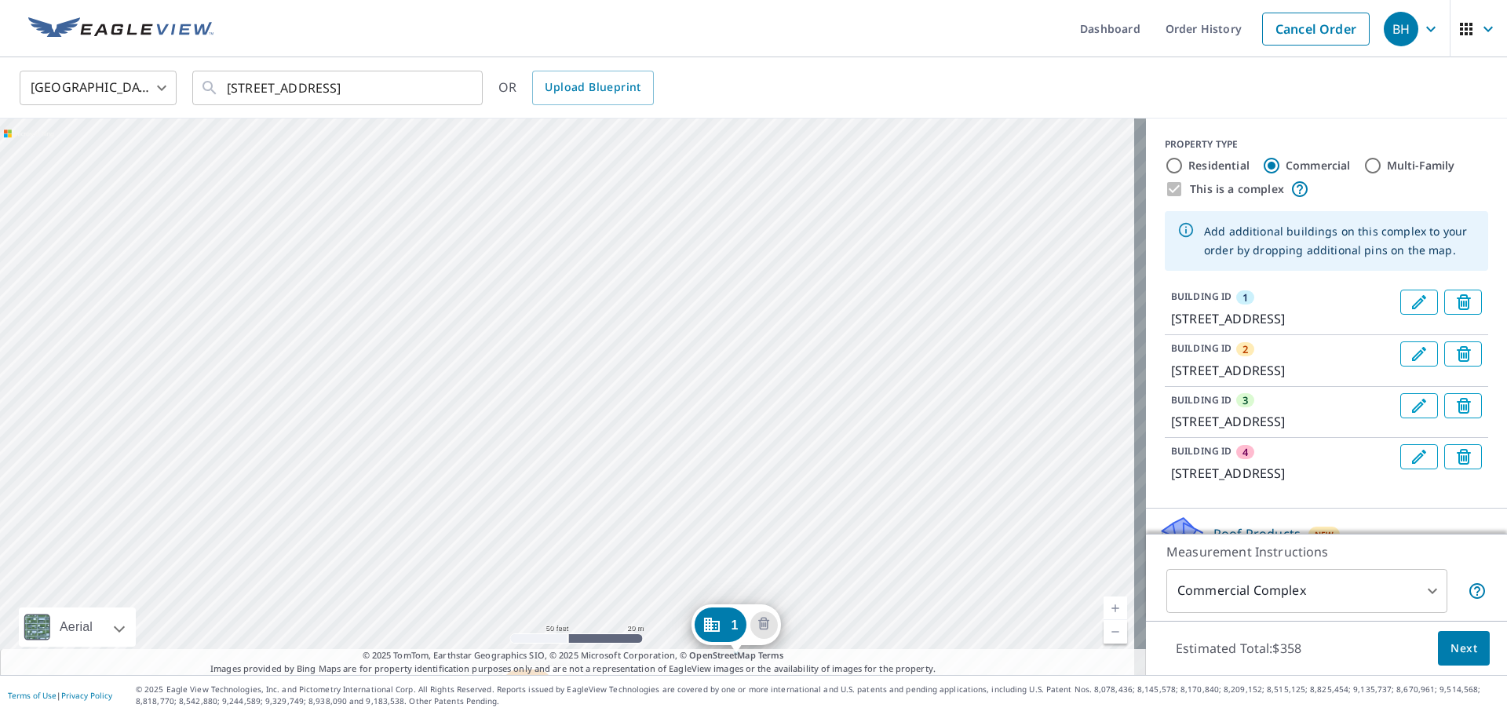
drag, startPoint x: 610, startPoint y: 256, endPoint x: 807, endPoint y: 561, distance: 362.9
click at [751, 561] on div "2 [STREET_ADDRESS] 3 [STREET_ADDRESS] 4 [STREET_ADDRESS] 1 [STREET_ADDRESS]" at bounding box center [573, 396] width 1146 height 556
drag, startPoint x: 475, startPoint y: 264, endPoint x: 572, endPoint y: 473, distance: 230.3
click at [572, 473] on div "2 [STREET_ADDRESS] 3 [STREET_ADDRESS] 4 [STREET_ADDRESS] 1 [STREET_ADDRESS]" at bounding box center [573, 396] width 1146 height 556
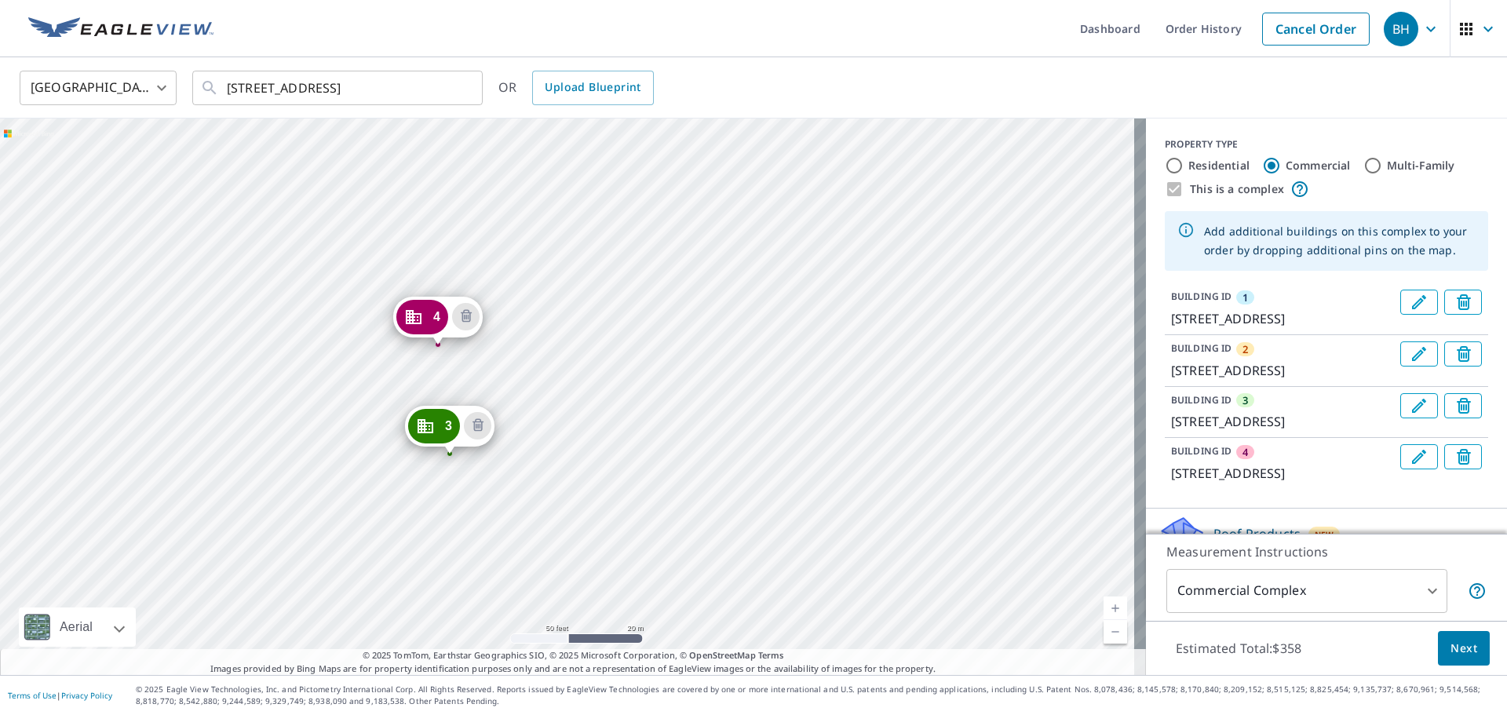
drag, startPoint x: 530, startPoint y: 231, endPoint x: 550, endPoint y: 420, distance: 189.4
click at [550, 420] on div "2 [STREET_ADDRESS] 3 [STREET_ADDRESS] 4 [STREET_ADDRESS] 1 [STREET_ADDRESS]" at bounding box center [573, 396] width 1146 height 556
click at [540, 286] on div "2 [STREET_ADDRESS] 3 [STREET_ADDRESS] 4 [STREET_ADDRESS] 1 [STREET_ADDRESS]" at bounding box center [573, 396] width 1146 height 556
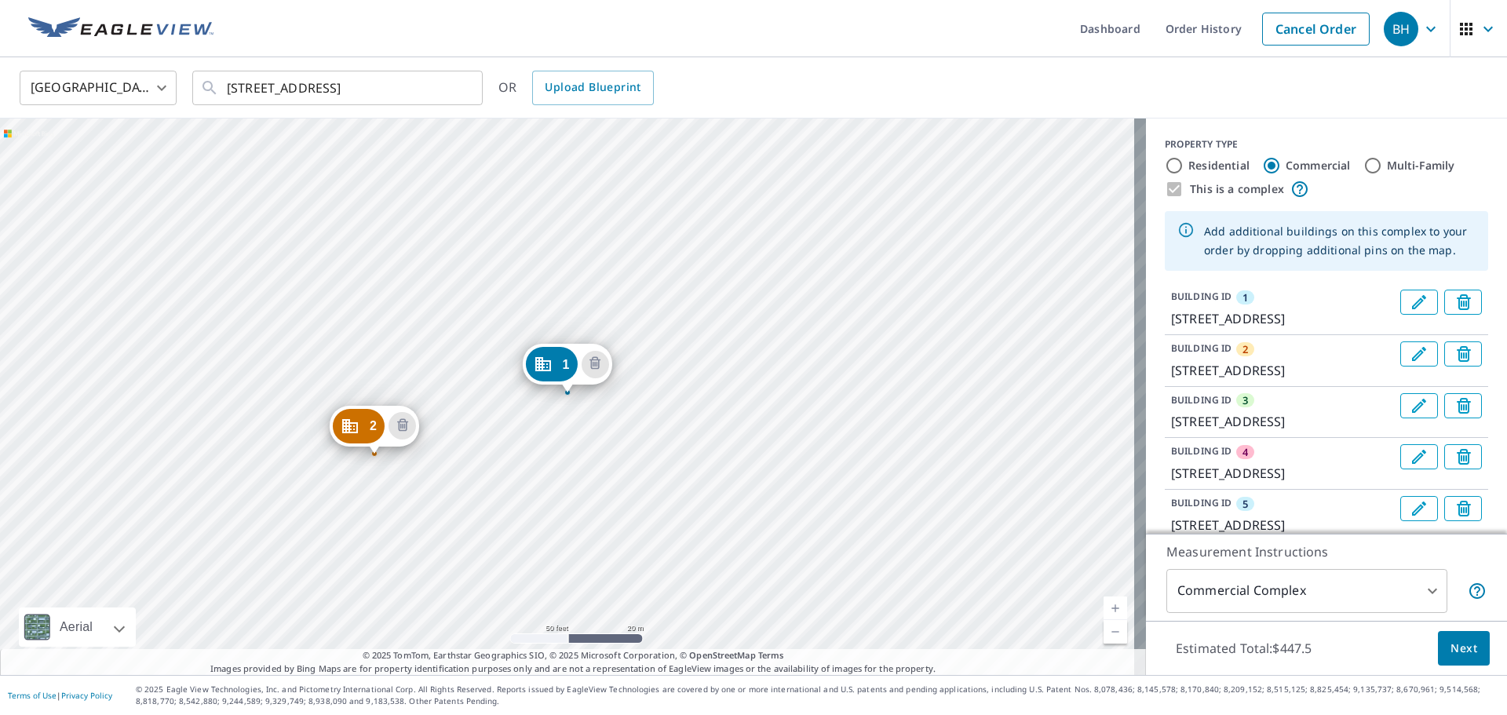
drag, startPoint x: 541, startPoint y: 281, endPoint x: 647, endPoint y: 570, distance: 307.3
click at [647, 570] on div "2 [STREET_ADDRESS] 3 [STREET_ADDRESS] 4 [STREET_ADDRESS] 5 [STREET_ADDRESS] 1 […" at bounding box center [573, 396] width 1146 height 556
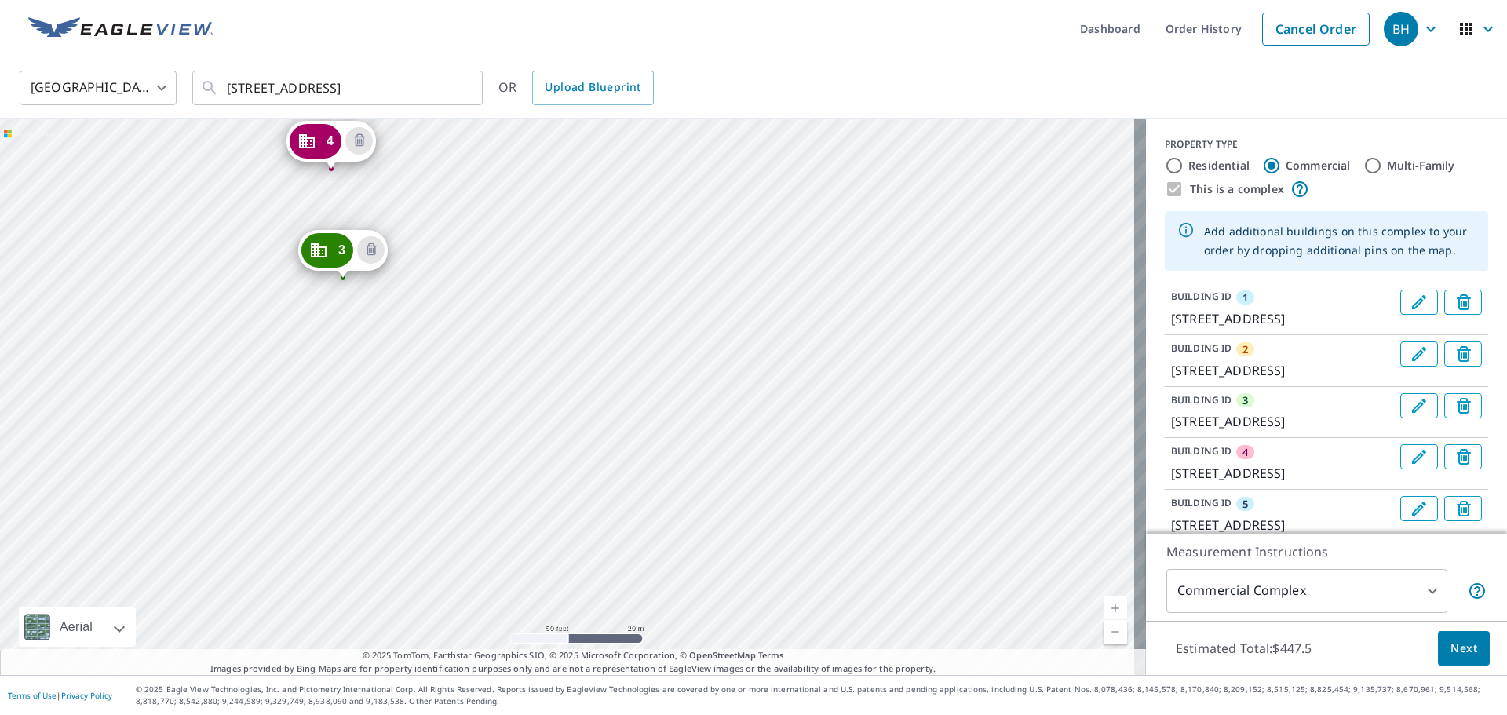
drag, startPoint x: 543, startPoint y: 297, endPoint x: 654, endPoint y: 541, distance: 268.0
click at [654, 541] on div "2 [STREET_ADDRESS] 3 [STREET_ADDRESS] 4 [STREET_ADDRESS] 5 [STREET_ADDRESS] 1 […" at bounding box center [573, 396] width 1146 height 556
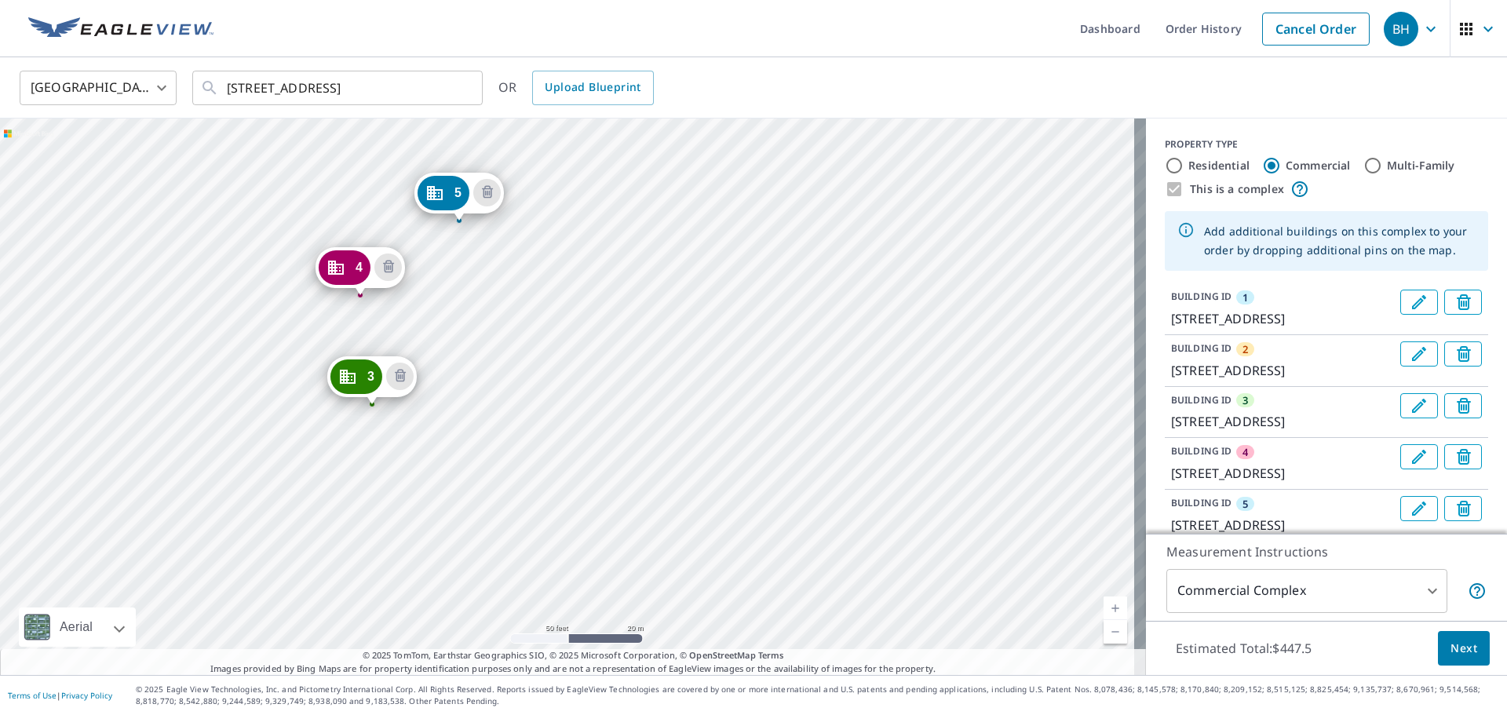
drag, startPoint x: 496, startPoint y: 251, endPoint x: 517, endPoint y: 381, distance: 131.2
click at [517, 381] on div "2 [STREET_ADDRESS] 3 [STREET_ADDRESS] 4 [STREET_ADDRESS] 5 [STREET_ADDRESS] 1 […" at bounding box center [573, 396] width 1146 height 556
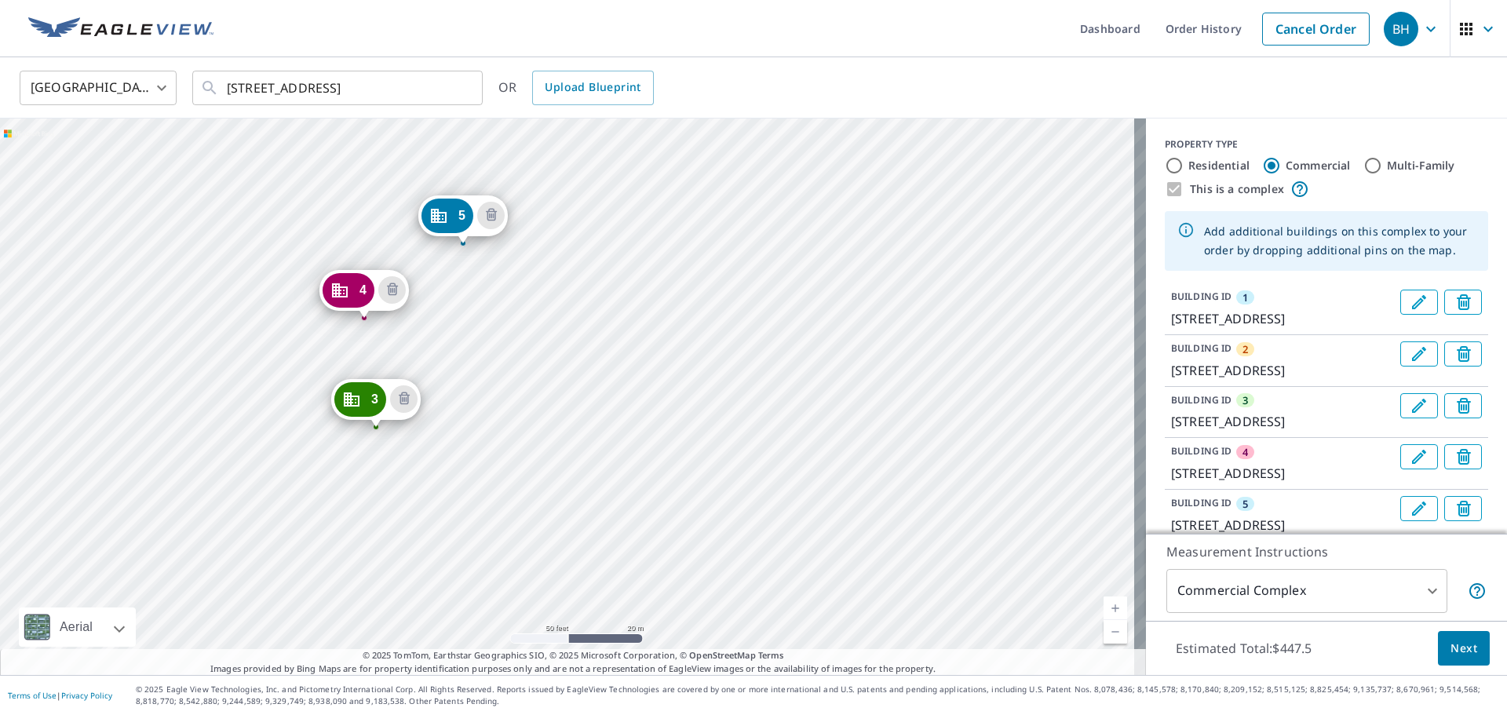
click at [562, 292] on div "2 [STREET_ADDRESS] 3 [STREET_ADDRESS] 4 [STREET_ADDRESS] 5 [STREET_ADDRESS] 1 […" at bounding box center [573, 396] width 1146 height 556
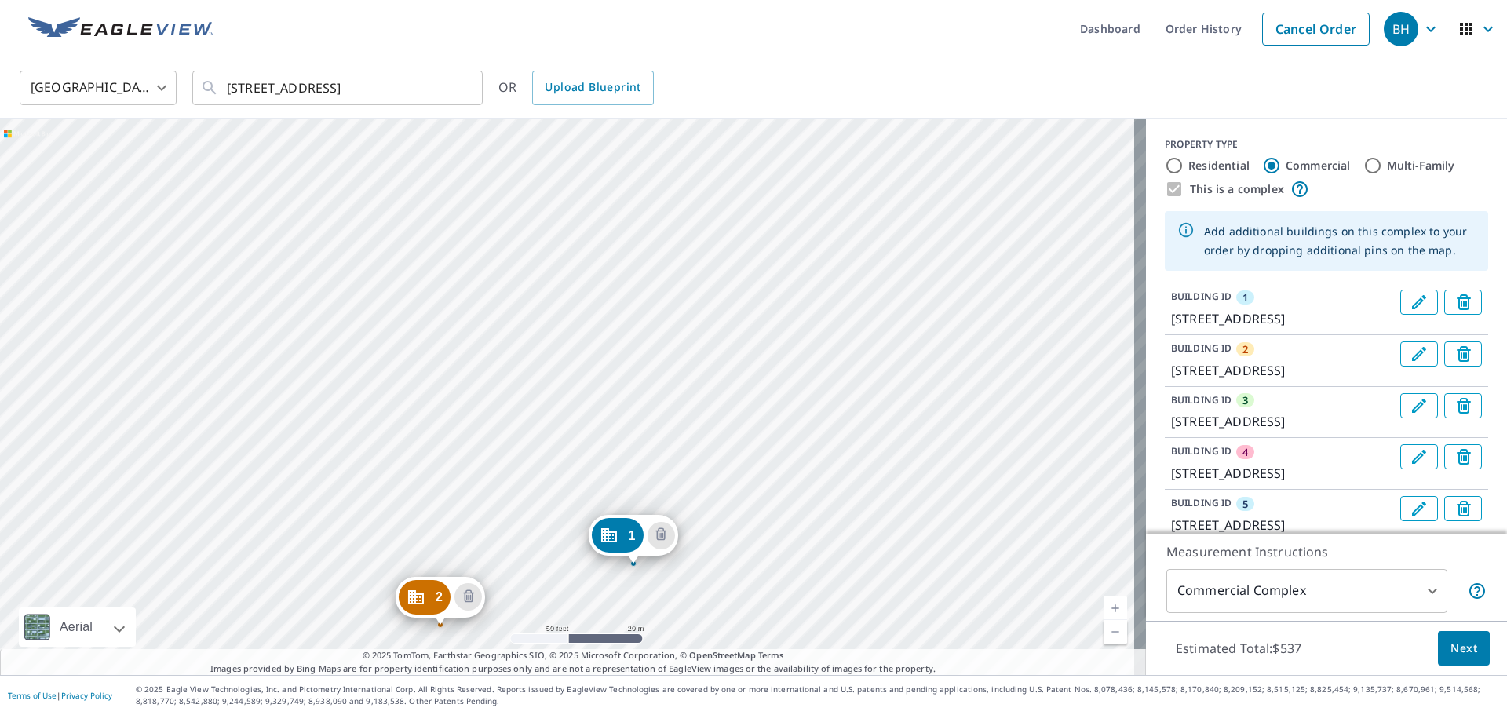
drag, startPoint x: 507, startPoint y: 220, endPoint x: 603, endPoint y: 443, distance: 243.3
click at [603, 443] on div "2 [STREET_ADDRESS] 3 [STREET_ADDRESS] 4 [STREET_ADDRESS] 5 [STREET_ADDRESS] 6 […" at bounding box center [573, 396] width 1146 height 556
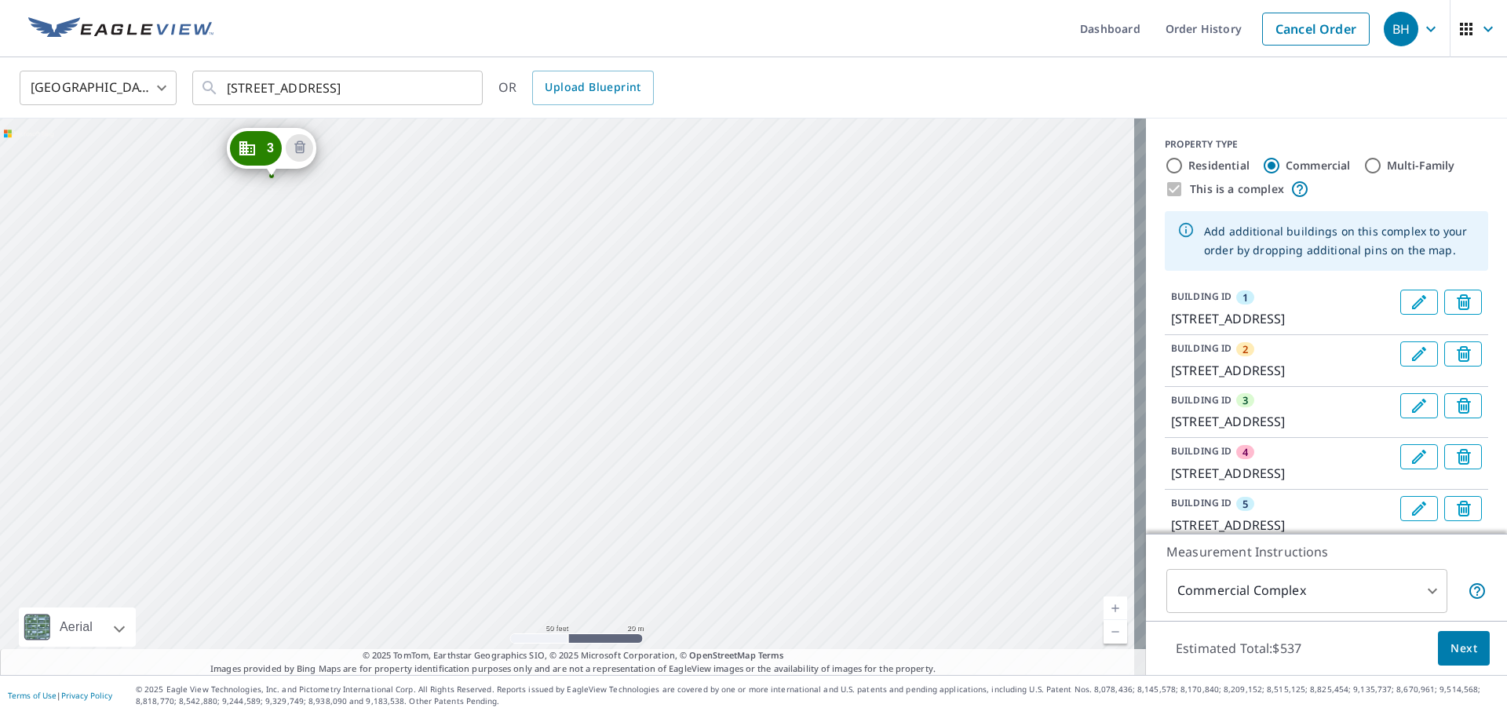
drag, startPoint x: 544, startPoint y: 247, endPoint x: 586, endPoint y: 463, distance: 219.9
click at [586, 463] on div "2 [STREET_ADDRESS] 3 [STREET_ADDRESS] 4 [STREET_ADDRESS] 5 [STREET_ADDRESS] 6 […" at bounding box center [573, 396] width 1146 height 556
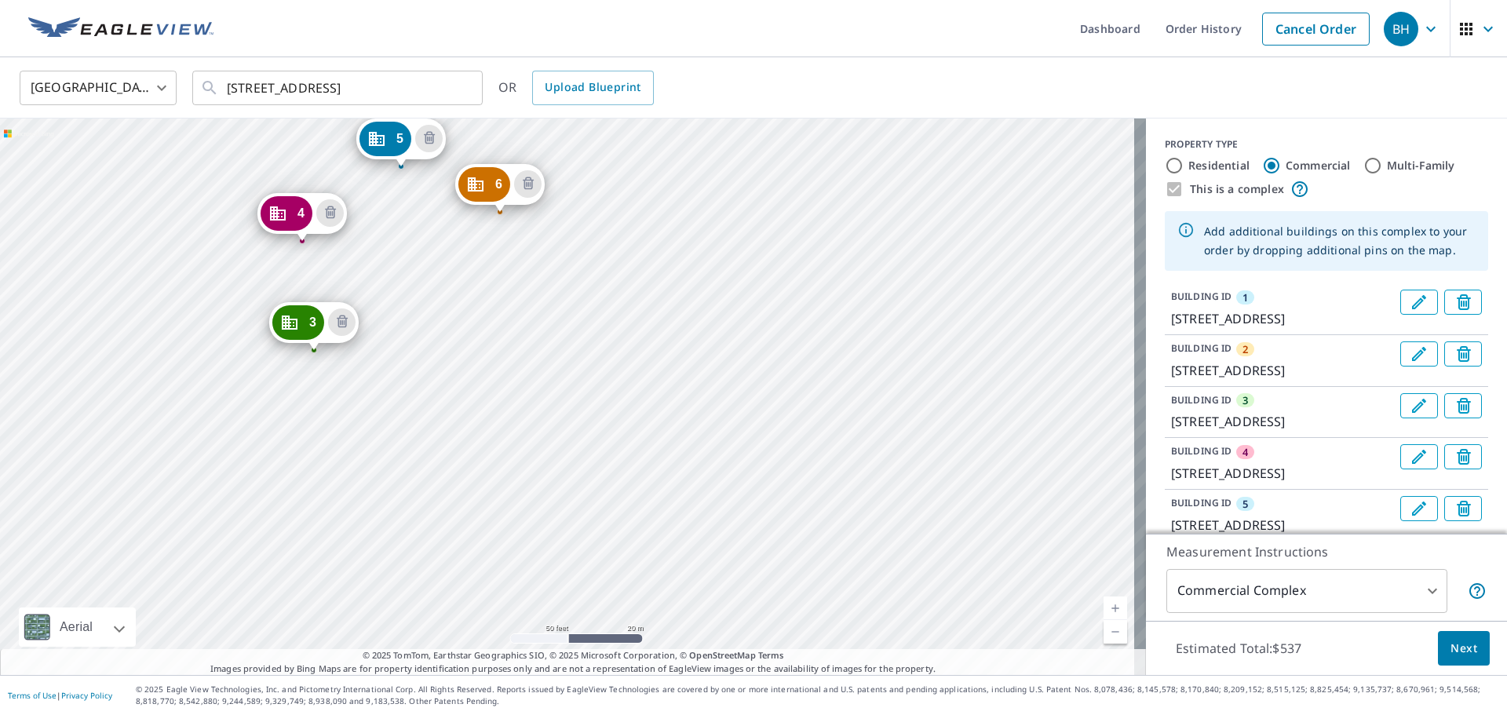
drag, startPoint x: 499, startPoint y: 247, endPoint x: 537, endPoint y: 395, distance: 152.3
click at [537, 395] on div "2 [STREET_ADDRESS] 3 [STREET_ADDRESS] 4 [STREET_ADDRESS] 5 [STREET_ADDRESS] 6 […" at bounding box center [573, 396] width 1146 height 556
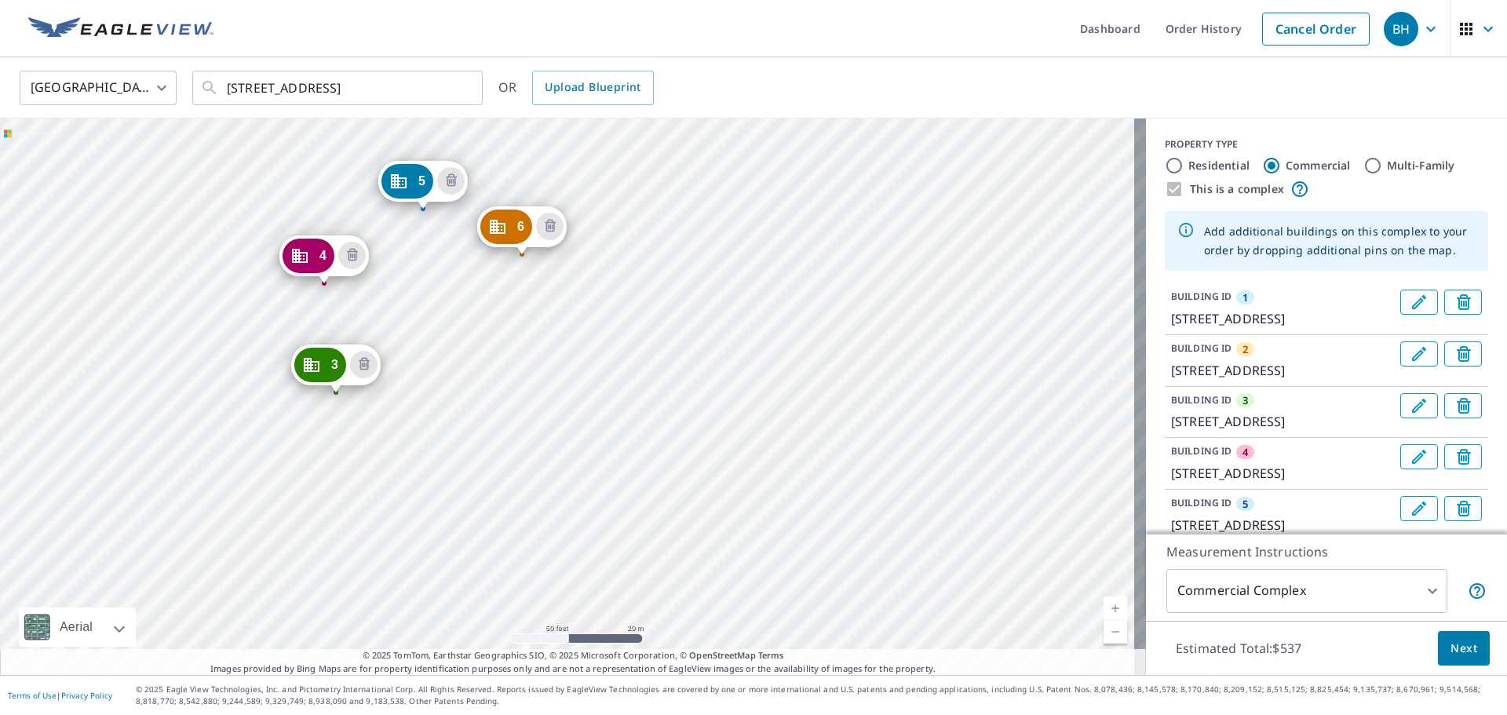
drag, startPoint x: 473, startPoint y: 341, endPoint x: 494, endPoint y: 381, distance: 46.0
click at [494, 381] on div "2 [STREET_ADDRESS] 3 [STREET_ADDRESS] 4 [STREET_ADDRESS] 5 [STREET_ADDRESS] 6 […" at bounding box center [573, 396] width 1146 height 556
click at [552, 381] on div "2 [STREET_ADDRESS] 3 [STREET_ADDRESS] 4 [STREET_ADDRESS] 5 [STREET_ADDRESS] 6 […" at bounding box center [573, 396] width 1146 height 556
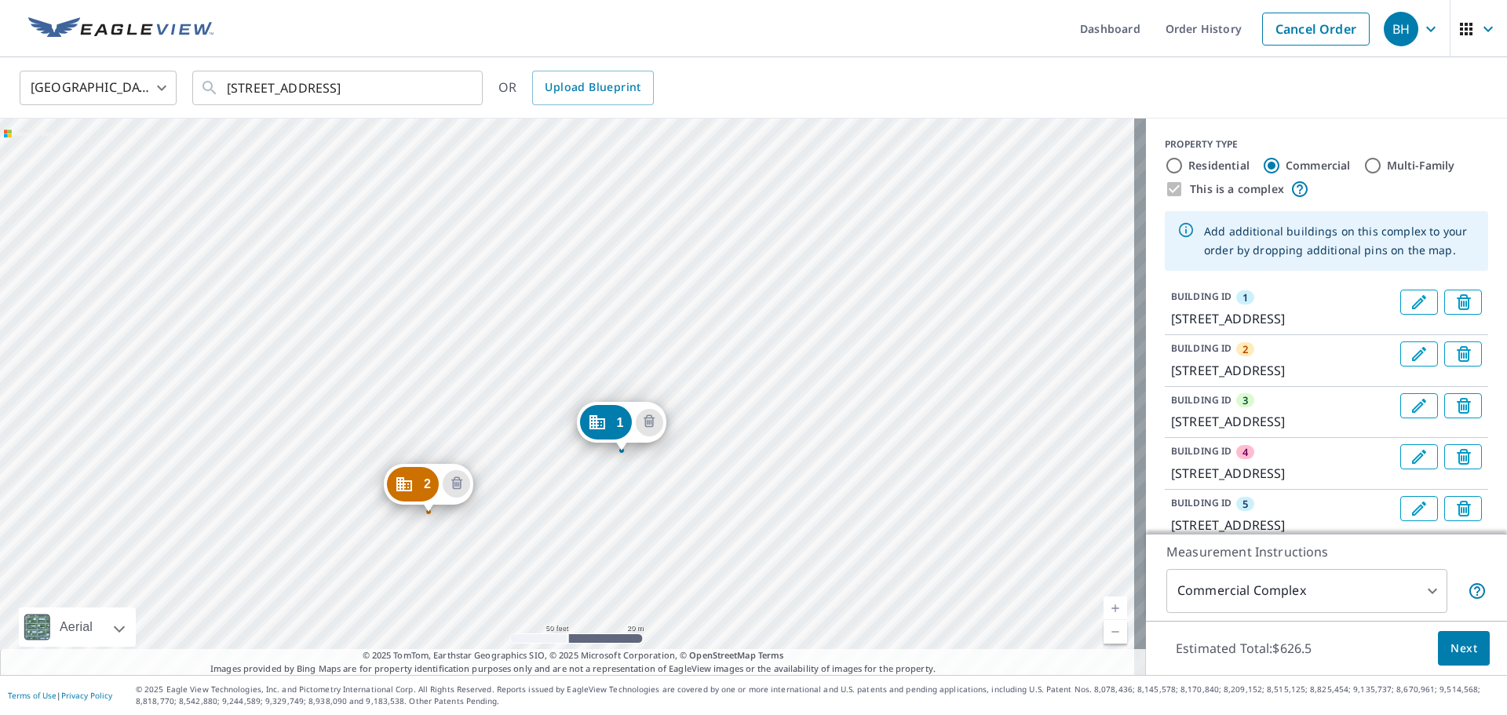
drag, startPoint x: 369, startPoint y: 253, endPoint x: 512, endPoint y: 395, distance: 202.0
click at [512, 395] on div "2 [STREET_ADDRESS] 3 [STREET_ADDRESS] 4 [STREET_ADDRESS] 5 [STREET_ADDRESS] 6 […" at bounding box center [573, 396] width 1146 height 556
drag, startPoint x: 467, startPoint y: 291, endPoint x: 592, endPoint y: 508, distance: 249.9
click at [592, 508] on div "2 [STREET_ADDRESS] 3 [STREET_ADDRESS] 4 [STREET_ADDRESS] 5 [STREET_ADDRESS] 6 […" at bounding box center [573, 396] width 1146 height 556
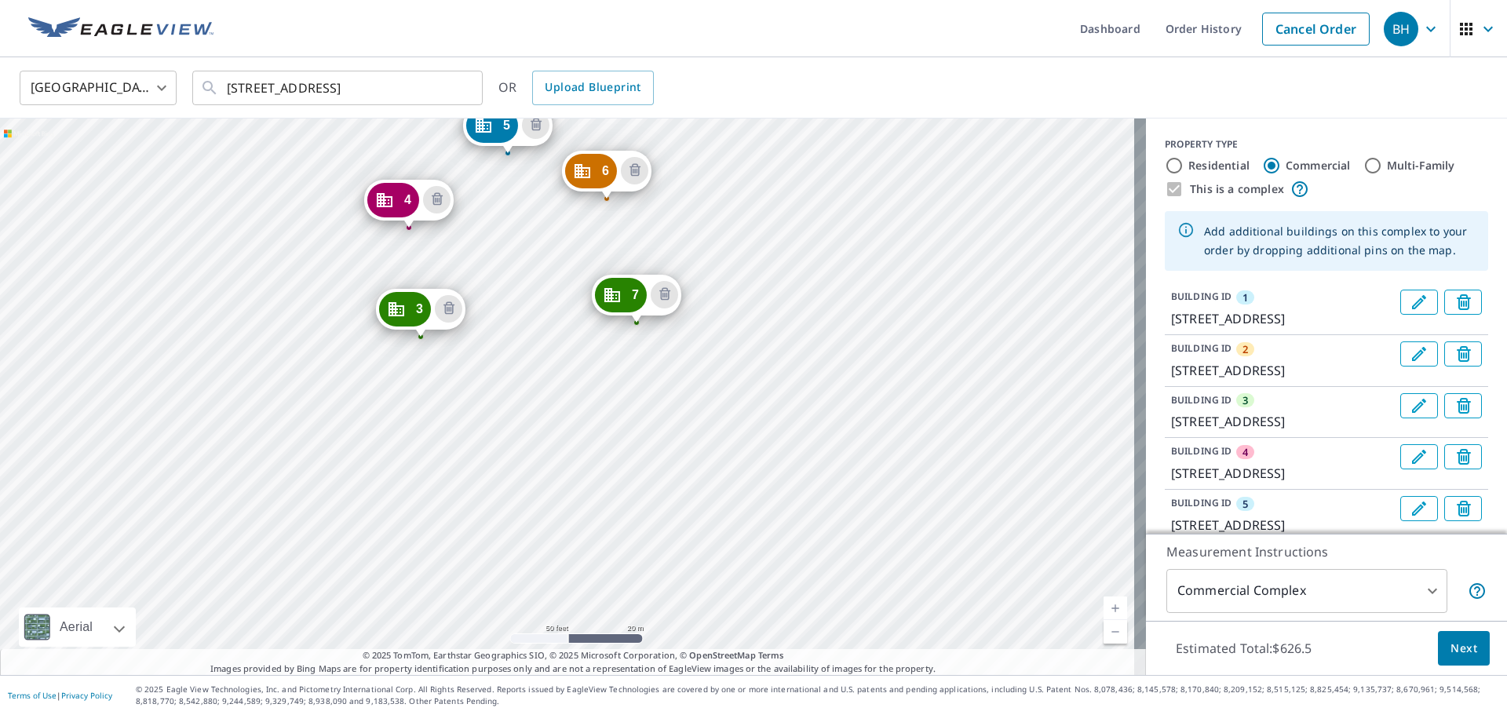
drag, startPoint x: 618, startPoint y: 264, endPoint x: 632, endPoint y: 477, distance: 213.1
click at [632, 477] on div "2 [STREET_ADDRESS] 3 [STREET_ADDRESS] 4 [STREET_ADDRESS] 5 [STREET_ADDRESS] 6 […" at bounding box center [573, 396] width 1146 height 556
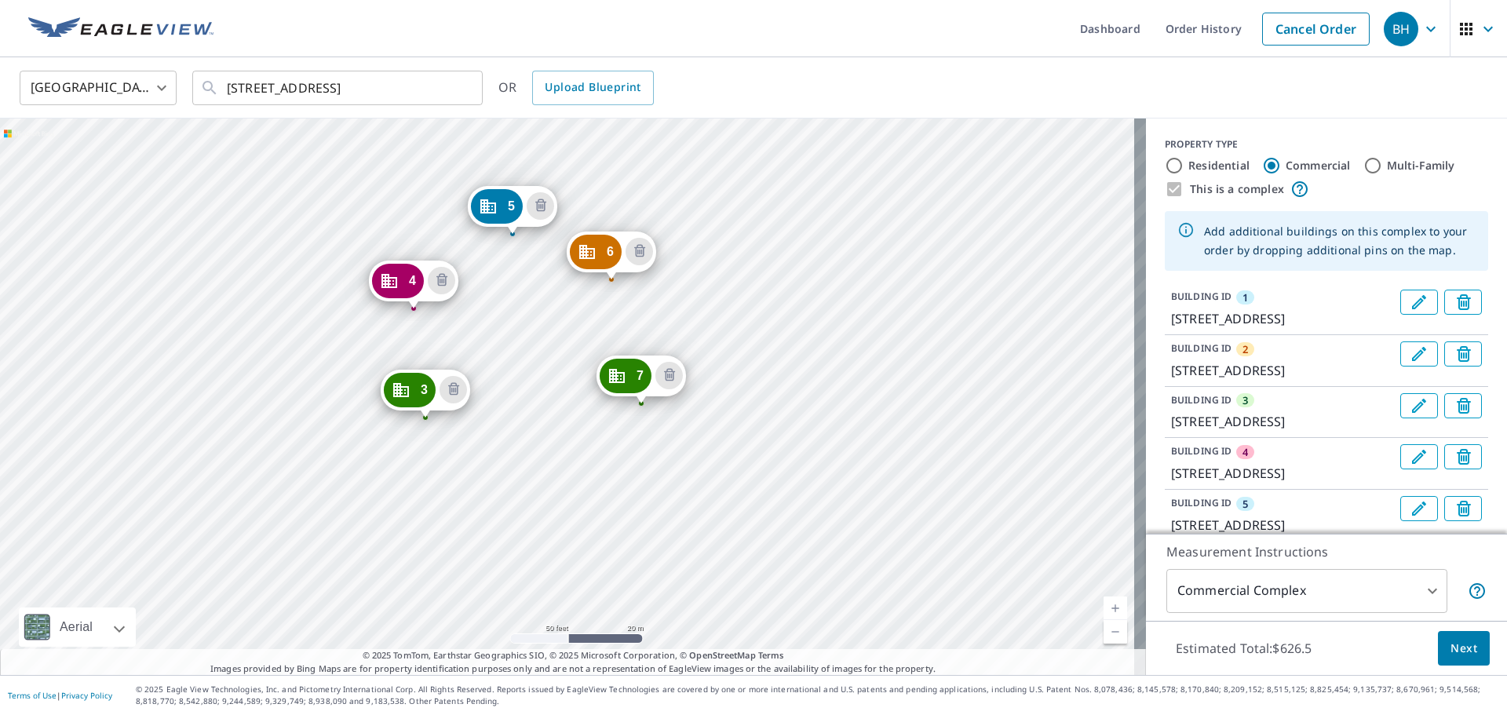
drag, startPoint x: 566, startPoint y: 350, endPoint x: 570, endPoint y: 431, distance: 81.0
click at [570, 431] on div "2 [STREET_ADDRESS] 3 [STREET_ADDRESS] 4 [STREET_ADDRESS] 5 [STREET_ADDRESS] 6 […" at bounding box center [573, 396] width 1146 height 556
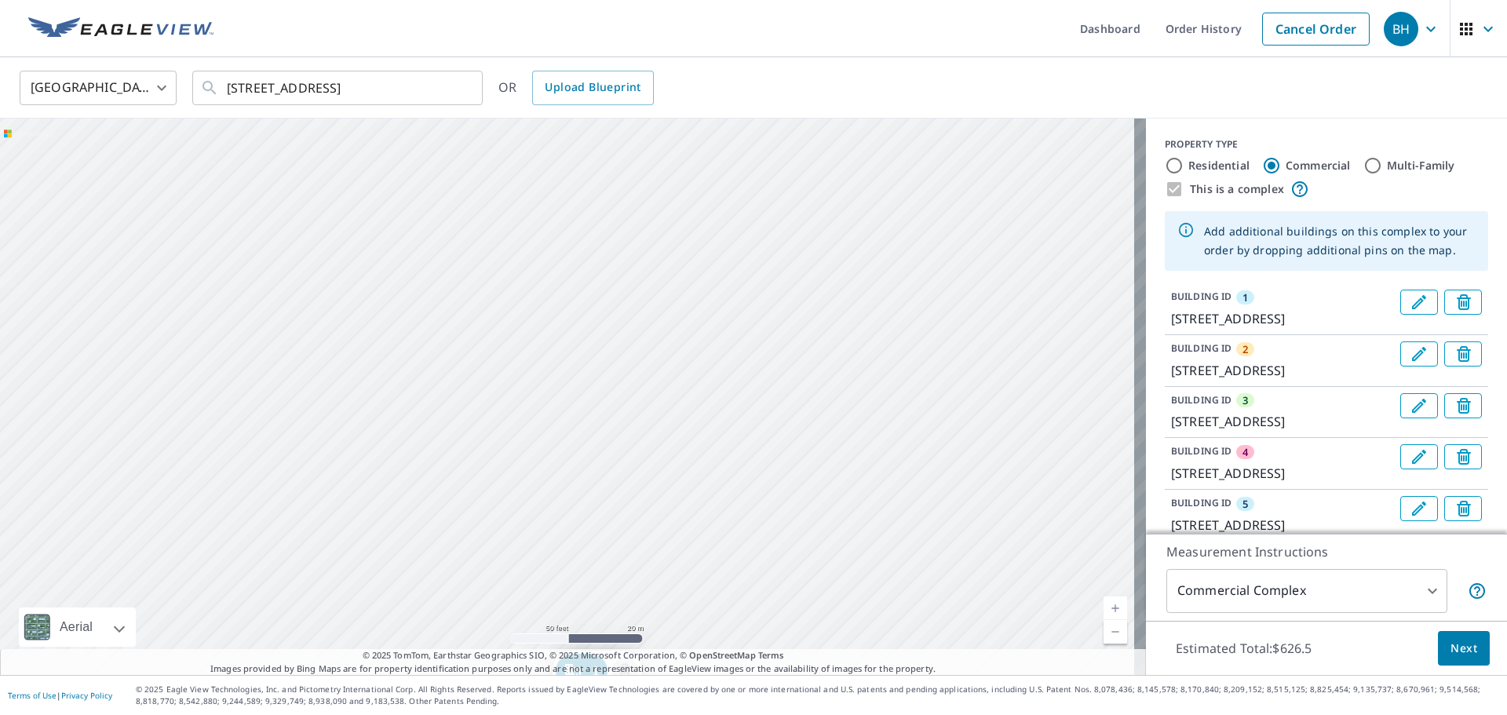
drag, startPoint x: 867, startPoint y: 559, endPoint x: 609, endPoint y: 207, distance: 436.2
click at [609, 208] on div "2 [STREET_ADDRESS] 3 [STREET_ADDRESS] 4 [STREET_ADDRESS] 5 [STREET_ADDRESS] 6 […" at bounding box center [573, 396] width 1146 height 556
drag, startPoint x: 600, startPoint y: 466, endPoint x: 556, endPoint y: 260, distance: 211.0
click at [556, 260] on div "2 [STREET_ADDRESS] 3 [STREET_ADDRESS] 4 [STREET_ADDRESS] 5 [STREET_ADDRESS] 6 […" at bounding box center [573, 396] width 1146 height 556
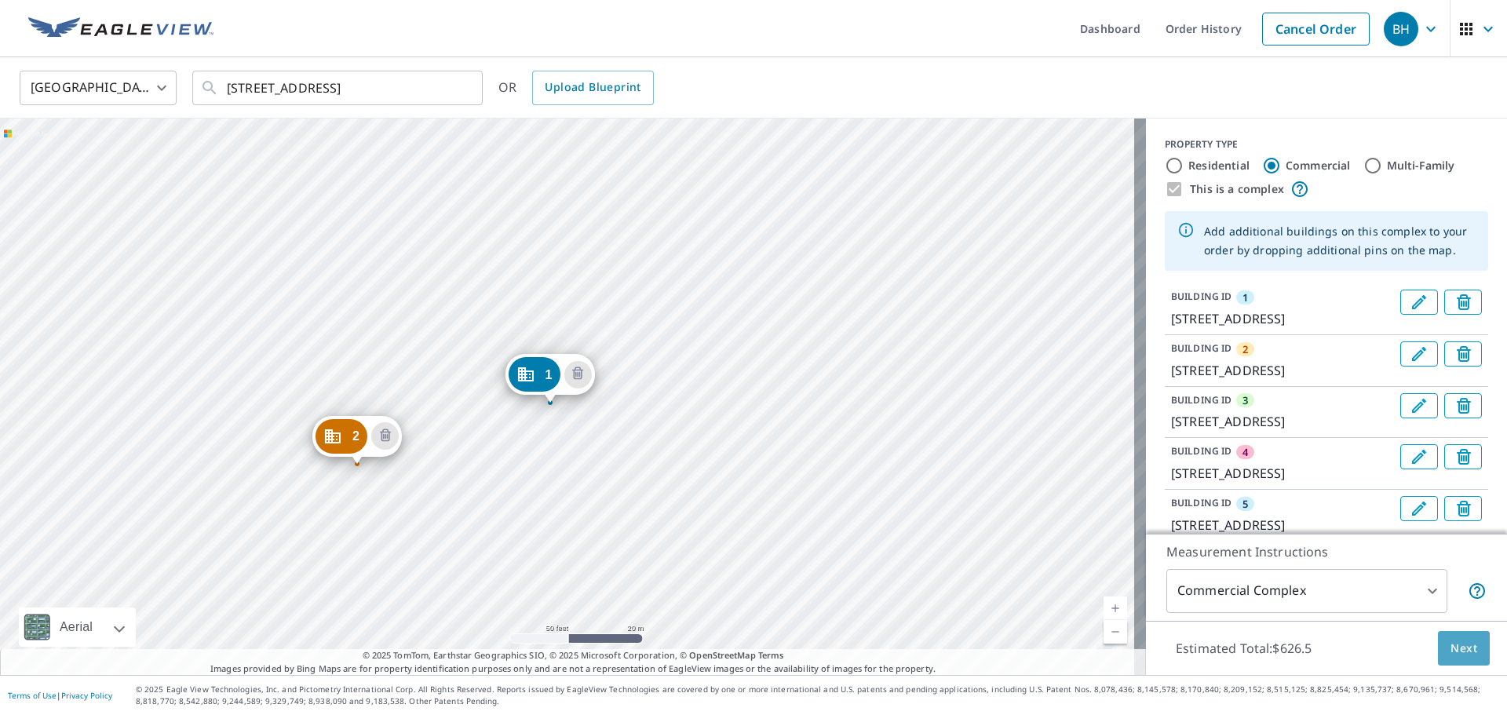
click at [751, 648] on span "Next" at bounding box center [1463, 649] width 27 height 20
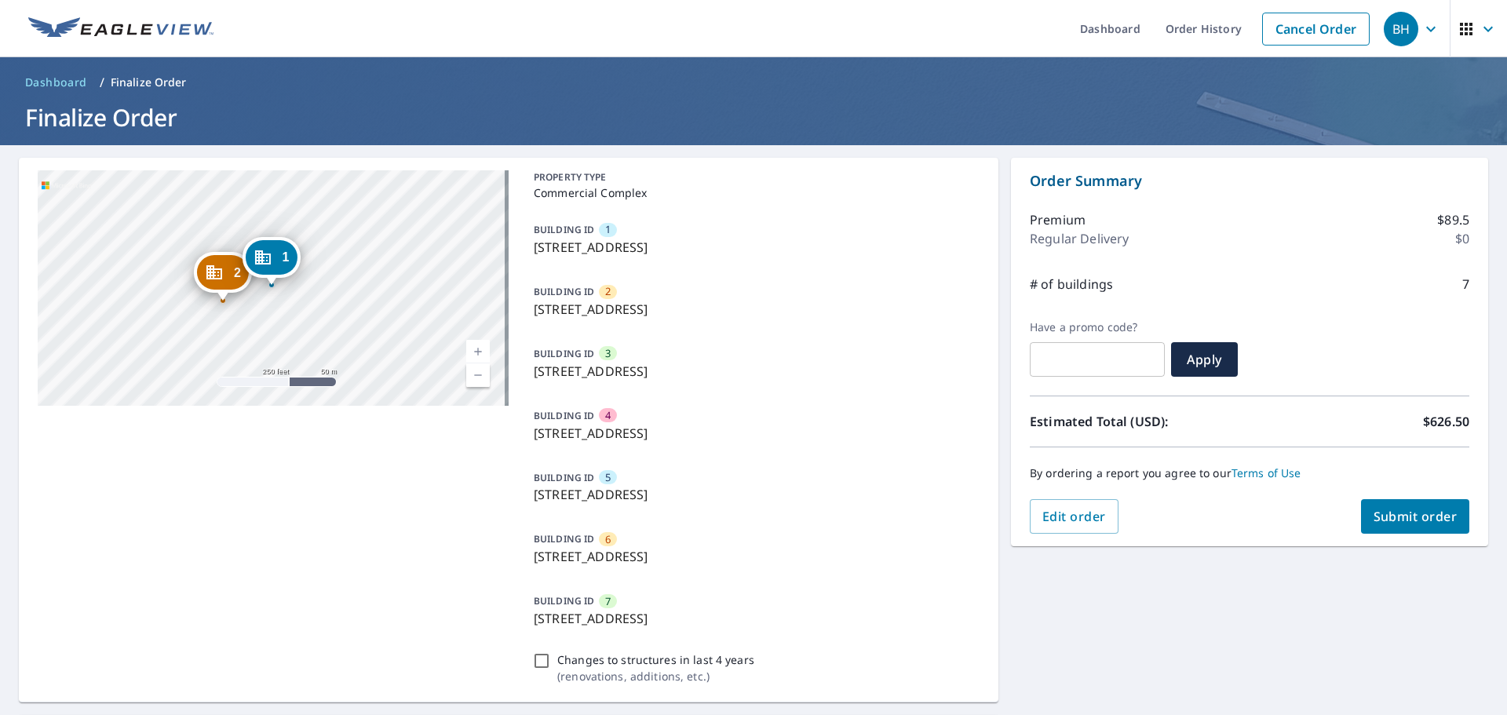
click at [396, 309] on div "2 [STREET_ADDRESS] 3 [STREET_ADDRESS] 4 [STREET_ADDRESS] 5 [STREET_ADDRESS] 6 […" at bounding box center [273, 287] width 471 height 235
click at [305, 307] on div "2 [STREET_ADDRESS] 3 [STREET_ADDRESS] 4 [STREET_ADDRESS] 5 [STREET_ADDRESS] 6 […" at bounding box center [273, 287] width 471 height 235
click at [751, 522] on button "Edit order" at bounding box center [1074, 516] width 89 height 35
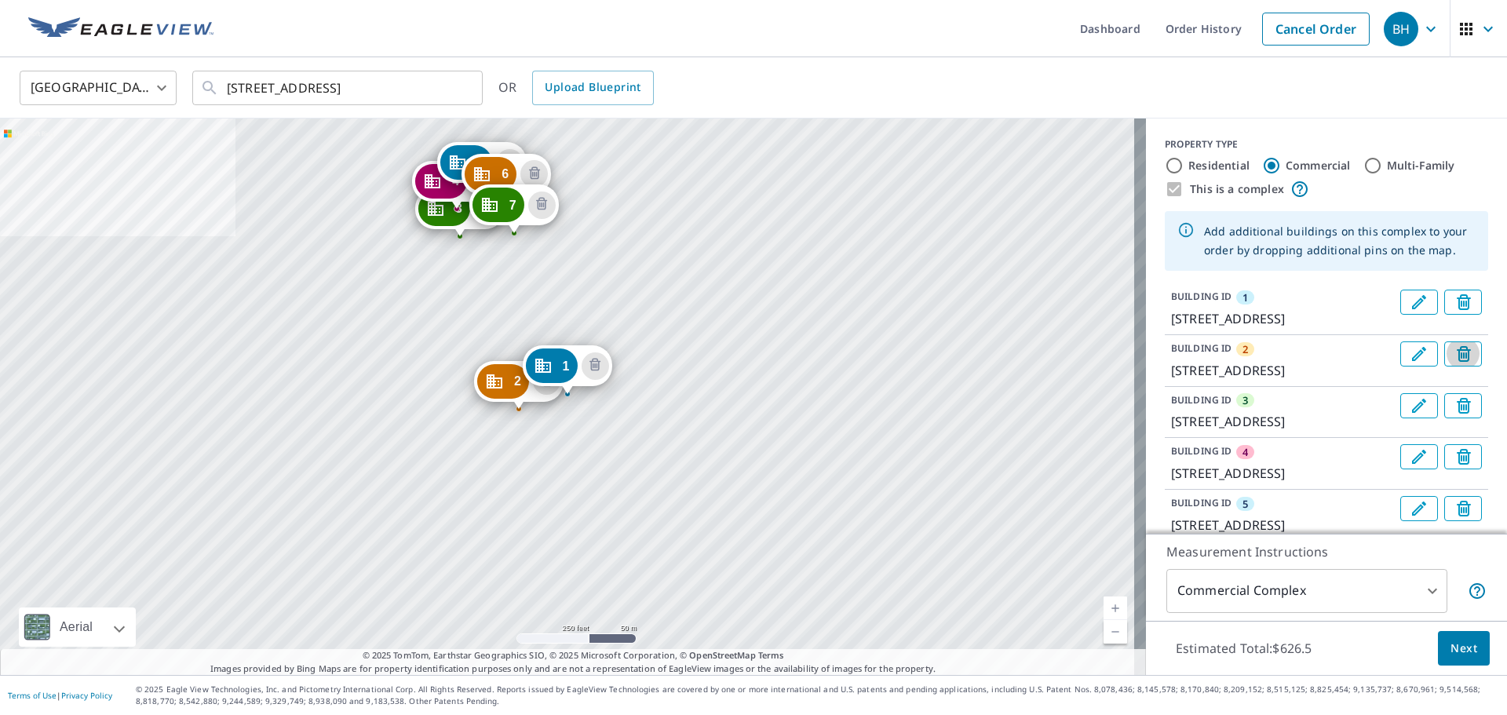
click at [751, 365] on icon "Delete building 2" at bounding box center [1465, 355] width 19 height 19
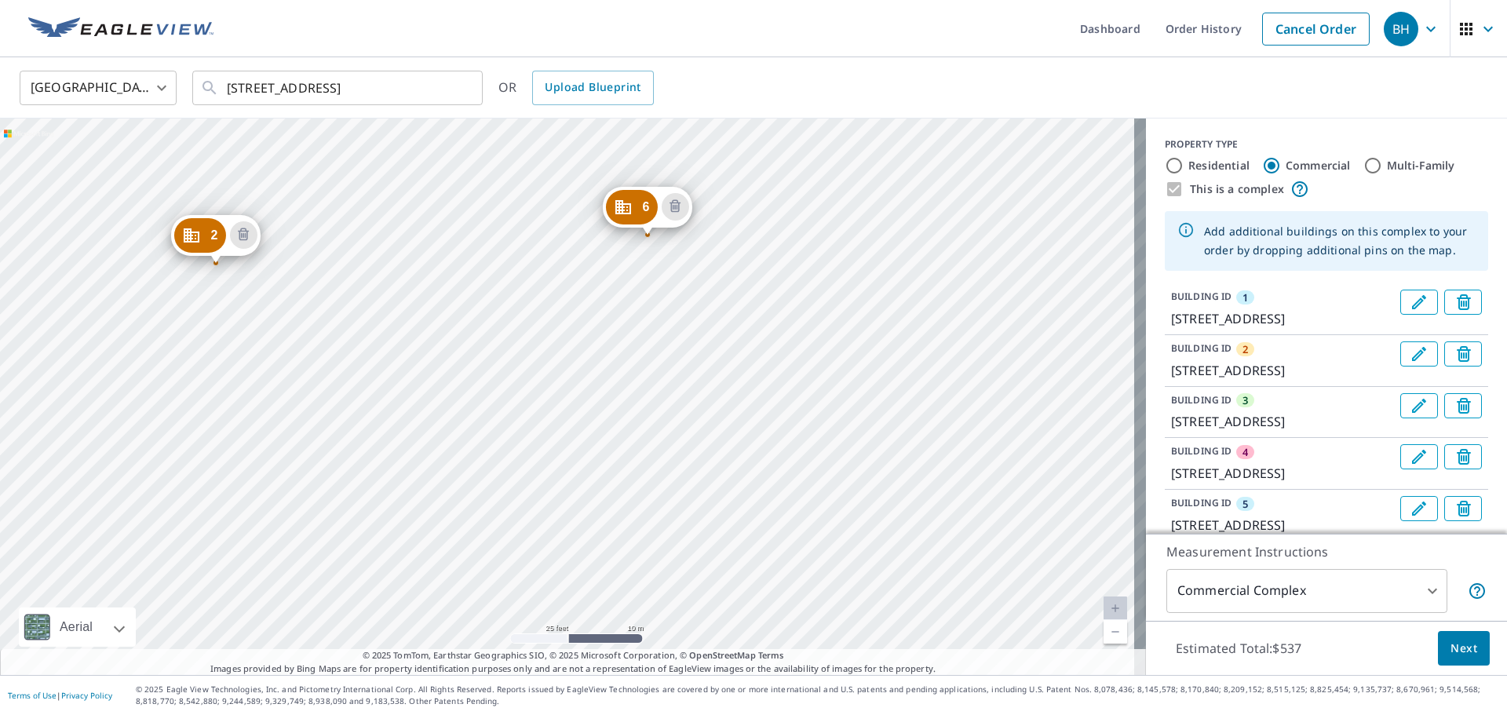
drag, startPoint x: 453, startPoint y: 184, endPoint x: 709, endPoint y: 542, distance: 441.0
click at [709, 542] on div "2 [STREET_ADDRESS] 3 [STREET_ADDRESS] 4 [STREET_ADDRESS] 5 [STREET_ADDRESS] 6 […" at bounding box center [573, 396] width 1146 height 556
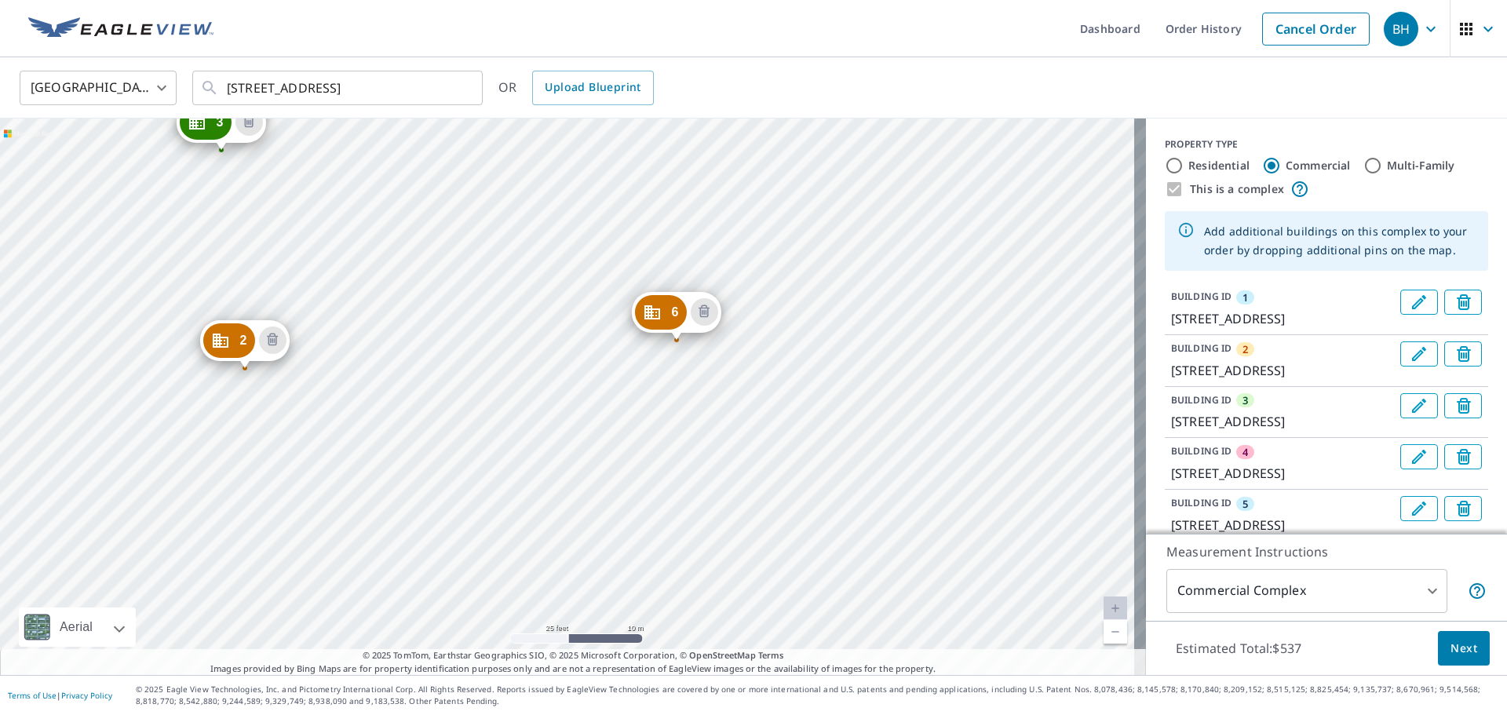
drag, startPoint x: 549, startPoint y: 303, endPoint x: 576, endPoint y: 406, distance: 107.2
click at [576, 406] on div "2 [STREET_ADDRESS] 3 [STREET_ADDRESS] 4 [STREET_ADDRESS] 5 [STREET_ADDRESS] 6 […" at bounding box center [573, 396] width 1146 height 556
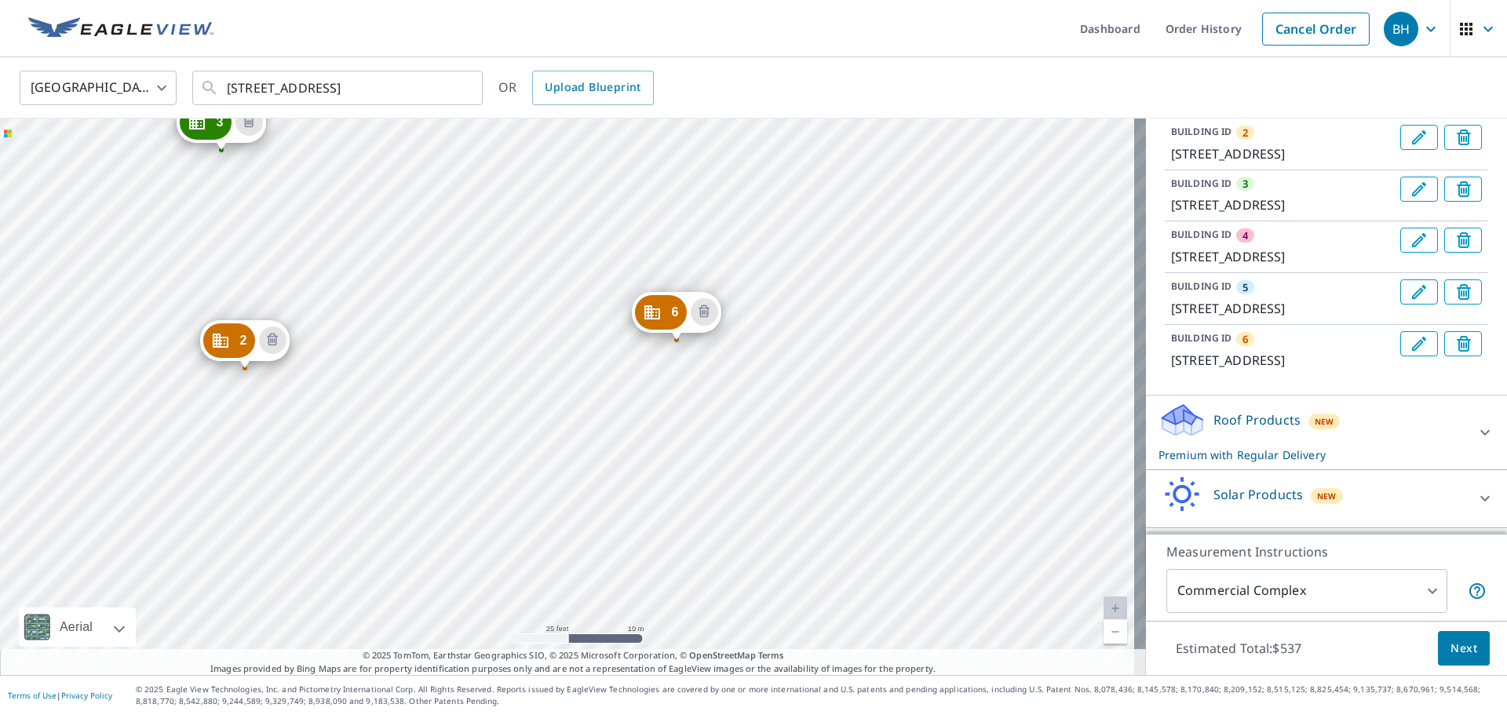
scroll to position [235, 0]
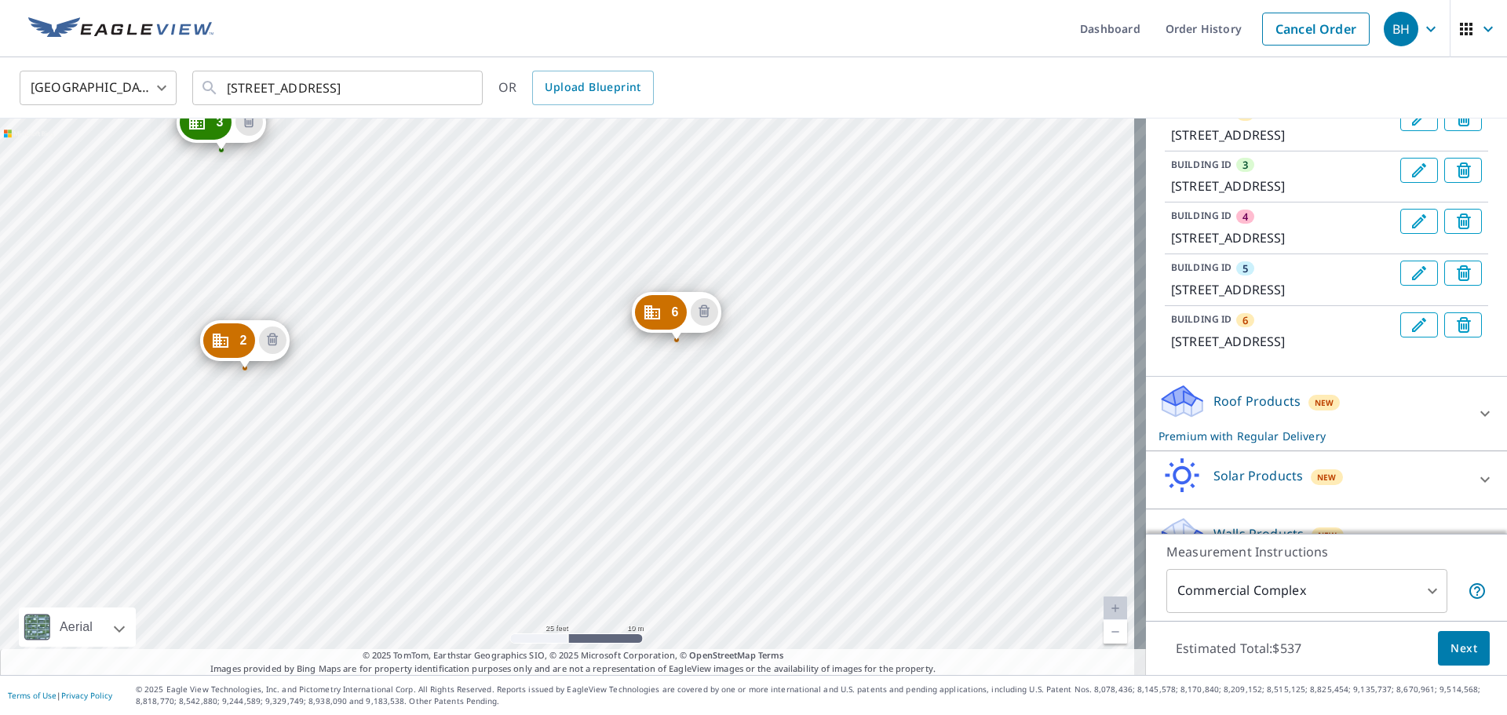
click at [751, 336] on icon "Delete building 6" at bounding box center [1465, 326] width 19 height 19
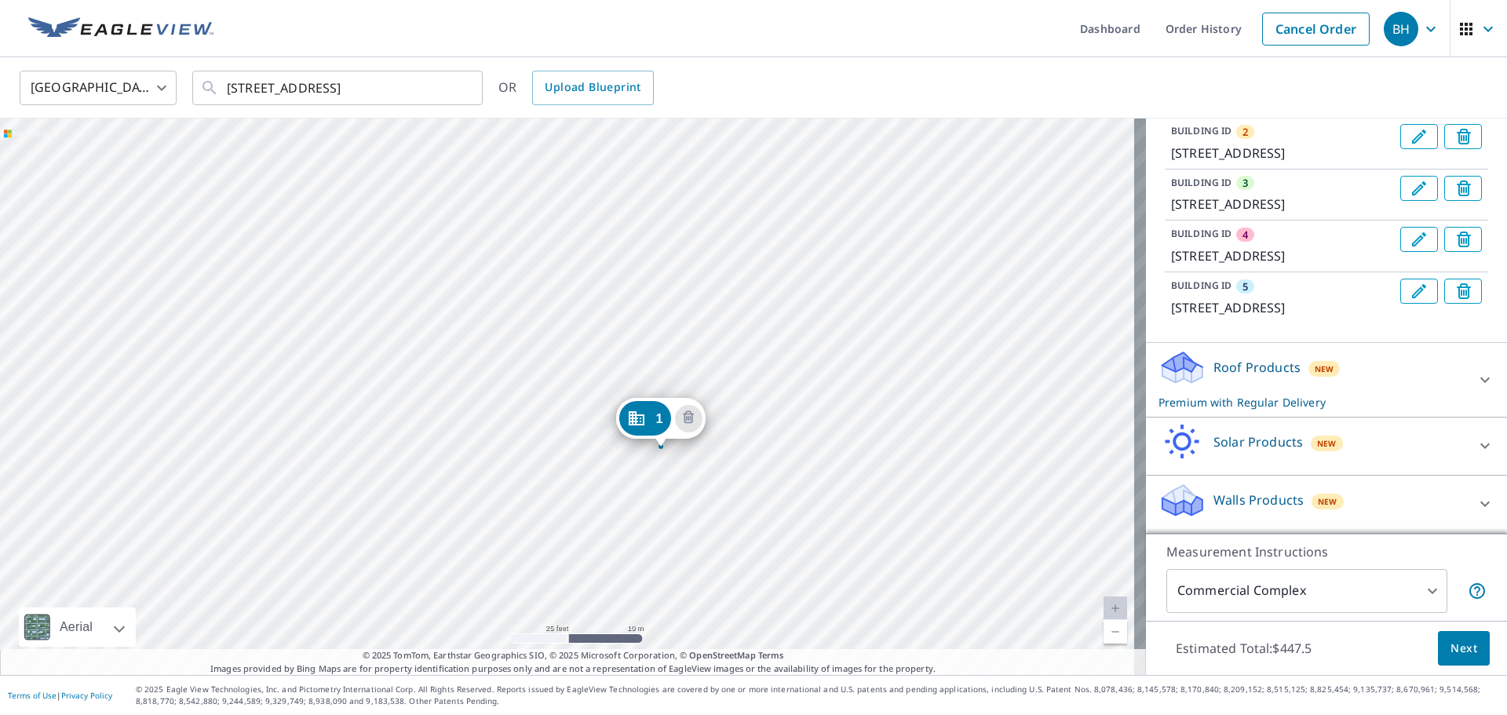
drag, startPoint x: 576, startPoint y: 246, endPoint x: 938, endPoint y: 369, distance: 382.6
click at [751, 369] on div "2 [STREET_ADDRESS] 3 [STREET_ADDRESS] 4 [STREET_ADDRESS] 5 [STREET_ADDRESS] 1 […" at bounding box center [573, 396] width 1146 height 556
drag, startPoint x: 410, startPoint y: 224, endPoint x: 674, endPoint y: 578, distance: 441.8
click at [664, 583] on div "2 [STREET_ADDRESS] 3 [STREET_ADDRESS] 4 [STREET_ADDRESS] 5 [STREET_ADDRESS] 1 […" at bounding box center [573, 396] width 1146 height 556
drag, startPoint x: 505, startPoint y: 205, endPoint x: 621, endPoint y: 422, distance: 246.1
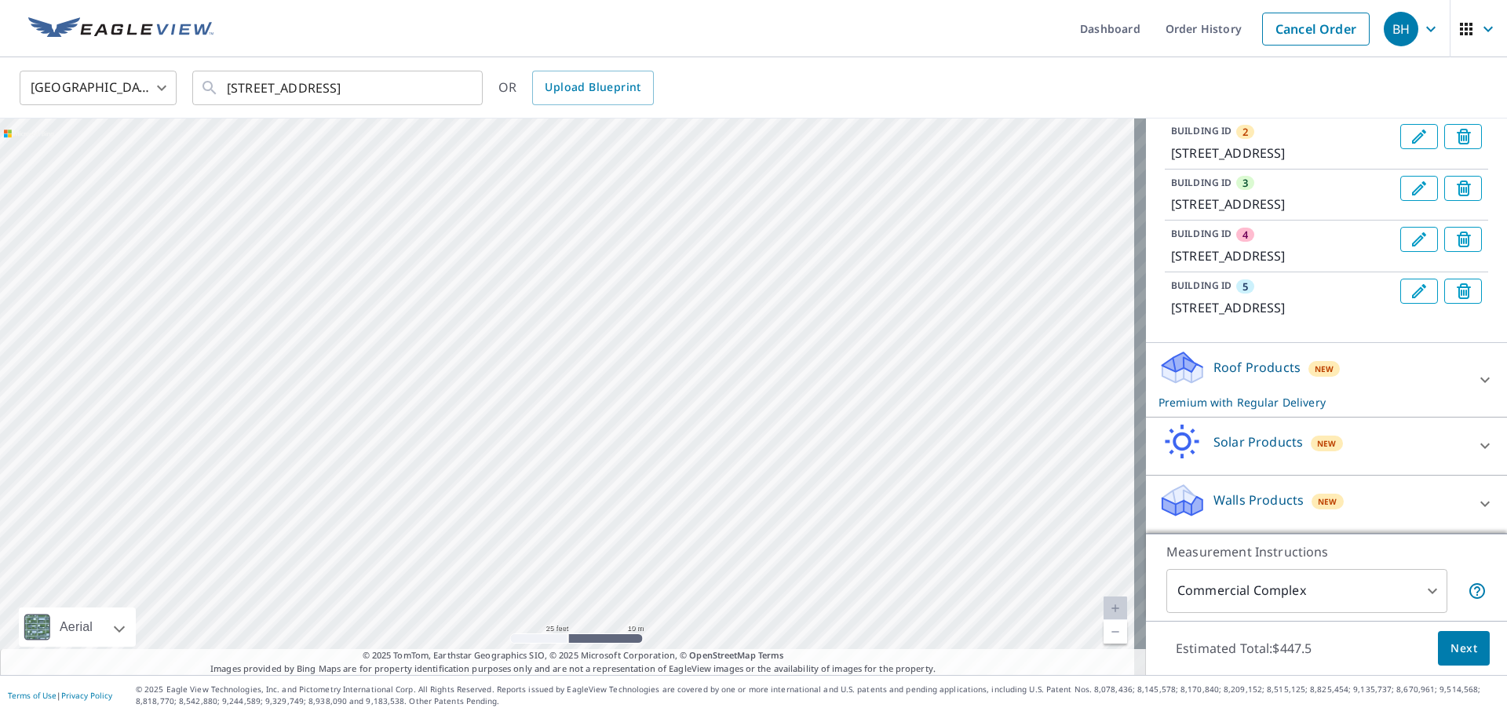
click at [621, 422] on div "2 [STREET_ADDRESS] 3 [STREET_ADDRESS] 4 [STREET_ADDRESS] 5 [STREET_ADDRESS] 1 […" at bounding box center [573, 396] width 1146 height 556
drag, startPoint x: 501, startPoint y: 296, endPoint x: 622, endPoint y: 518, distance: 252.8
click at [622, 518] on div "2 [STREET_ADDRESS] 3 [STREET_ADDRESS] 4 [STREET_ADDRESS] 5 [STREET_ADDRESS] 1 […" at bounding box center [573, 396] width 1146 height 556
drag, startPoint x: 264, startPoint y: 436, endPoint x: 979, endPoint y: 451, distance: 715.0
click at [751, 451] on div "2 [STREET_ADDRESS] 3 [STREET_ADDRESS] 4 [STREET_ADDRESS] 5 [STREET_ADDRESS] 1 […" at bounding box center [573, 396] width 1146 height 556
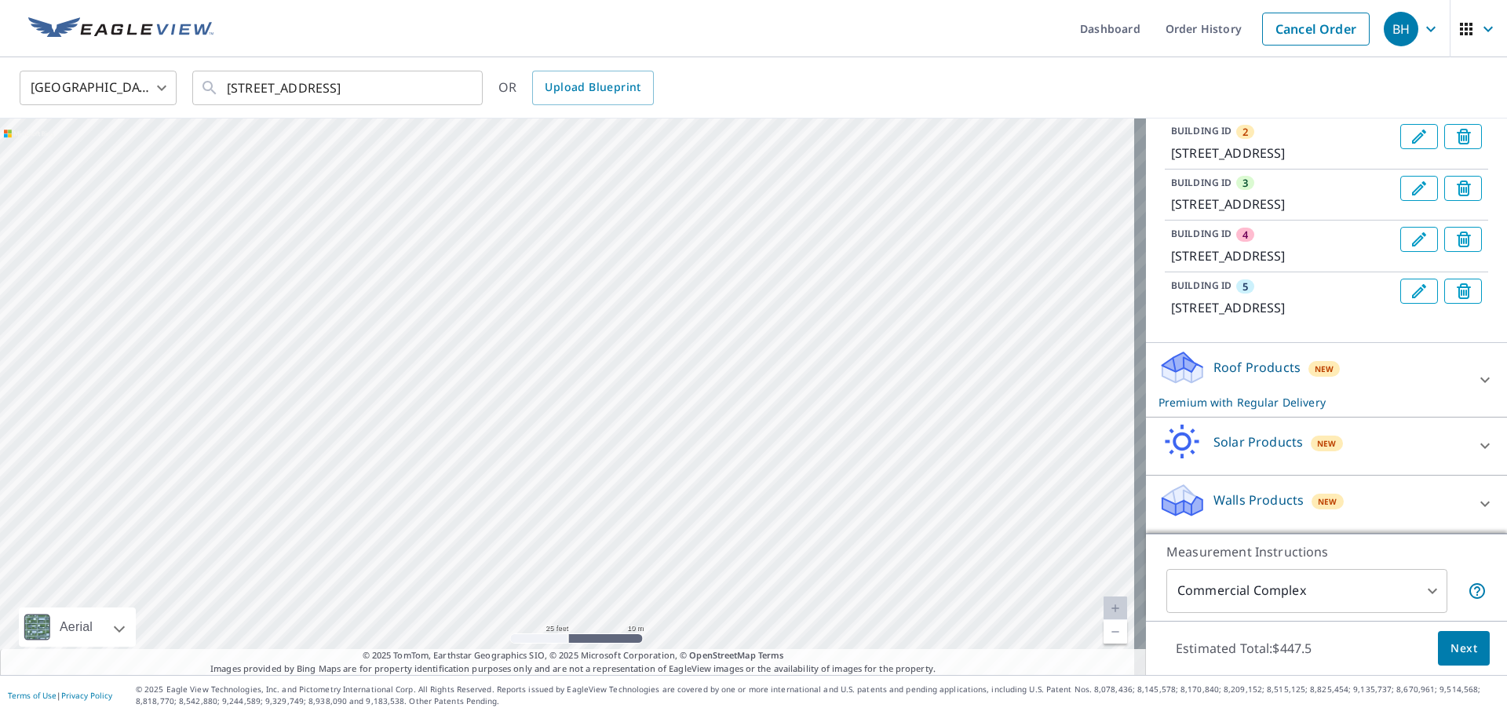
drag, startPoint x: 287, startPoint y: 434, endPoint x: 327, endPoint y: 360, distance: 83.9
click at [327, 360] on div "2 [STREET_ADDRESS] 3 [STREET_ADDRESS] 4 [STREET_ADDRESS] 5 [STREET_ADDRESS] 1 […" at bounding box center [573, 396] width 1146 height 556
drag, startPoint x: 878, startPoint y: 478, endPoint x: 428, endPoint y: 410, distance: 454.7
click at [428, 410] on div "2 [STREET_ADDRESS] 3 [STREET_ADDRESS] 4 [STREET_ADDRESS] 5 [STREET_ADDRESS] 1 […" at bounding box center [573, 396] width 1146 height 556
drag, startPoint x: 889, startPoint y: 355, endPoint x: 636, endPoint y: 501, distance: 292.5
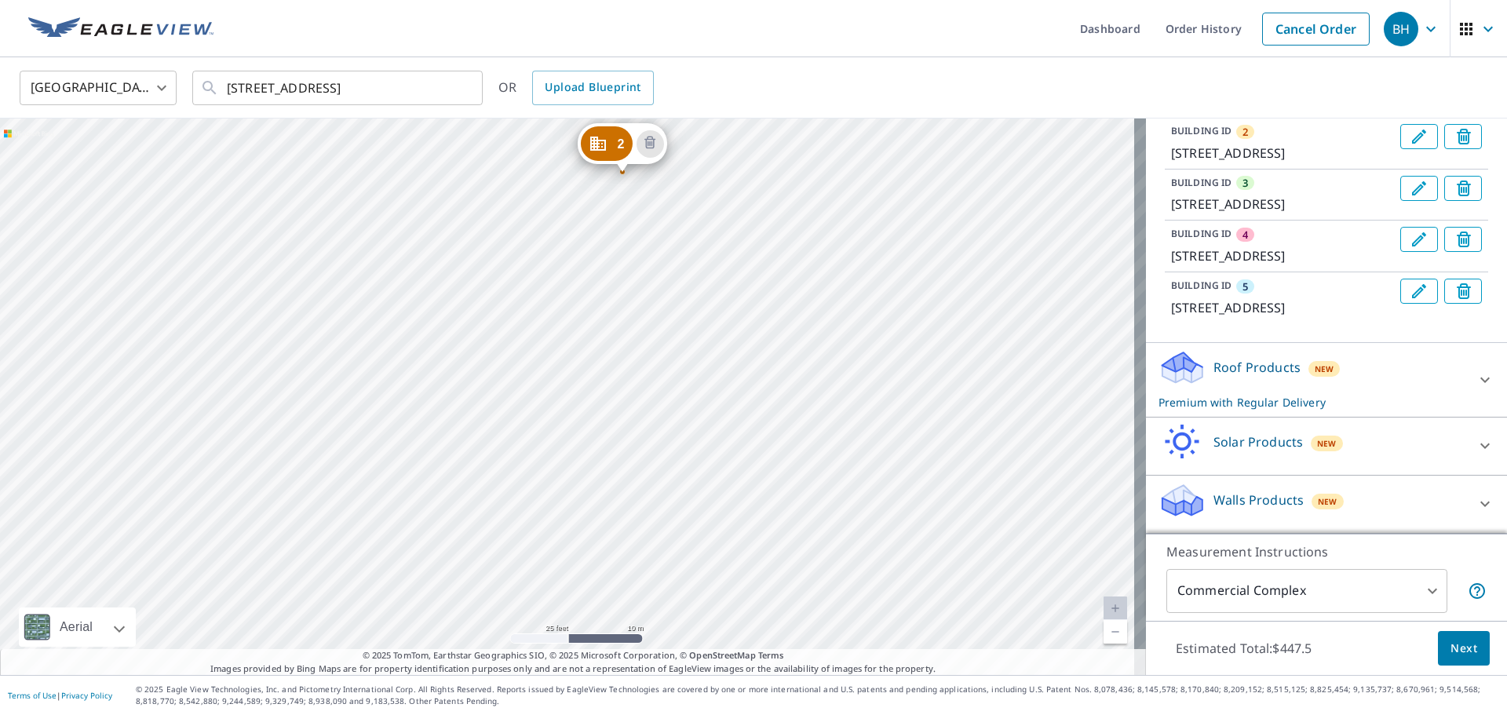
click at [626, 530] on div "2 [STREET_ADDRESS] 3 [STREET_ADDRESS] 4 [STREET_ADDRESS] 5 [STREET_ADDRESS] 1 […" at bounding box center [573, 396] width 1146 height 556
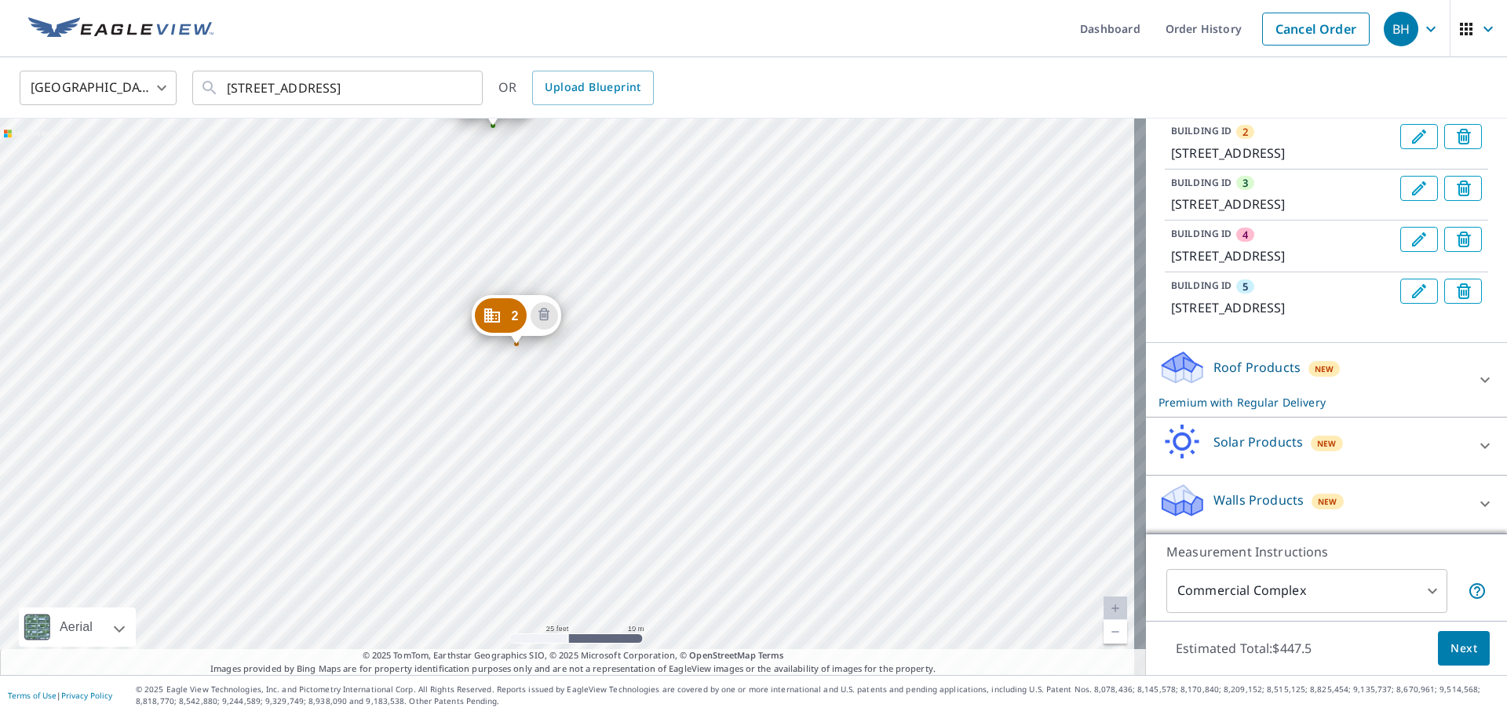
drag, startPoint x: 711, startPoint y: 236, endPoint x: 580, endPoint y: 475, distance: 272.2
click at [580, 479] on div "2 [STREET_ADDRESS] 3 [STREET_ADDRESS] 4 [STREET_ADDRESS] 5 [STREET_ADDRESS] 1 […" at bounding box center [573, 396] width 1146 height 556
drag, startPoint x: 550, startPoint y: 509, endPoint x: 550, endPoint y: 482, distance: 27.5
click at [550, 482] on div "2 [STREET_ADDRESS] 3 [STREET_ADDRESS] 4 [STREET_ADDRESS] 5 [STREET_ADDRESS] 1 […" at bounding box center [573, 396] width 1146 height 556
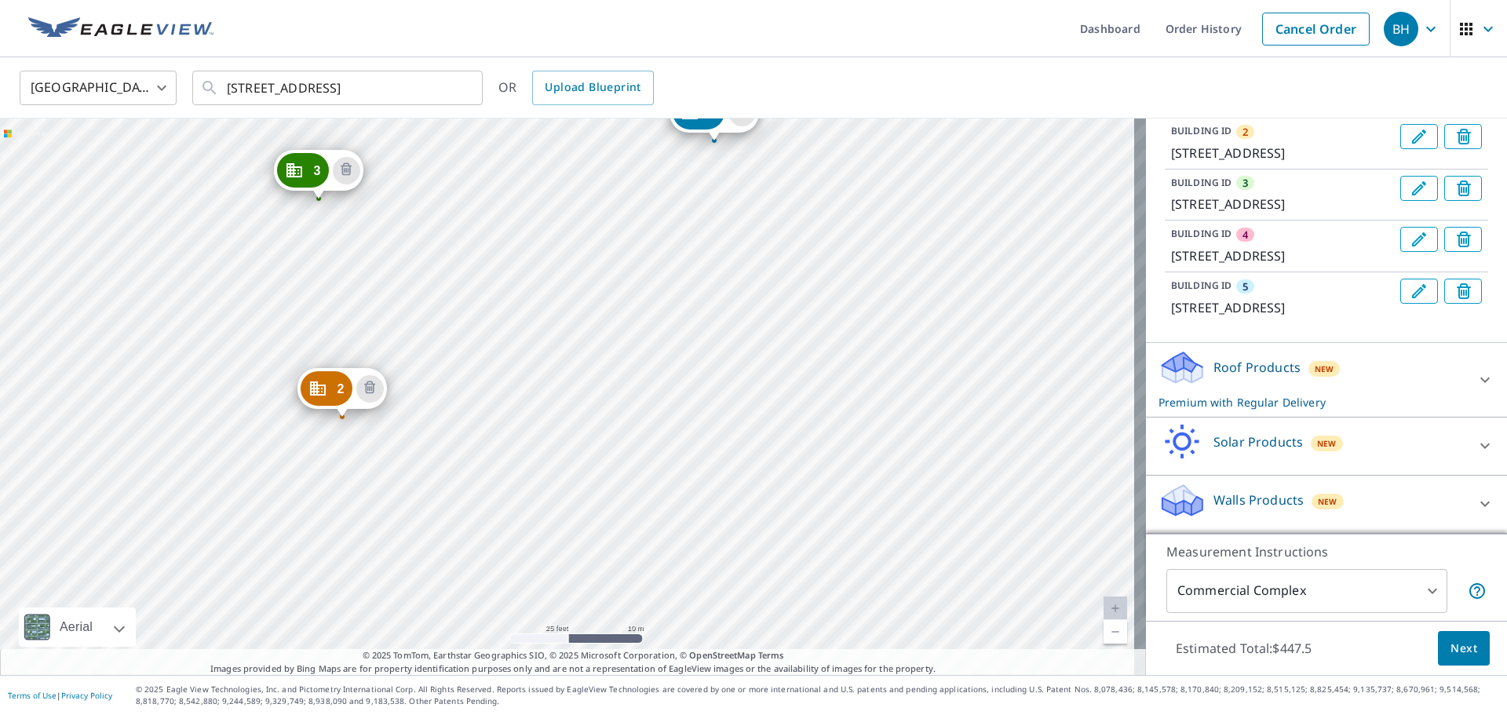
drag, startPoint x: 746, startPoint y: 232, endPoint x: 509, endPoint y: 137, distance: 255.6
click at [509, 137] on div "2 [STREET_ADDRESS] 3 [STREET_ADDRESS] 4 [STREET_ADDRESS] 5 [STREET_ADDRESS] 1 […" at bounding box center [573, 396] width 1146 height 556
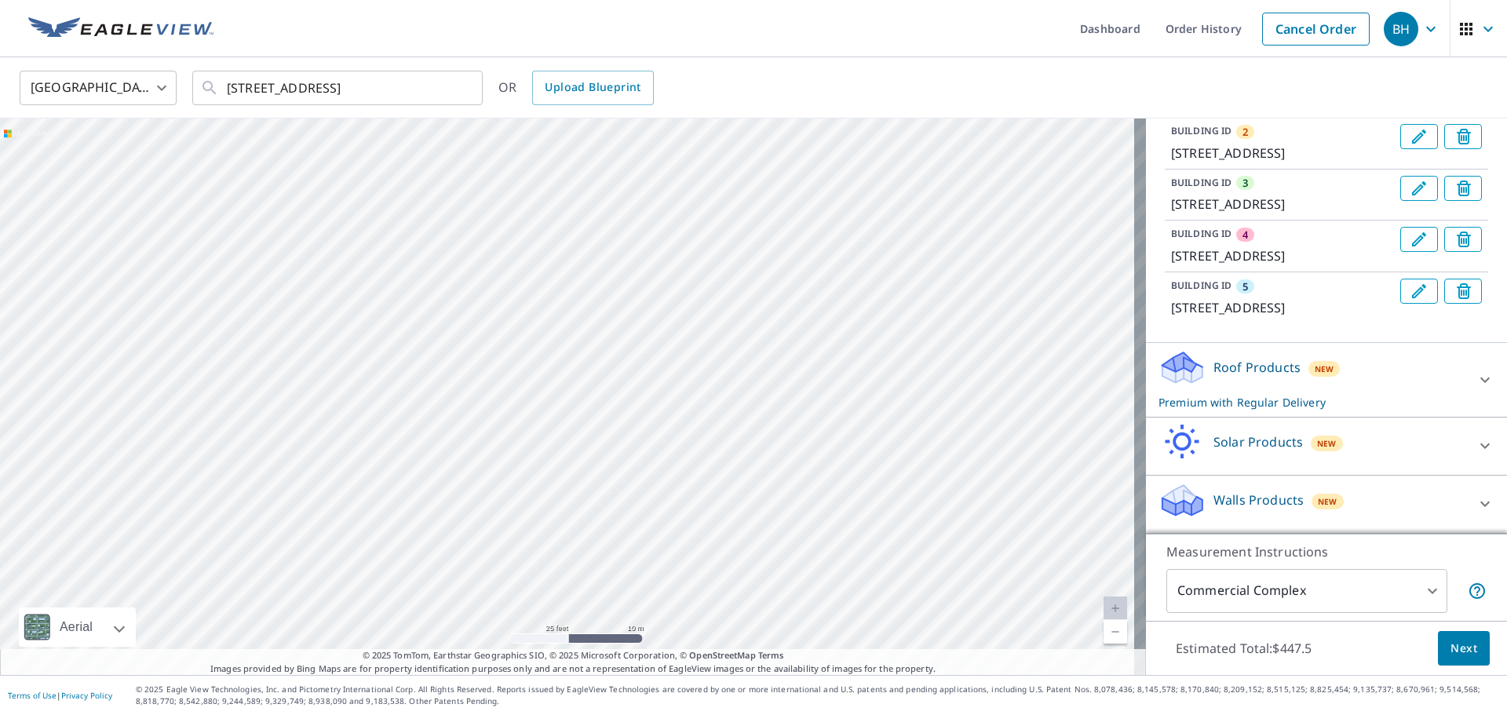
drag, startPoint x: 829, startPoint y: 544, endPoint x: 645, endPoint y: 202, distance: 388.7
click at [645, 202] on div "2 [STREET_ADDRESS] 3 [STREET_ADDRESS] 4 [STREET_ADDRESS] 5 [STREET_ADDRESS] 1 […" at bounding box center [573, 396] width 1146 height 556
drag, startPoint x: 818, startPoint y: 548, endPoint x: 640, endPoint y: 170, distance: 417.0
click at [641, 165] on div "2 [STREET_ADDRESS] 3 [STREET_ADDRESS] 4 [STREET_ADDRESS] 5 [STREET_ADDRESS] 1 […" at bounding box center [573, 396] width 1146 height 556
drag, startPoint x: 801, startPoint y: 585, endPoint x: 607, endPoint y: 178, distance: 451.4
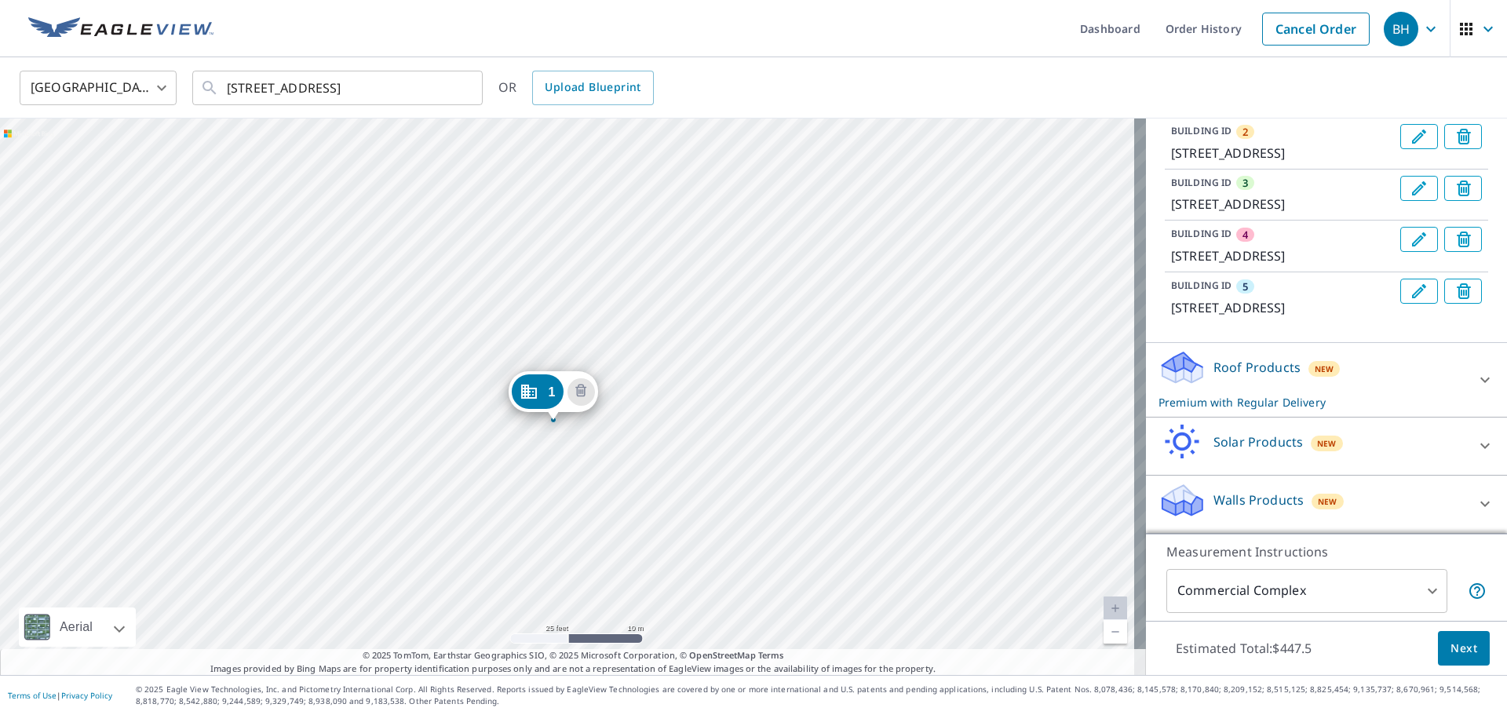
click at [607, 178] on div "2 [STREET_ADDRESS] 3 [STREET_ADDRESS] 4 [STREET_ADDRESS] 5 [STREET_ADDRESS] 1 […" at bounding box center [573, 396] width 1146 height 556
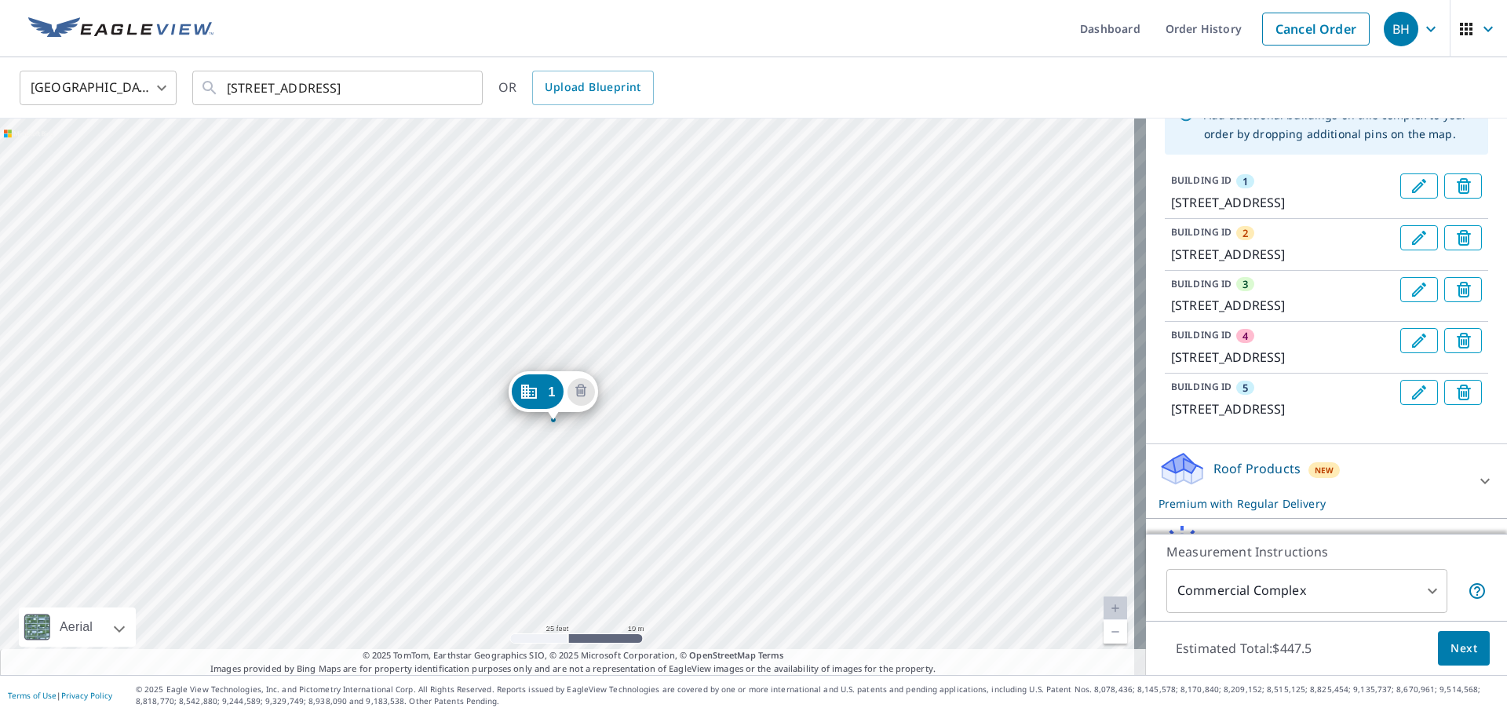
scroll to position [157, 0]
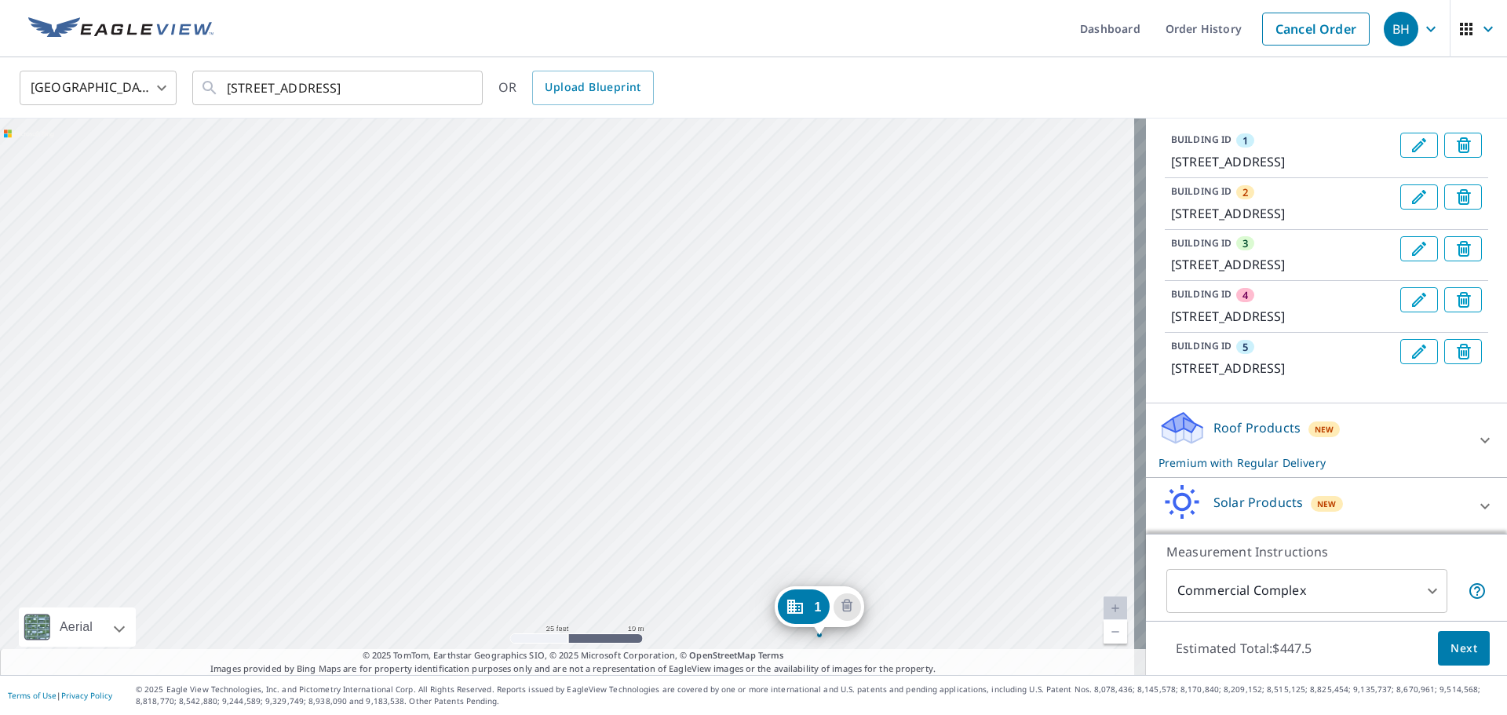
drag, startPoint x: 549, startPoint y: 262, endPoint x: 833, endPoint y: 496, distance: 367.9
click at [751, 496] on div "2 [STREET_ADDRESS] 3 [STREET_ADDRESS] 4 [STREET_ADDRESS] 5 [STREET_ADDRESS] 1 […" at bounding box center [573, 396] width 1146 height 556
drag, startPoint x: 539, startPoint y: 238, endPoint x: 606, endPoint y: 436, distance: 209.4
click at [626, 549] on div "2 [STREET_ADDRESS] 3 [STREET_ADDRESS] 4 [STREET_ADDRESS] 5 [STREET_ADDRESS] 1 […" at bounding box center [573, 396] width 1146 height 556
drag, startPoint x: 456, startPoint y: 245, endPoint x: 531, endPoint y: 449, distance: 217.5
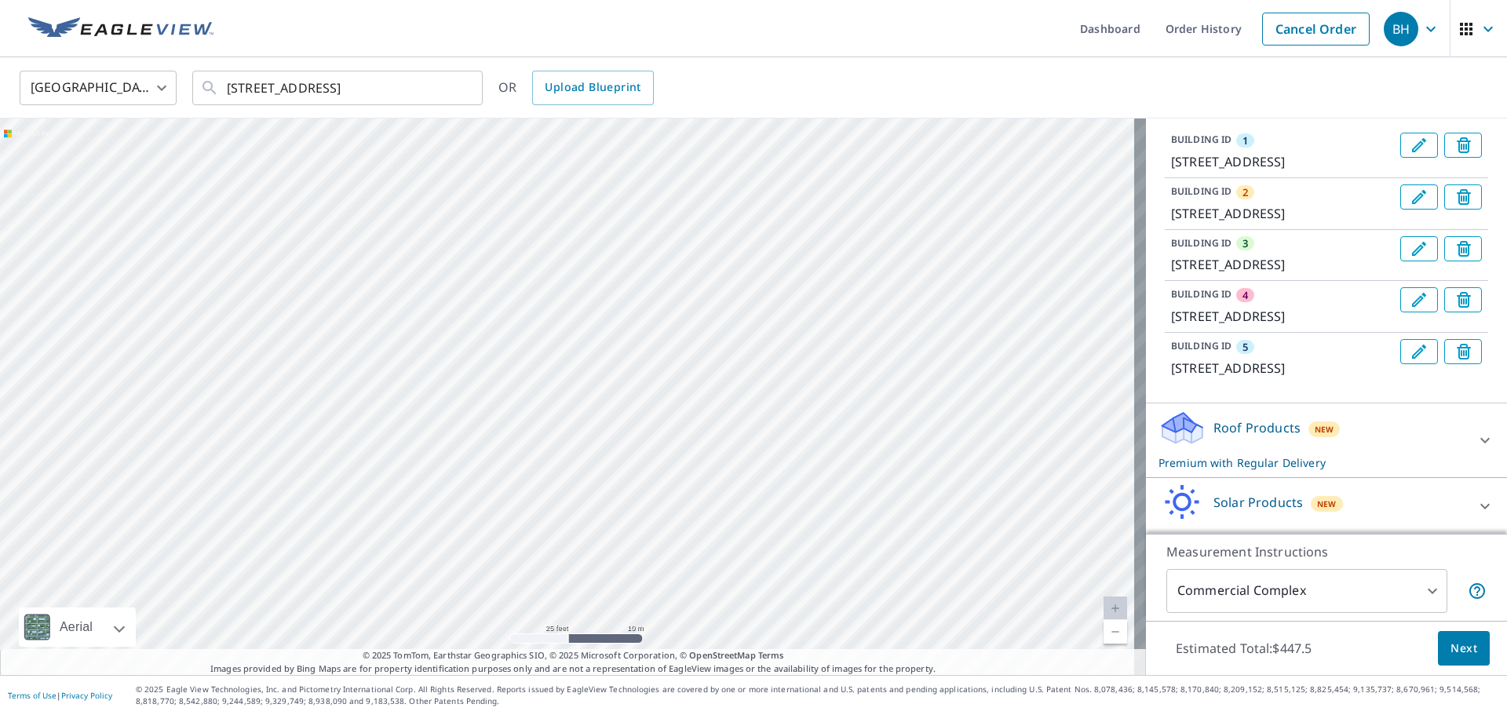
click at [541, 576] on div "2 [STREET_ADDRESS] 3 [STREET_ADDRESS] 4 [STREET_ADDRESS] 5 [STREET_ADDRESS] 1 […" at bounding box center [573, 396] width 1146 height 556
drag, startPoint x: 403, startPoint y: 243, endPoint x: 564, endPoint y: 541, distance: 339.2
click at [564, 541] on div "2 [STREET_ADDRESS] 3 [STREET_ADDRESS] 4 [STREET_ADDRESS] 5 [STREET_ADDRESS] 1 […" at bounding box center [573, 396] width 1146 height 556
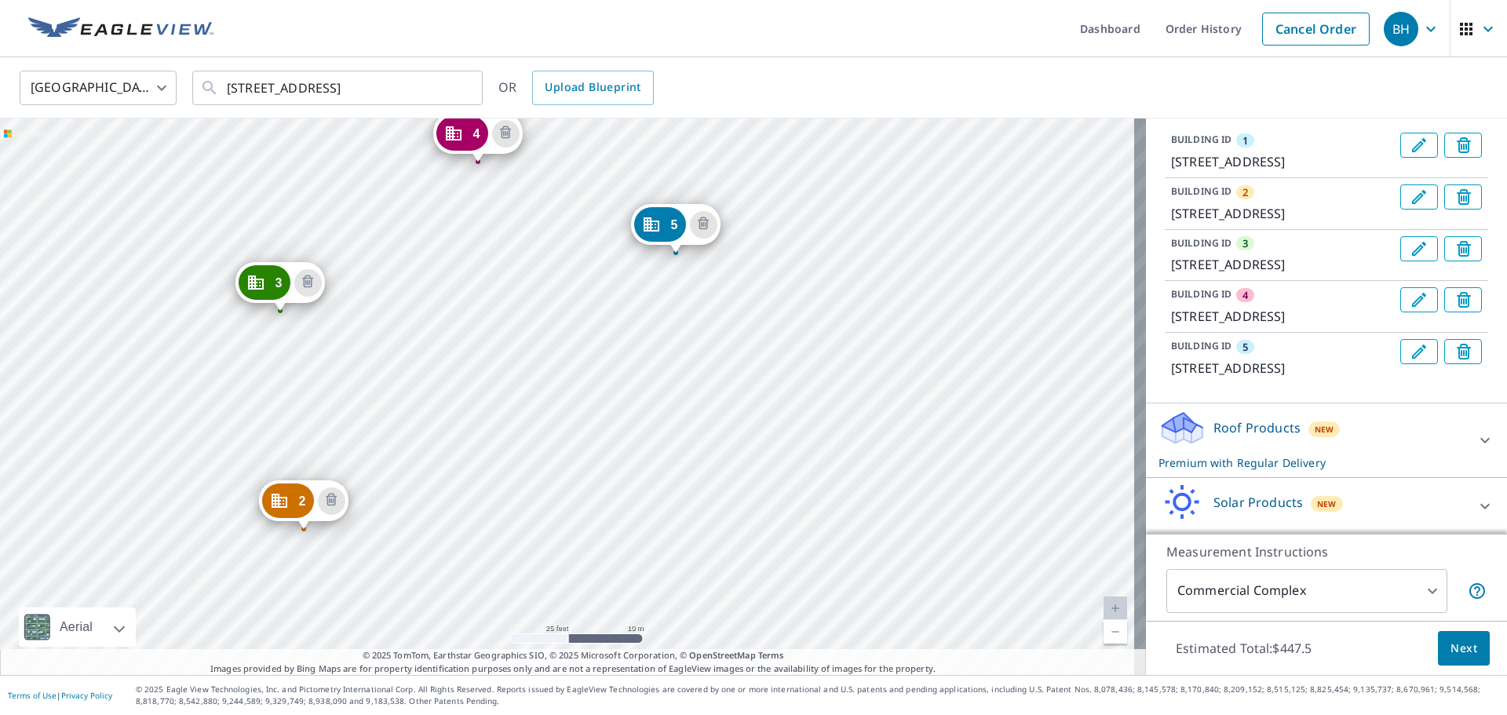
drag, startPoint x: 516, startPoint y: 282, endPoint x: 505, endPoint y: 395, distance: 114.3
click at [505, 395] on div "2 [STREET_ADDRESS] 3 [STREET_ADDRESS] 4 [STREET_ADDRESS] 5 [STREET_ADDRESS] 1 […" at bounding box center [573, 396] width 1146 height 556
click at [751, 653] on span "Next" at bounding box center [1463, 649] width 27 height 20
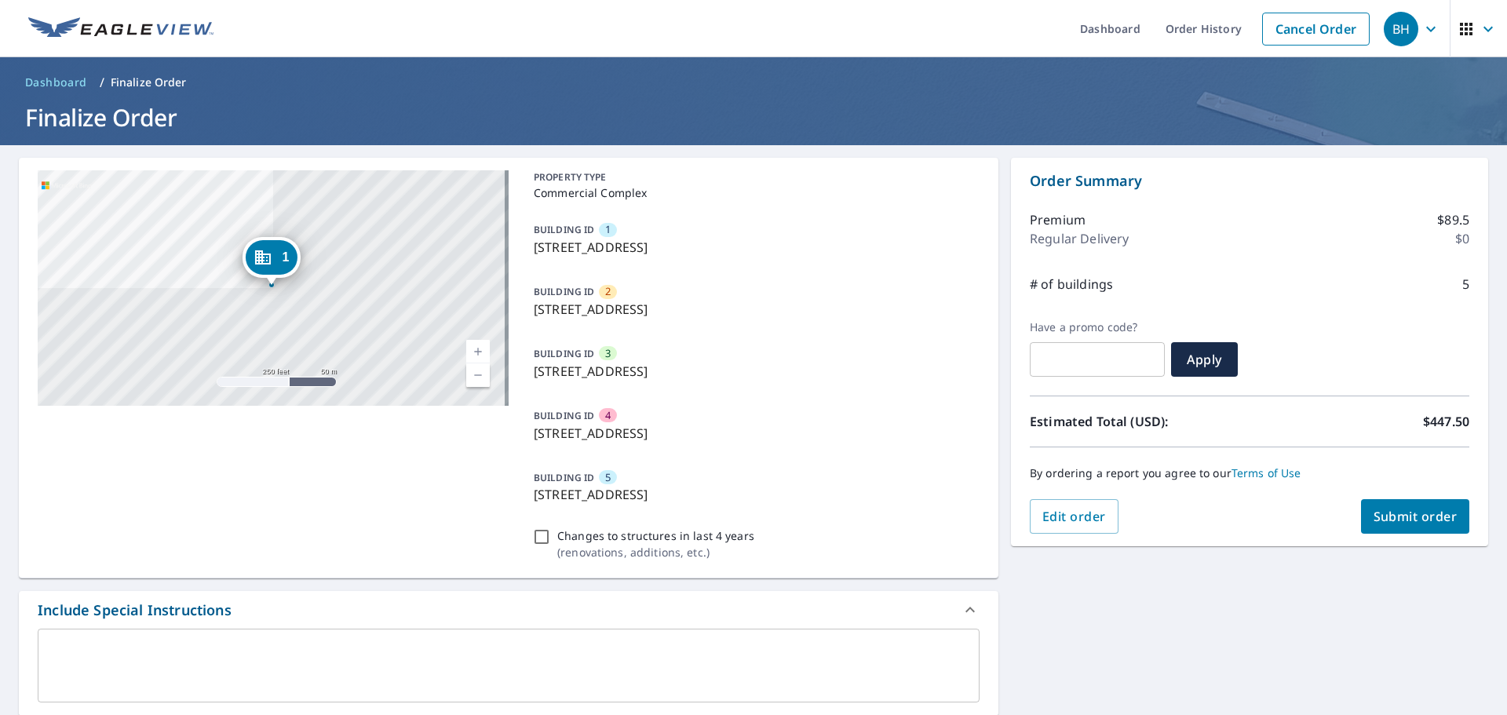
click at [751, 519] on span "Submit order" at bounding box center [1415, 516] width 84 height 17
